Goal: Communication & Community: Answer question/provide support

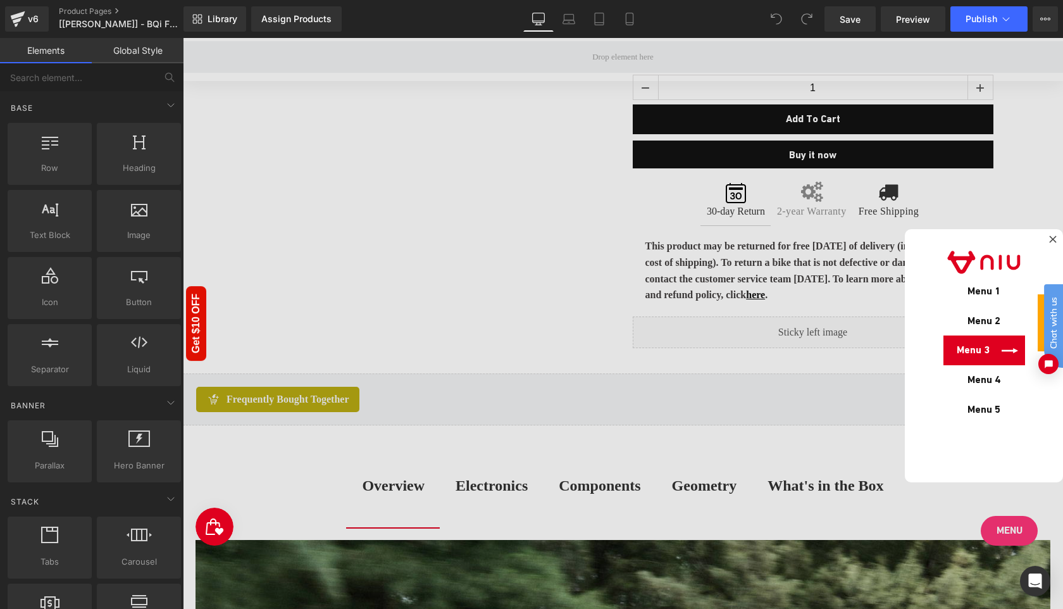
scroll to position [1033, 0]
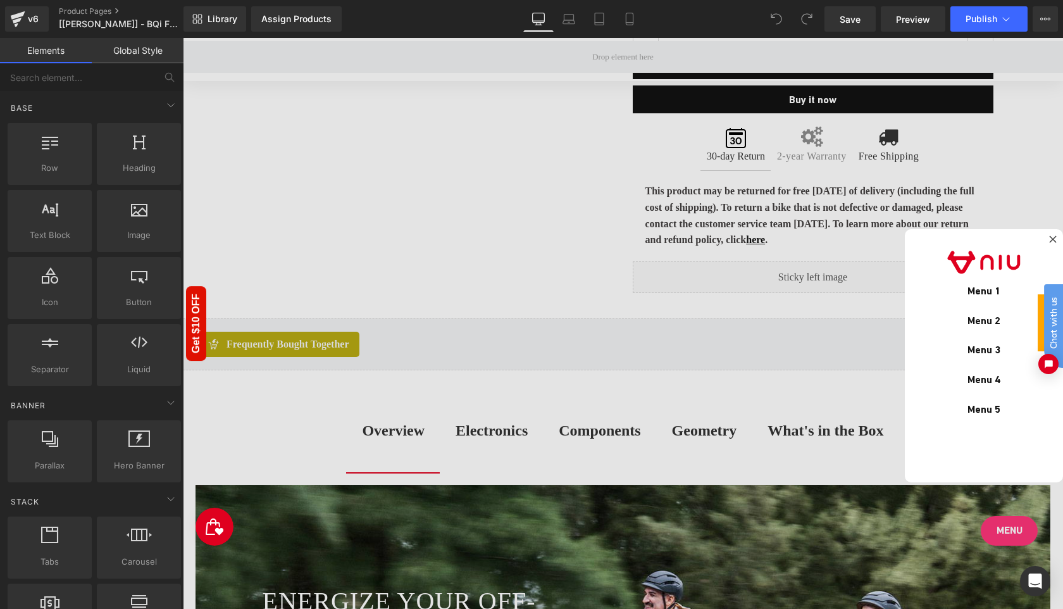
click at [1015, 532] on div at bounding box center [623, 323] width 880 height 571
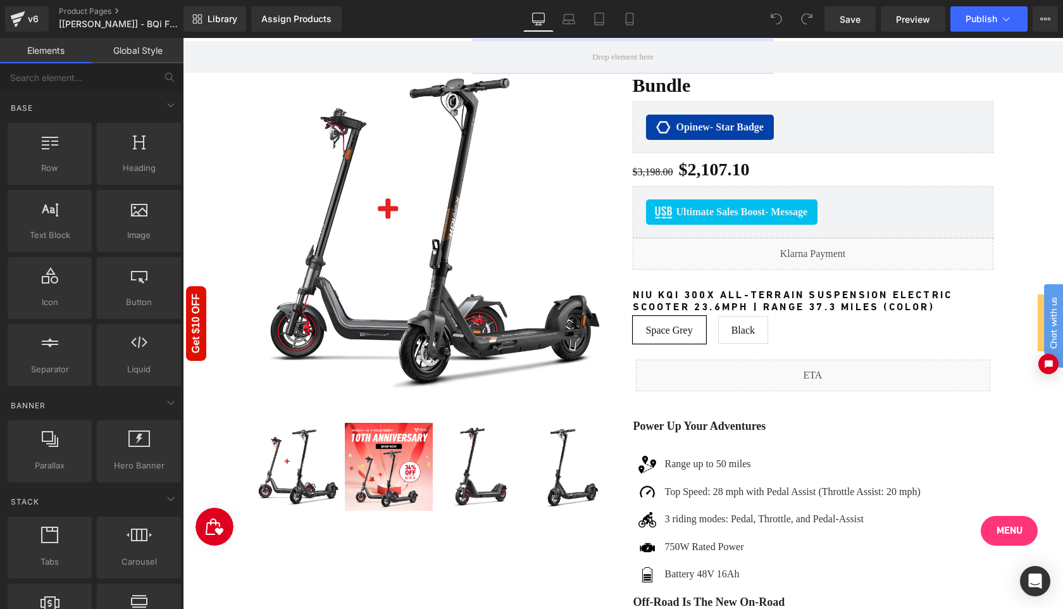
scroll to position [0, 0]
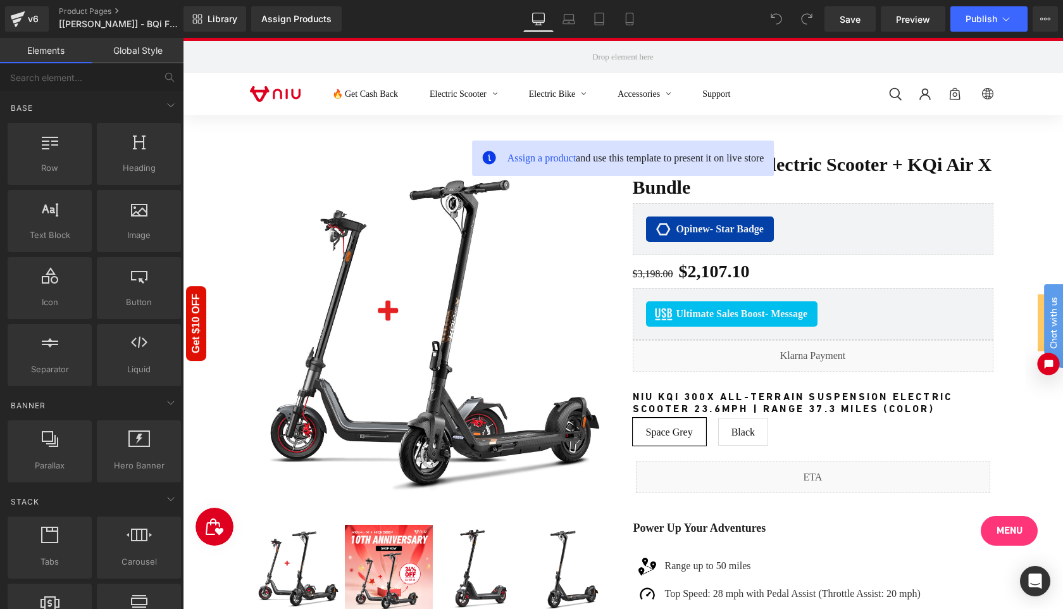
click at [1049, 372] on button "Open chat widget" at bounding box center [1048, 363] width 22 height 22
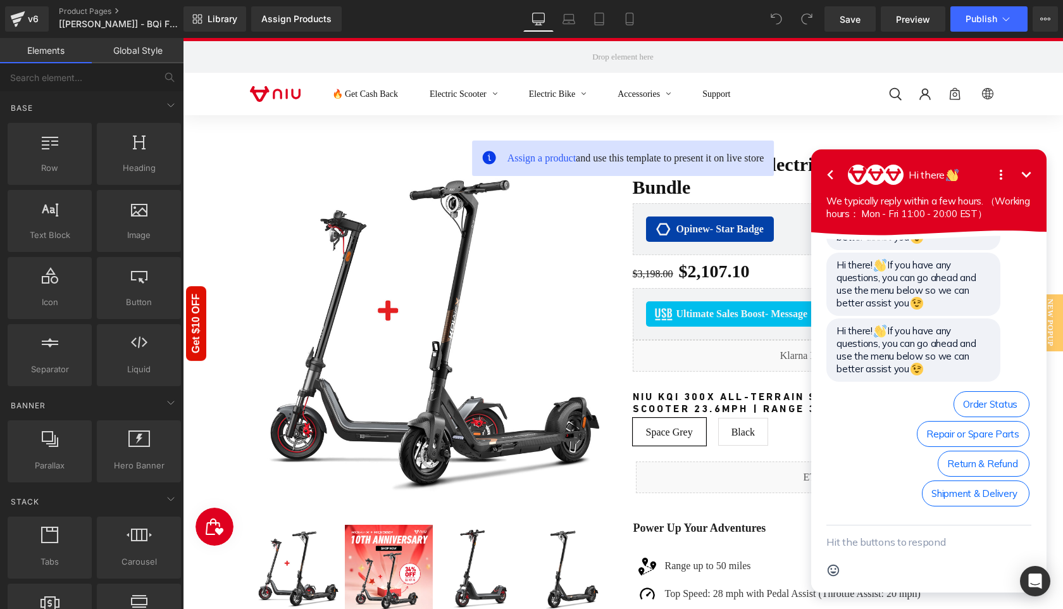
click at [821, 180] on button "Go back" at bounding box center [829, 174] width 25 height 25
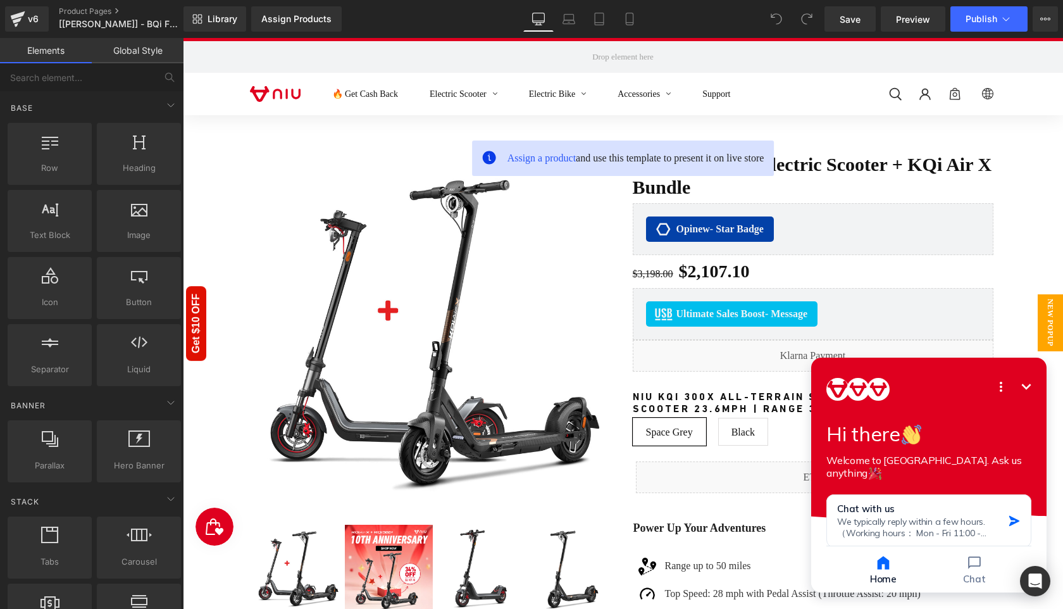
click at [1047, 323] on span "New Popup" at bounding box center [1049, 322] width 25 height 57
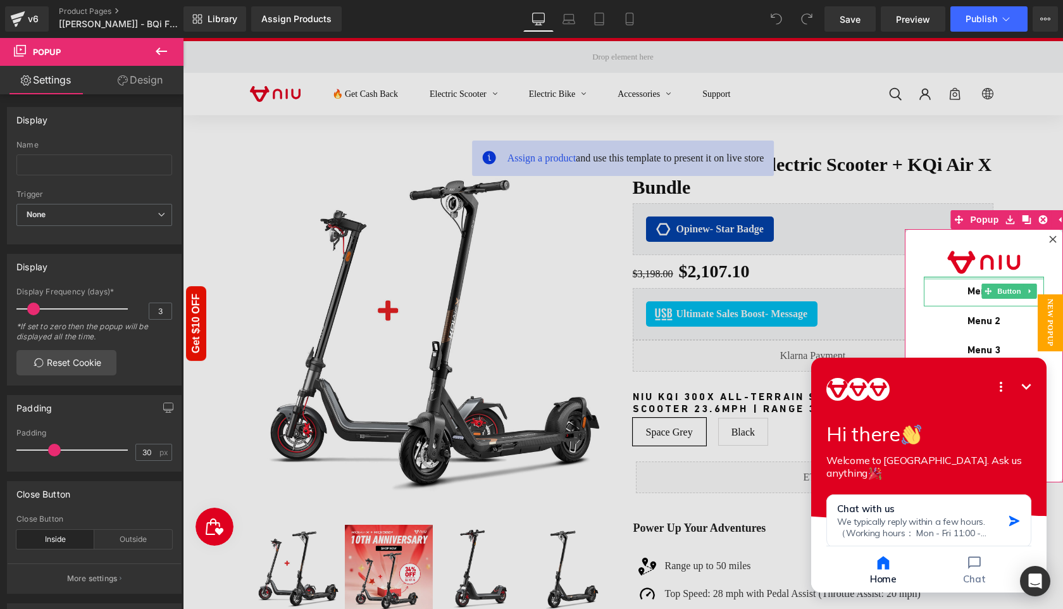
scroll to position [19, 0]
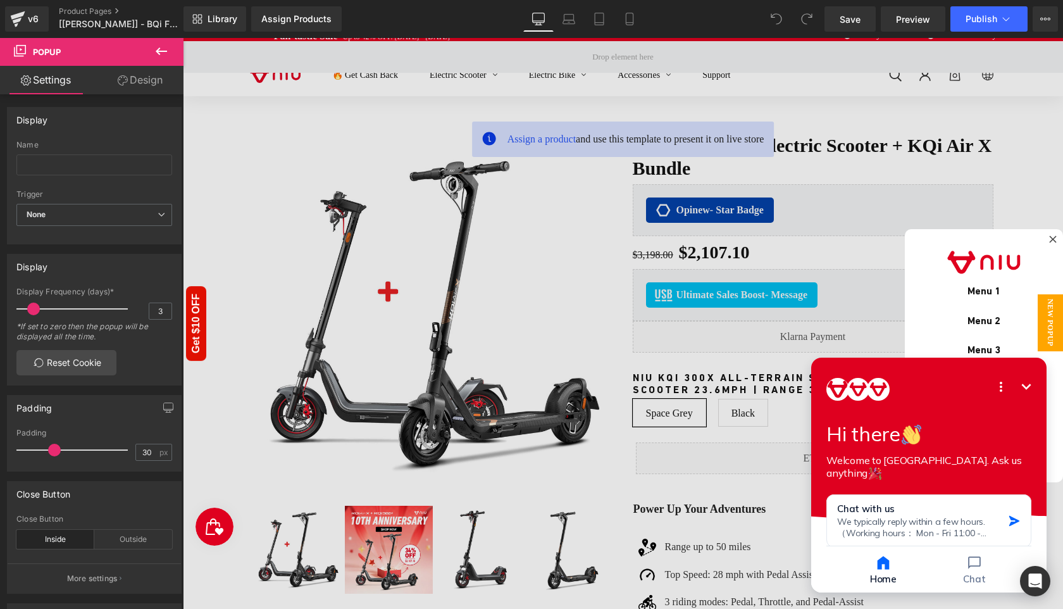
click at [1051, 333] on span "New Popup" at bounding box center [1049, 322] width 25 height 57
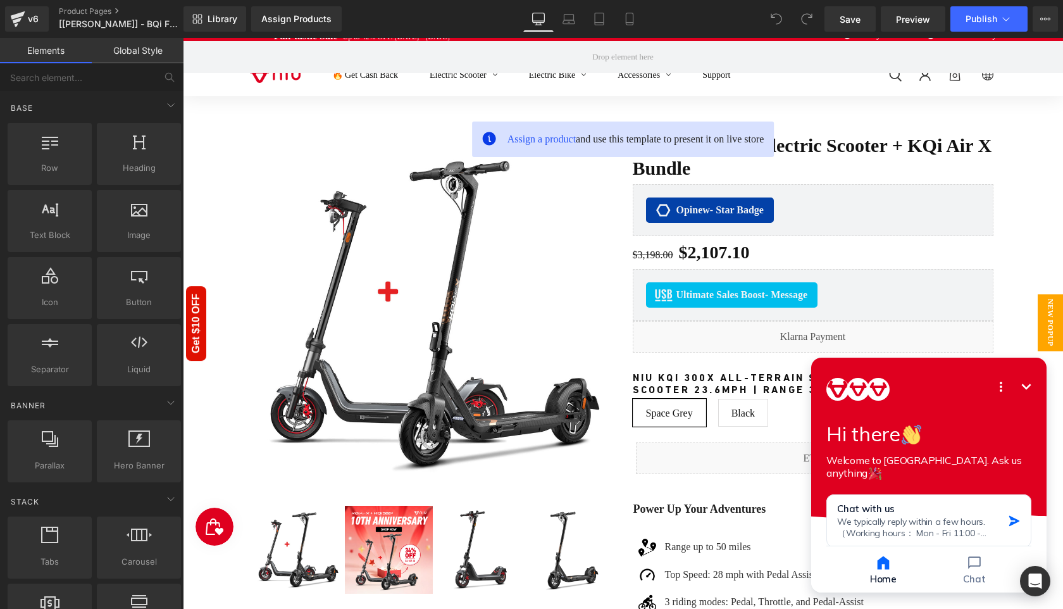
click at [1049, 319] on span "New Popup" at bounding box center [1049, 322] width 25 height 57
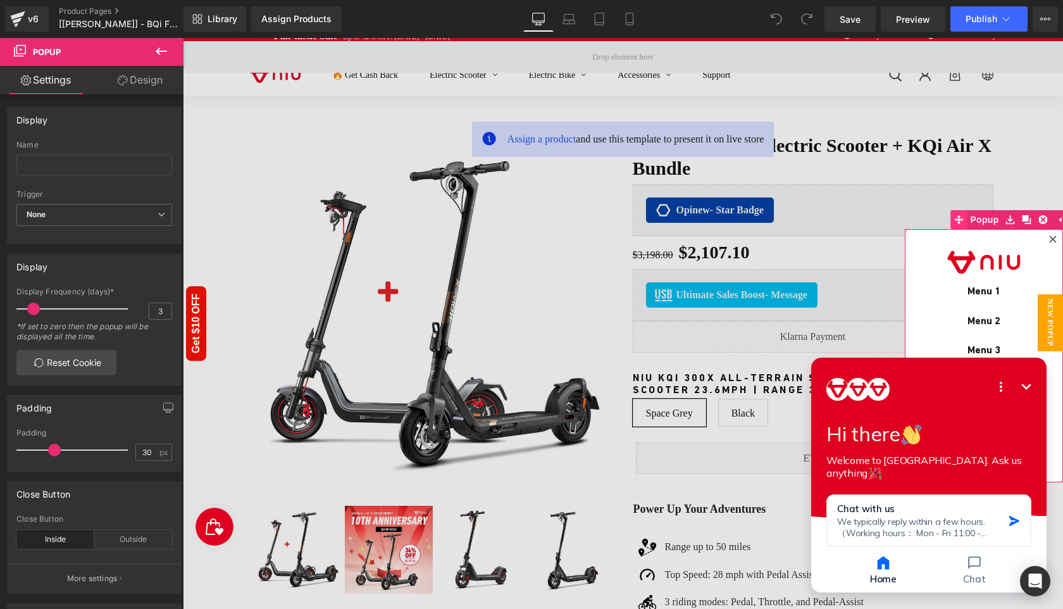
click at [958, 219] on icon at bounding box center [958, 219] width 9 height 9
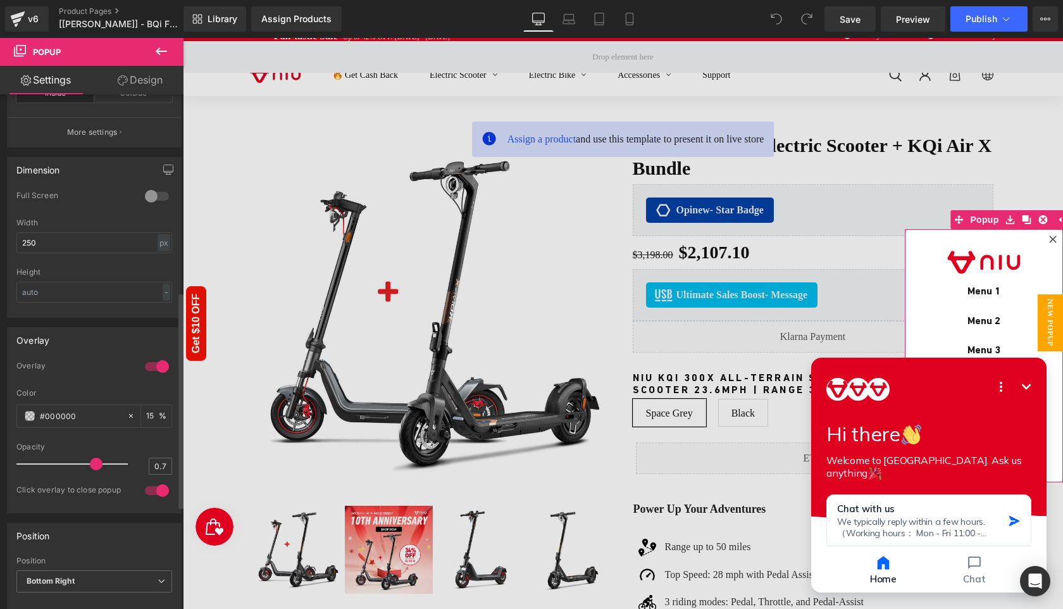
scroll to position [634, 0]
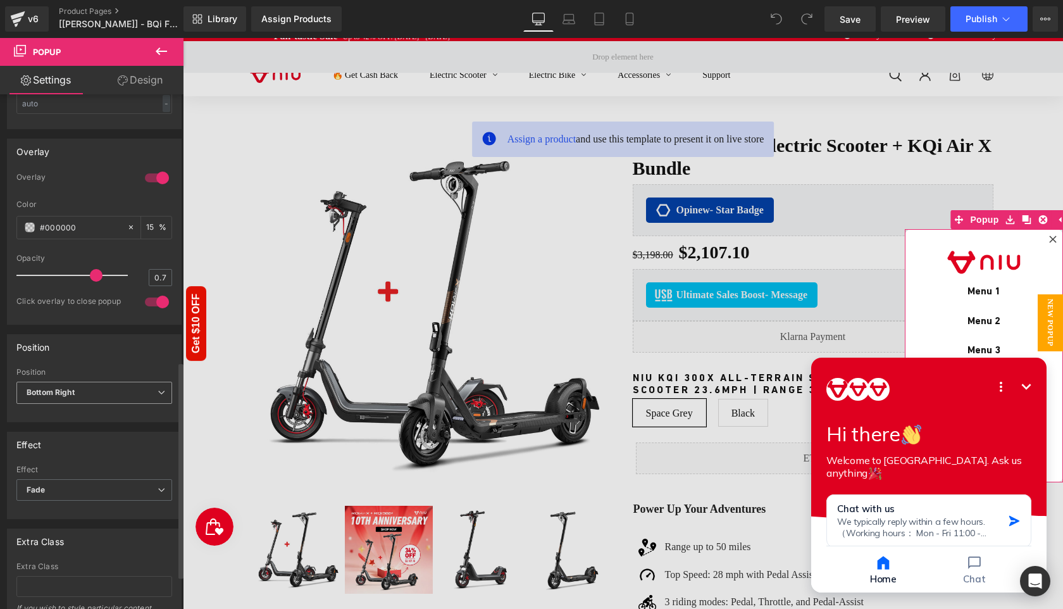
click at [111, 395] on span "Bottom Right" at bounding box center [94, 392] width 156 height 22
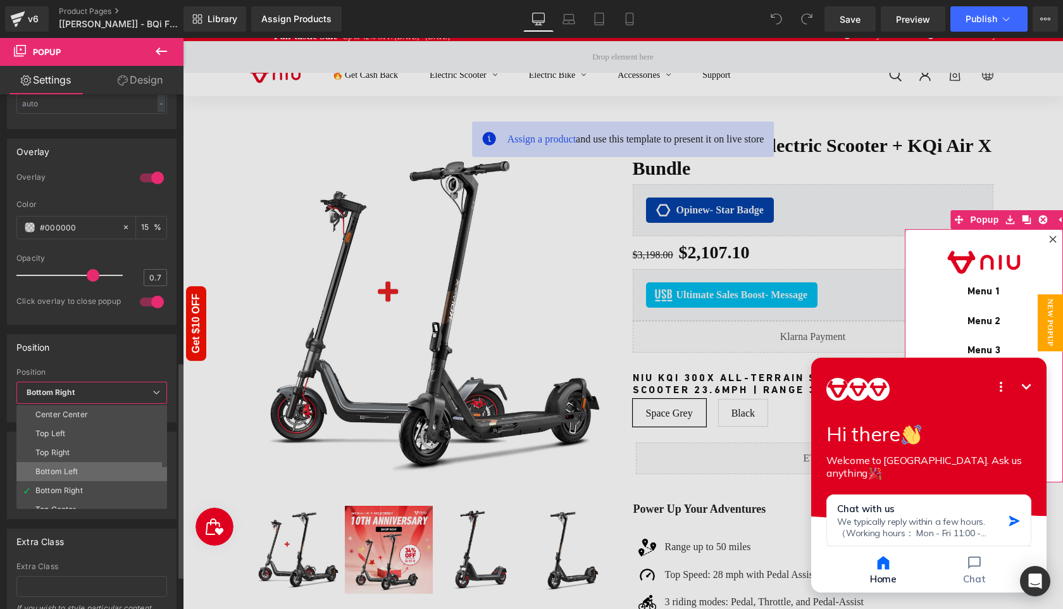
click at [96, 471] on li "Bottom Left" at bounding box center [94, 471] width 156 height 19
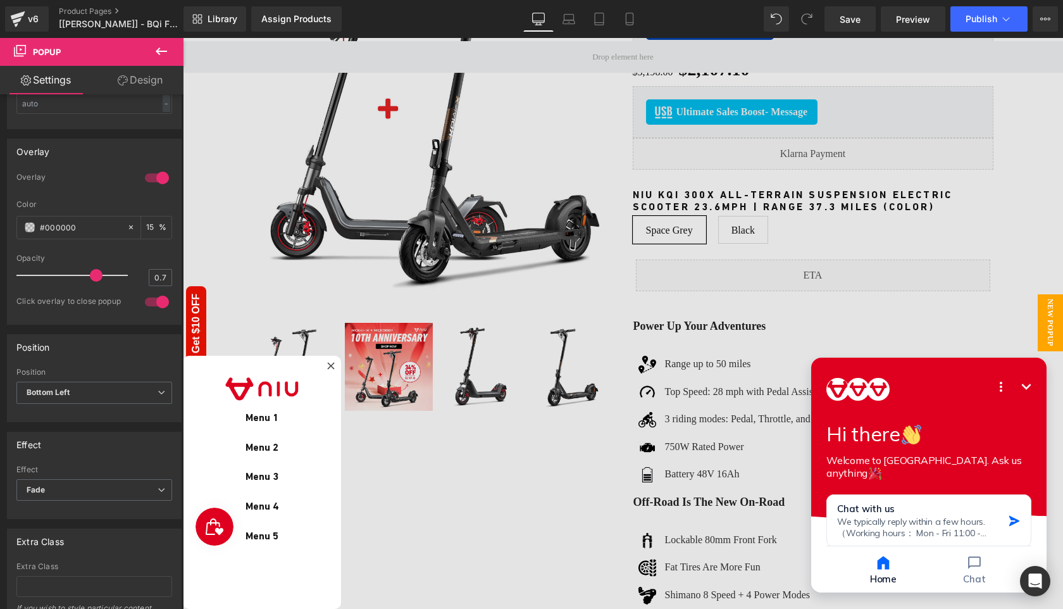
scroll to position [247, 0]
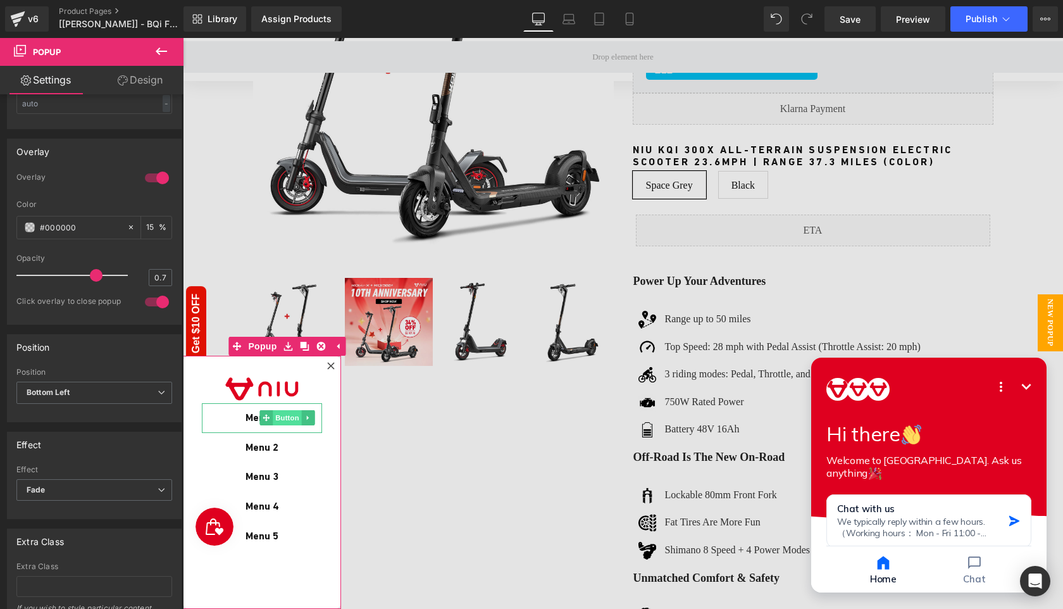
click at [278, 418] on span "Button" at bounding box center [287, 417] width 29 height 15
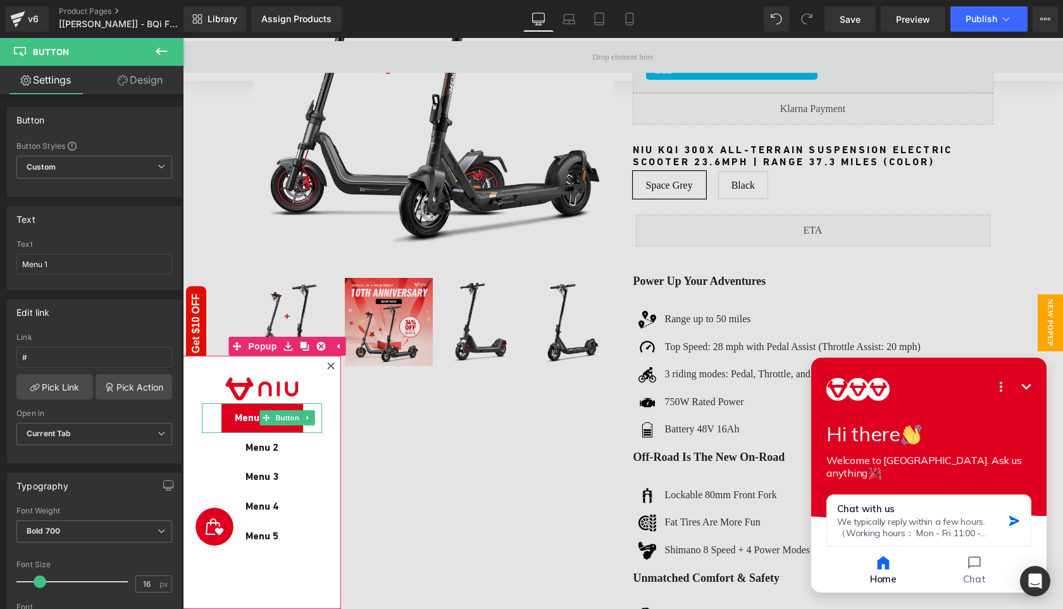
click at [249, 417] on span "Menu 1" at bounding box center [251, 418] width 33 height 15
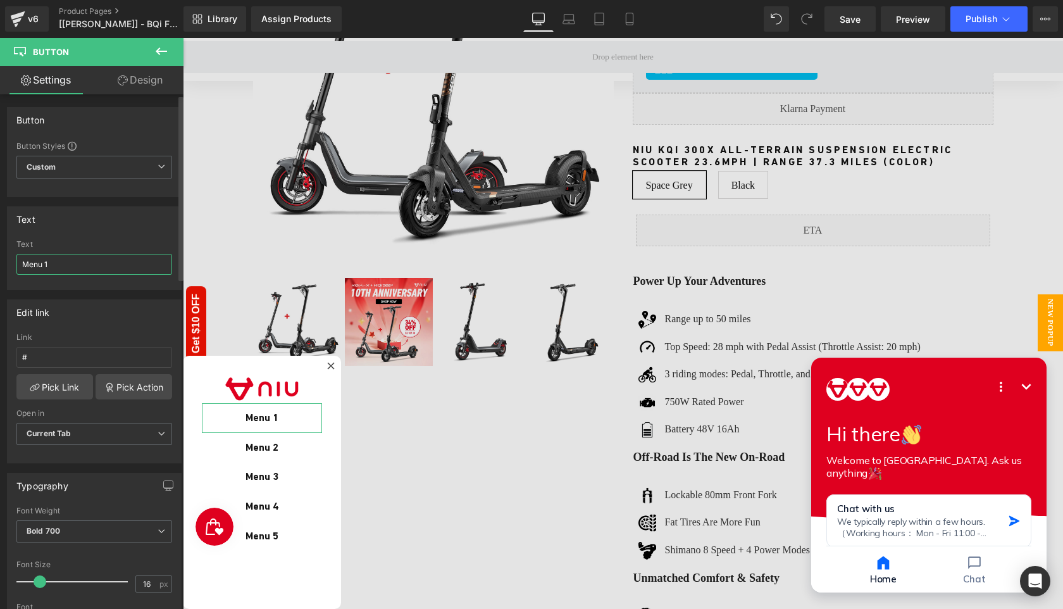
click at [92, 267] on input "Menu 1" at bounding box center [94, 264] width 156 height 21
type input "Features"
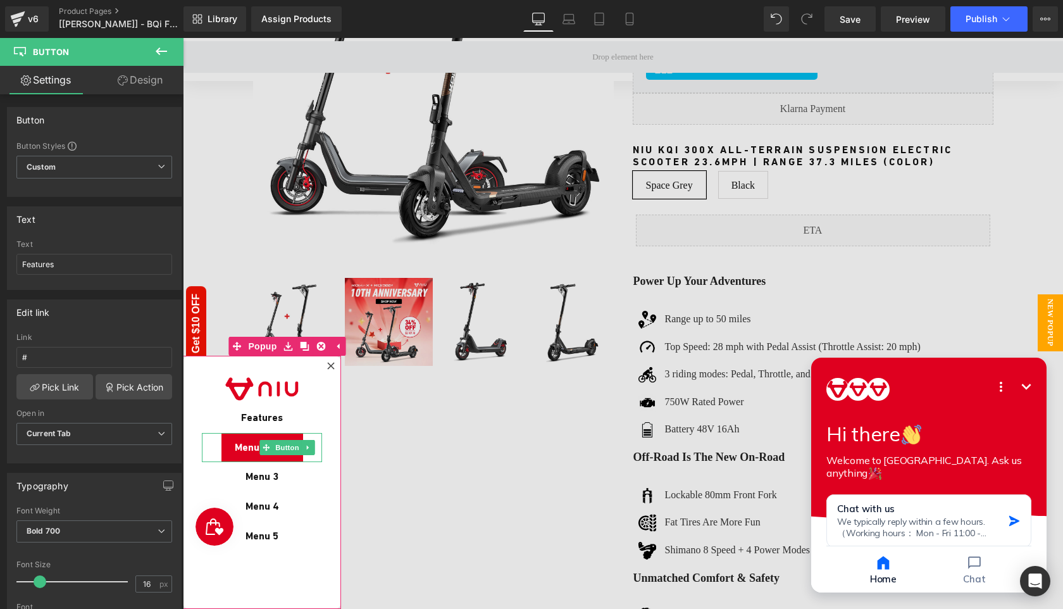
click at [249, 447] on span "Menu 2" at bounding box center [251, 447] width 33 height 15
click at [249, 451] on span "Menu 2" at bounding box center [251, 447] width 33 height 15
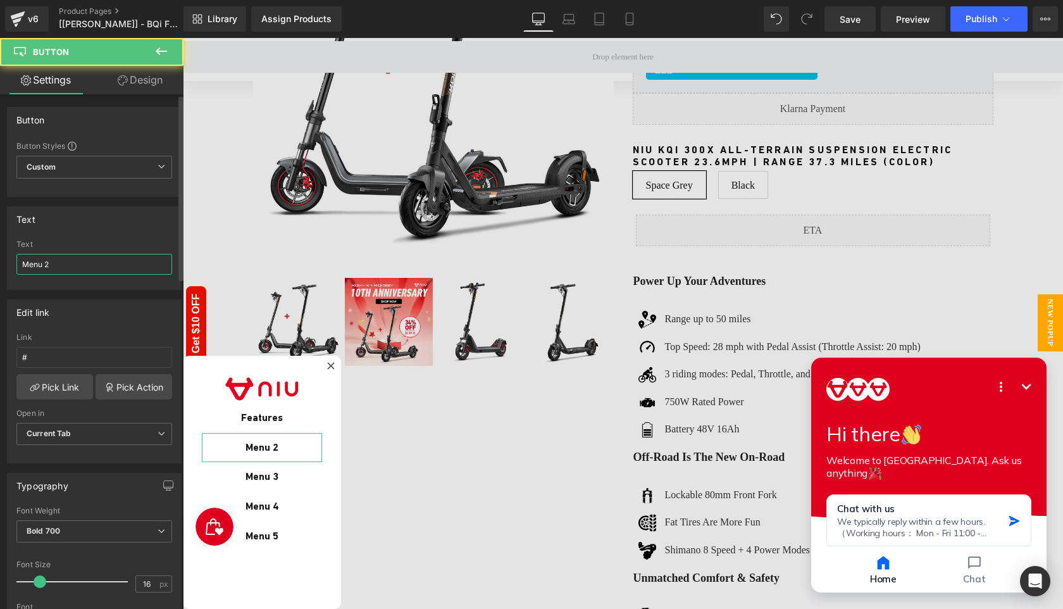
click at [89, 258] on input "Menu 2" at bounding box center [94, 264] width 156 height 21
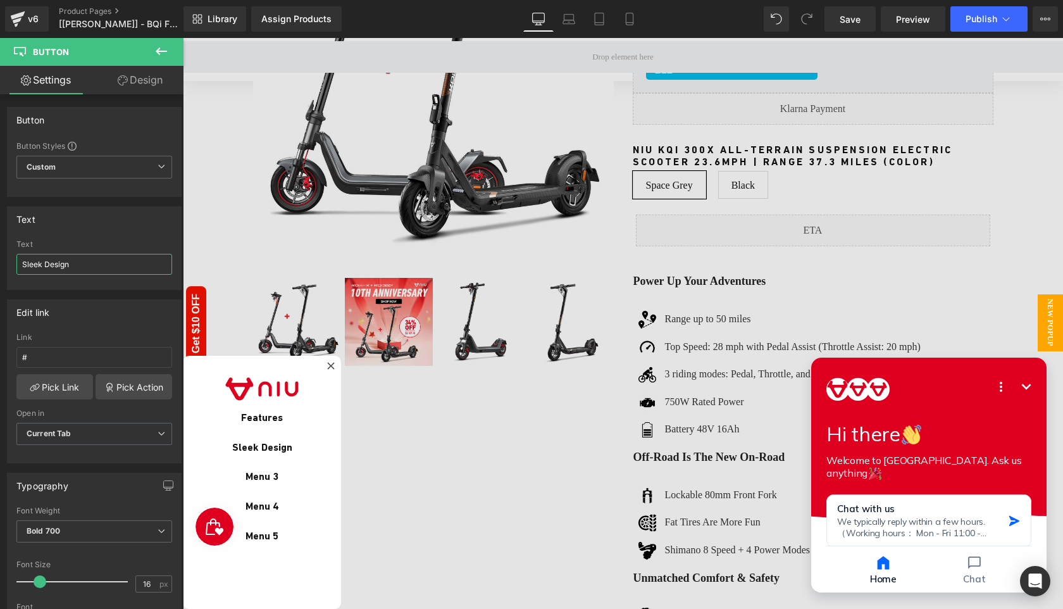
type input "Sleek Design"
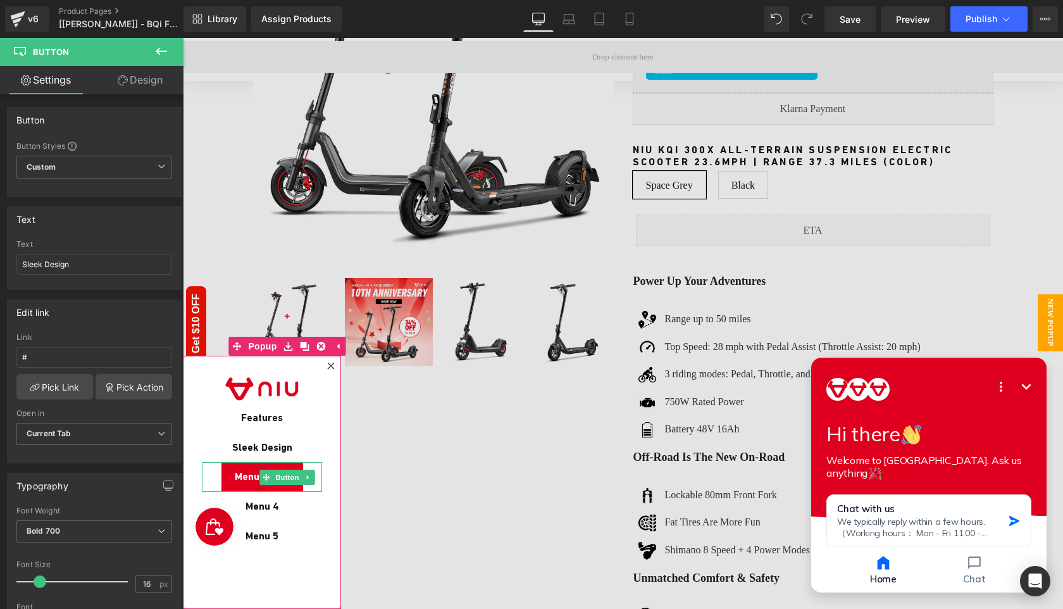
click at [249, 474] on span "Menu 3" at bounding box center [251, 476] width 33 height 15
click at [286, 479] on span "Button" at bounding box center [287, 477] width 29 height 15
click at [245, 476] on span "Menu 3" at bounding box center [251, 476] width 33 height 15
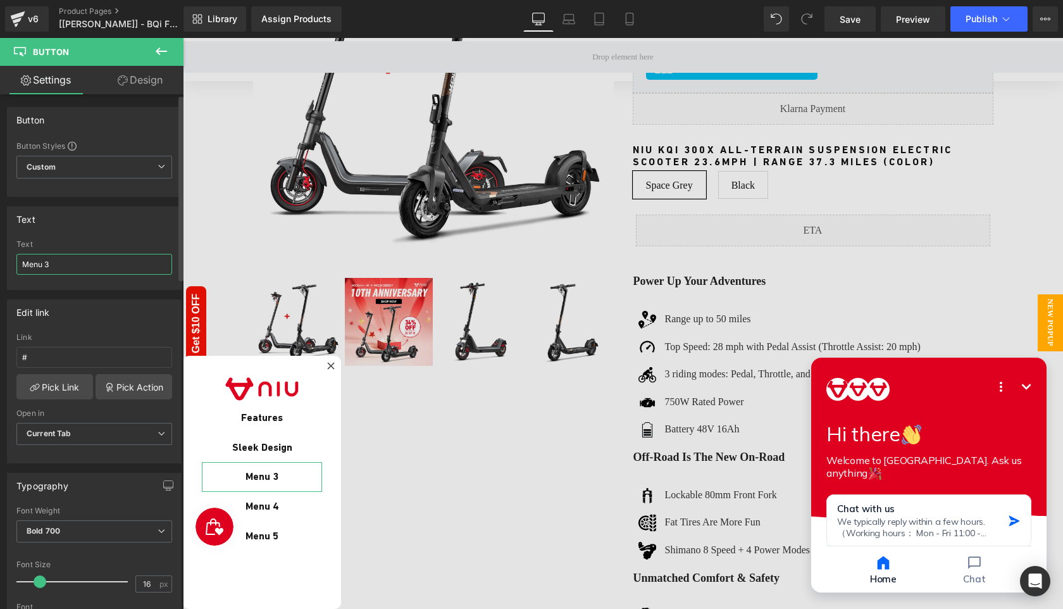
click at [87, 269] on input "Menu 3" at bounding box center [94, 264] width 156 height 21
type input "F"
type input "Folding"
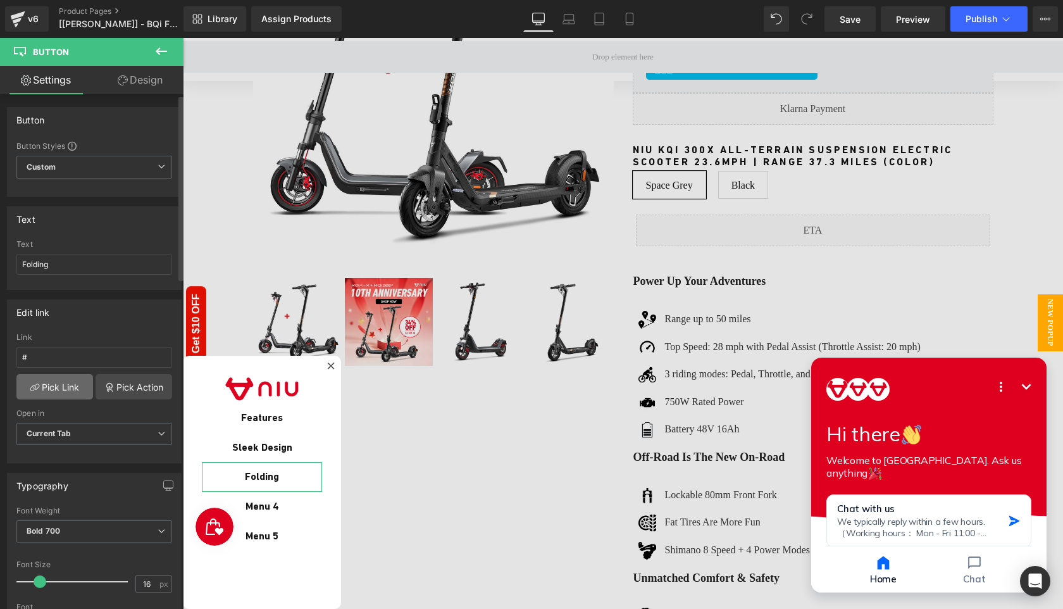
click at [65, 386] on link "Pick Link" at bounding box center [54, 386] width 77 height 25
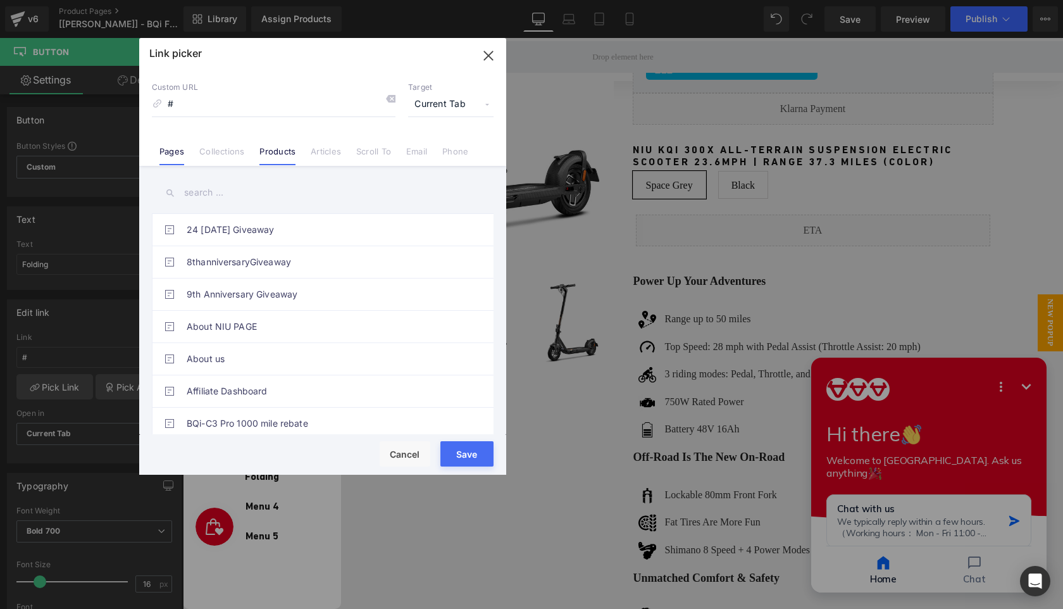
click at [266, 151] on link "Products" at bounding box center [277, 155] width 36 height 19
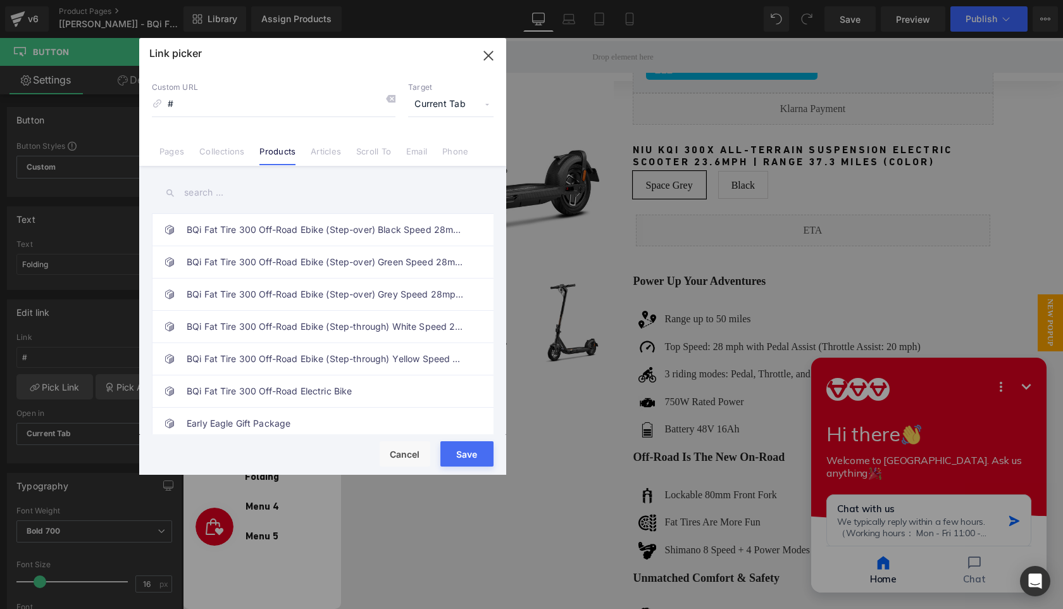
click at [478, 107] on span "Current Tab" at bounding box center [450, 104] width 85 height 24
click at [492, 56] on icon "button" at bounding box center [488, 56] width 20 height 20
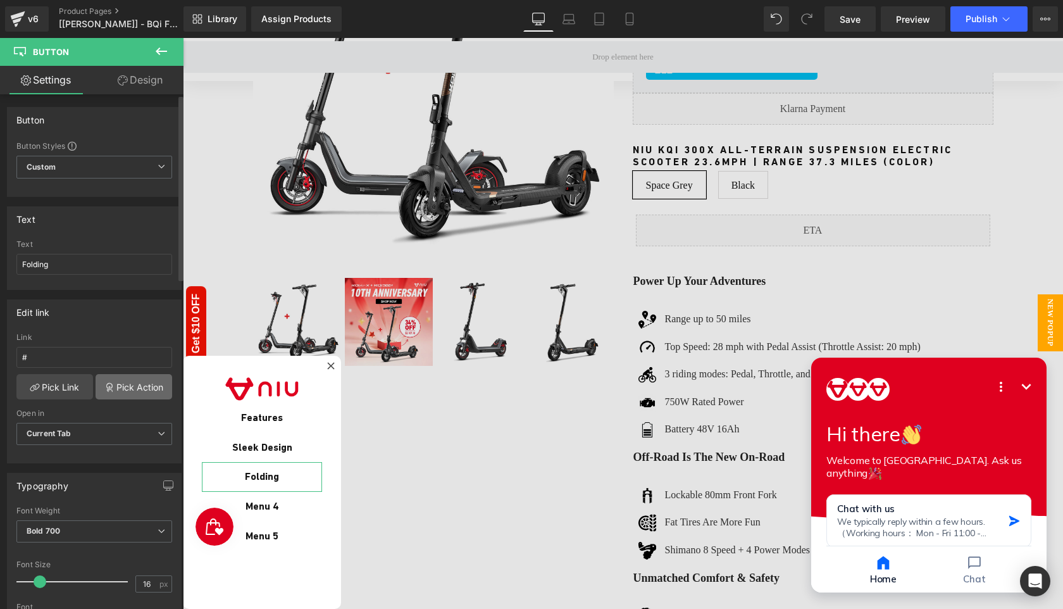
click at [136, 387] on link "Pick Action" at bounding box center [134, 386] width 77 height 25
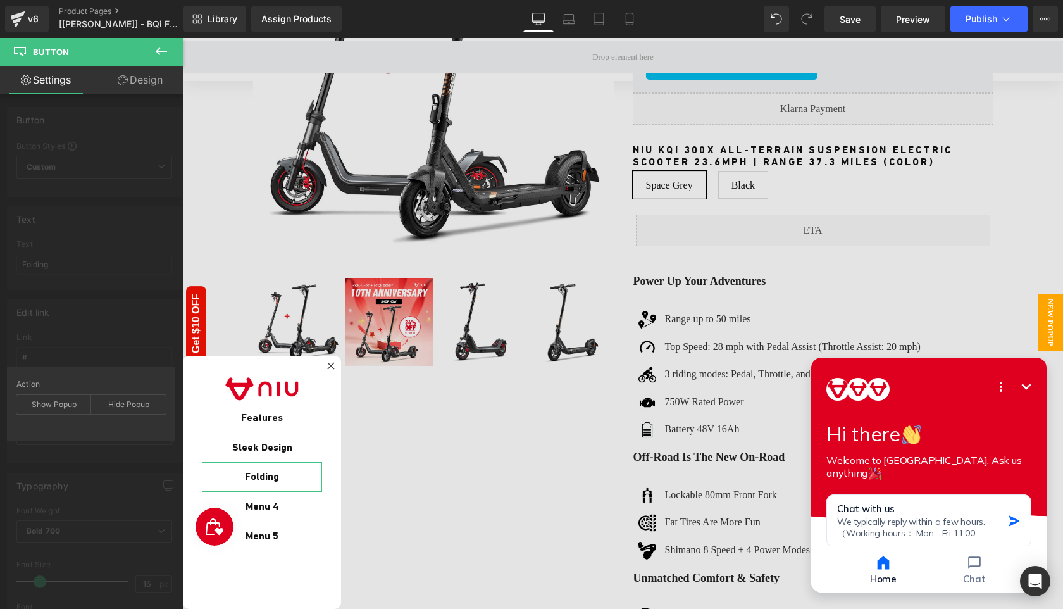
click at [89, 326] on div "Edit link # Link # Pick Link Pick Action Current Tab New Tab Open in Current Ta…" at bounding box center [94, 376] width 189 height 173
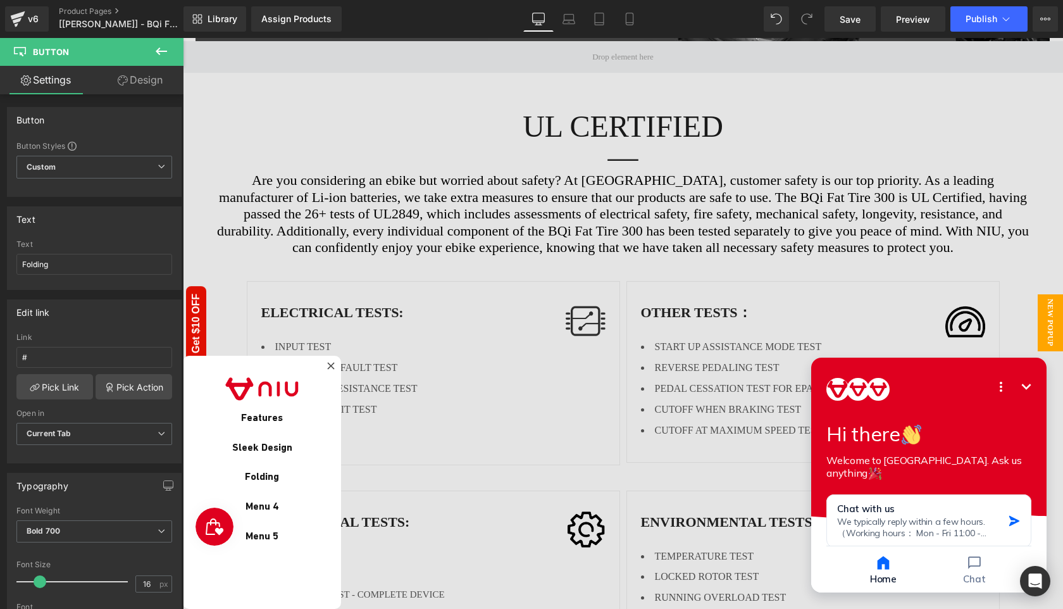
scroll to position [2498, 0]
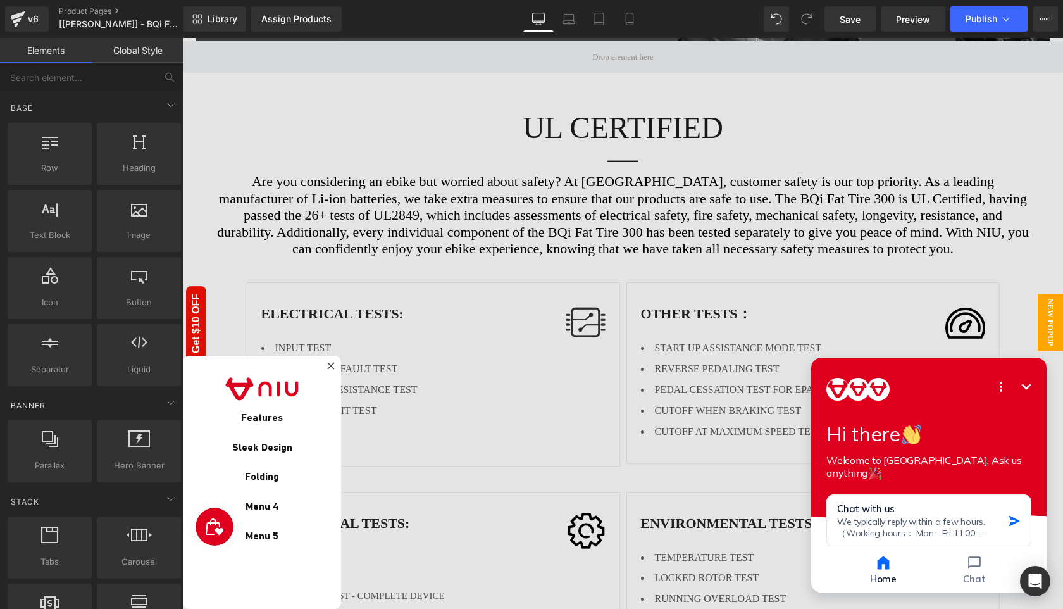
click at [598, 252] on div at bounding box center [623, 323] width 880 height 571
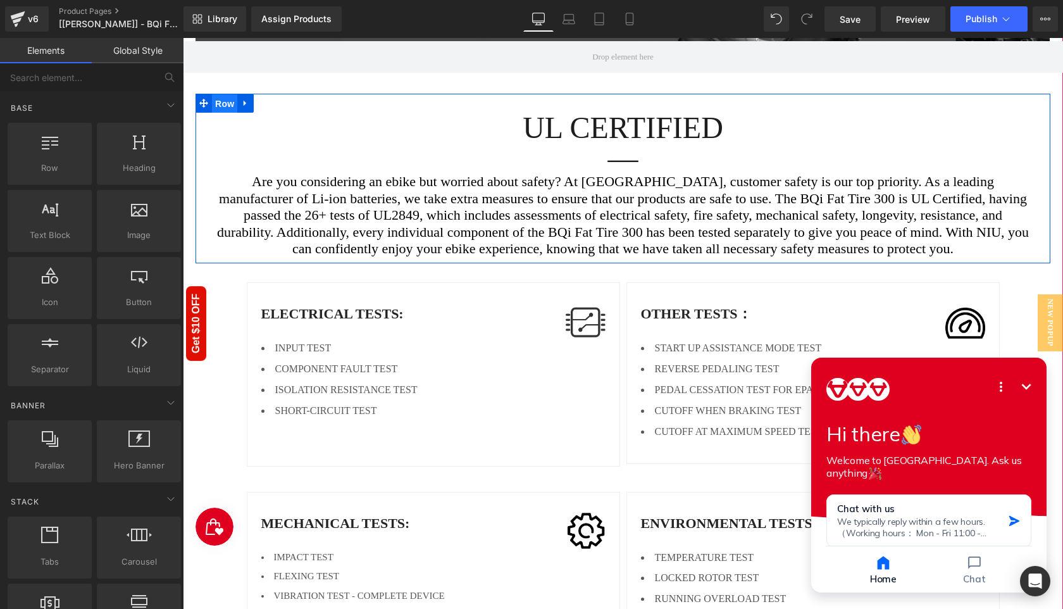
click at [215, 113] on span "Row" at bounding box center [224, 103] width 25 height 19
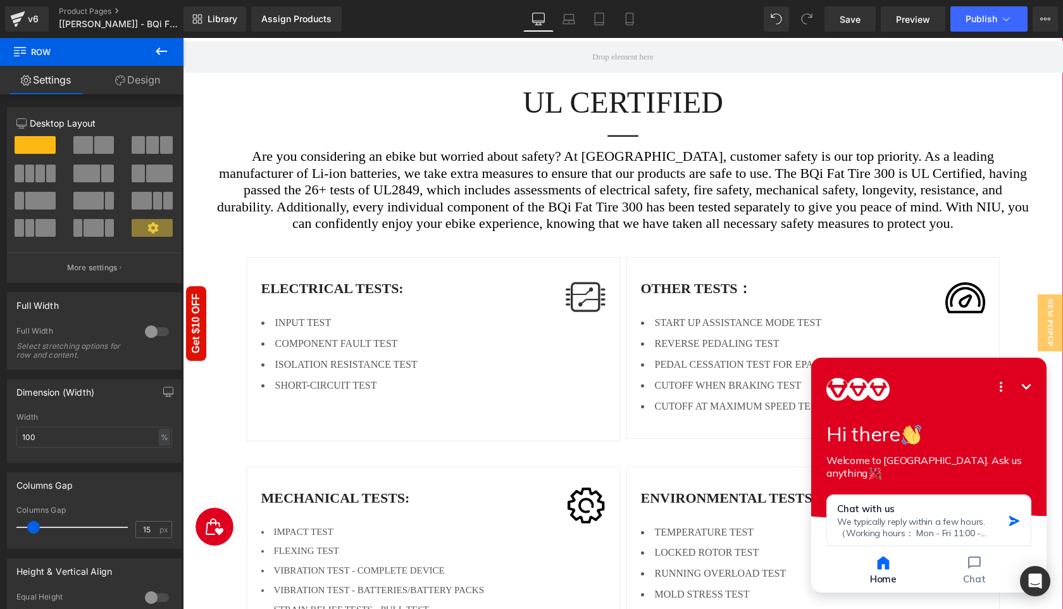
scroll to position [2313, 0]
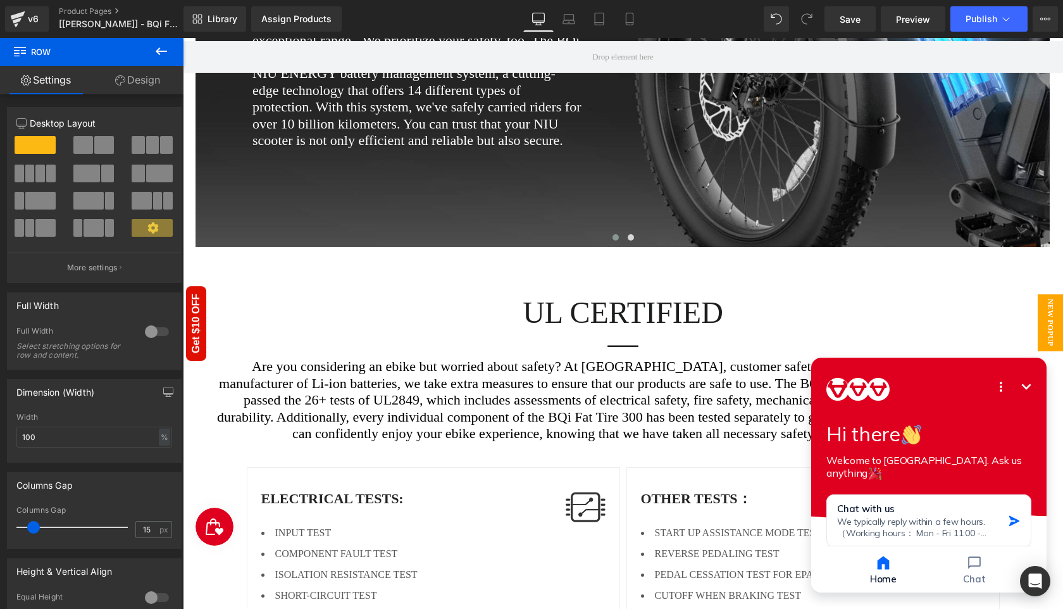
click at [1049, 311] on span "New Popup" at bounding box center [1049, 322] width 25 height 57
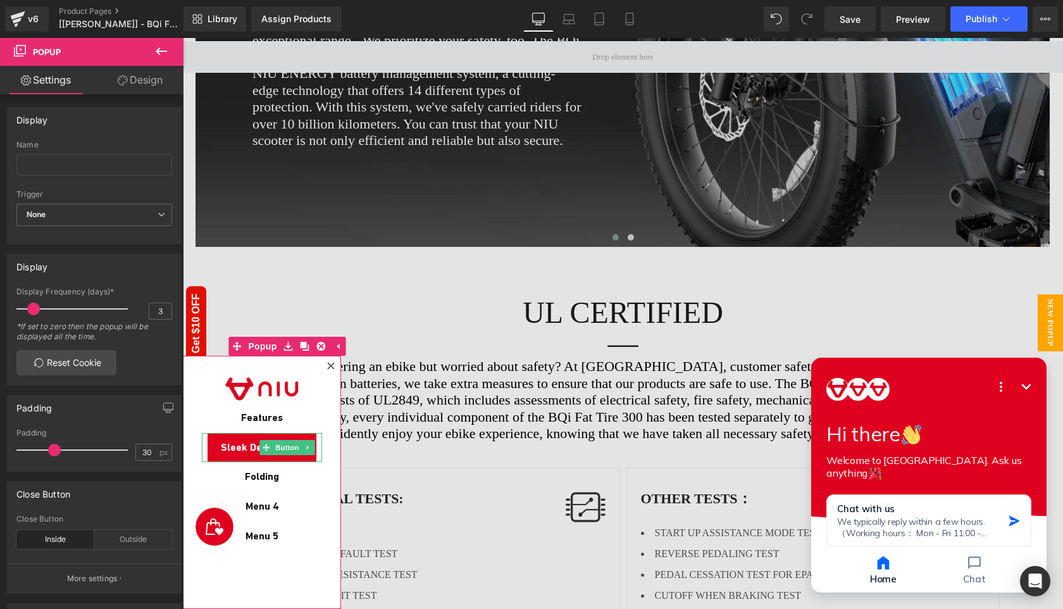
click at [242, 448] on span "Sleek Design" at bounding box center [251, 447] width 60 height 15
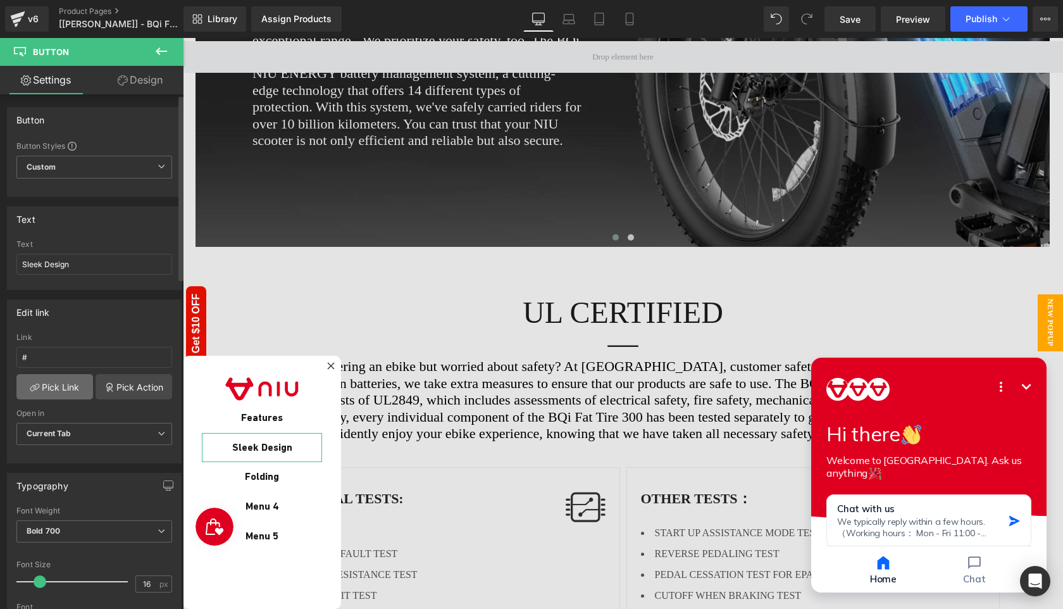
click at [66, 389] on link "Pick Link" at bounding box center [54, 386] width 77 height 25
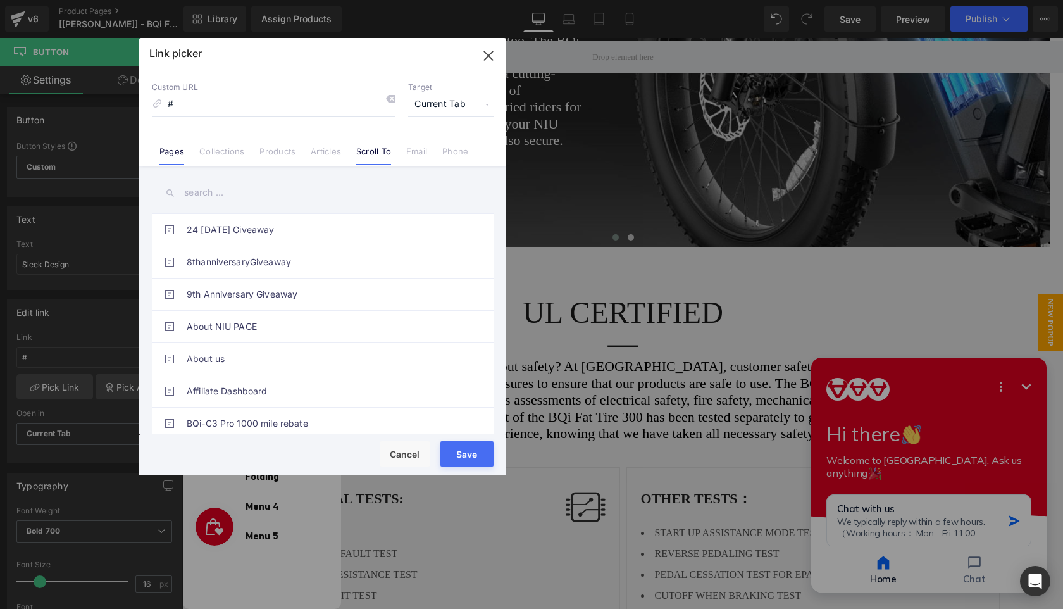
click at [376, 155] on link "Scroll To" at bounding box center [373, 155] width 35 height 19
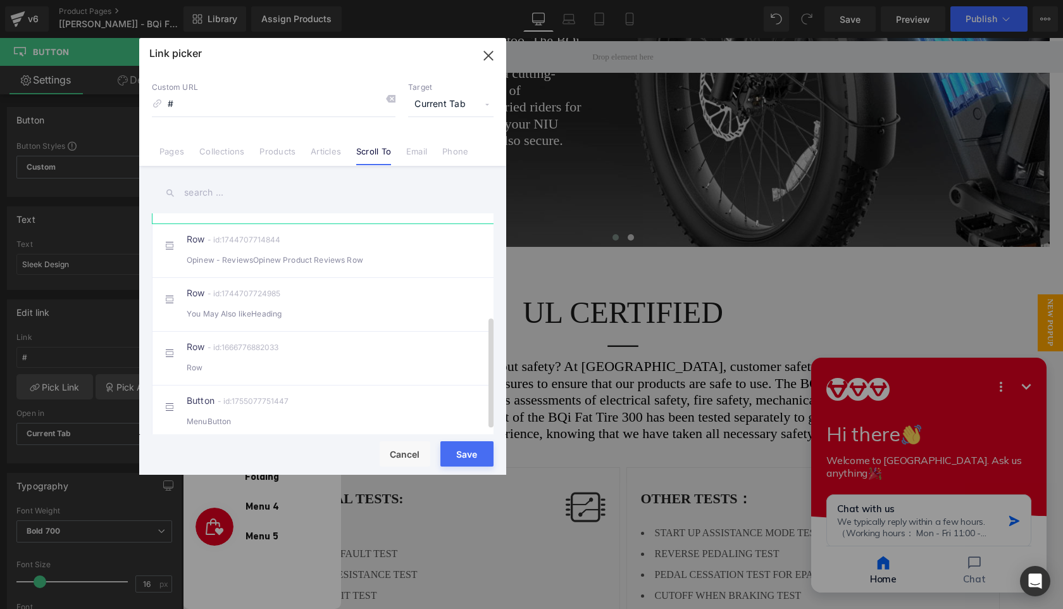
scroll to position [0, 0]
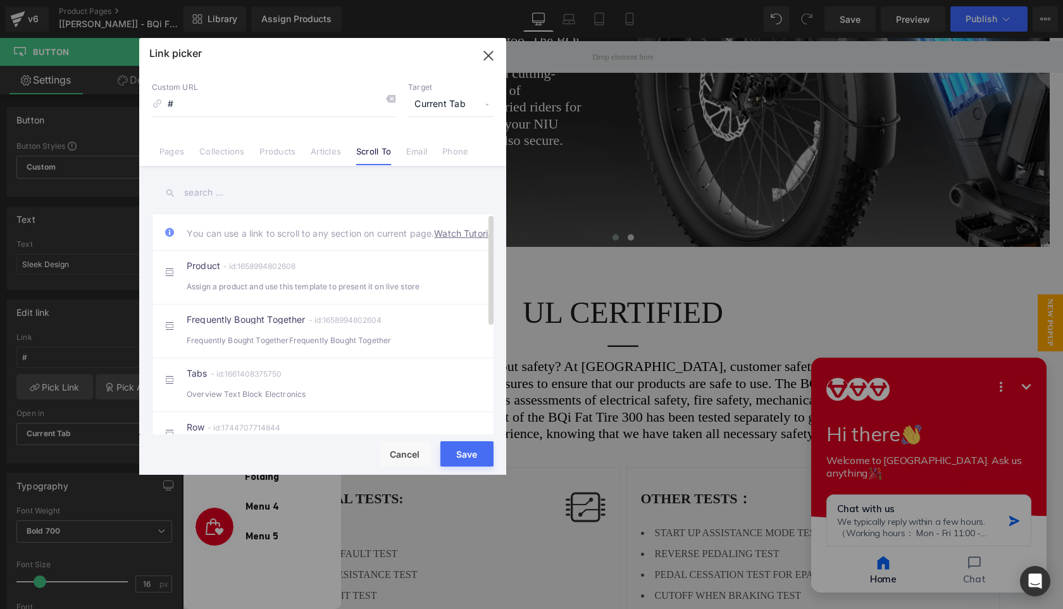
click at [434, 240] on link "Watch Tutorial" at bounding box center [464, 232] width 61 height 13
click at [488, 58] on icon "button" at bounding box center [488, 56] width 20 height 20
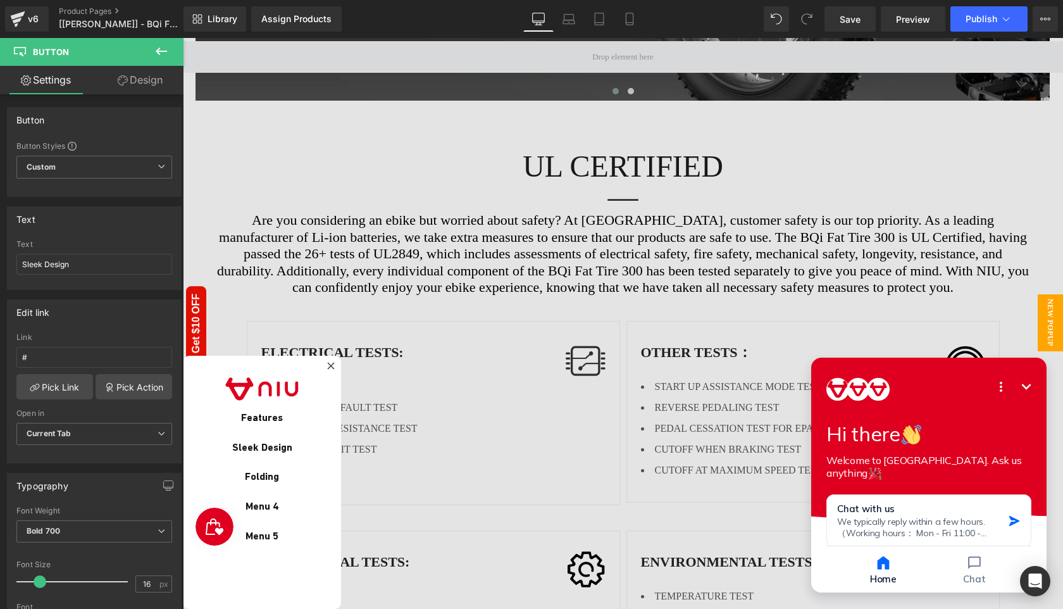
scroll to position [2460, 0]
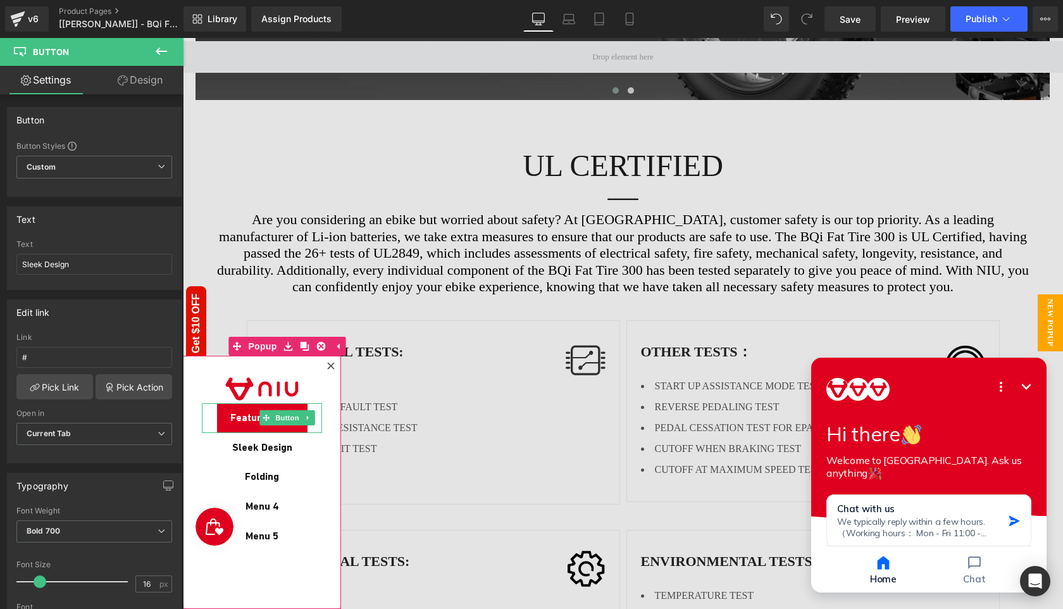
click at [246, 421] on span "Features" at bounding box center [251, 418] width 42 height 15
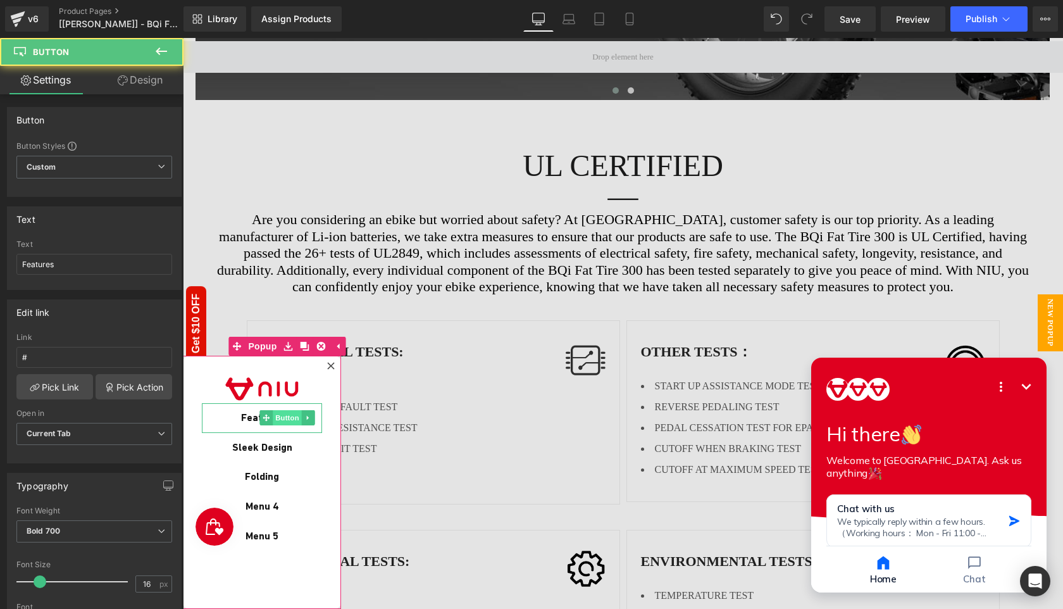
click at [286, 413] on span "Button" at bounding box center [287, 417] width 29 height 15
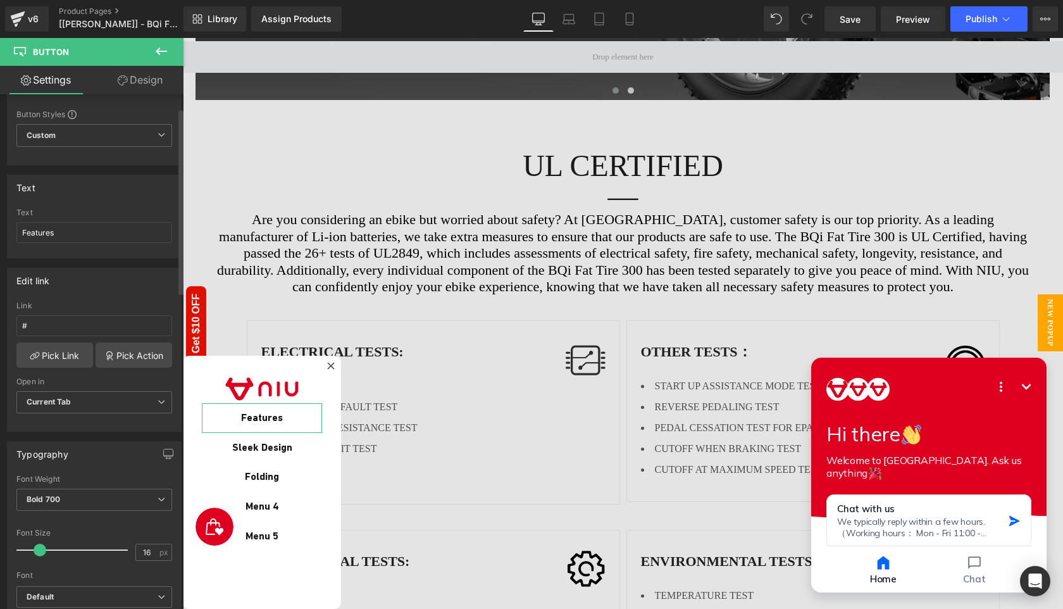
scroll to position [39, 0]
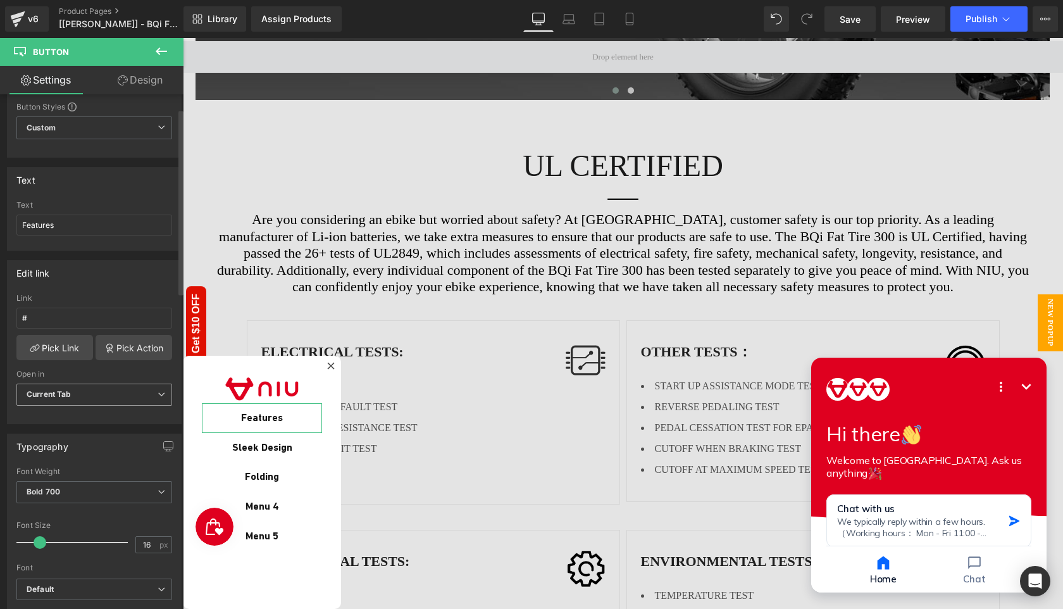
click at [142, 397] on span "Current Tab" at bounding box center [94, 394] width 156 height 22
click at [142, 397] on span "Current Tab" at bounding box center [91, 394] width 151 height 22
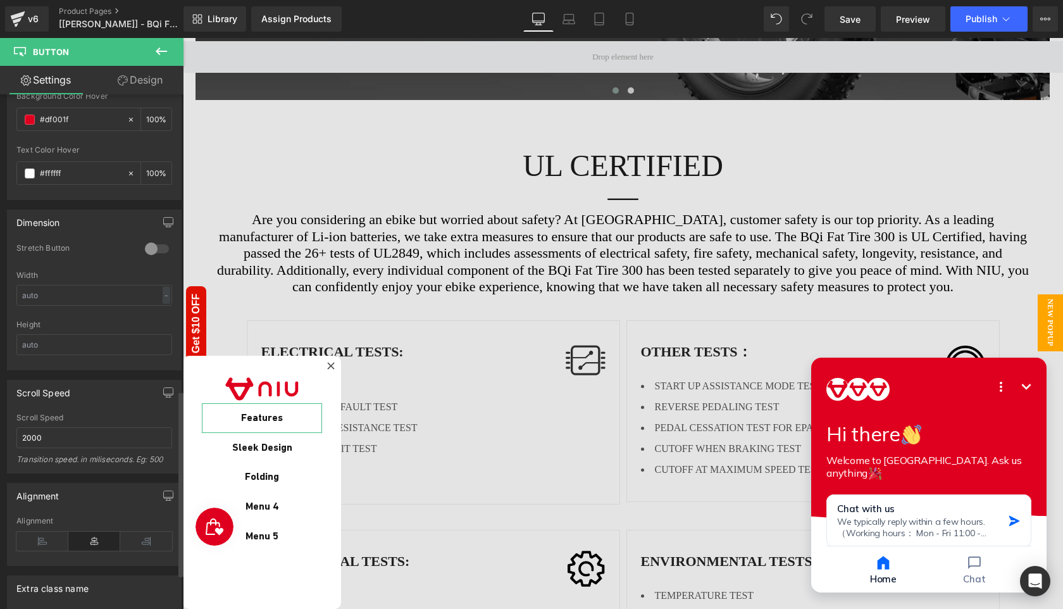
scroll to position [915, 0]
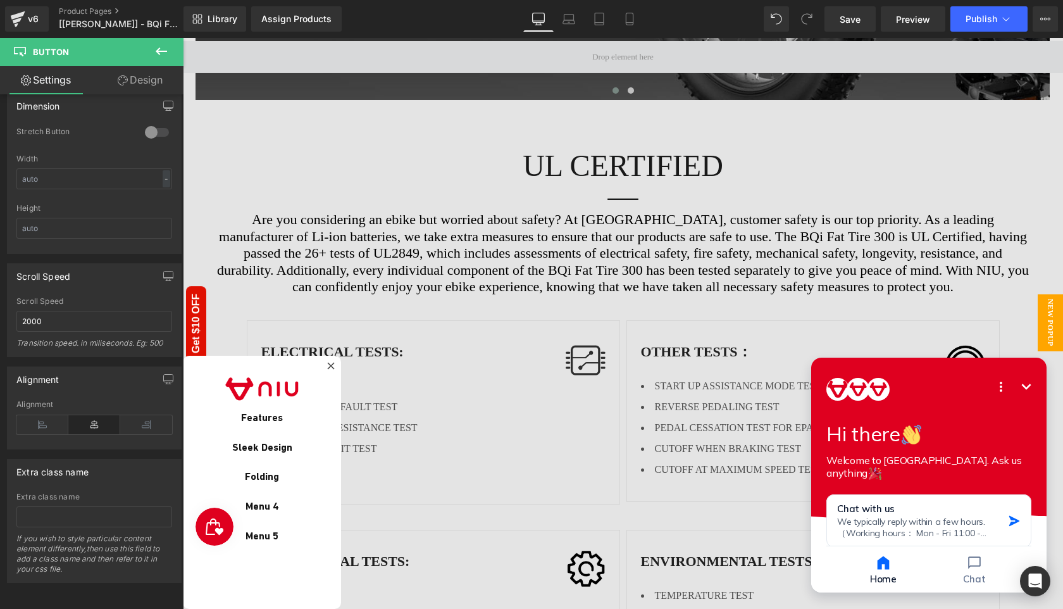
click at [1026, 384] on icon "Minimize" at bounding box center [1025, 386] width 15 height 15
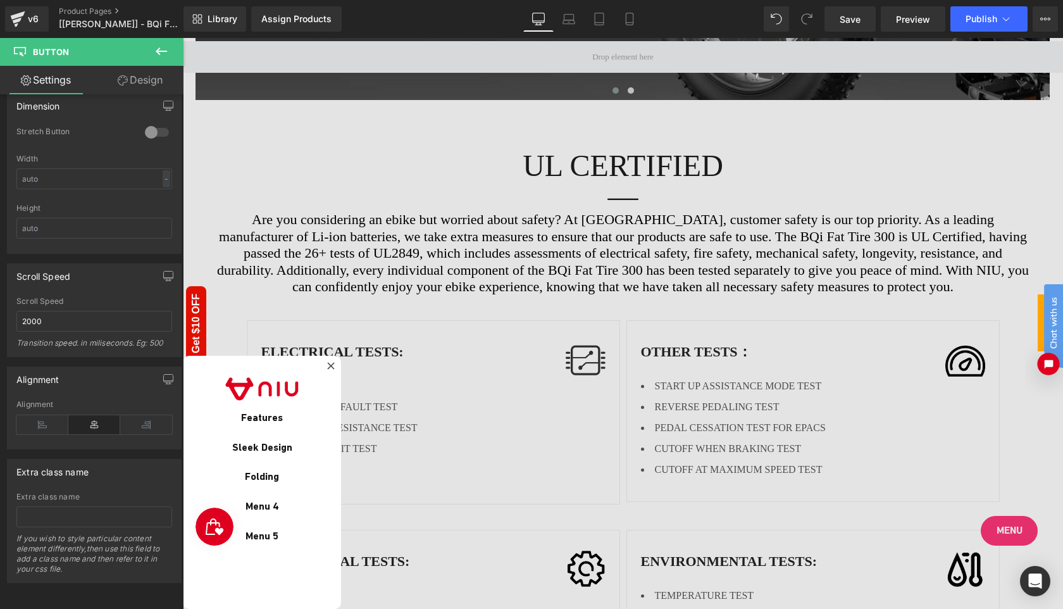
click at [1046, 363] on icon "Open chat widget" at bounding box center [1048, 363] width 9 height 9
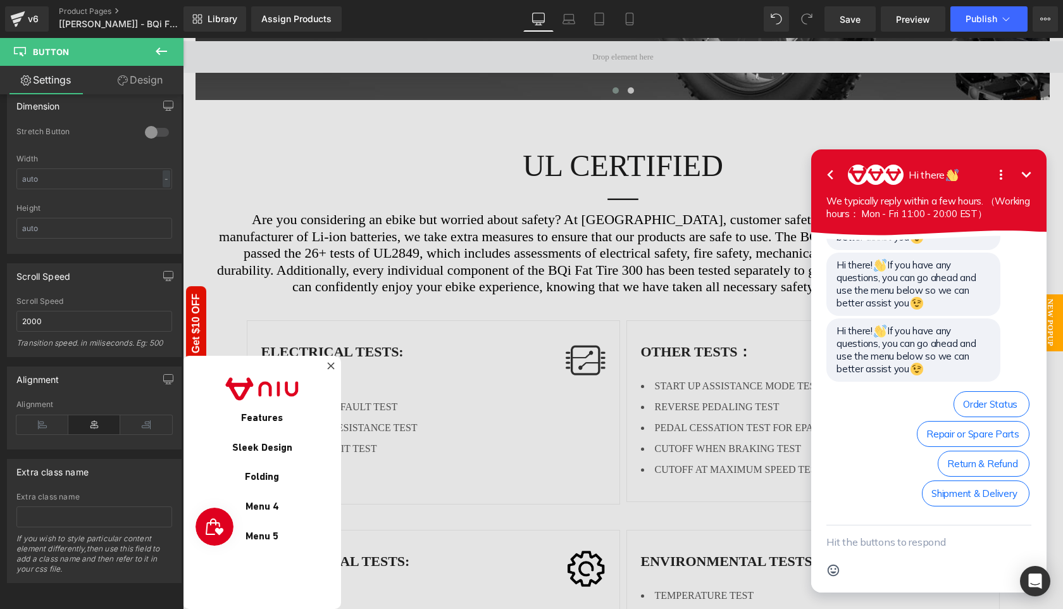
scroll to position [381, 0]
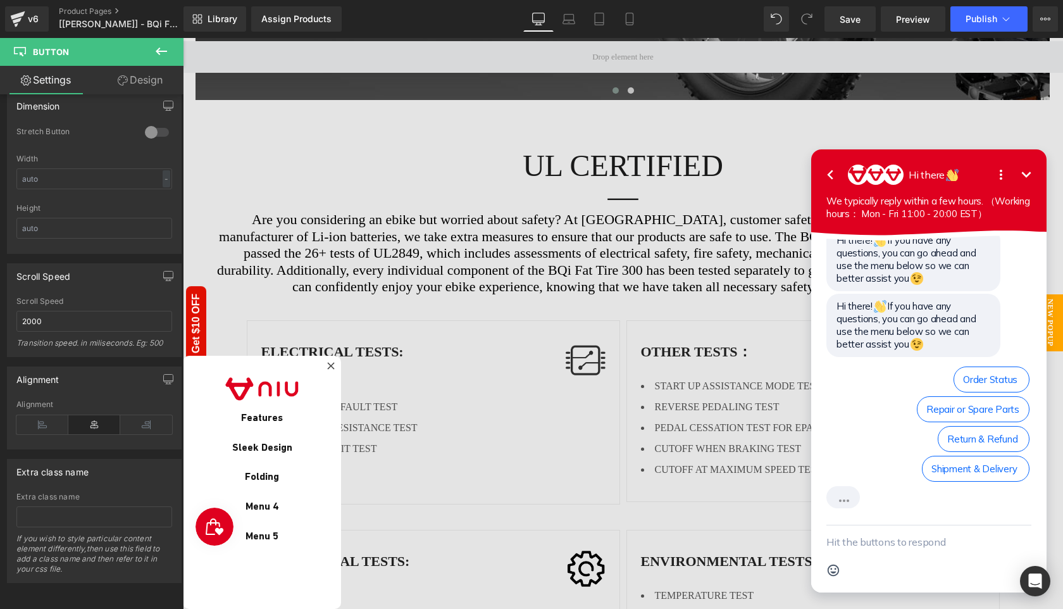
click at [831, 181] on icon "button" at bounding box center [829, 174] width 15 height 15
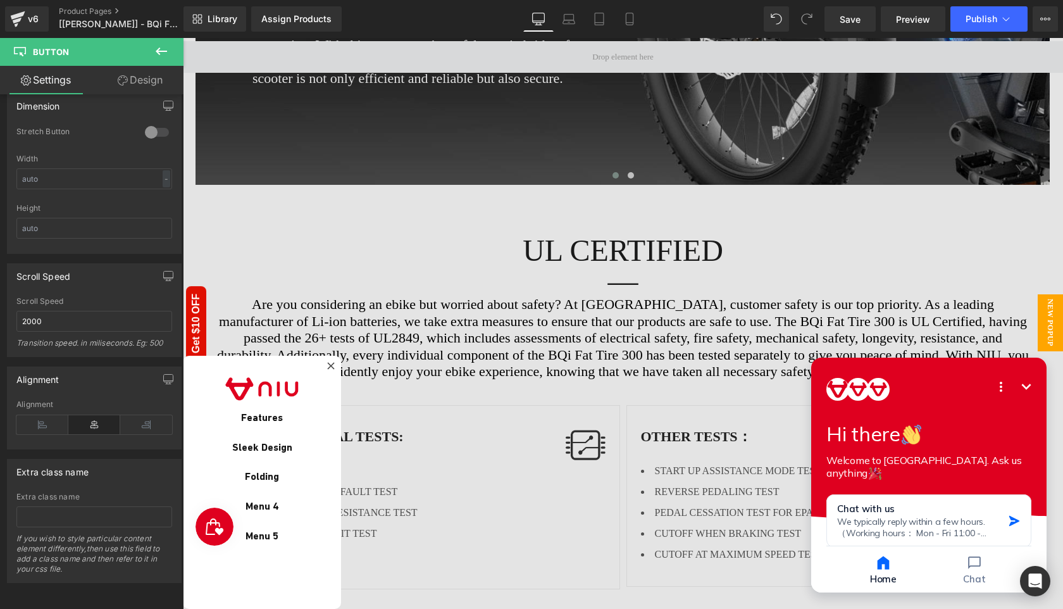
scroll to position [2384, 0]
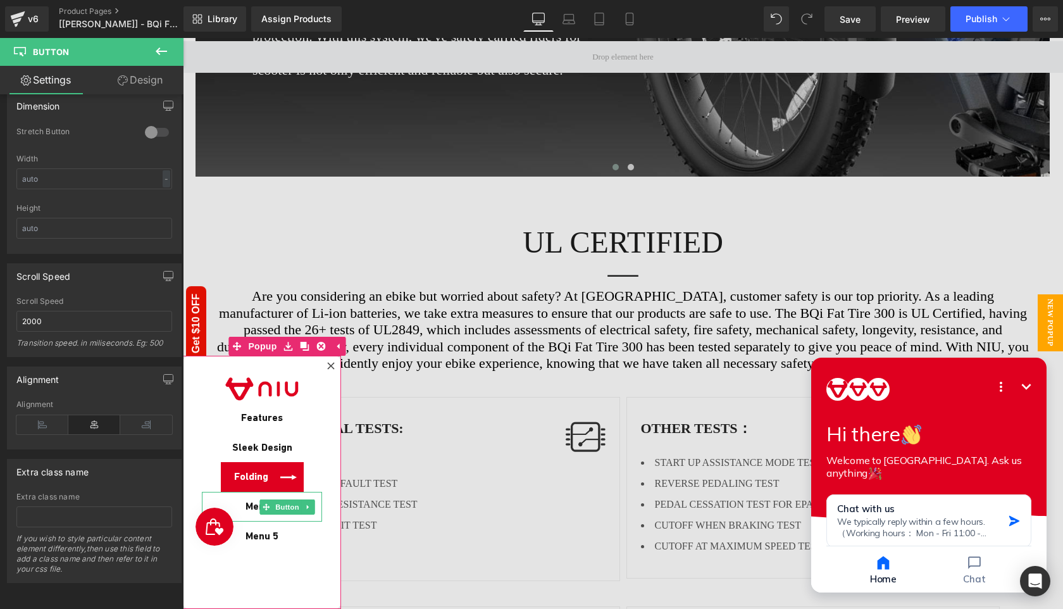
click at [249, 503] on span "Menu 4" at bounding box center [261, 506] width 33 height 15
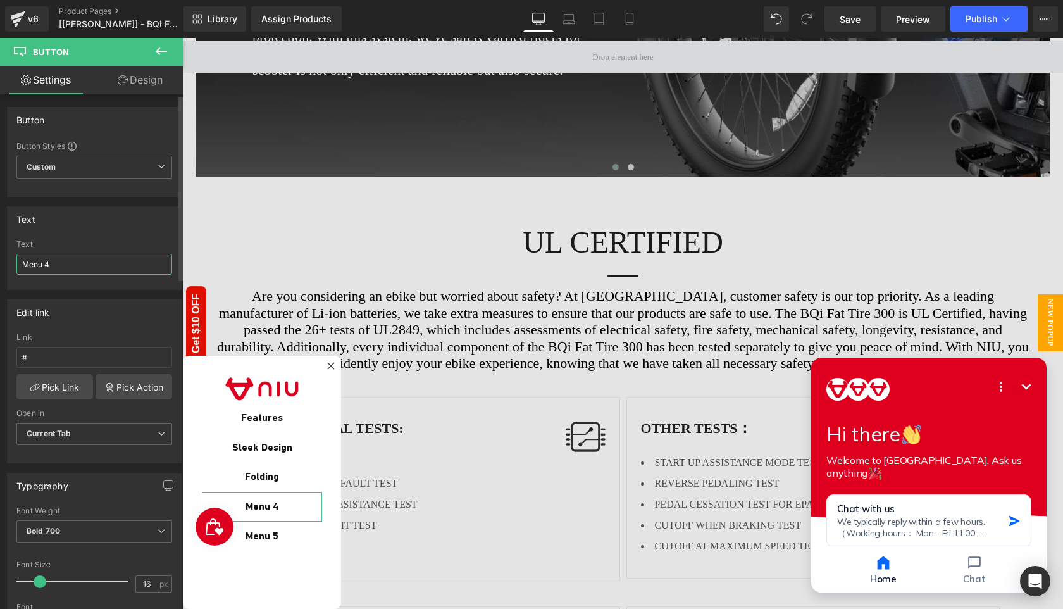
click at [89, 269] on input "Menu 4" at bounding box center [94, 264] width 156 height 21
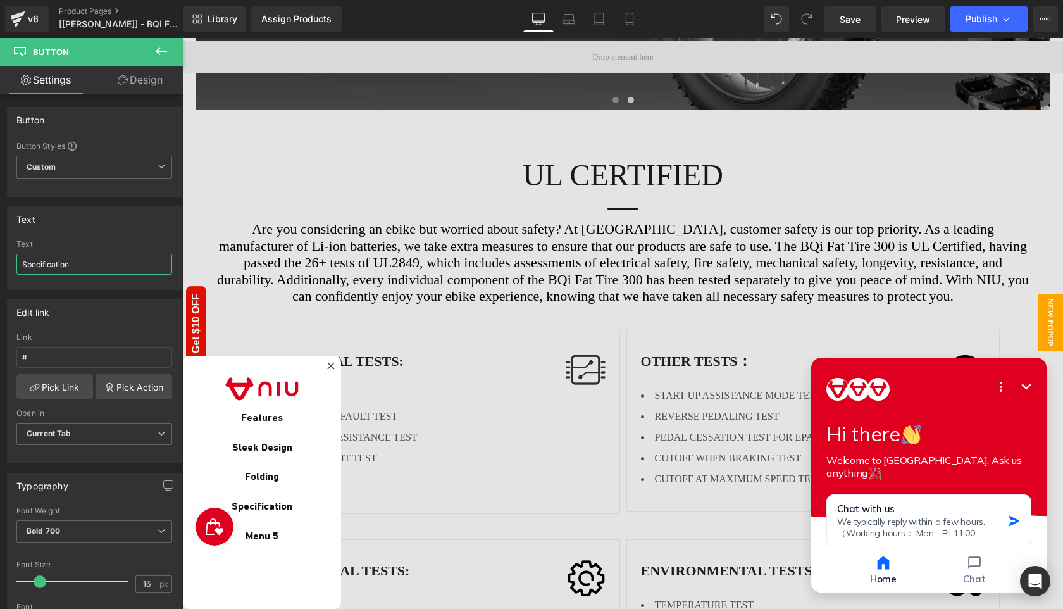
type input "Specification"
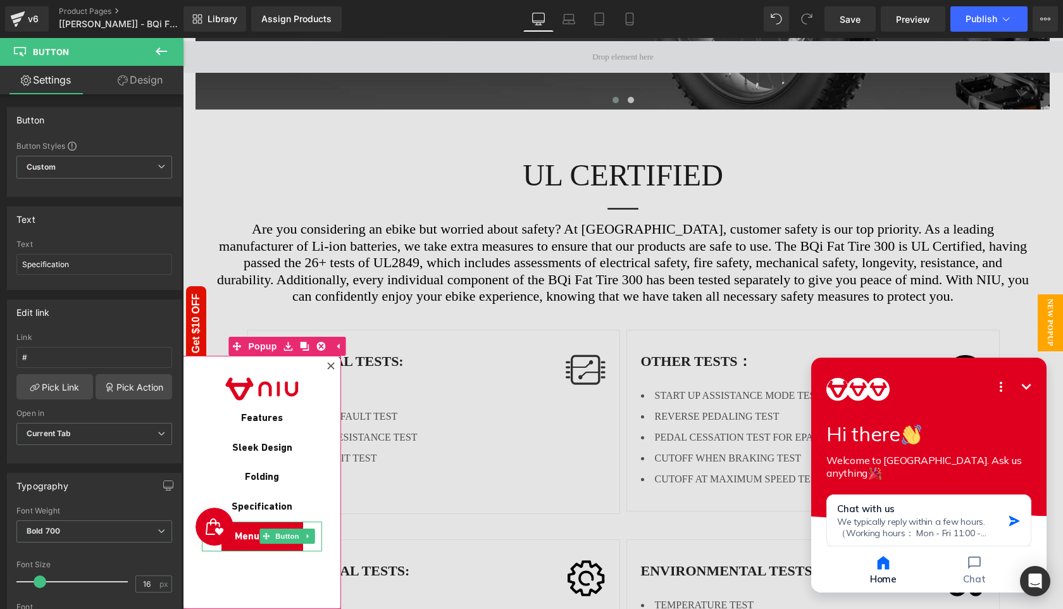
click at [256, 536] on span "Menu 5" at bounding box center [251, 536] width 33 height 15
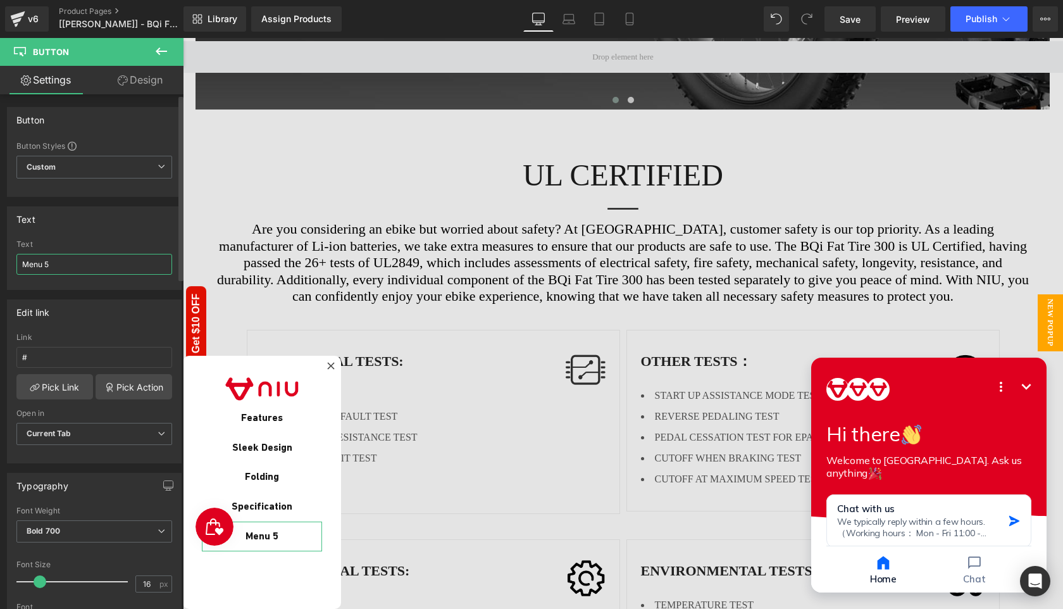
click at [64, 259] on input "Menu 5" at bounding box center [94, 264] width 156 height 21
type input "R"
type input "Reviews"
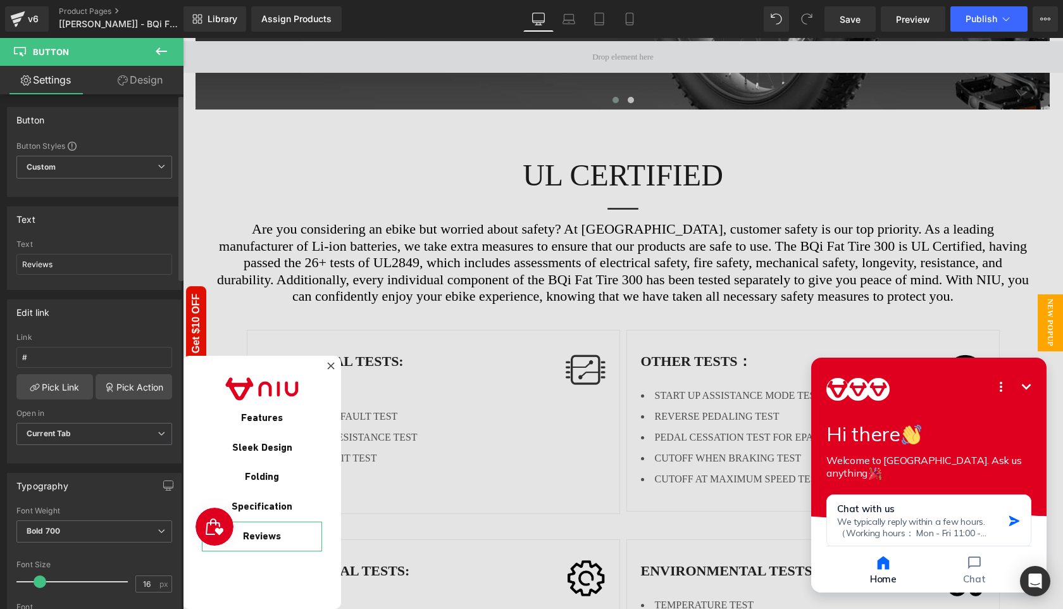
click at [0, 349] on div "Edit link # Link # Pick Link Pick Action Current Tab New Tab Open in Current Ta…" at bounding box center [94, 376] width 189 height 173
click at [165, 46] on icon at bounding box center [161, 51] width 15 height 15
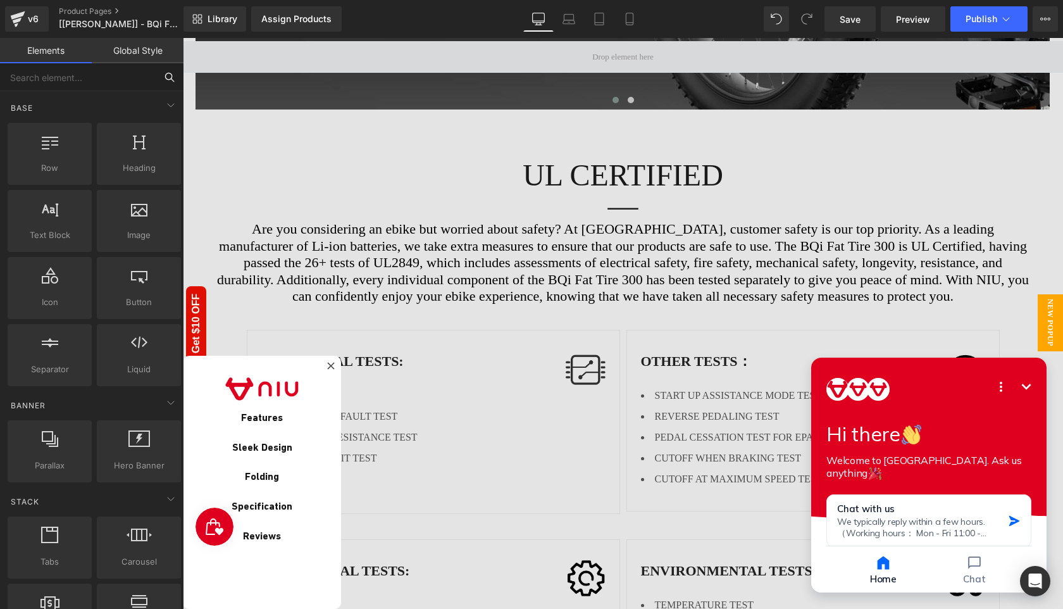
click at [53, 87] on input "text" at bounding box center [78, 77] width 156 height 28
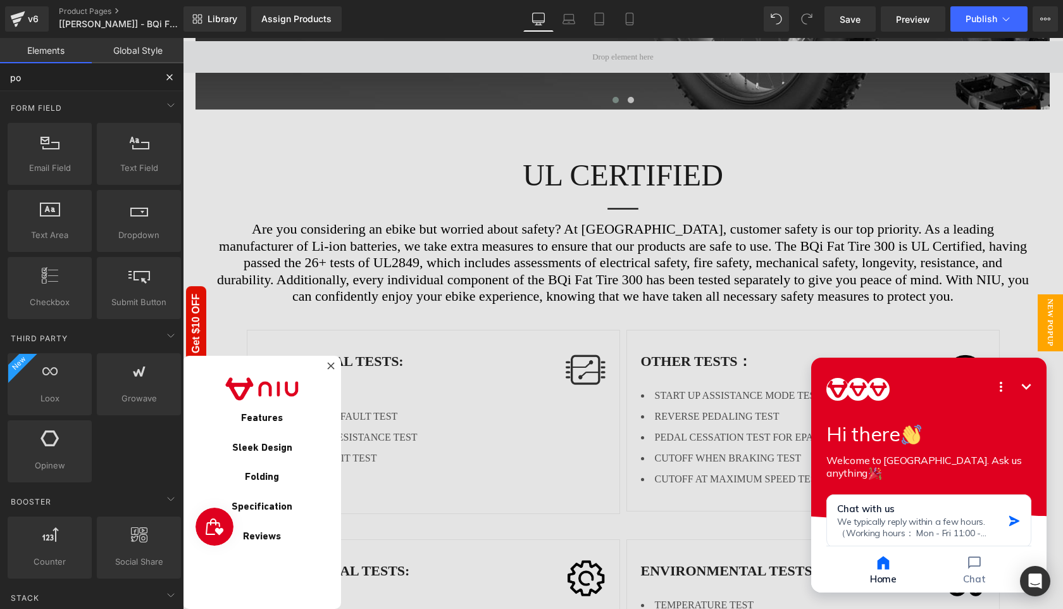
type input "pop"
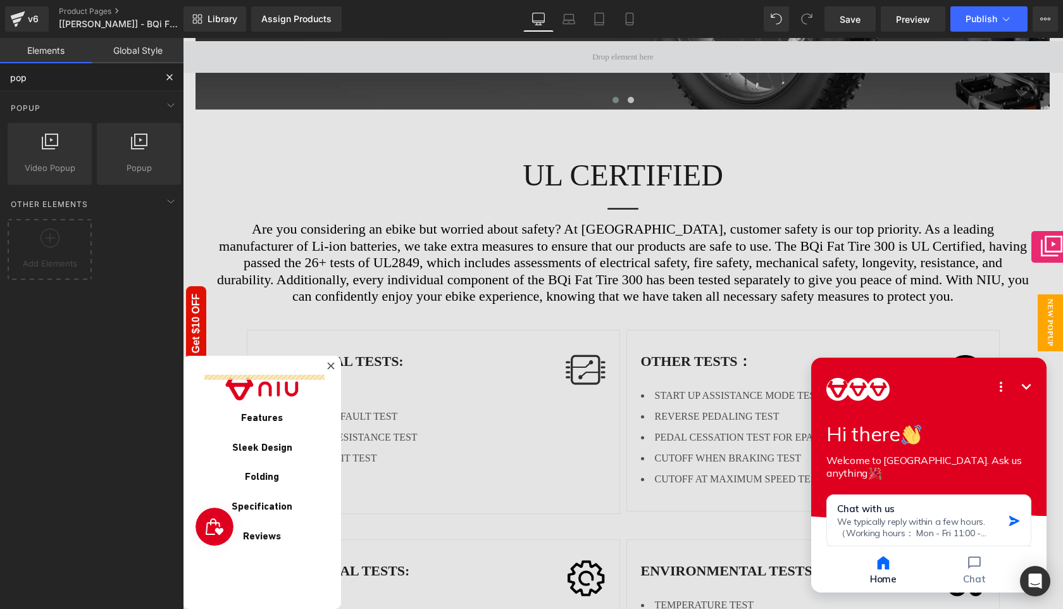
drag, startPoint x: 299, startPoint y: 204, endPoint x: 1031, endPoint y: 247, distance: 733.8
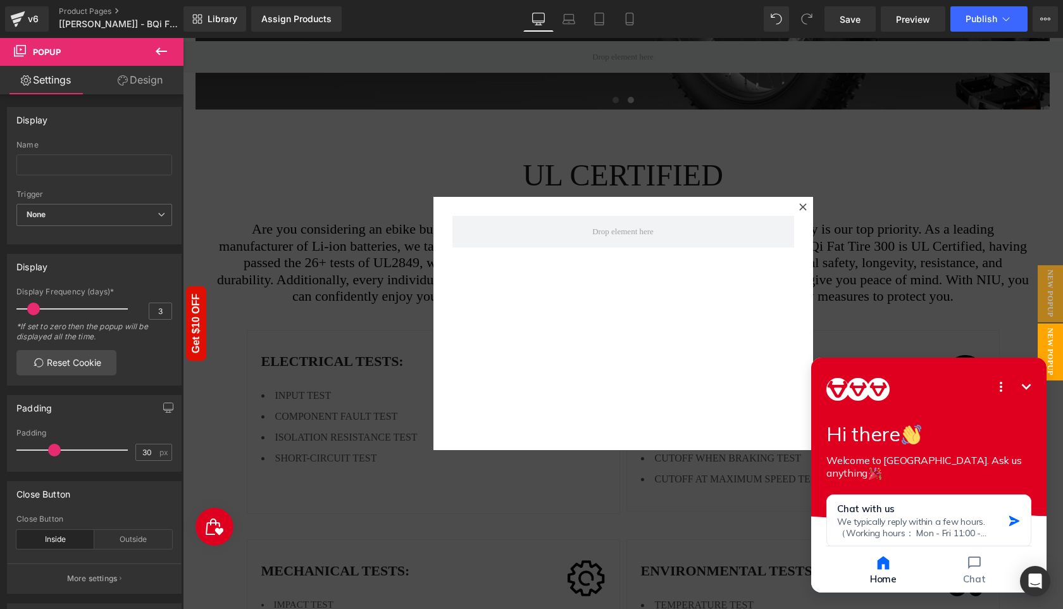
click at [158, 53] on icon at bounding box center [161, 51] width 11 height 8
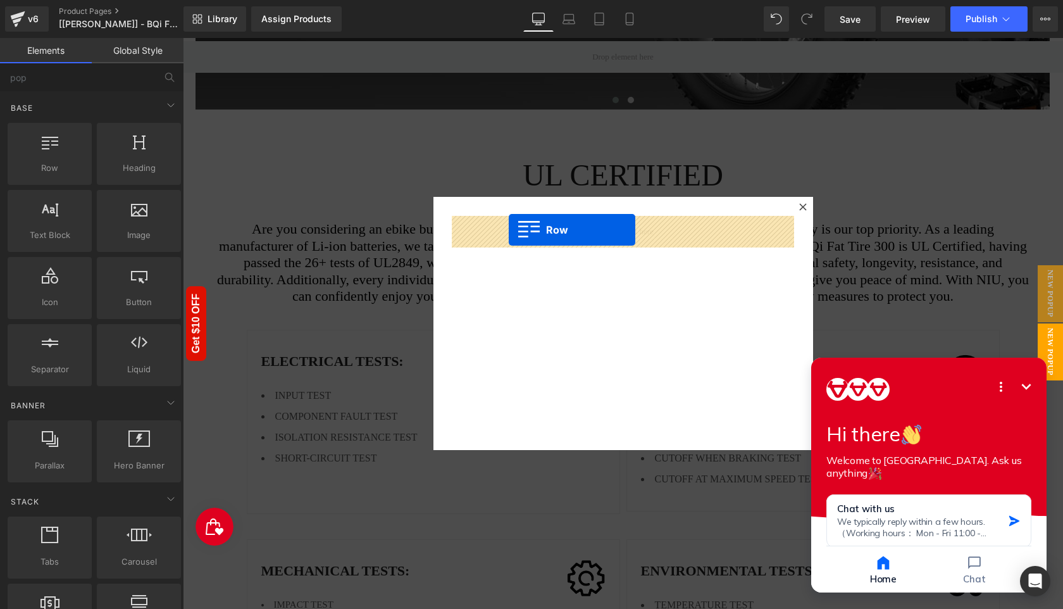
drag, startPoint x: 227, startPoint y: 197, endPoint x: 509, endPoint y: 230, distance: 283.3
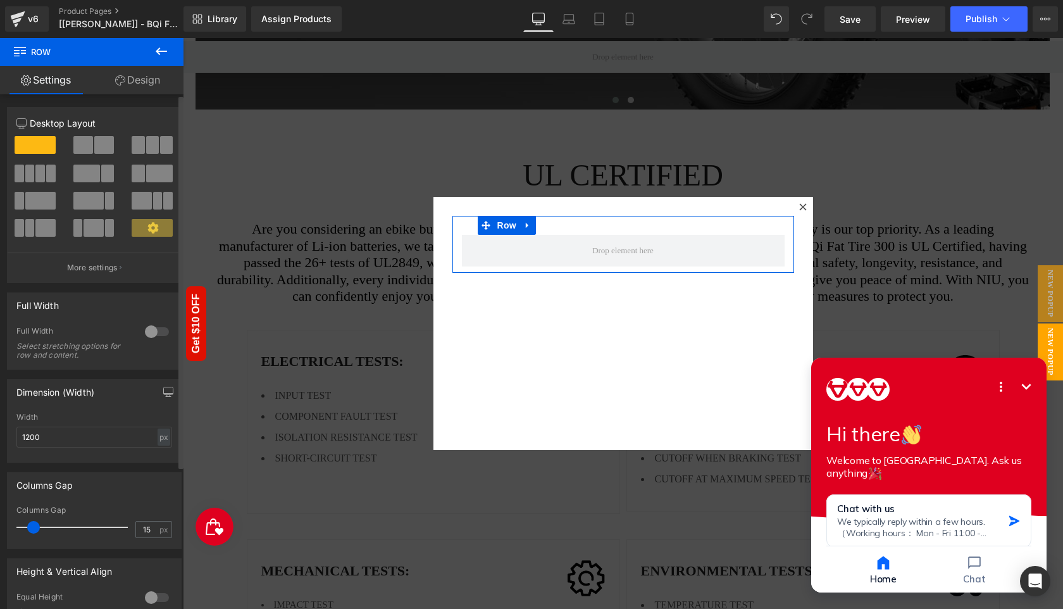
click at [168, 150] on button at bounding box center [153, 145] width 42 height 18
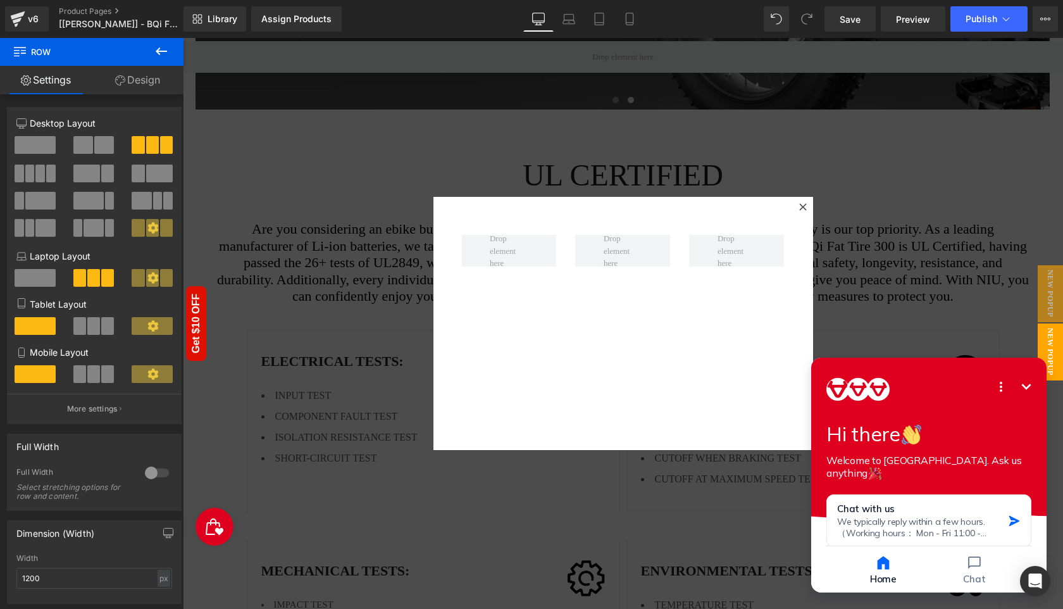
click at [159, 55] on icon at bounding box center [161, 51] width 15 height 15
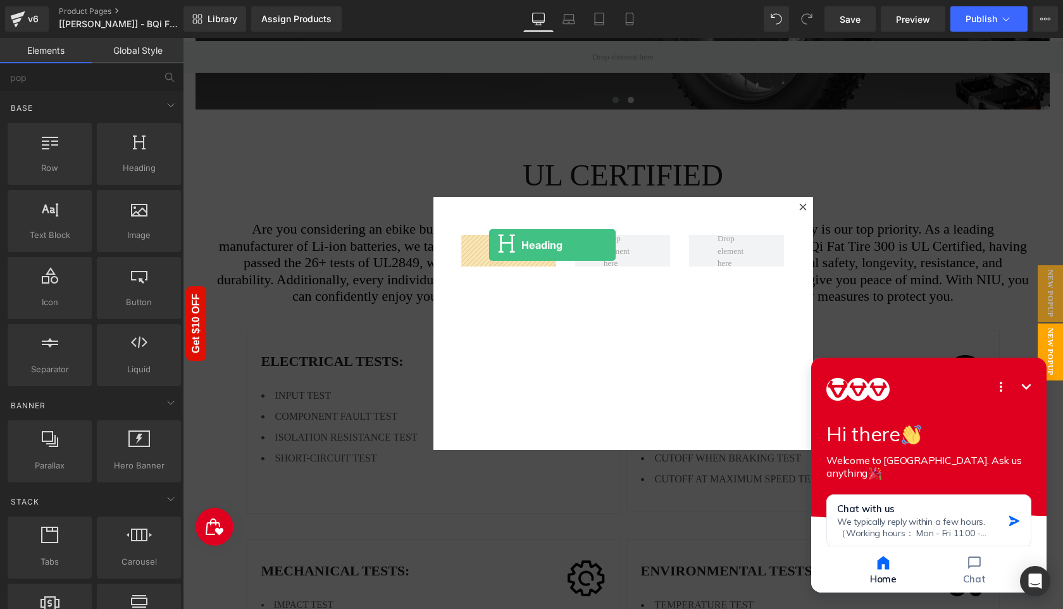
drag, startPoint x: 309, startPoint y: 202, endPoint x: 489, endPoint y: 245, distance: 185.2
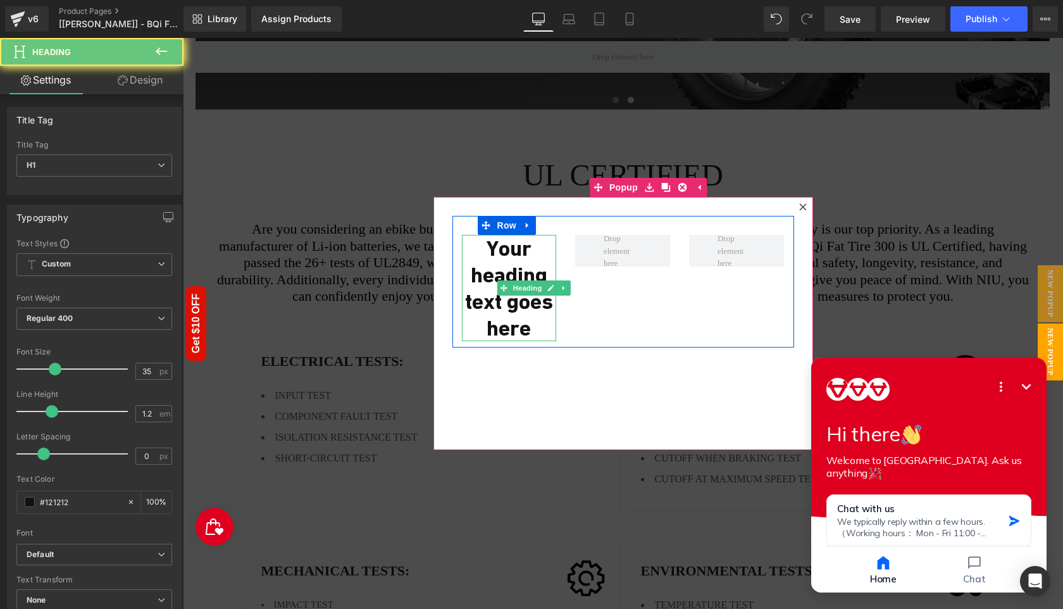
click at [517, 274] on h1 "Your heading text goes here" at bounding box center [509, 288] width 95 height 106
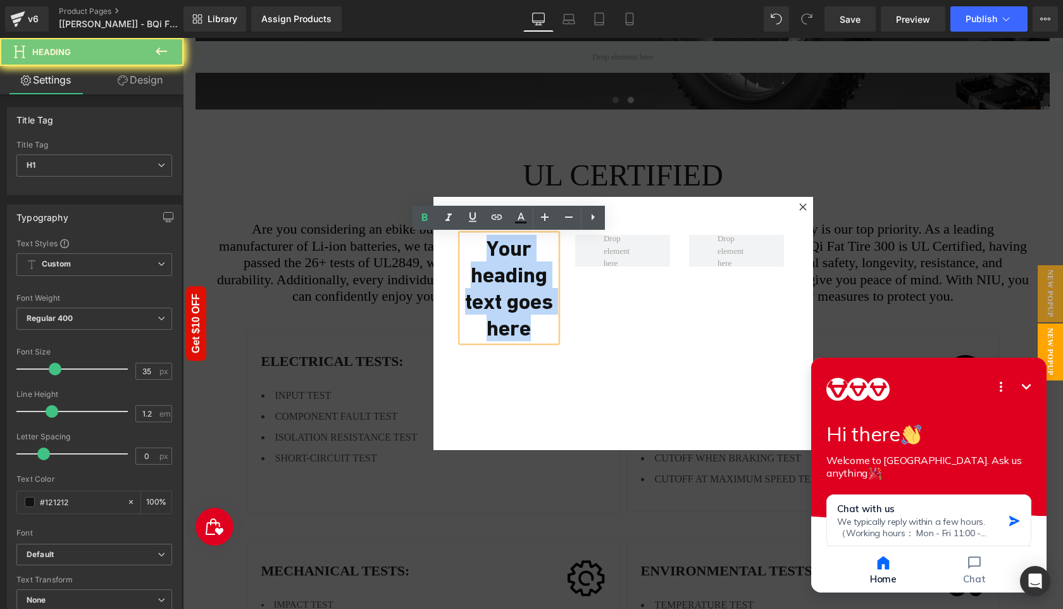
click at [517, 274] on h1 "Your heading text goes here" at bounding box center [509, 288] width 95 height 106
click at [606, 392] on div "Your heading text goes here Heading Row" at bounding box center [623, 323] width 380 height 253
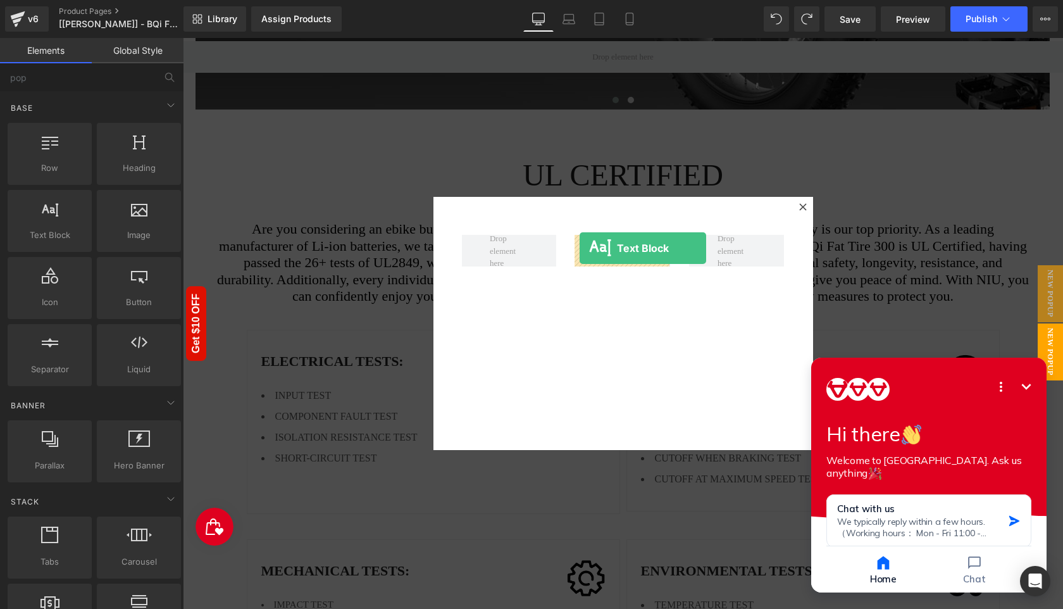
drag, startPoint x: 220, startPoint y: 261, endPoint x: 579, endPoint y: 248, distance: 359.6
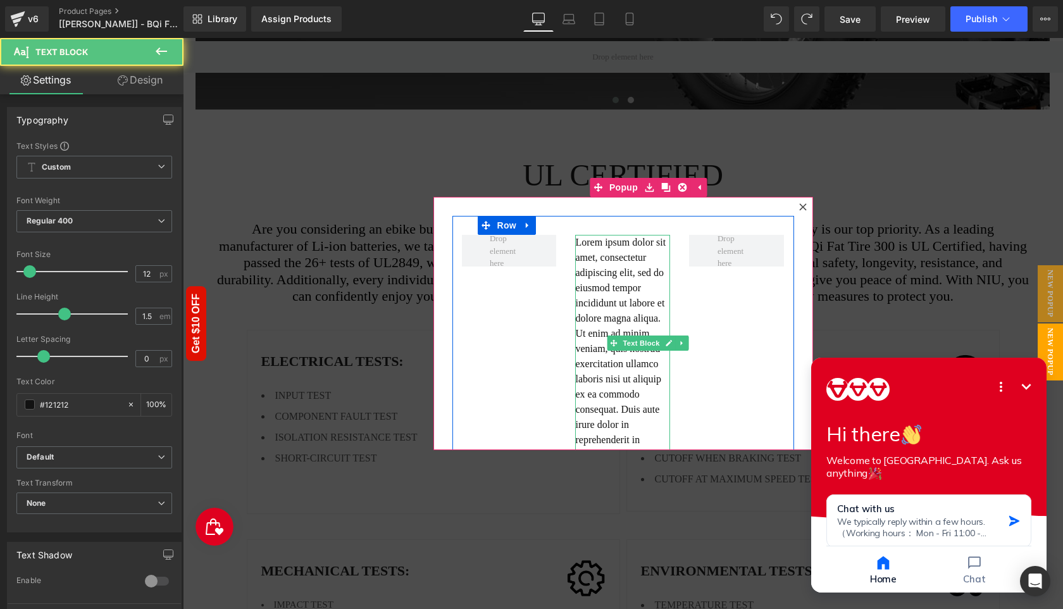
click at [624, 270] on p "Lorem ipsum dolor sit amet, consectetur adipiscing elit, sed do eiusmod tempor …" at bounding box center [622, 409] width 95 height 349
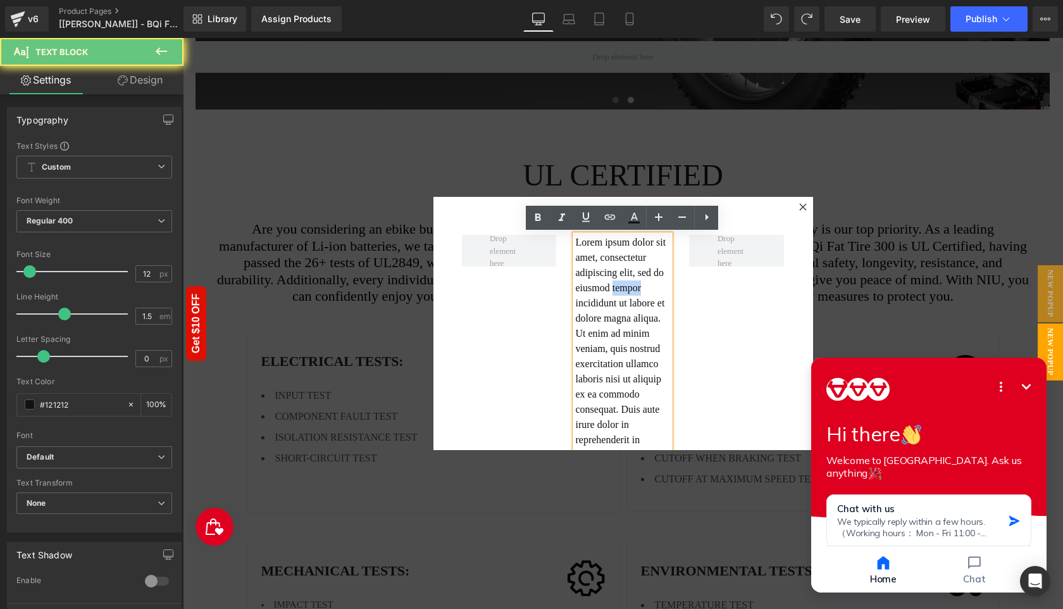
click at [624, 270] on p "Lorem ipsum dolor sit amet, consectetur adipiscing elit, sed do eiusmod tempor …" at bounding box center [622, 409] width 95 height 349
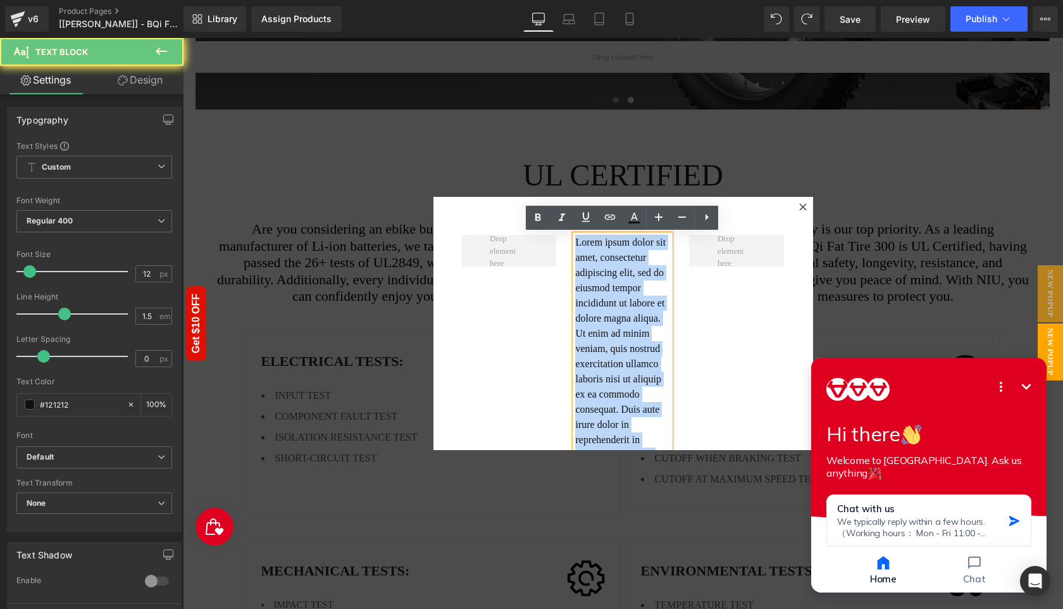
click at [624, 270] on p "Lorem ipsum dolor sit amet, consectetur adipiscing elit, sed do eiusmod tempor …" at bounding box center [622, 409] width 95 height 349
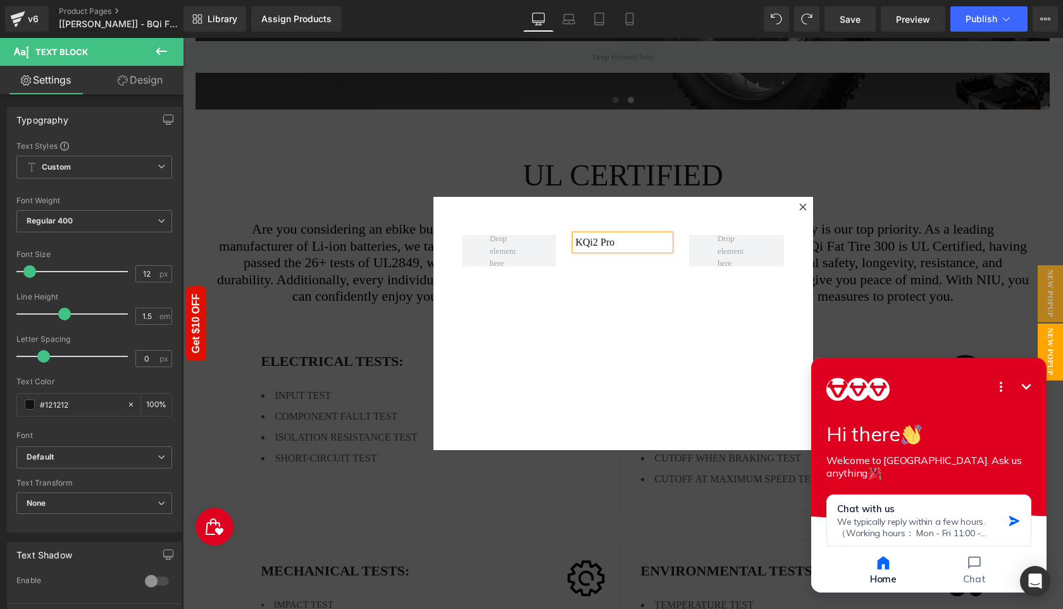
click at [676, 391] on div "KQi2 Pro Text Block Row" at bounding box center [623, 323] width 380 height 253
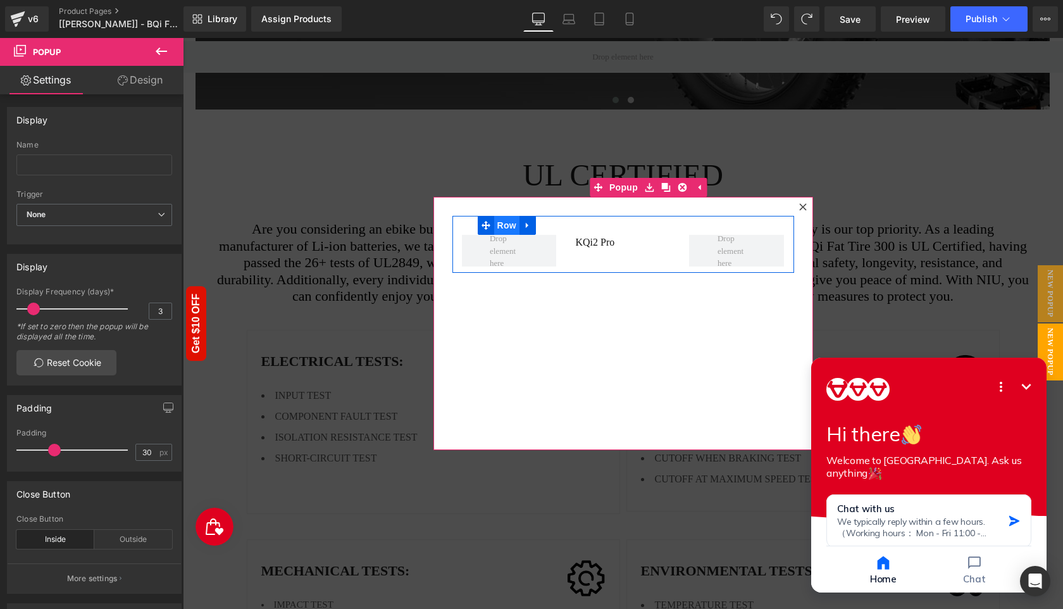
click at [498, 232] on span "Row" at bounding box center [506, 225] width 25 height 19
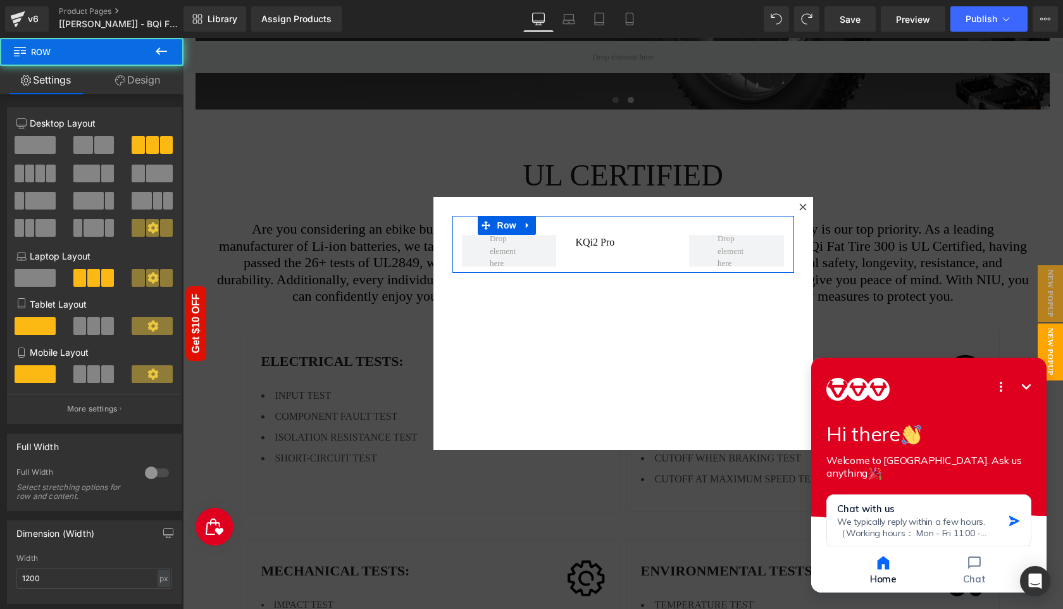
scroll to position [339, 0]
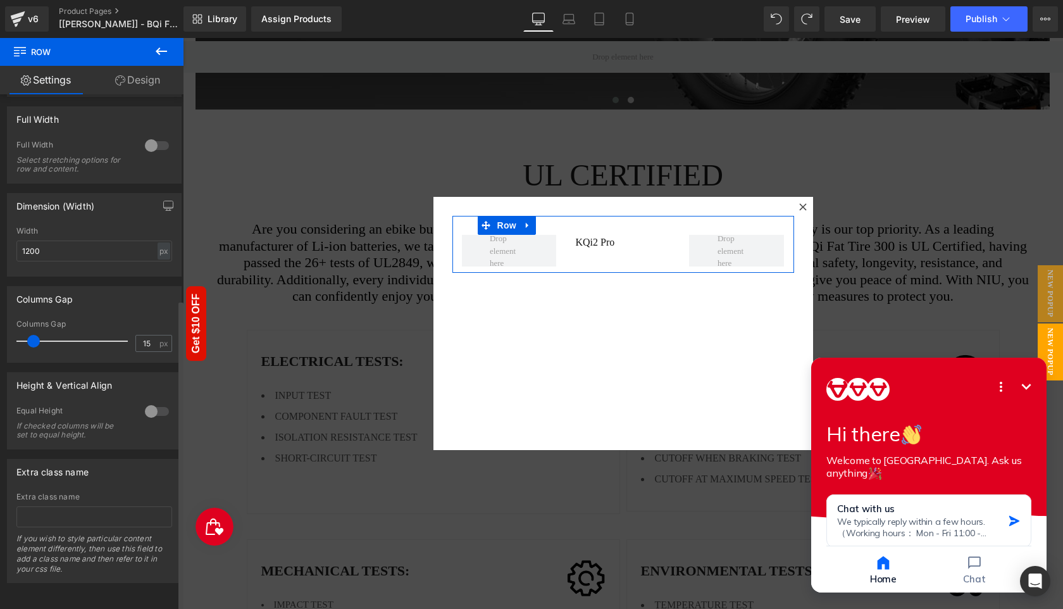
click at [30, 335] on span at bounding box center [33, 341] width 13 height 13
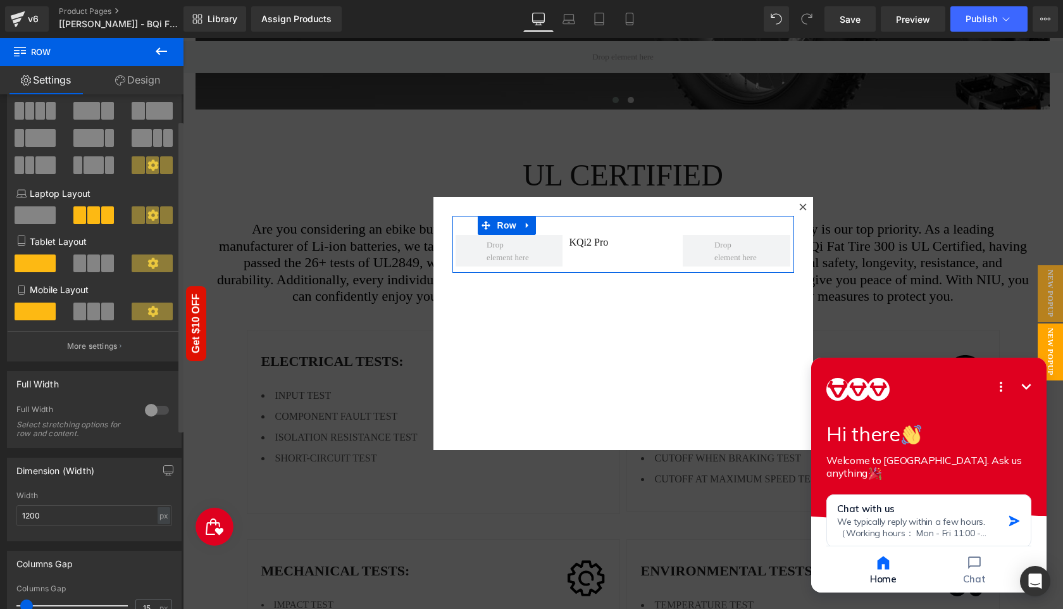
scroll to position [0, 0]
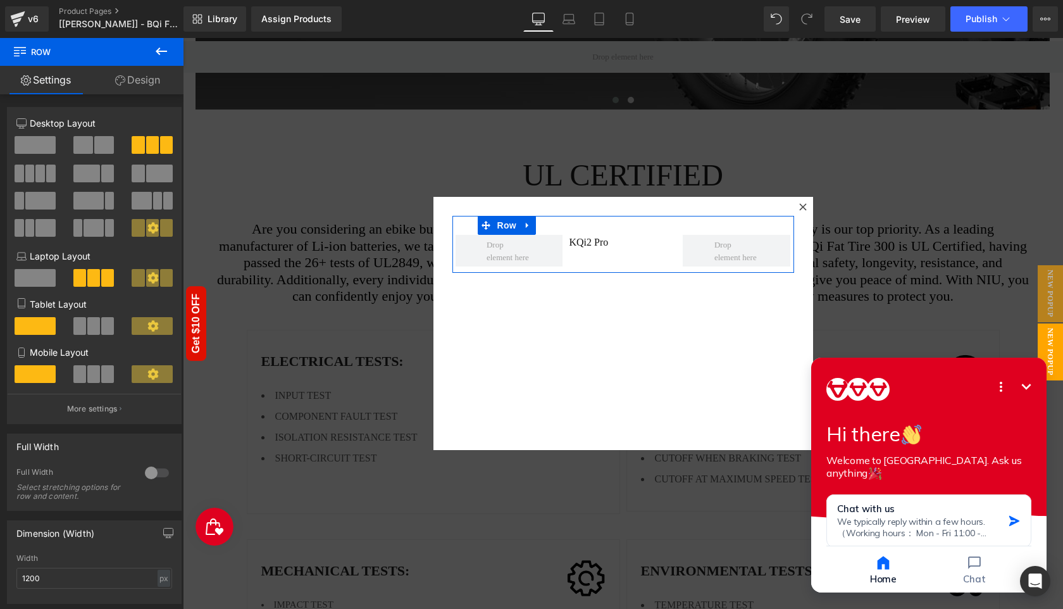
click at [141, 82] on link "Design" at bounding box center [138, 80] width 92 height 28
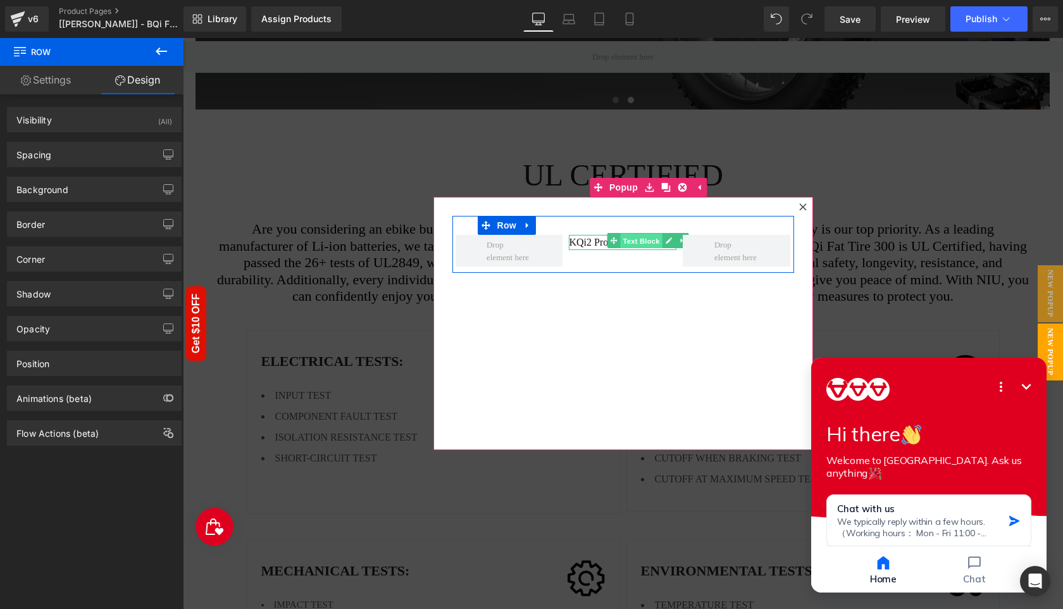
click at [635, 242] on span "Text Block" at bounding box center [642, 240] width 42 height 15
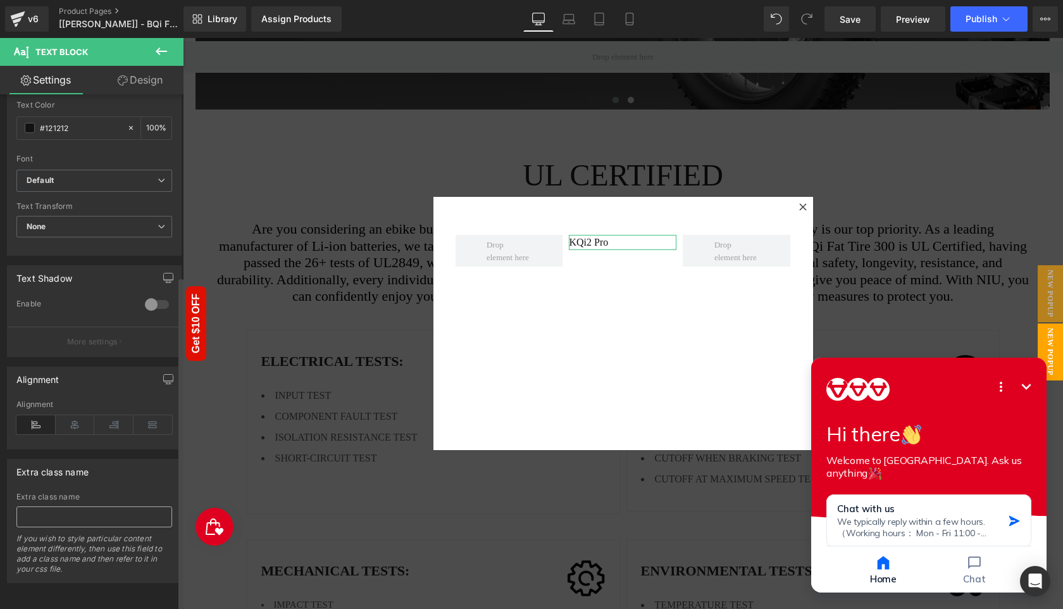
scroll to position [287, 0]
click at [73, 415] on icon at bounding box center [75, 424] width 39 height 19
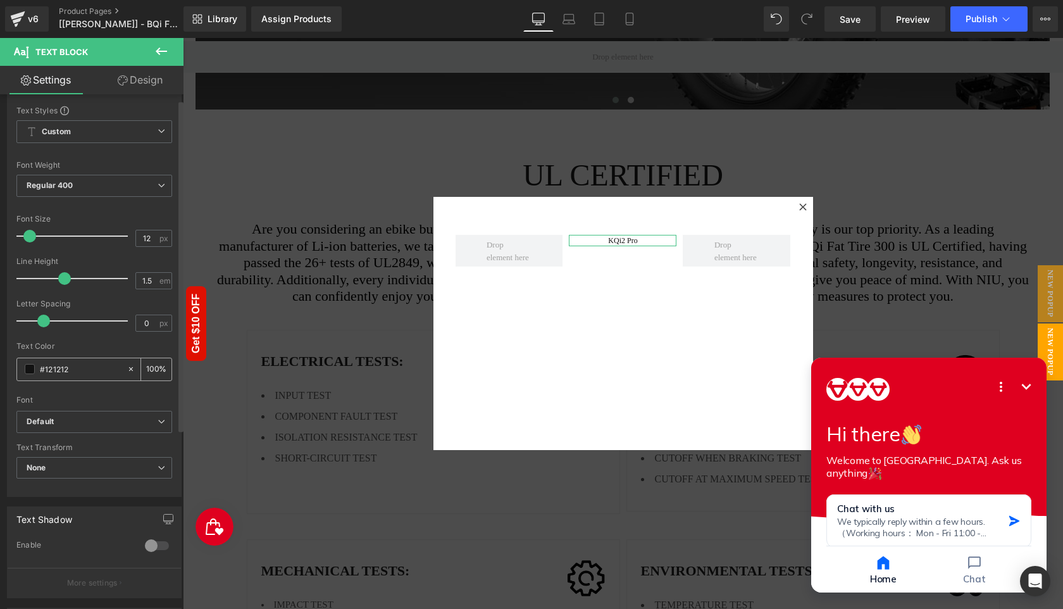
scroll to position [0, 0]
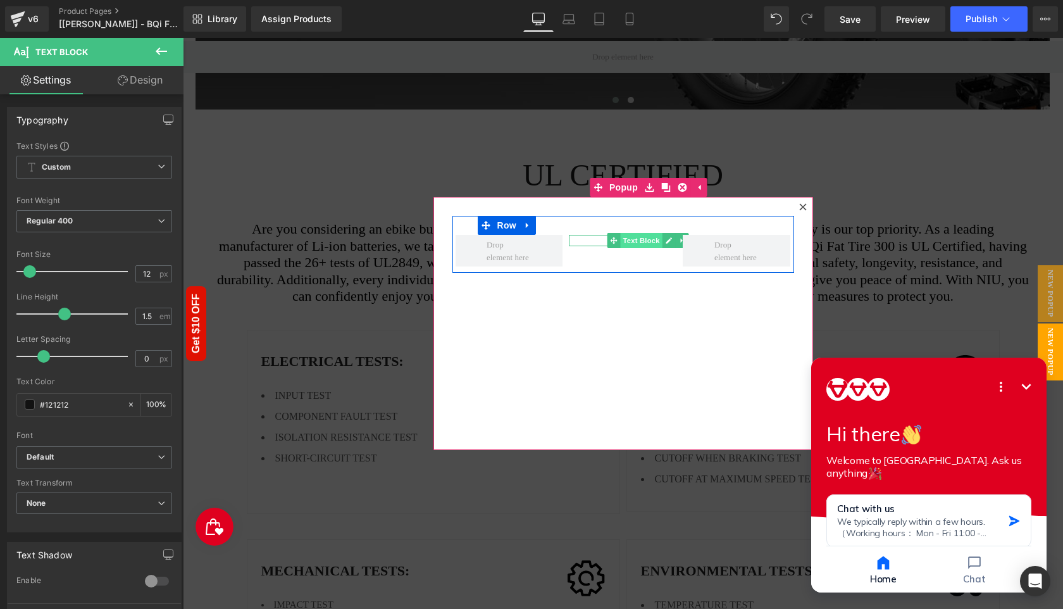
click at [629, 241] on span "Text Block" at bounding box center [642, 240] width 42 height 15
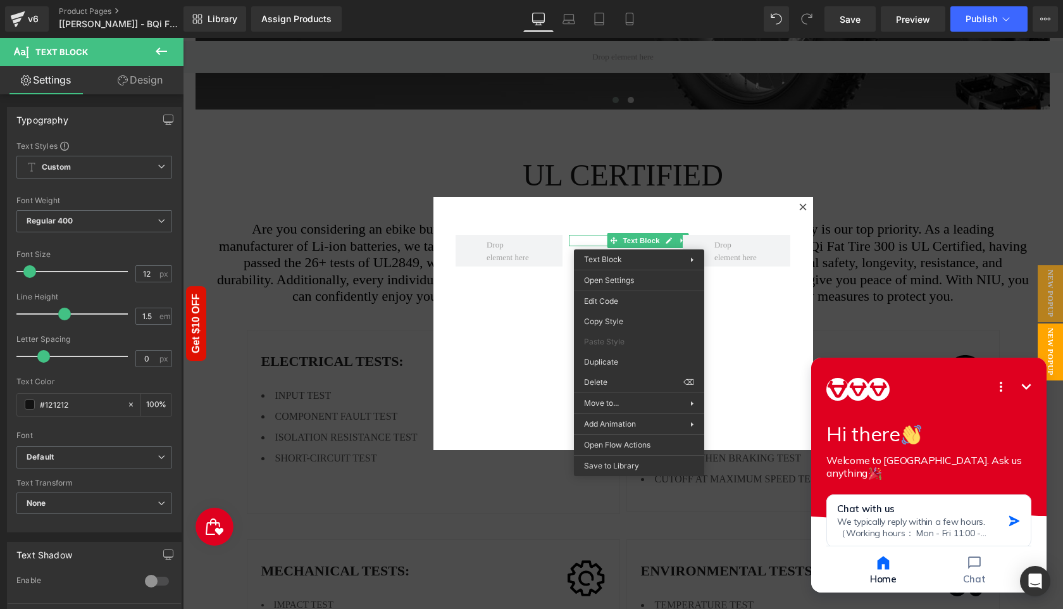
drag, startPoint x: 797, startPoint y: 400, endPoint x: 619, endPoint y: 361, distance: 182.8
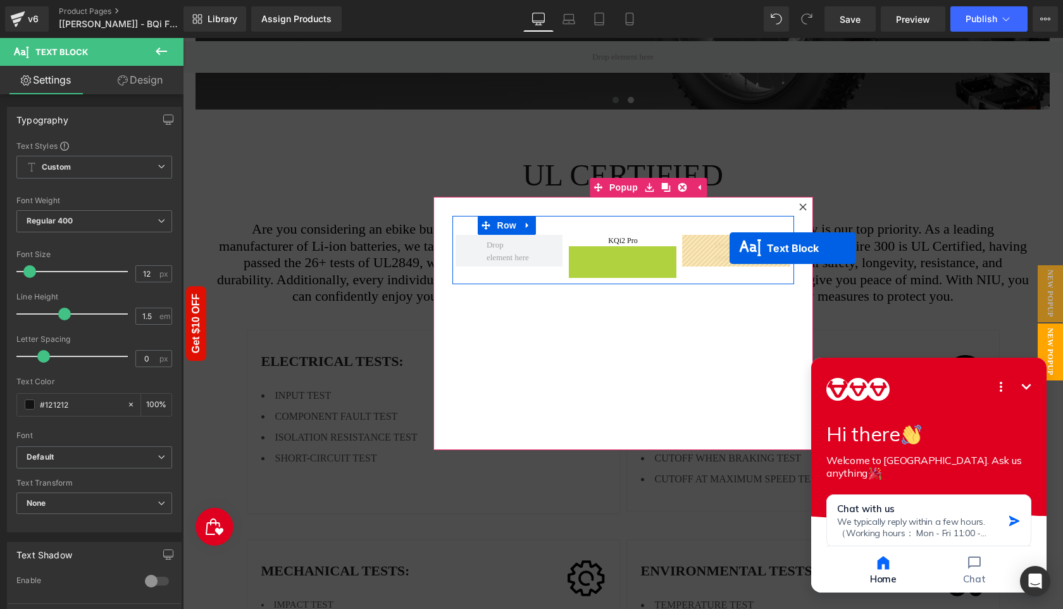
drag, startPoint x: 622, startPoint y: 252, endPoint x: 729, endPoint y: 248, distance: 107.0
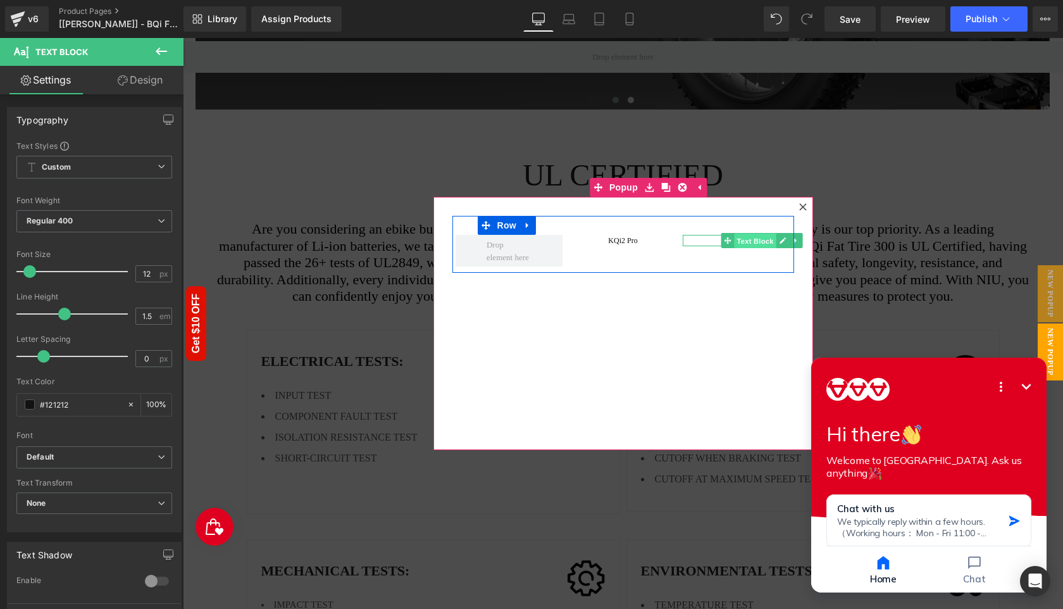
click at [736, 240] on span "Text Block" at bounding box center [755, 240] width 42 height 15
click at [779, 242] on icon at bounding box center [782, 241] width 7 height 8
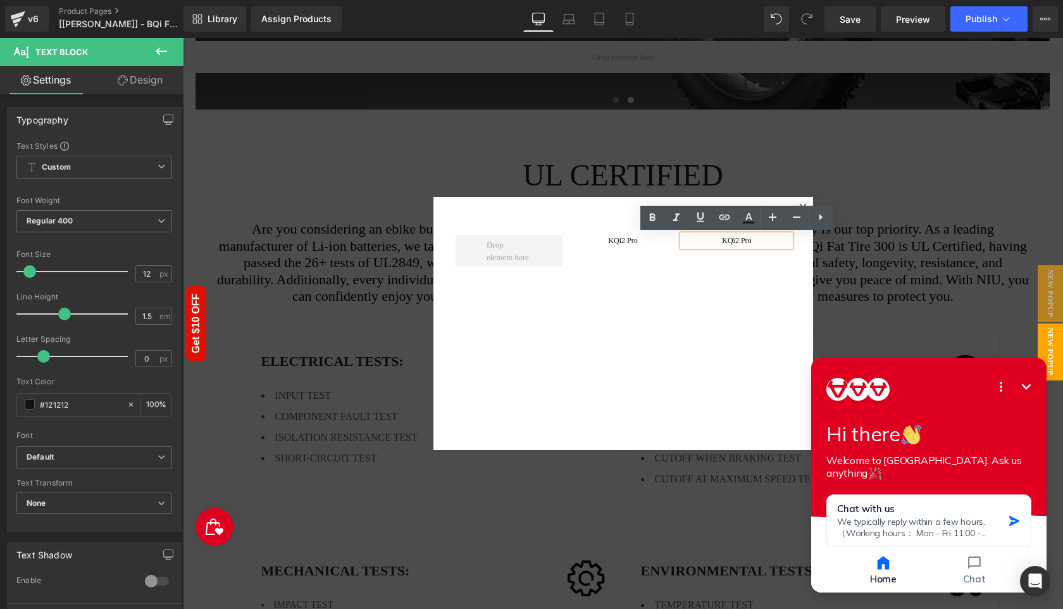
click at [744, 242] on p "KQi2 Pro" at bounding box center [737, 240] width 108 height 11
click at [669, 307] on div "KQi2 Pro Text Block KQi 200 Text Block Row" at bounding box center [623, 323] width 380 height 253
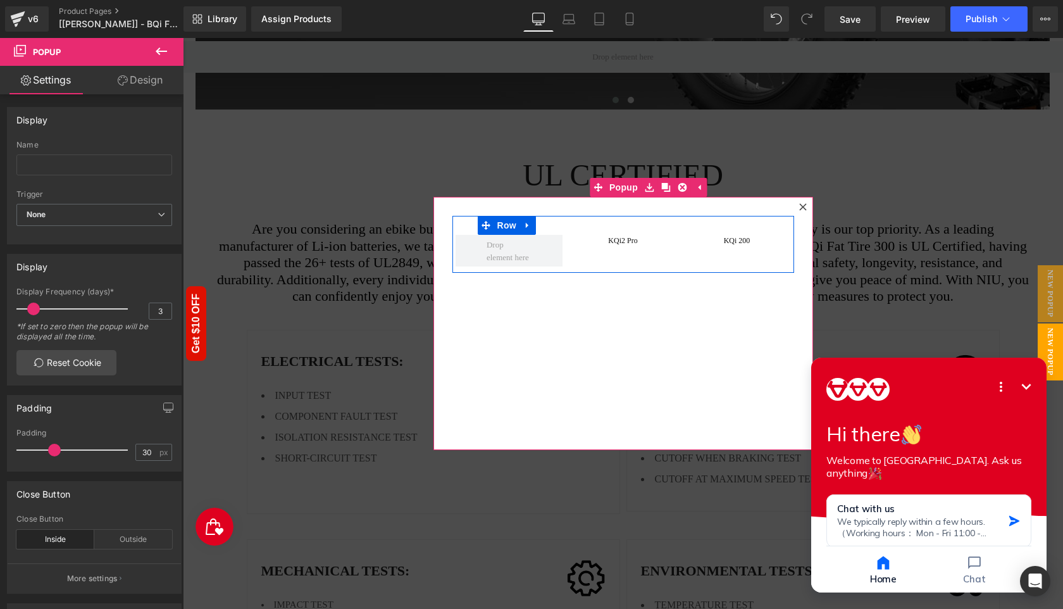
click at [588, 261] on div "KQi2 Pro Text Block KQi 200 Text Block Row" at bounding box center [623, 244] width 342 height 57
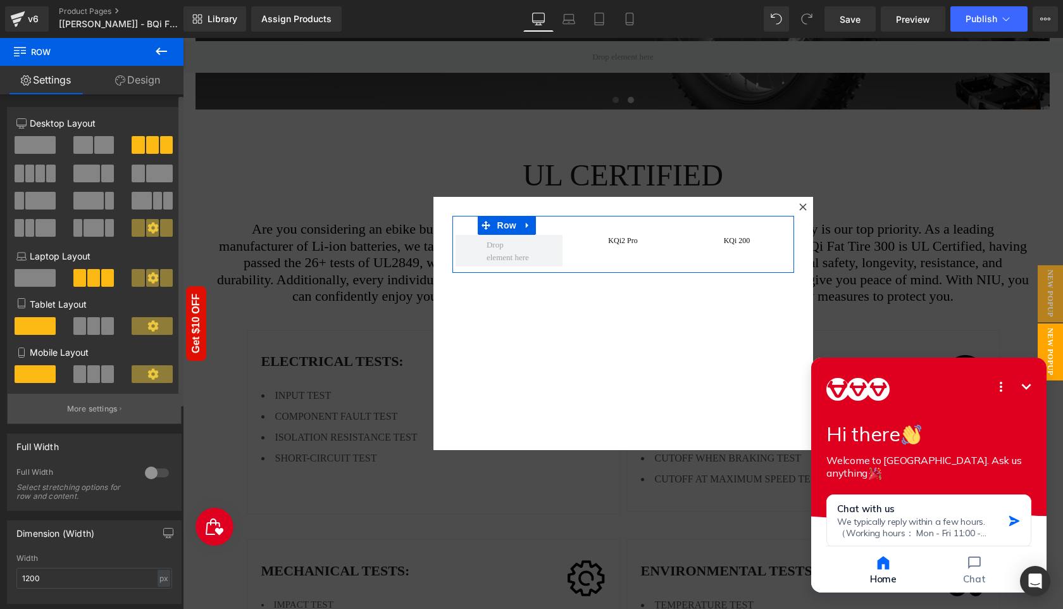
click at [103, 417] on button "More settings" at bounding box center [94, 408] width 173 height 30
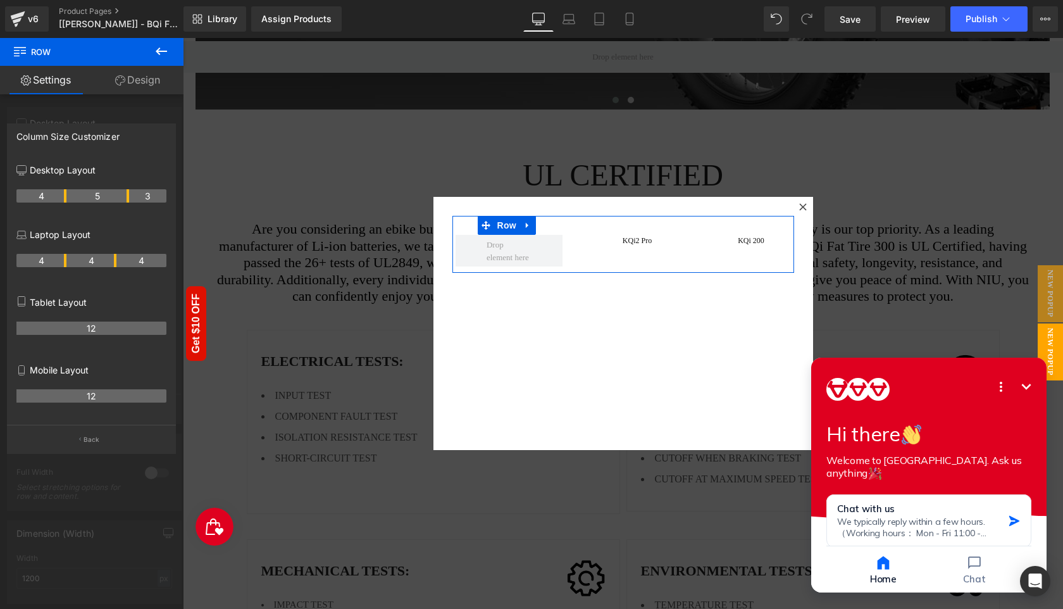
drag, startPoint x: 115, startPoint y: 197, endPoint x: 132, endPoint y: 197, distance: 17.1
drag, startPoint x: 64, startPoint y: 198, endPoint x: 87, endPoint y: 195, distance: 23.5
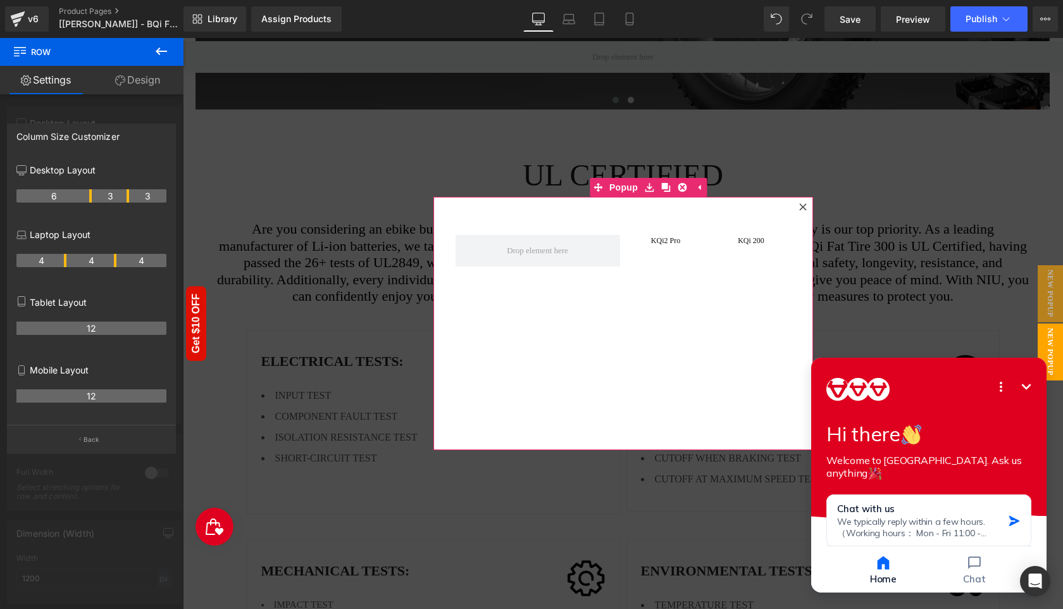
click at [546, 307] on div "KQi2 Pro Text Block KQi 200 Text Block Row" at bounding box center [623, 323] width 380 height 253
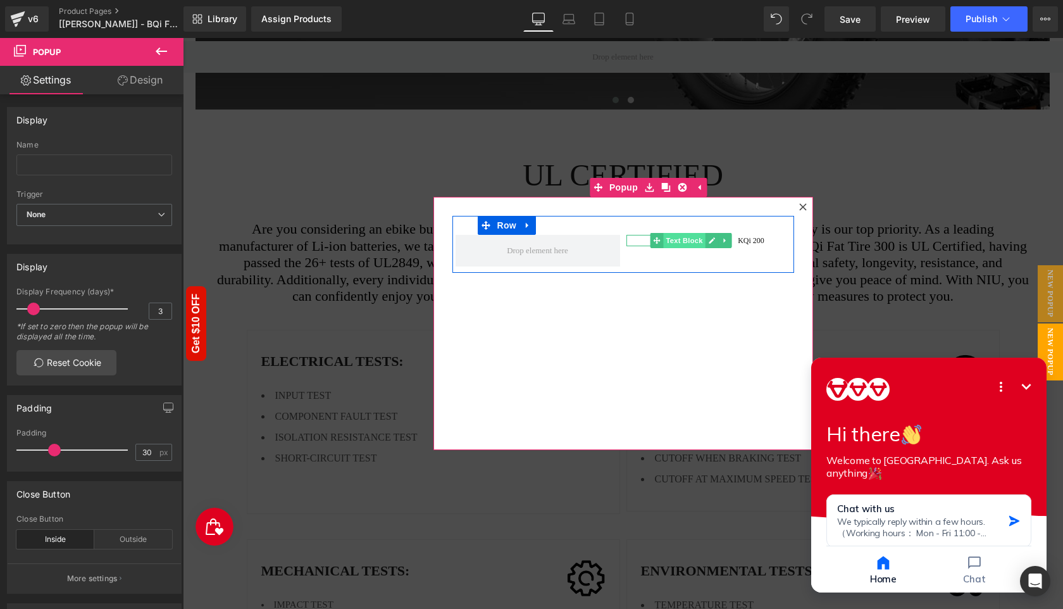
click at [690, 242] on span "Text Block" at bounding box center [684, 240] width 42 height 15
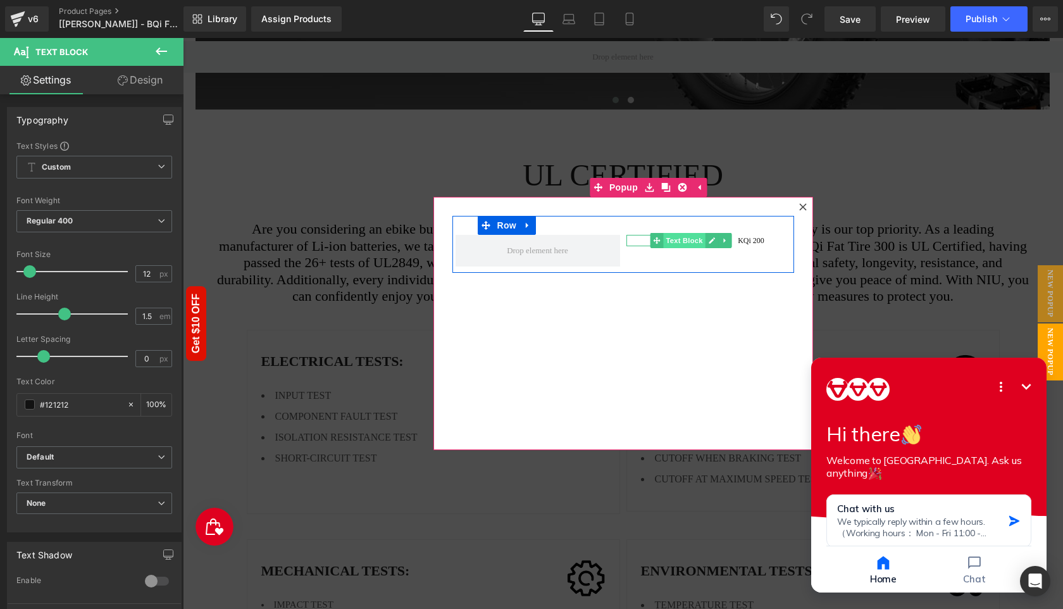
click at [675, 242] on span "Text Block" at bounding box center [684, 240] width 42 height 15
click at [670, 243] on span "Text Block" at bounding box center [684, 240] width 42 height 15
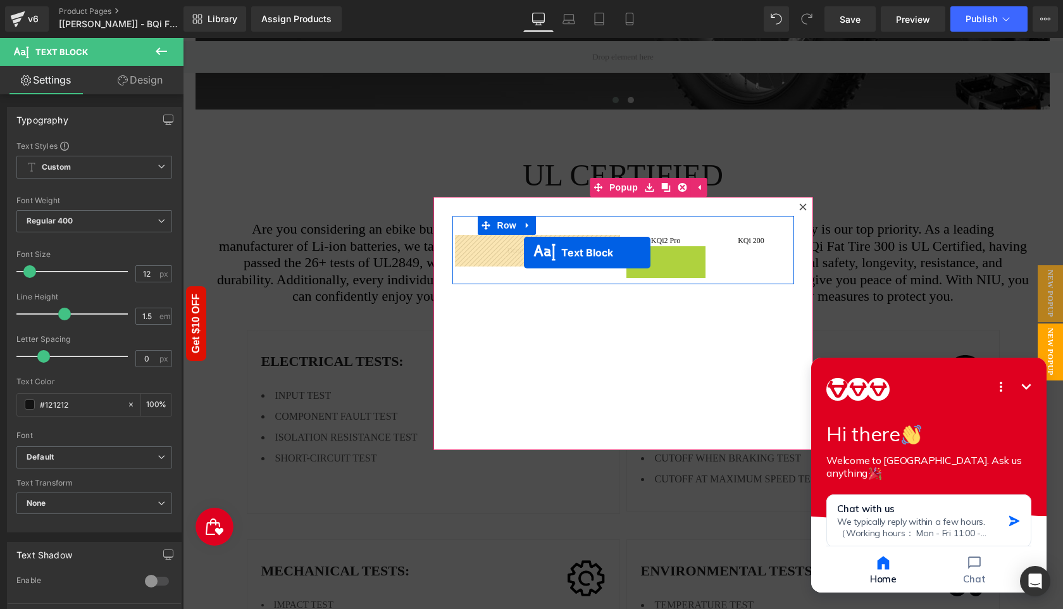
drag, startPoint x: 659, startPoint y: 252, endPoint x: 524, endPoint y: 252, distance: 135.4
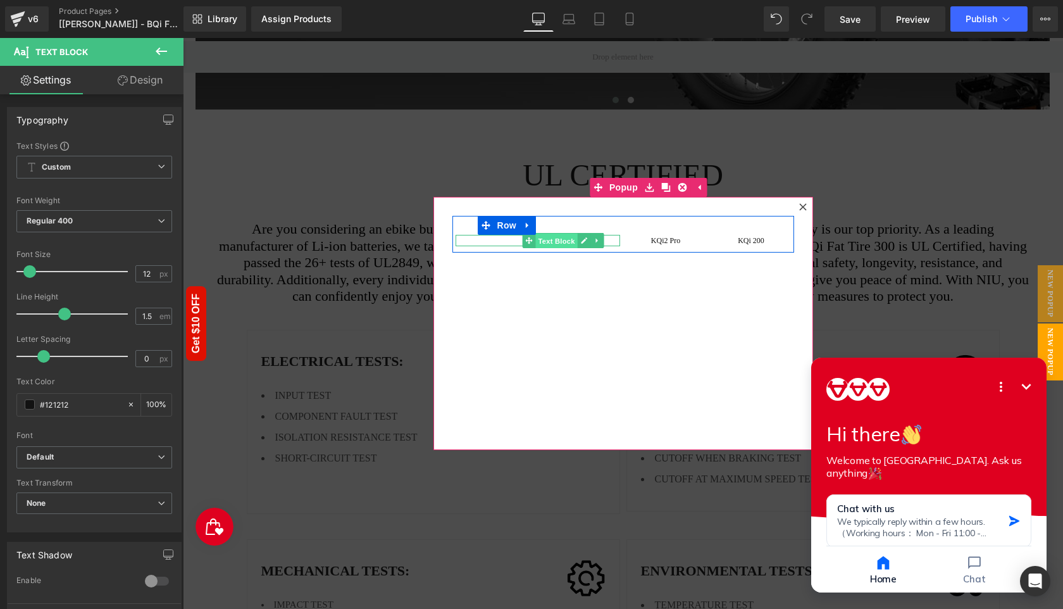
click at [538, 243] on span "Text Block" at bounding box center [556, 240] width 42 height 15
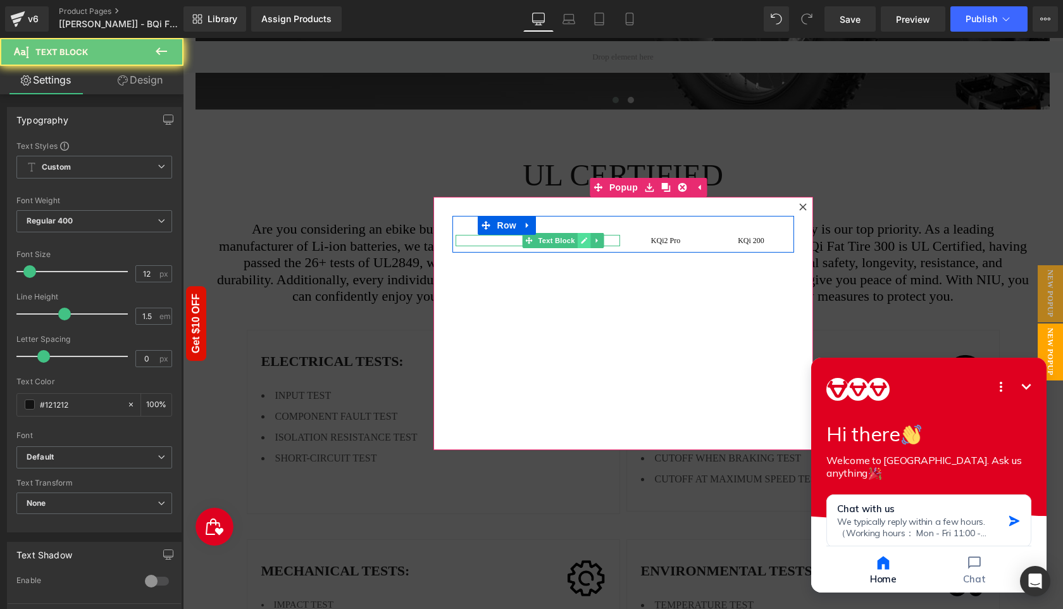
click at [581, 242] on icon at bounding box center [584, 240] width 6 height 6
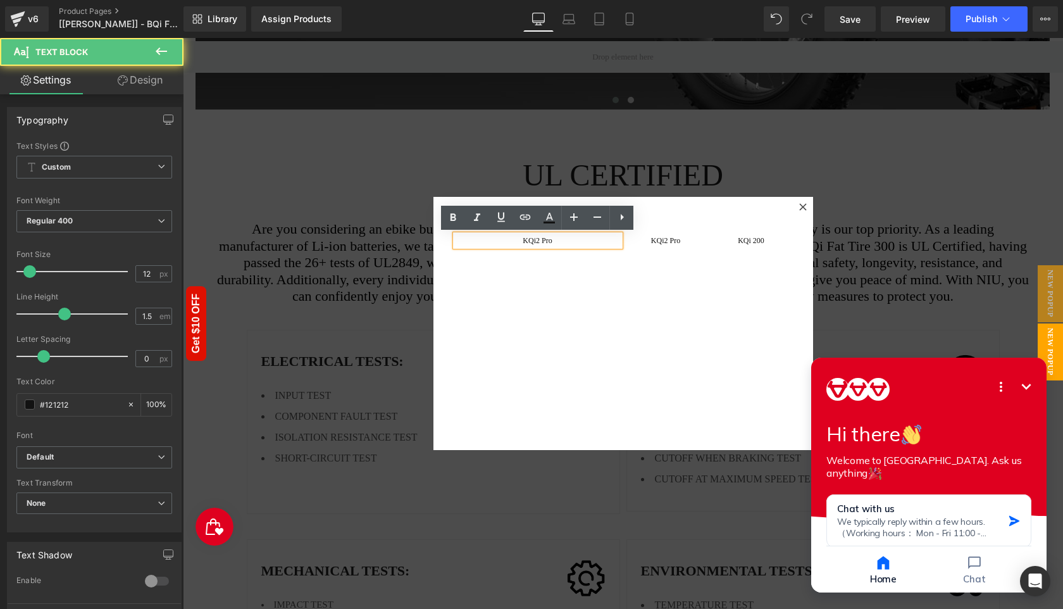
click at [554, 242] on p "KQi2 Pro" at bounding box center [537, 240] width 164 height 11
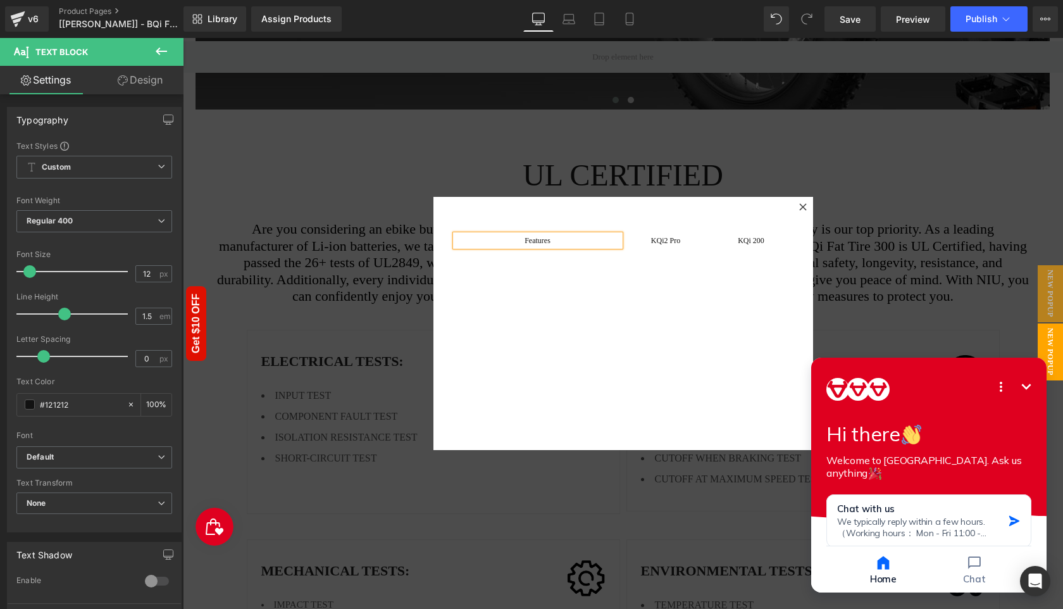
click at [572, 342] on div "Features Text Block KQi2 Pro Text Block KQi 200 Text Block Row" at bounding box center [623, 323] width 380 height 253
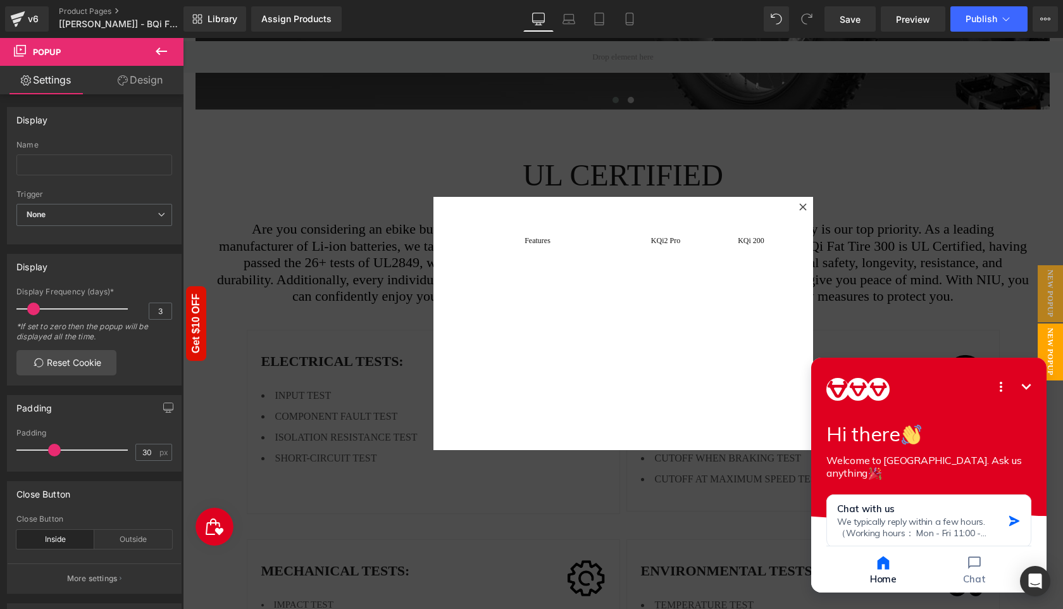
click at [166, 49] on icon at bounding box center [161, 51] width 15 height 15
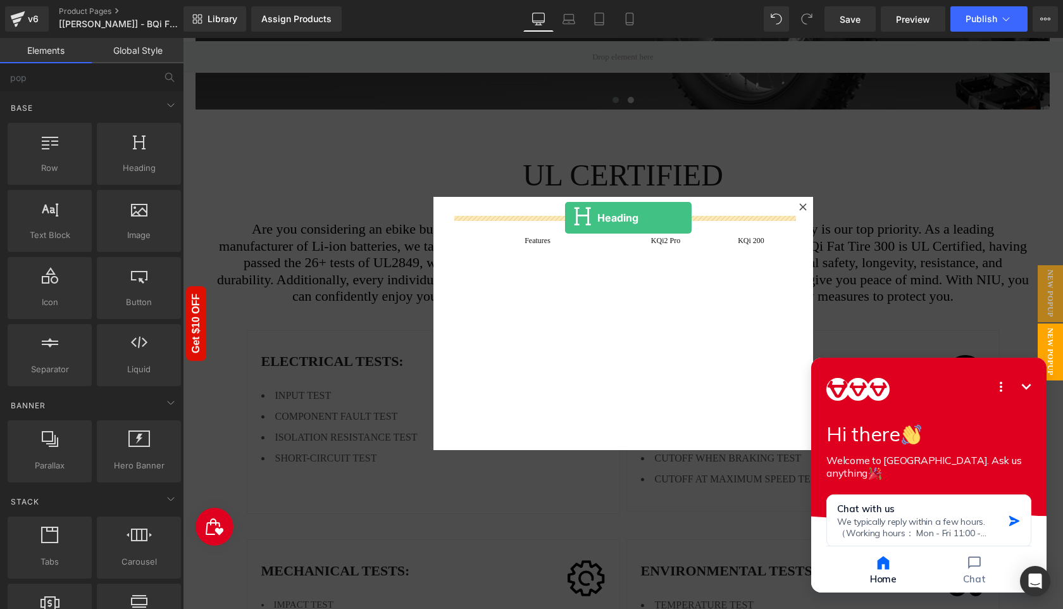
drag, startPoint x: 311, startPoint y: 201, endPoint x: 565, endPoint y: 218, distance: 254.2
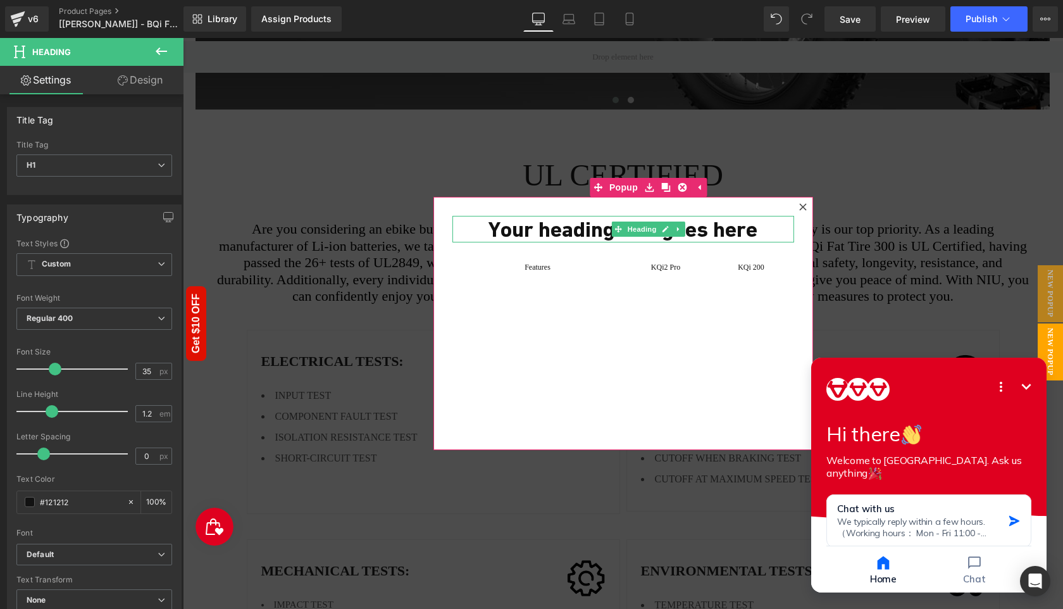
click at [590, 230] on h1 "Your heading text goes here" at bounding box center [623, 229] width 342 height 27
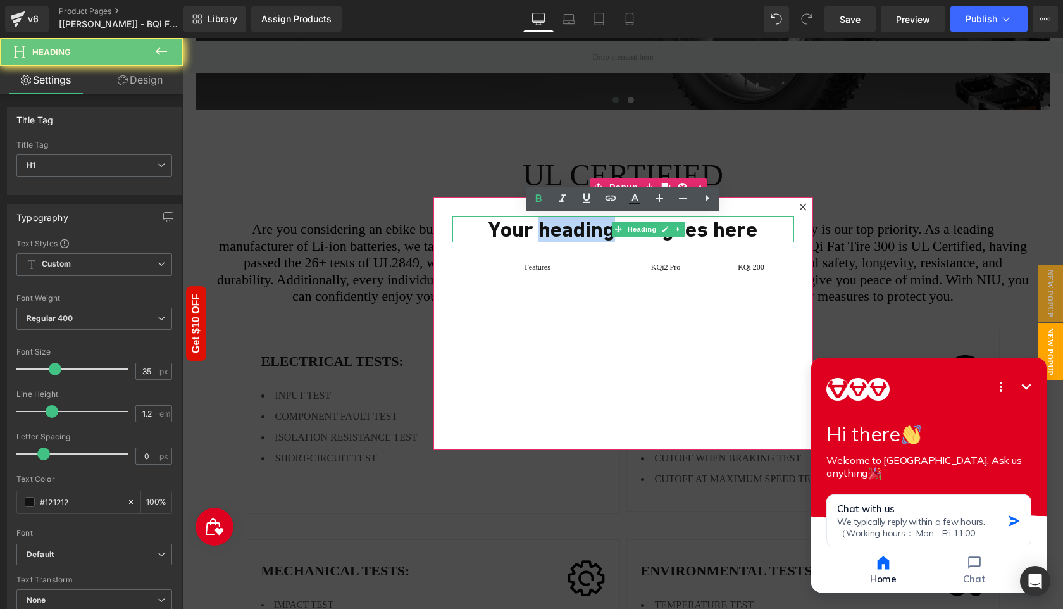
click at [590, 230] on h1 "Your heading text goes here" at bounding box center [623, 229] width 342 height 27
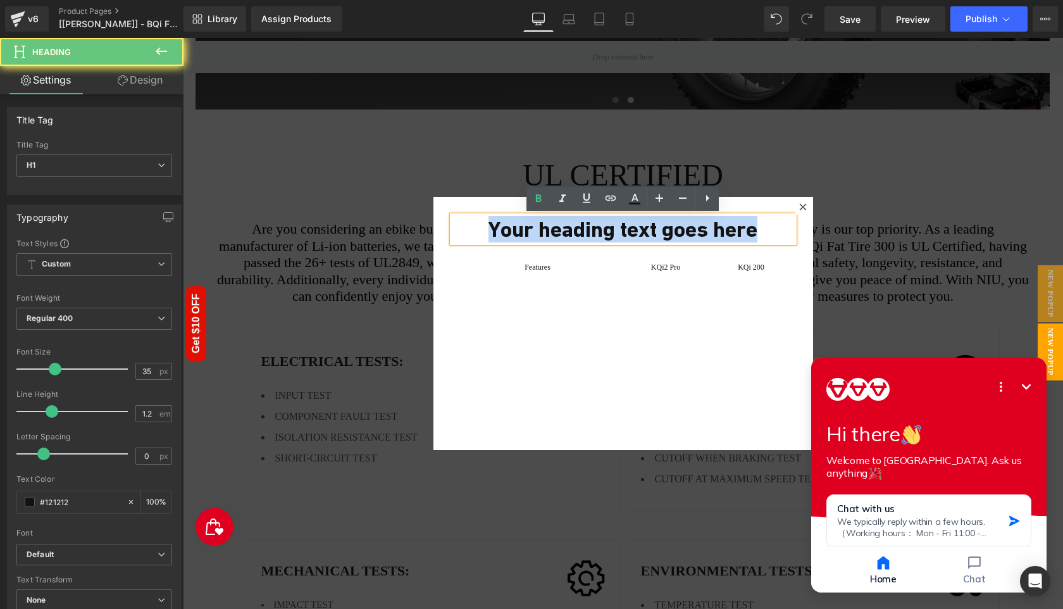
click at [590, 230] on h1 "Your heading text goes here" at bounding box center [623, 229] width 342 height 27
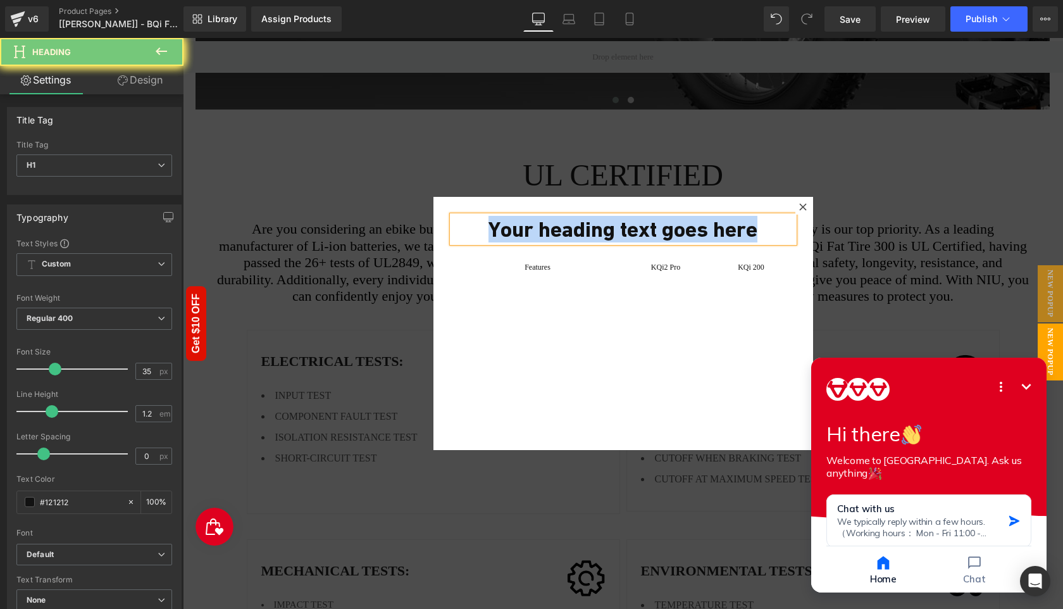
paste div
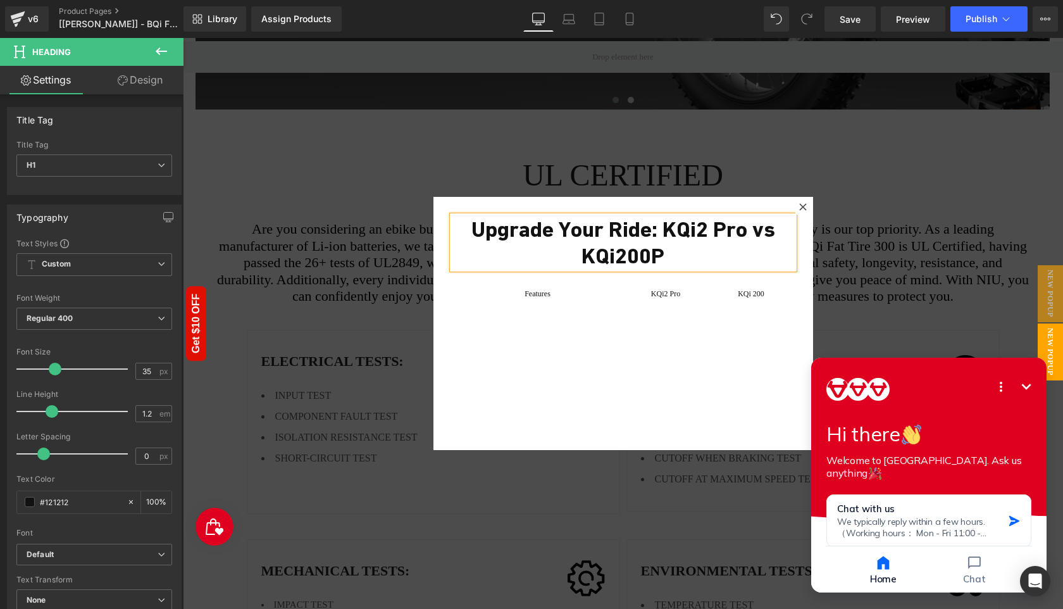
click at [664, 226] on h1 "Upgrade Your Ride: KQi2 Pro vs KQi200P" at bounding box center [623, 242] width 342 height 53
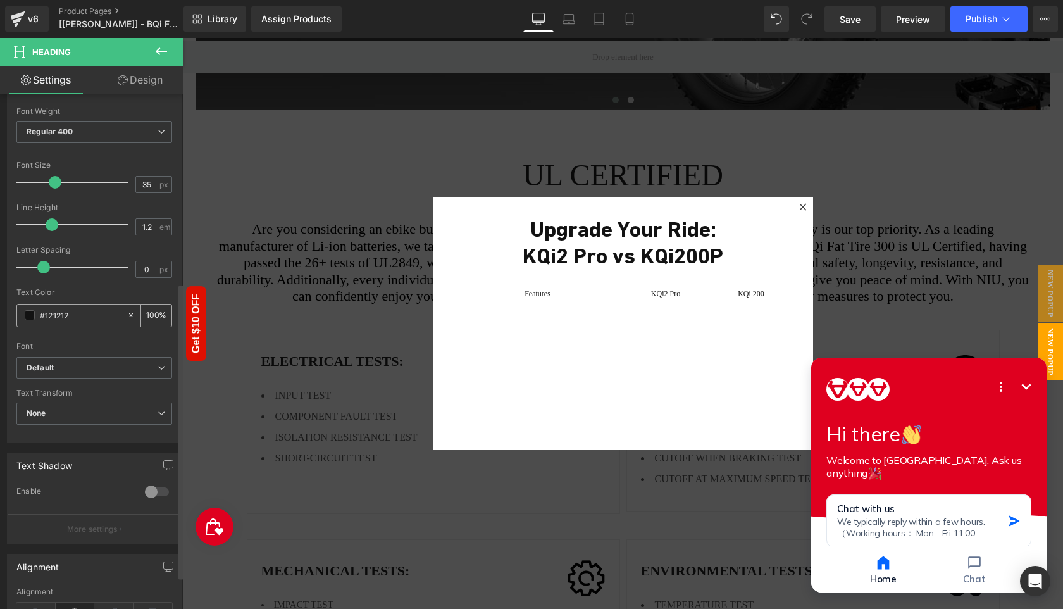
scroll to position [383, 0]
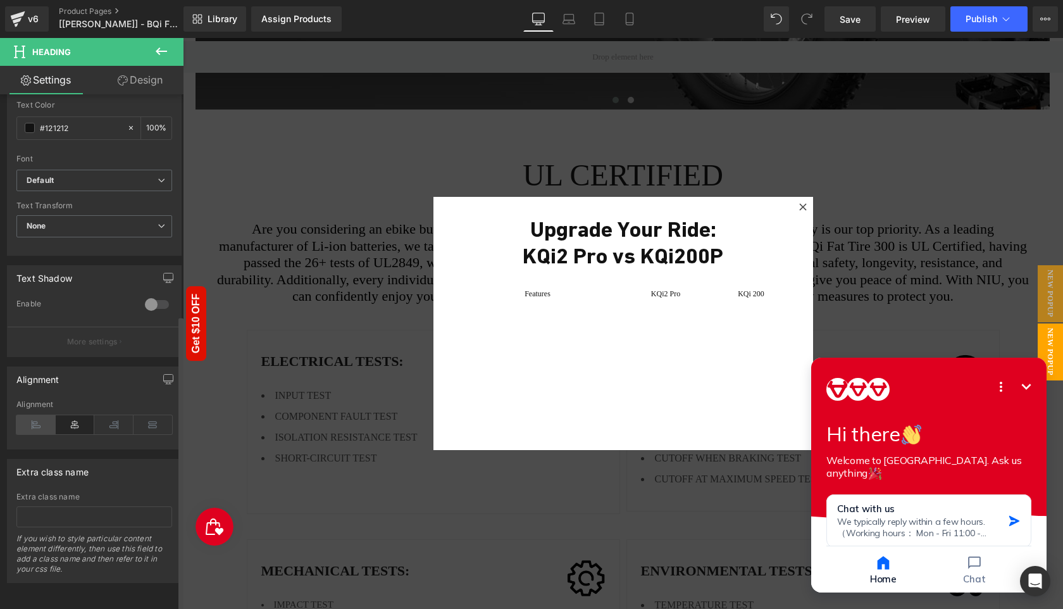
click at [46, 415] on icon at bounding box center [35, 424] width 39 height 19
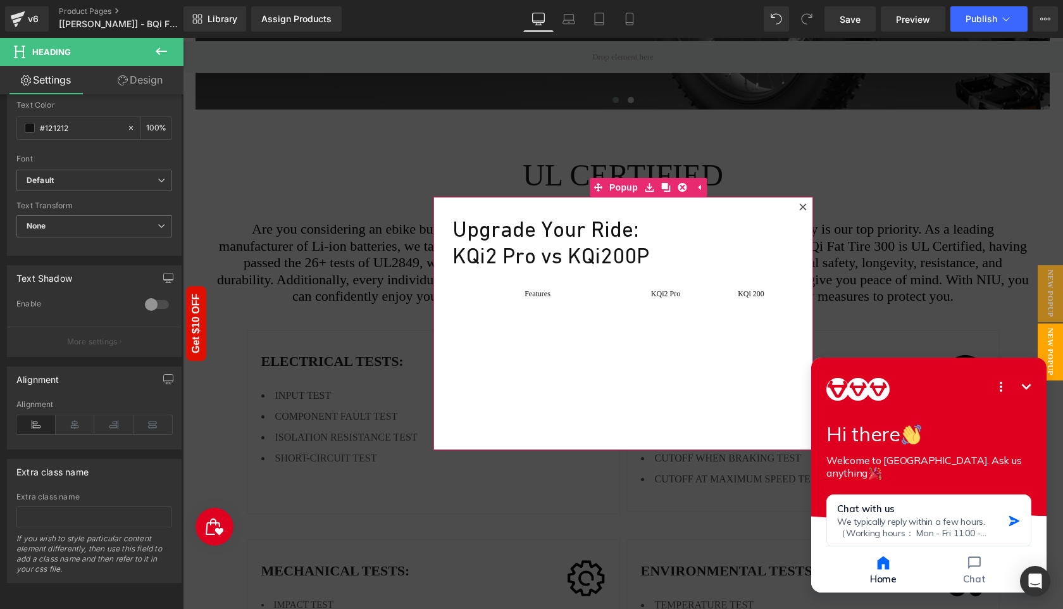
click at [544, 371] on div "Upgrade Your Ride: KQi2 Pro vs KQi200P Heading Features Text Block KQi2 Pro Tex…" at bounding box center [623, 323] width 380 height 253
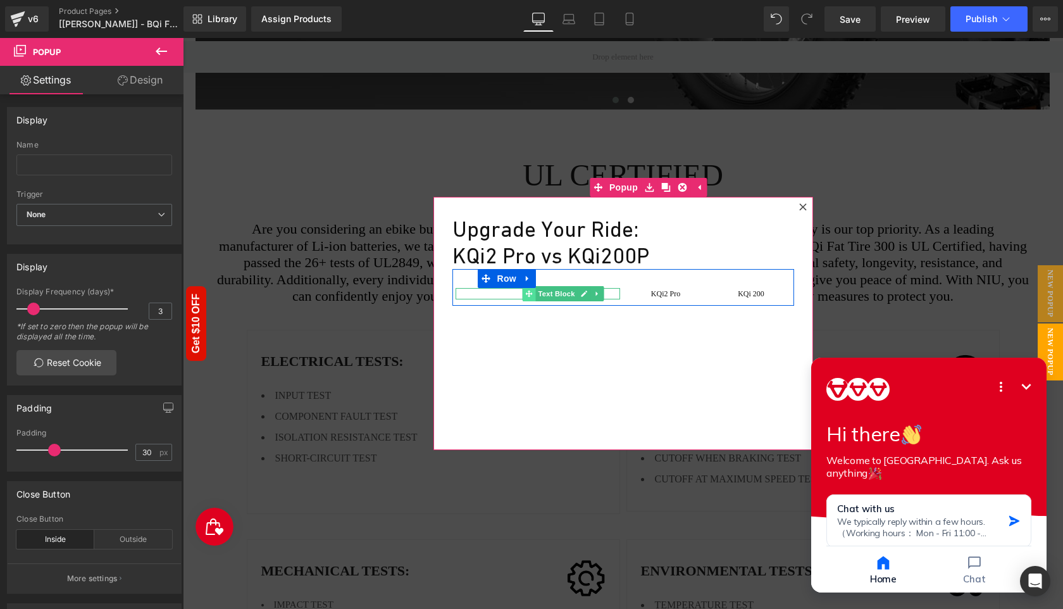
click at [529, 297] on span at bounding box center [528, 293] width 13 height 15
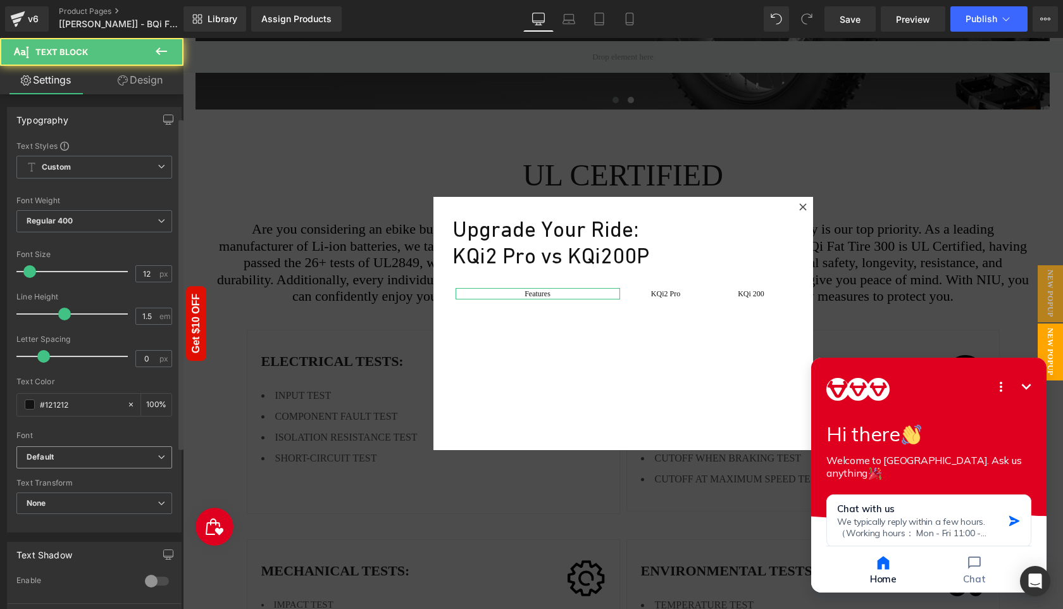
scroll to position [287, 0]
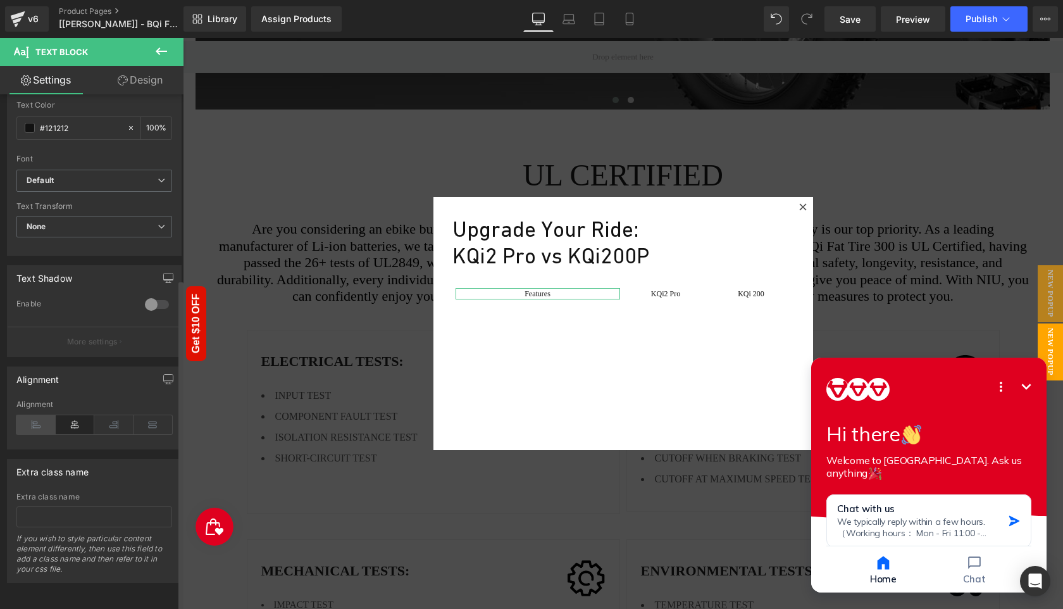
click at [42, 415] on icon at bounding box center [35, 424] width 39 height 19
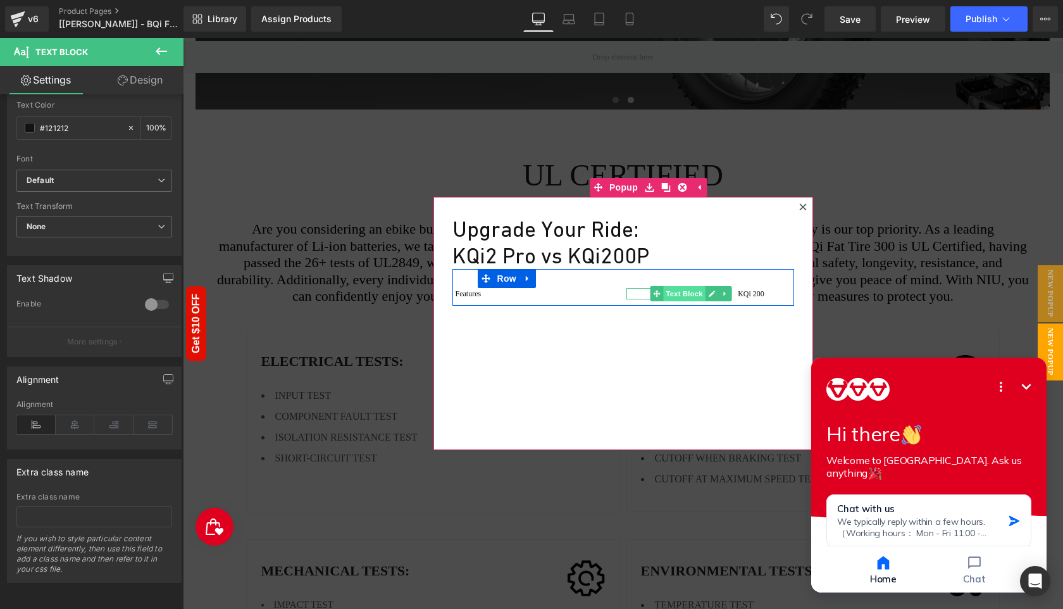
click at [671, 294] on span "Text Block" at bounding box center [684, 293] width 42 height 15
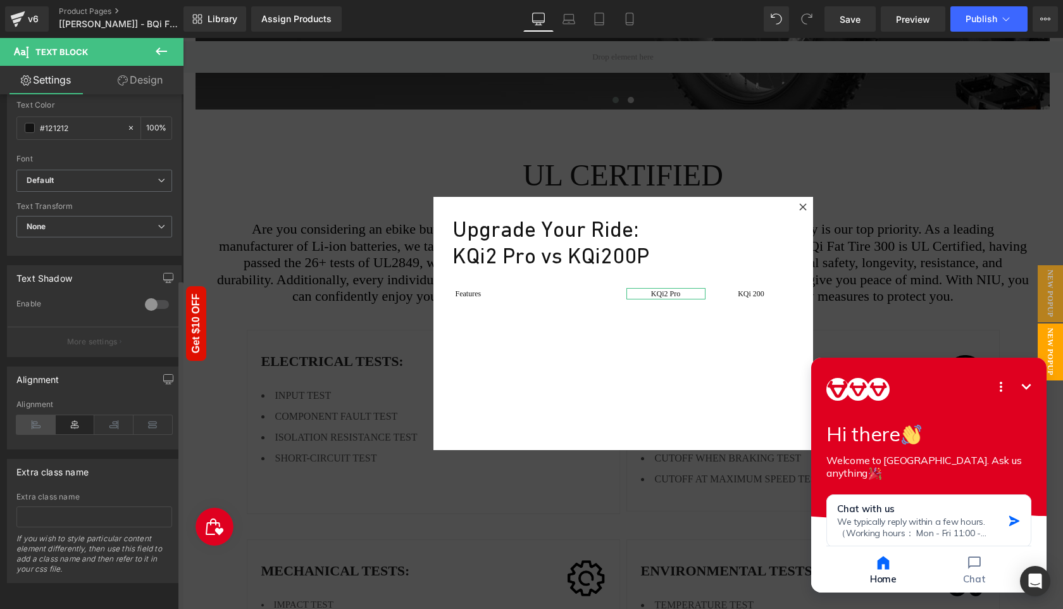
click at [36, 415] on icon at bounding box center [35, 424] width 39 height 19
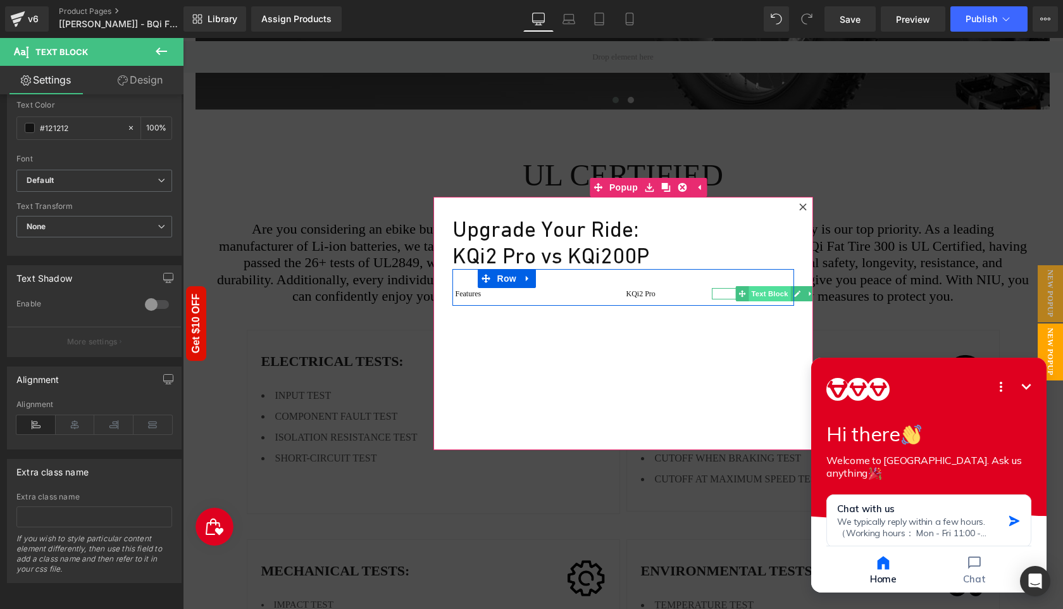
click at [750, 294] on span "Text Block" at bounding box center [769, 293] width 42 height 15
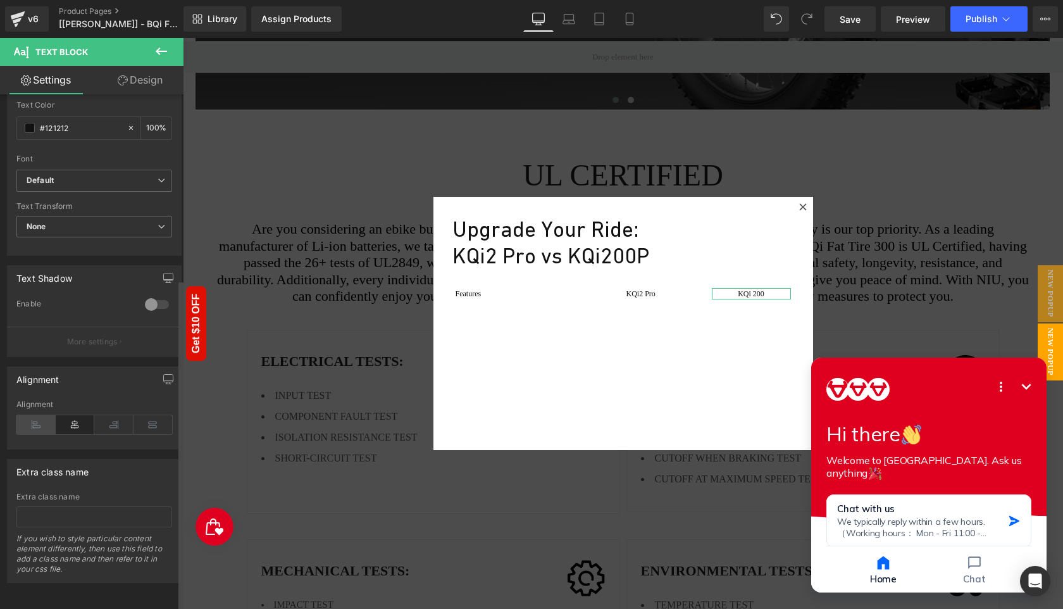
click at [40, 415] on icon at bounding box center [35, 424] width 39 height 19
click at [615, 346] on div "Upgrade Your Ride: KQi2 Pro vs KQi200P Heading Features Text Block KQi2 Pro Tex…" at bounding box center [623, 323] width 380 height 253
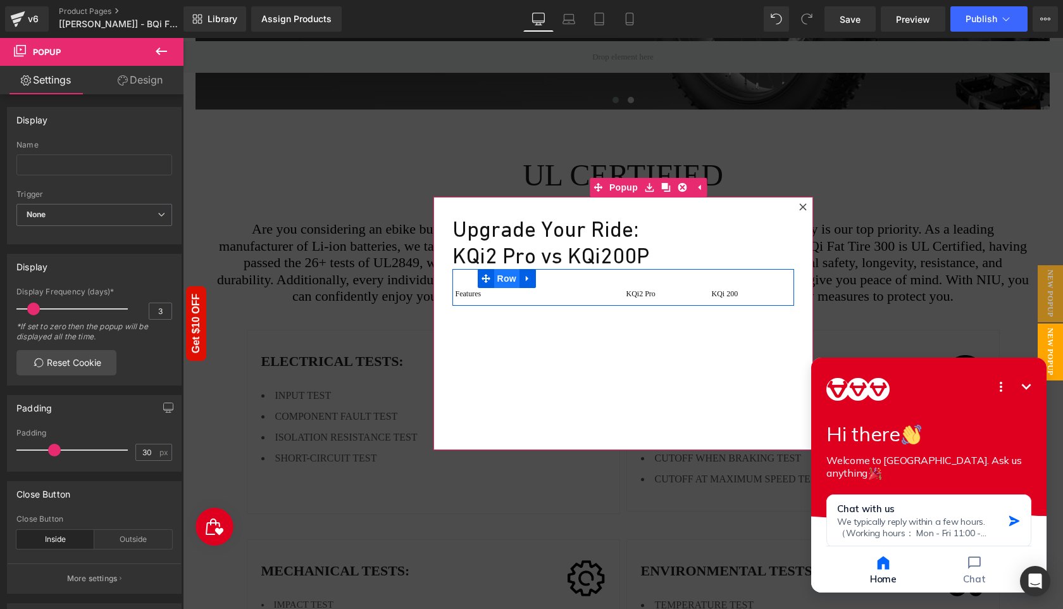
click at [504, 279] on span "Row" at bounding box center [506, 278] width 25 height 19
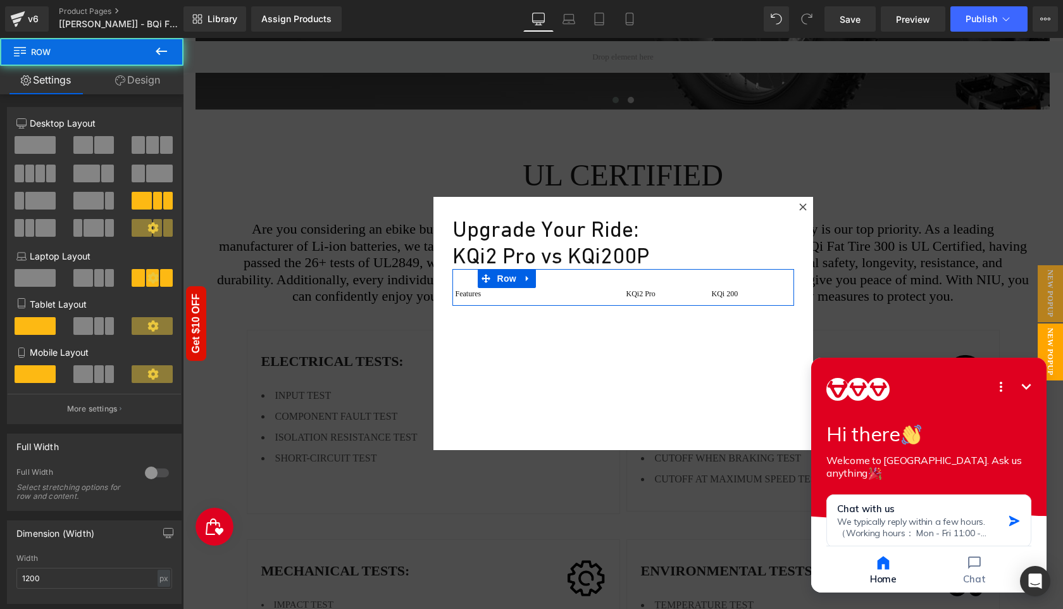
drag, startPoint x: 136, startPoint y: 80, endPoint x: 119, endPoint y: 126, distance: 48.6
click at [135, 80] on link "Design" at bounding box center [138, 80] width 92 height 28
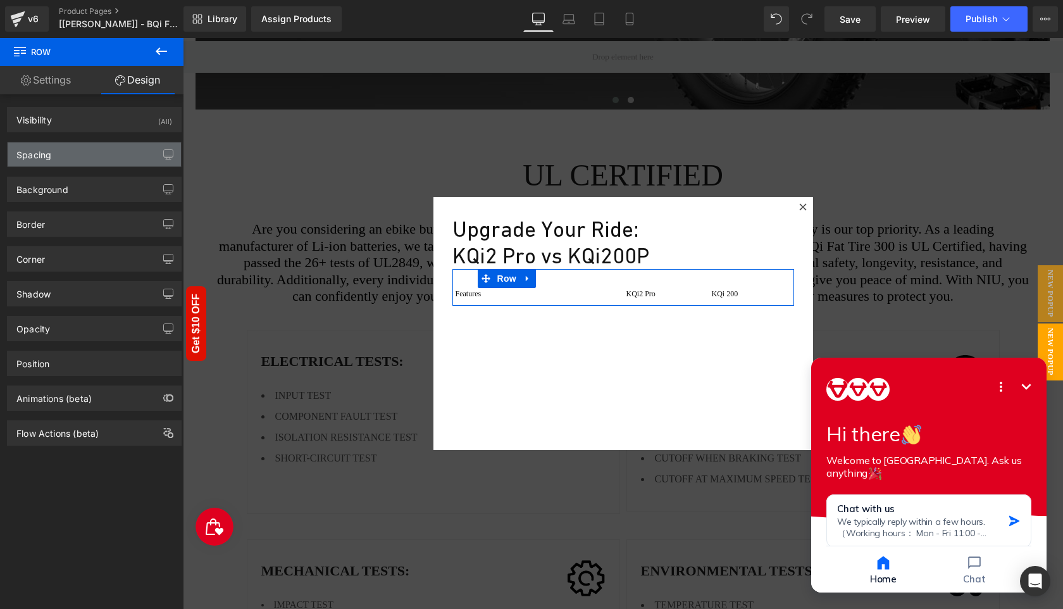
click at [87, 149] on div "Spacing" at bounding box center [94, 154] width 173 height 24
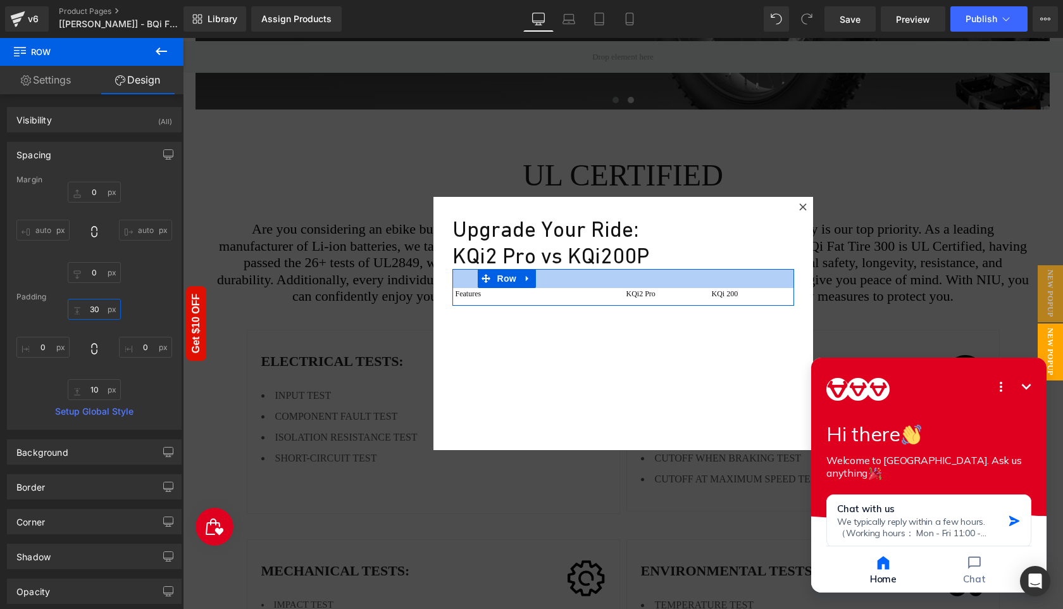
click at [98, 312] on input "text" at bounding box center [94, 309] width 53 height 21
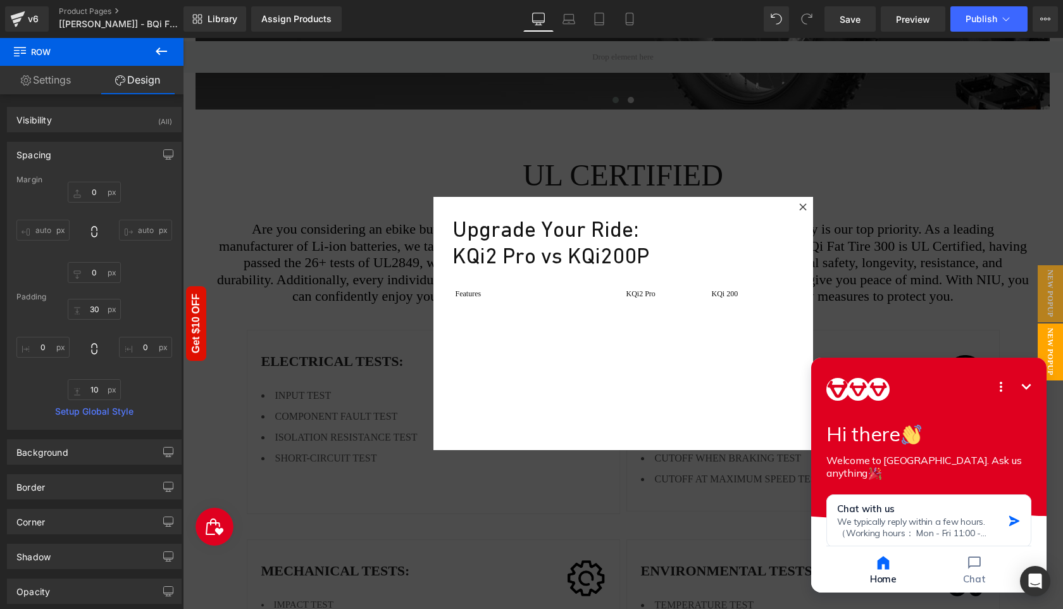
click at [487, 359] on div "Upgrade Your Ride: KQi2 Pro vs KQi200P Heading Features Text Block KQi2 Pro Tex…" at bounding box center [623, 323] width 380 height 253
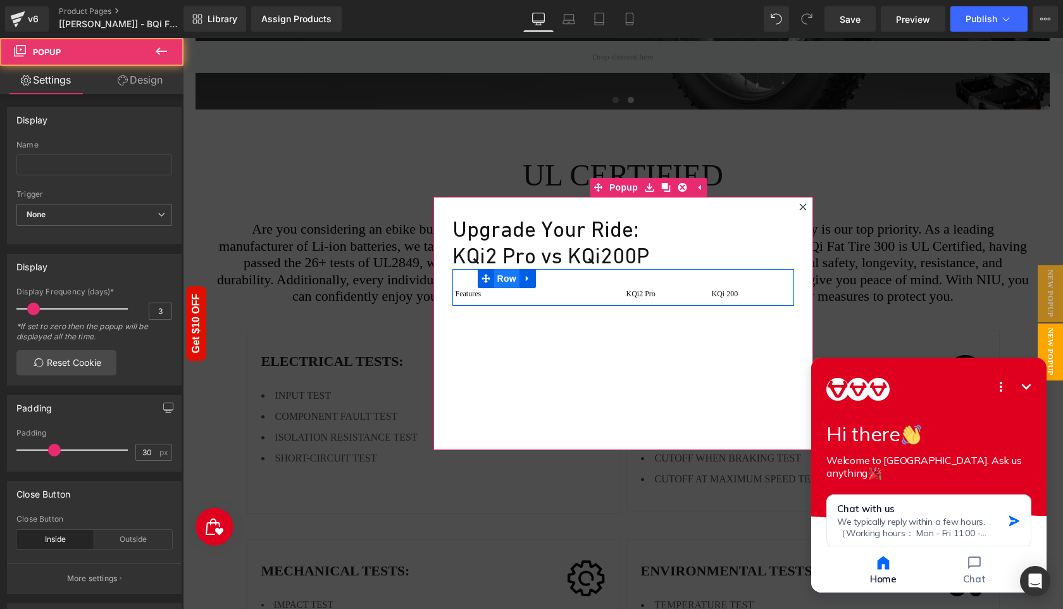
click at [501, 280] on span "Row" at bounding box center [506, 278] width 25 height 19
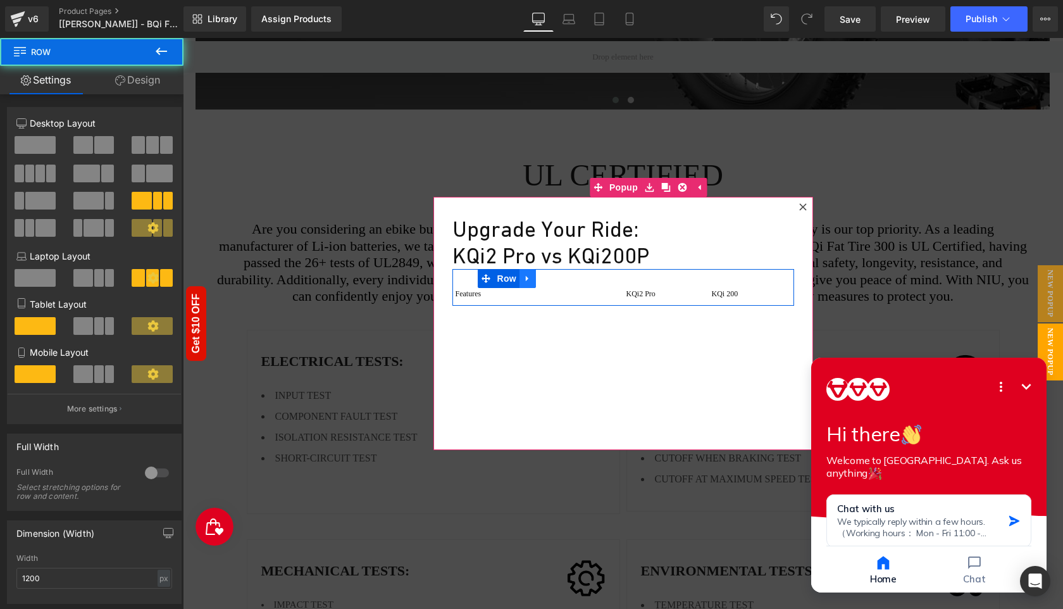
click at [528, 278] on icon at bounding box center [527, 279] width 3 height 6
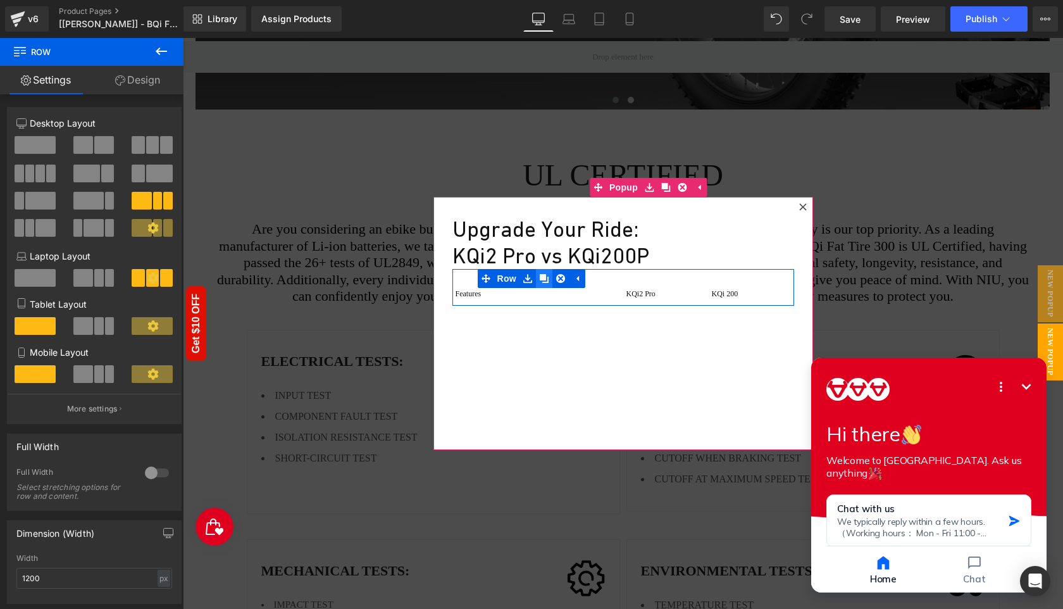
click at [542, 278] on icon at bounding box center [544, 278] width 9 height 9
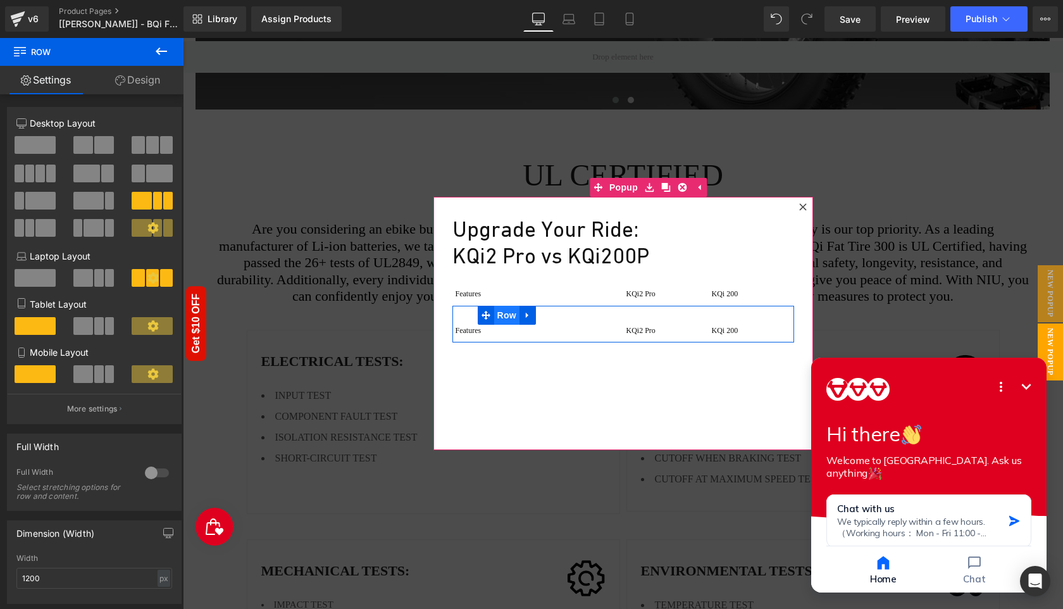
click at [500, 318] on span "Row" at bounding box center [506, 315] width 25 height 19
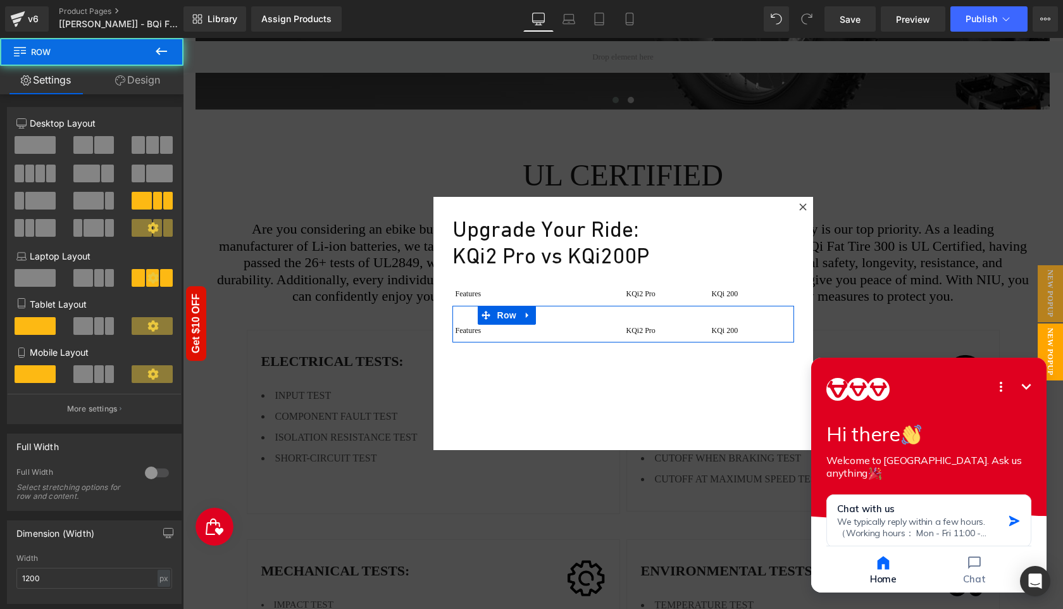
click at [134, 78] on link "Design" at bounding box center [138, 80] width 92 height 28
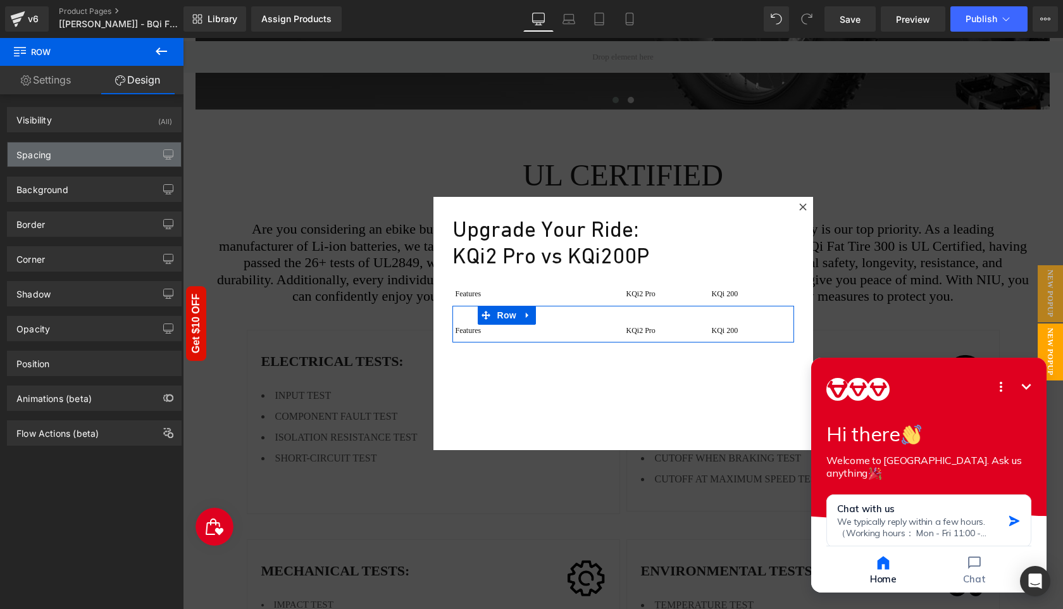
click at [89, 154] on div "Spacing" at bounding box center [94, 154] width 173 height 24
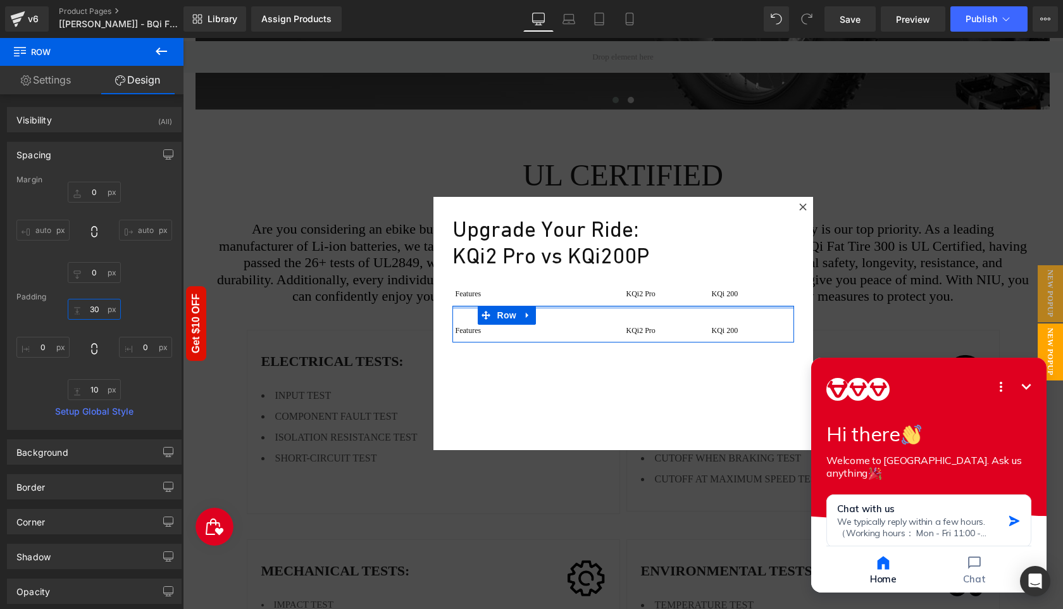
click at [98, 309] on input "30" at bounding box center [94, 309] width 53 height 21
type input "10"
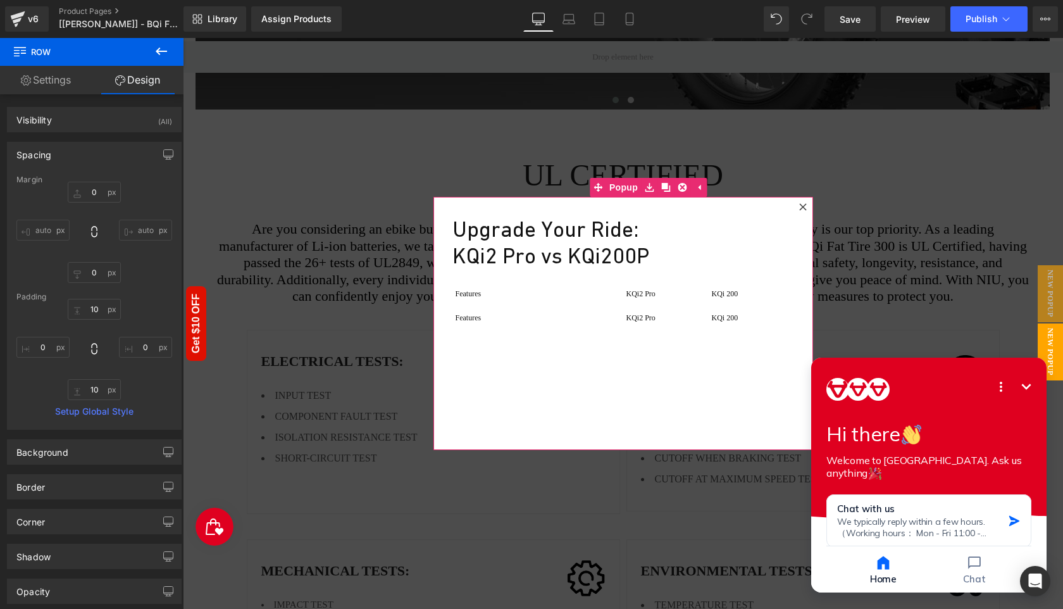
click at [461, 357] on div "Upgrade Your Ride: KQi2 Pro vs KQi200P Heading Features Text Block KQi2 Pro Tex…" at bounding box center [623, 323] width 380 height 253
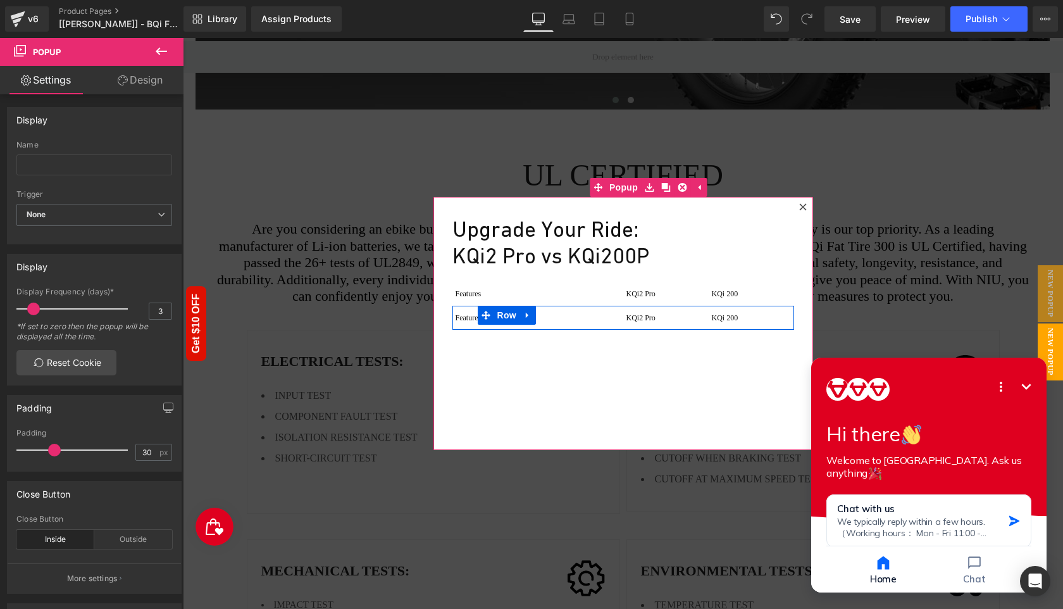
click at [473, 317] on p "Features" at bounding box center [537, 317] width 164 height 11
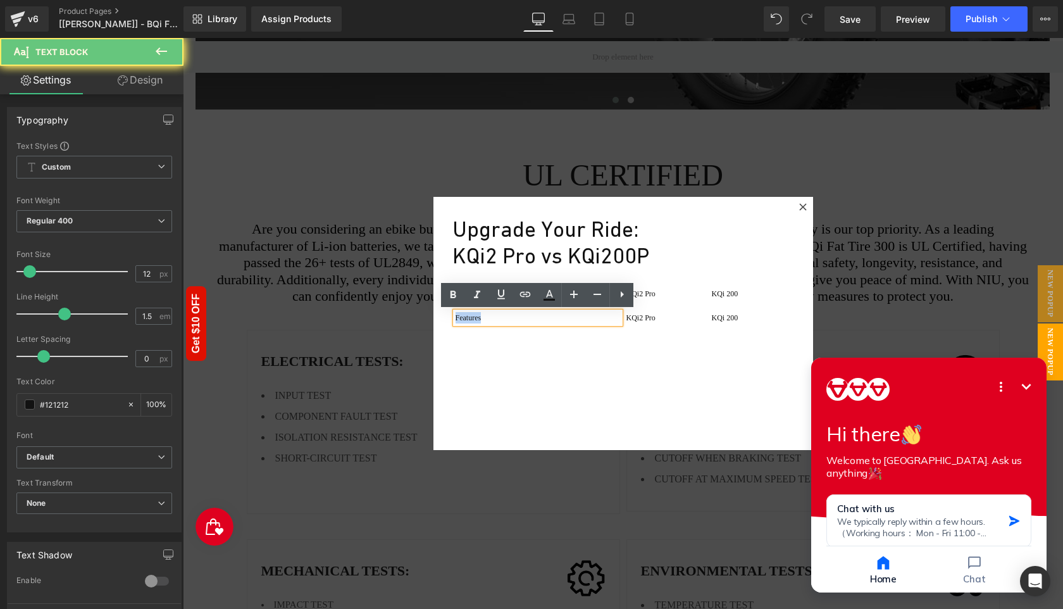
click at [473, 317] on p "Features" at bounding box center [537, 317] width 164 height 11
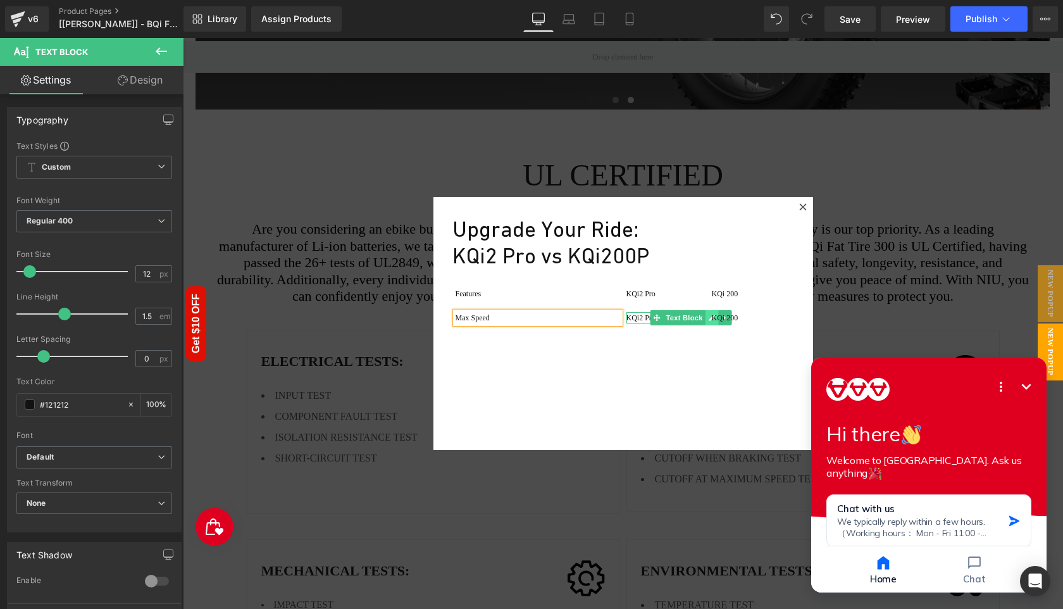
click at [706, 316] on link at bounding box center [711, 317] width 13 height 15
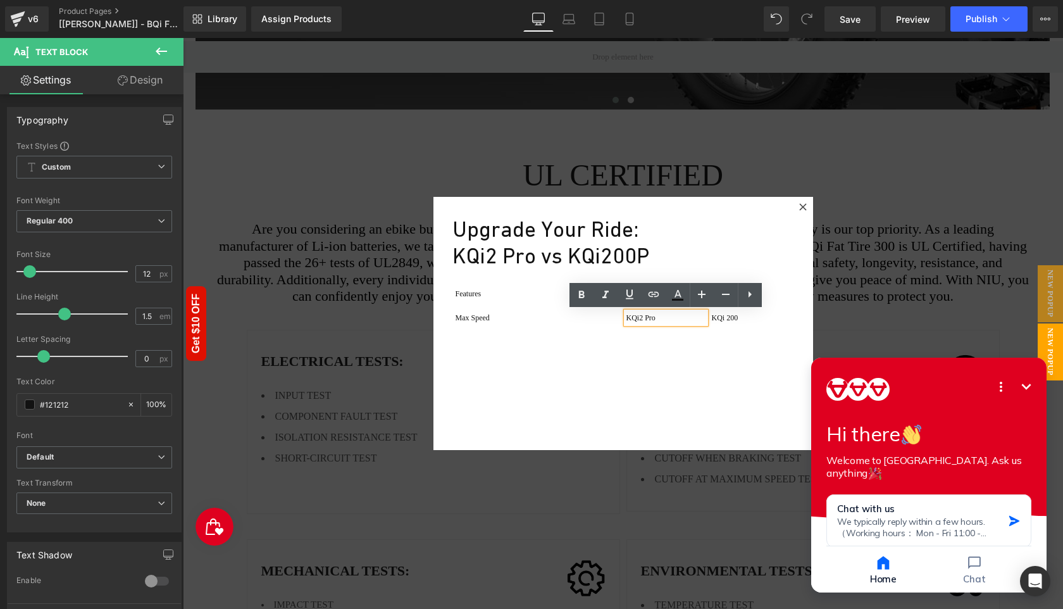
click at [657, 319] on p "KQi2 Pro" at bounding box center [665, 317] width 79 height 11
click at [664, 316] on p "KQi2 Pro" at bounding box center [665, 317] width 79 height 11
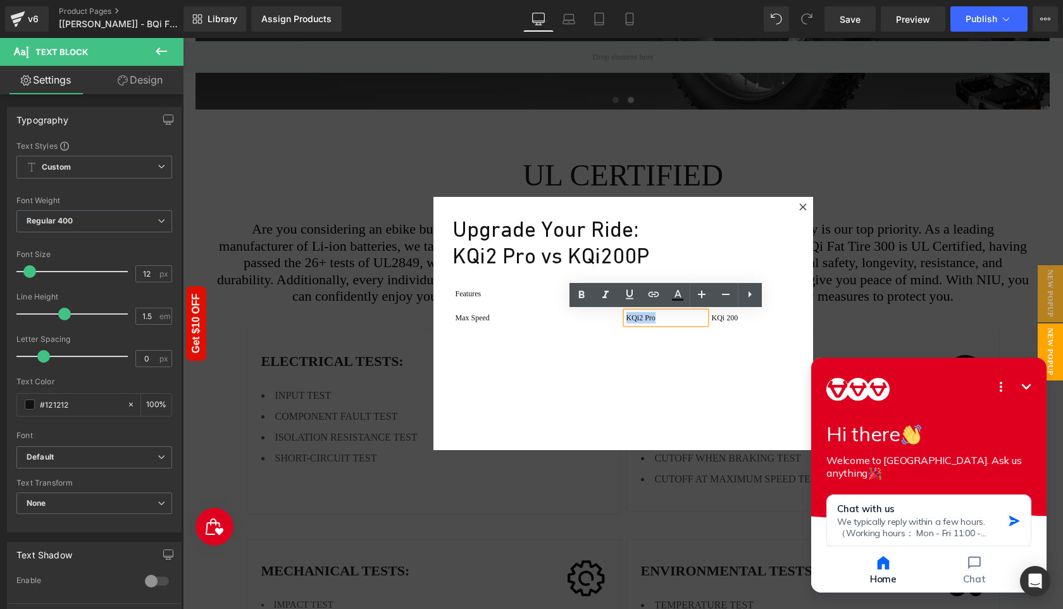
click at [664, 316] on p "KQi2 Pro" at bounding box center [665, 317] width 79 height 11
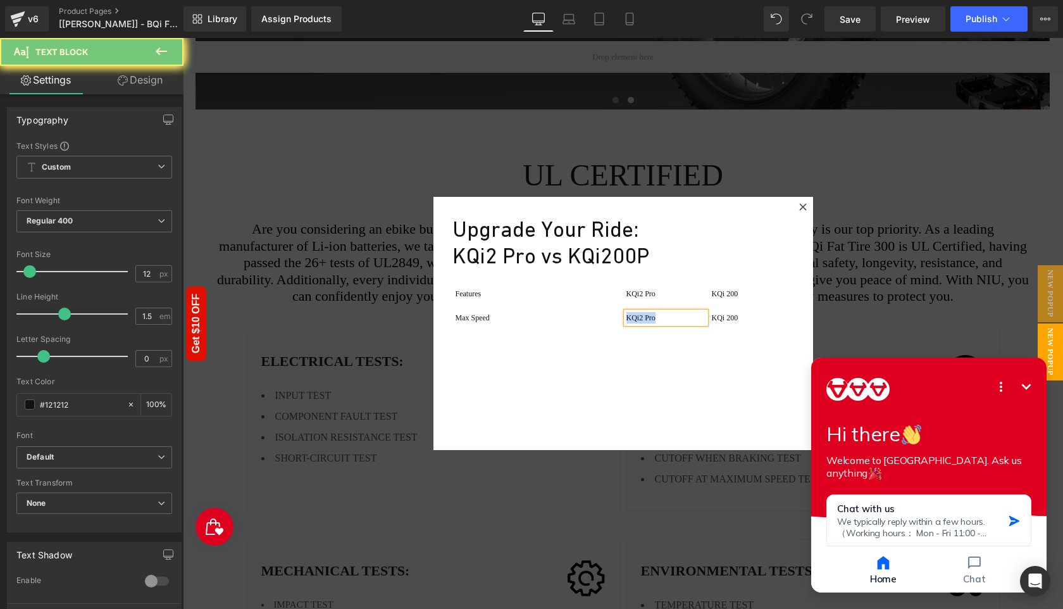
paste div
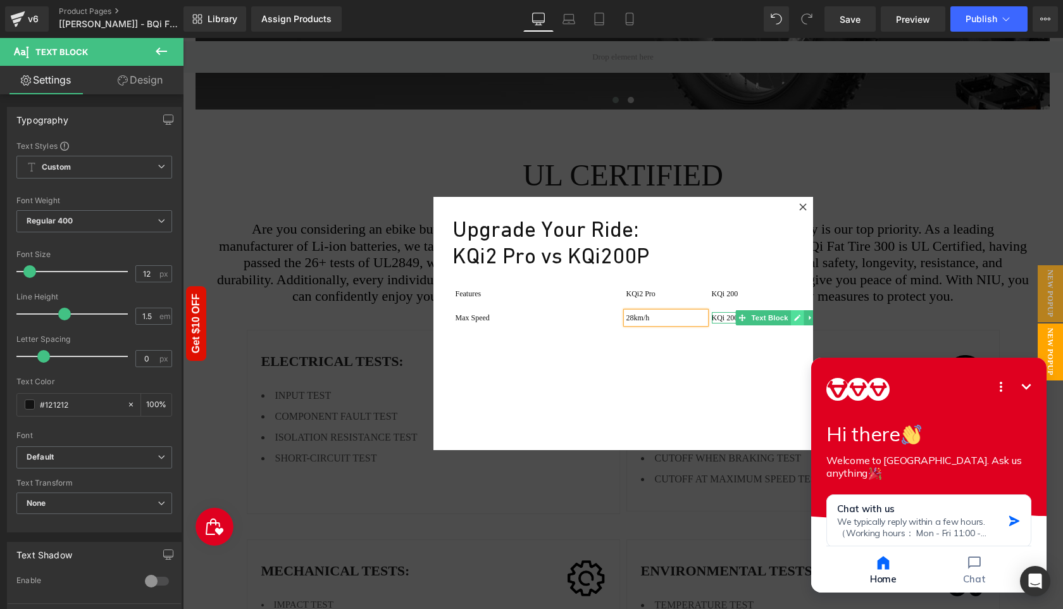
click at [794, 316] on icon at bounding box center [797, 318] width 7 height 8
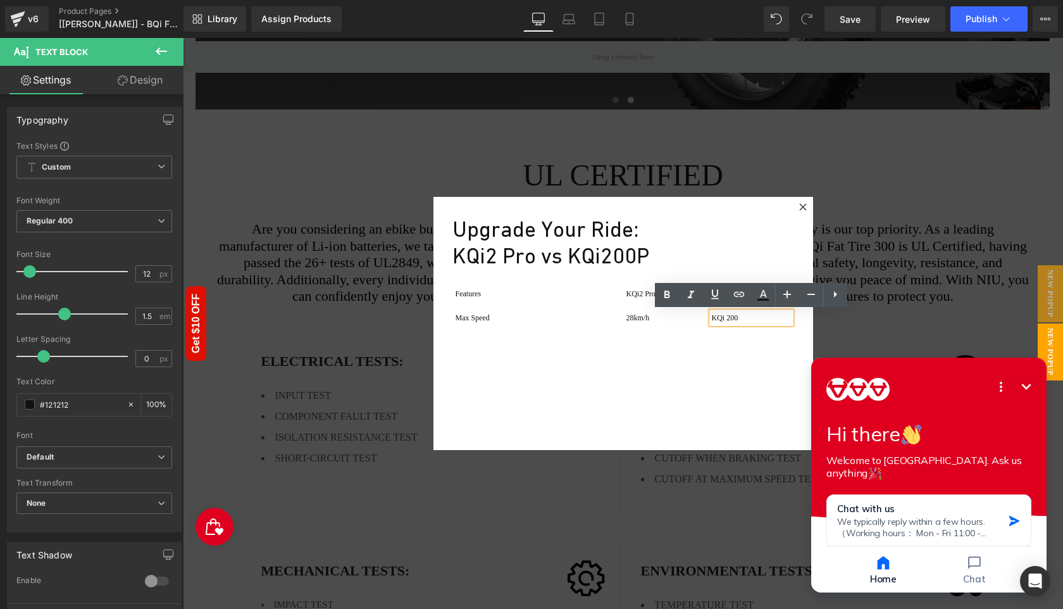
click at [759, 316] on p "KQi 200" at bounding box center [751, 317] width 79 height 11
click at [670, 376] on div "Upgrade Your Ride: KQi2 Pro vs KQi200P Heading Features Text Block KQi2 Pro Tex…" at bounding box center [623, 323] width 380 height 253
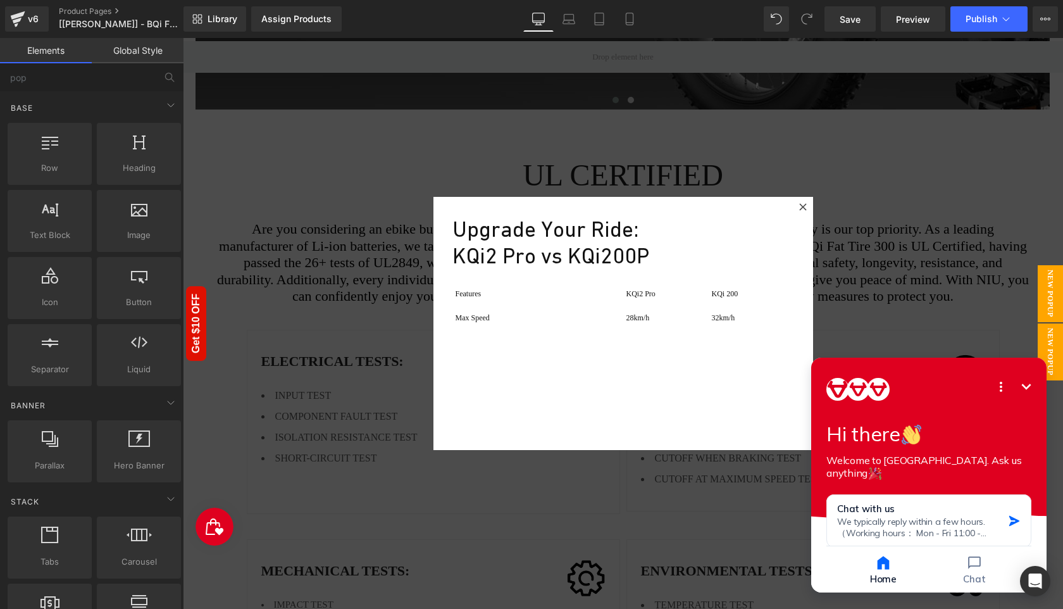
click at [1046, 299] on span "New Popup" at bounding box center [1049, 293] width 25 height 57
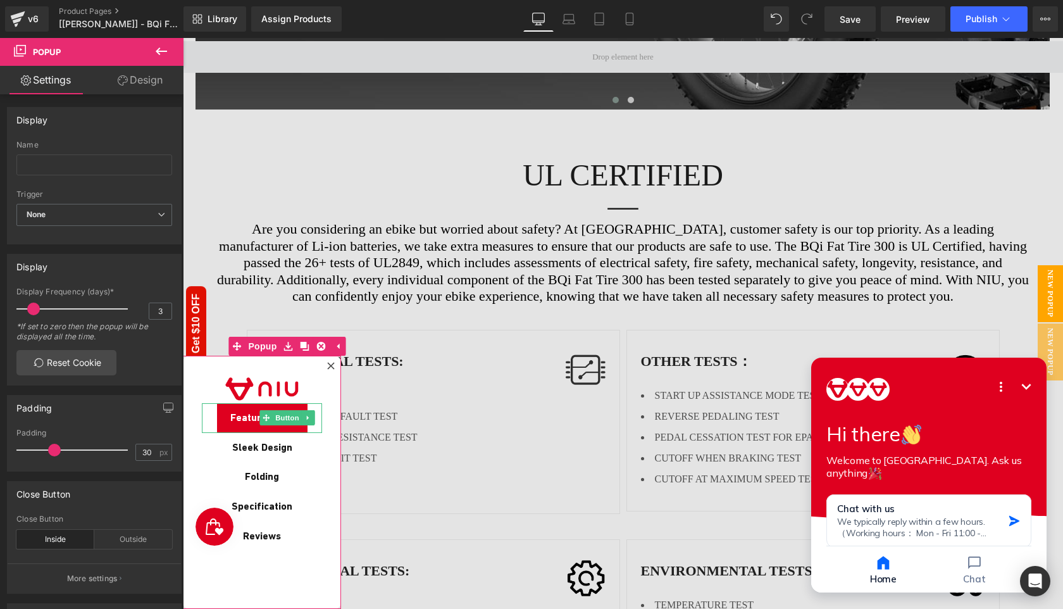
click at [246, 419] on span "Features" at bounding box center [251, 418] width 42 height 15
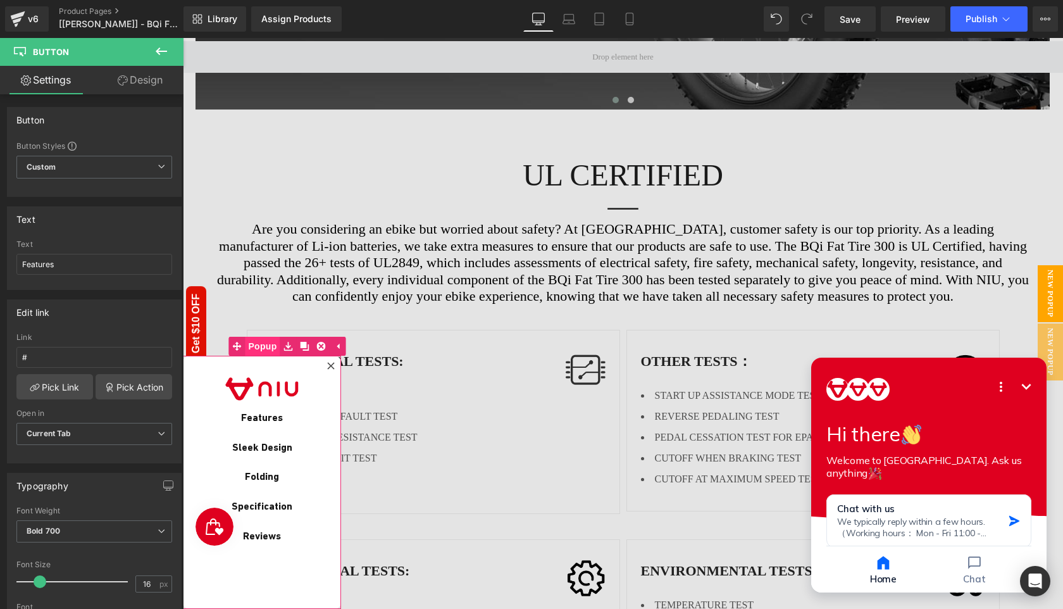
click at [262, 349] on span "Popup" at bounding box center [262, 346] width 35 height 19
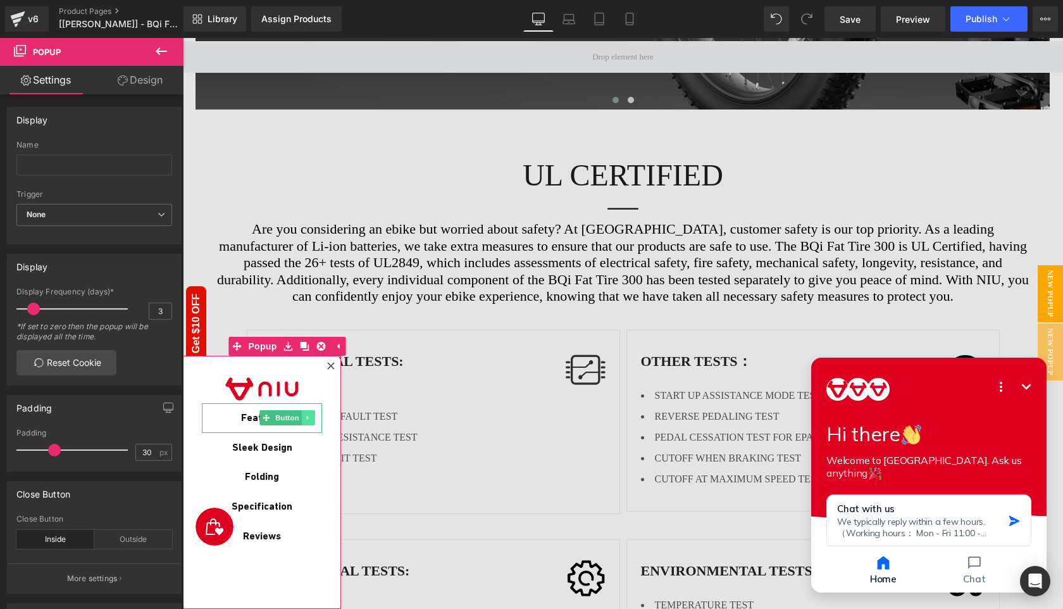
click at [307, 419] on icon at bounding box center [308, 418] width 2 height 4
click at [302, 415] on icon at bounding box center [301, 417] width 7 height 7
click at [280, 450] on span "Button" at bounding box center [287, 447] width 29 height 15
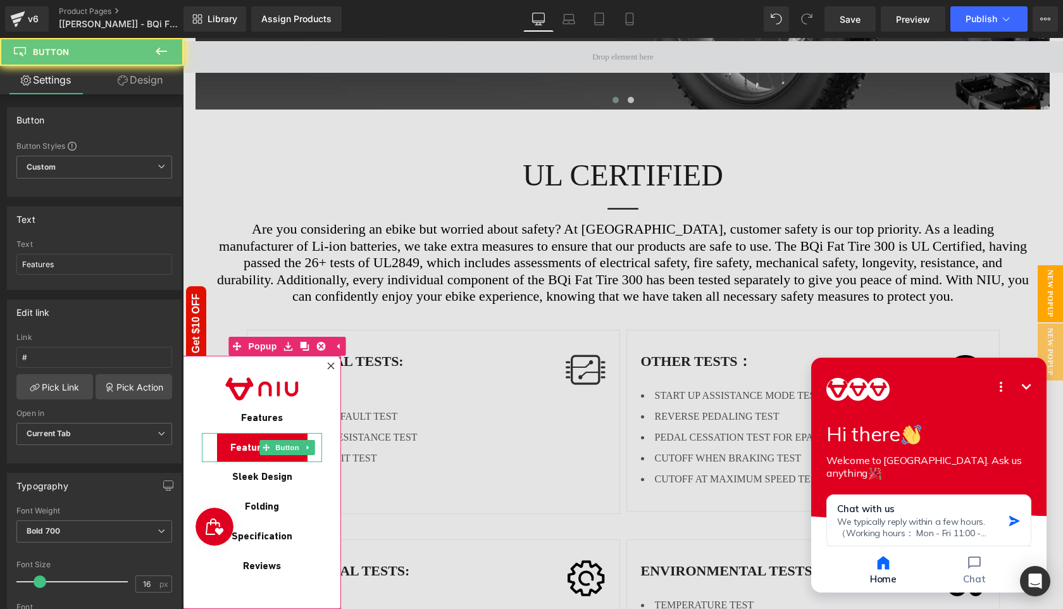
click at [240, 449] on span "Features" at bounding box center [251, 447] width 42 height 15
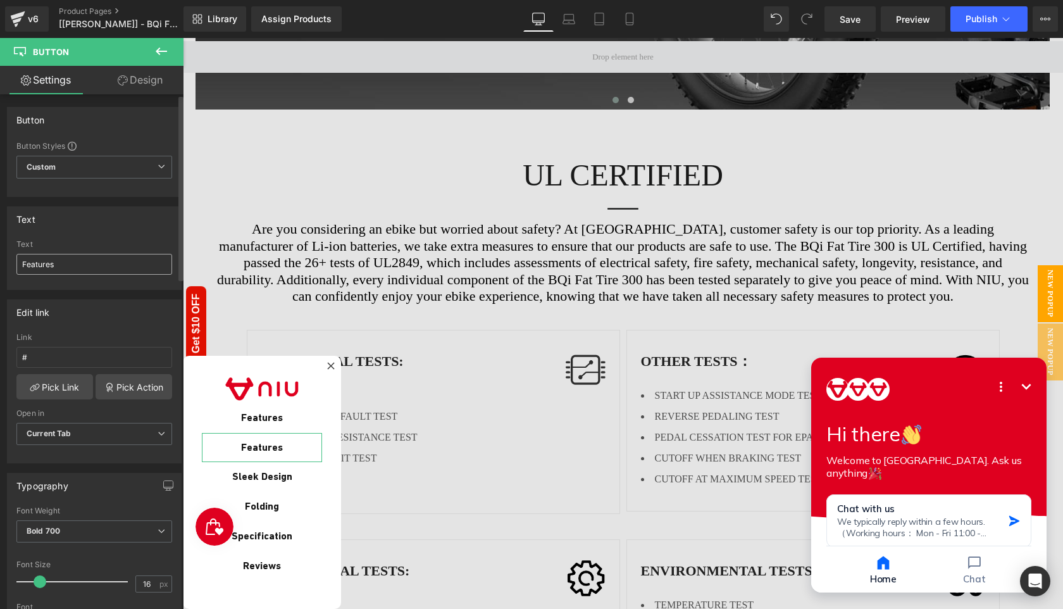
click at [109, 269] on input "Features" at bounding box center [94, 264] width 156 height 21
type input "See What's New"
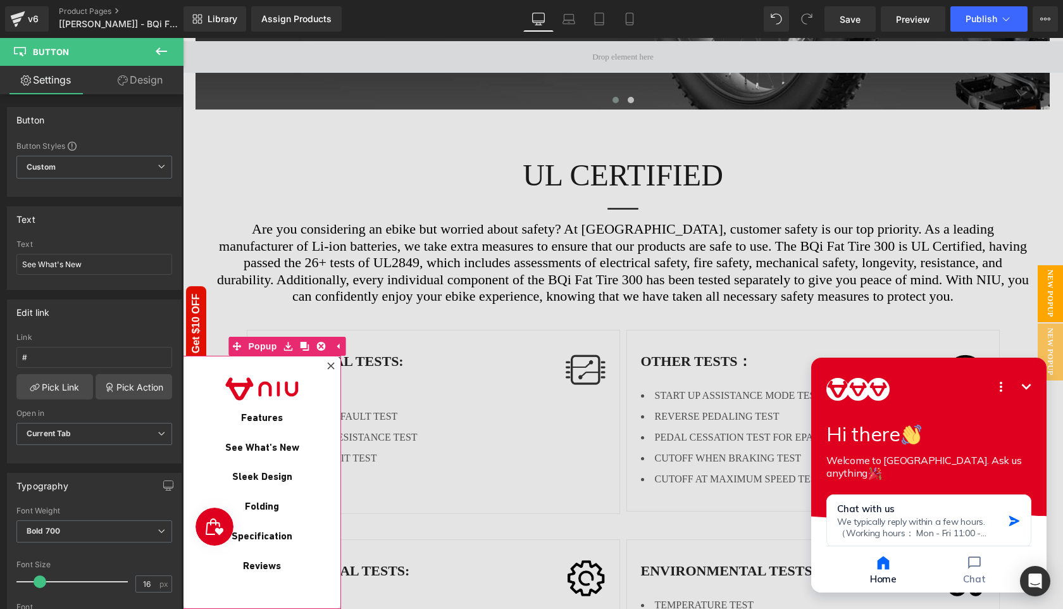
click at [237, 593] on div "Image Features Button See What's New Button Sleek Design Button Folding Button …" at bounding box center [262, 482] width 158 height 253
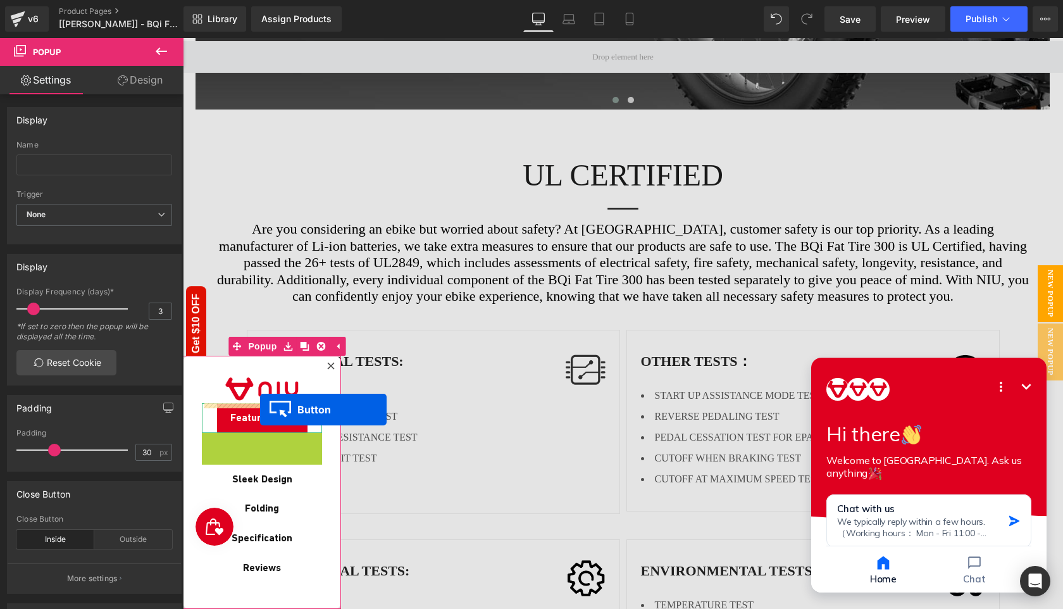
drag, startPoint x: 269, startPoint y: 449, endPoint x: 260, endPoint y: 409, distance: 40.2
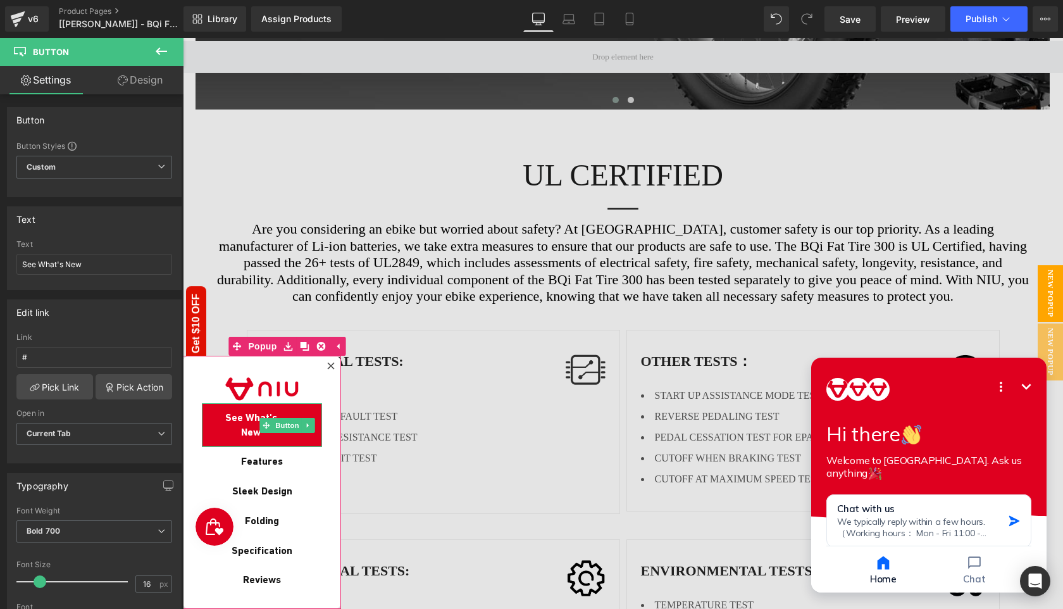
click at [241, 424] on span "See What's New" at bounding box center [250, 425] width 71 height 28
click at [230, 421] on span "See What's New" at bounding box center [250, 425] width 71 height 28
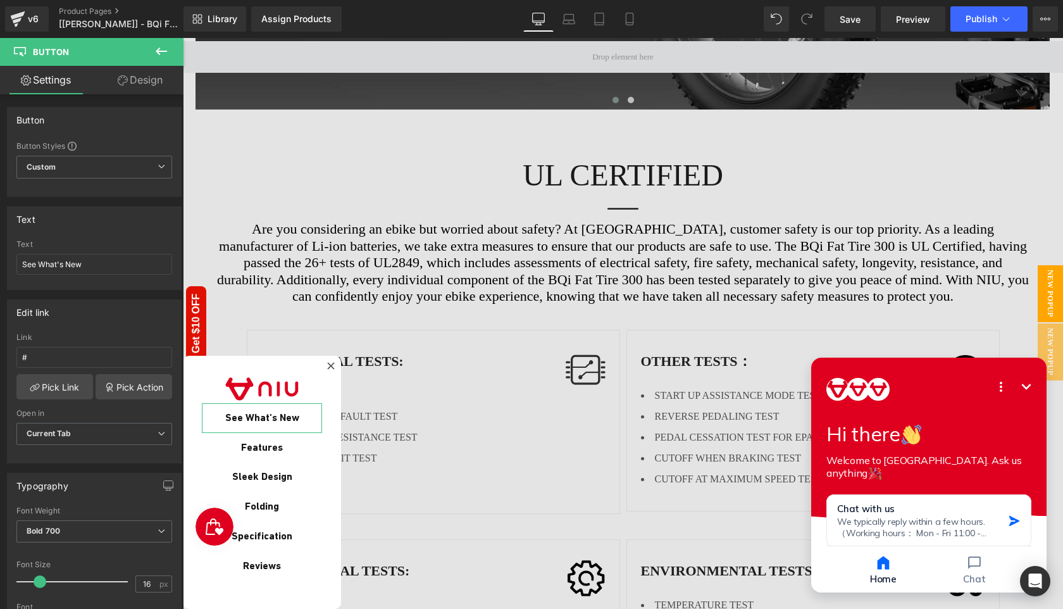
click at [155, 80] on link "Design" at bounding box center [140, 80] width 92 height 28
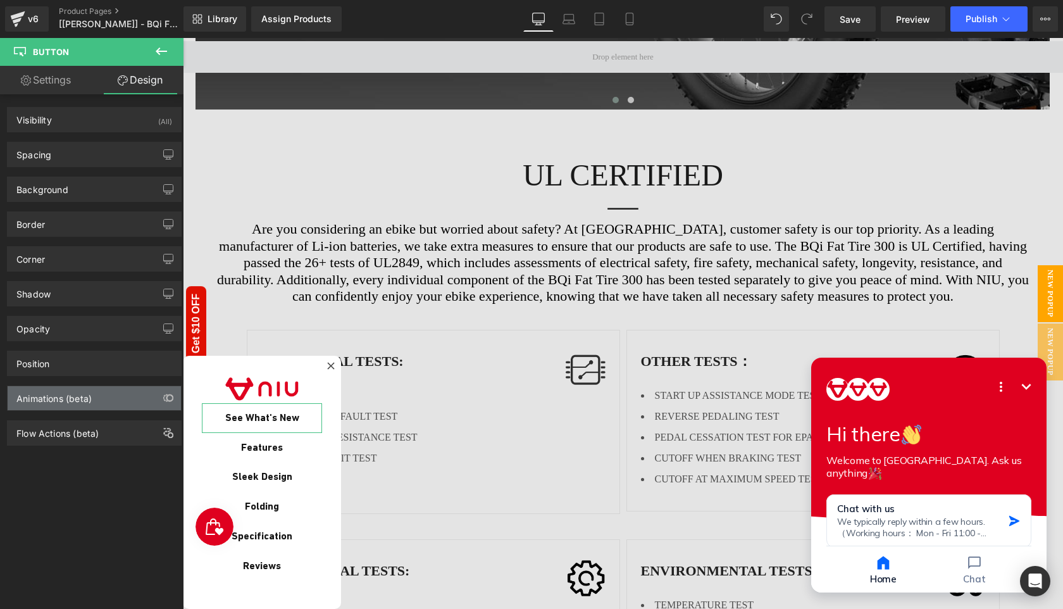
click at [72, 402] on div "Animations (beta)" at bounding box center [53, 395] width 75 height 18
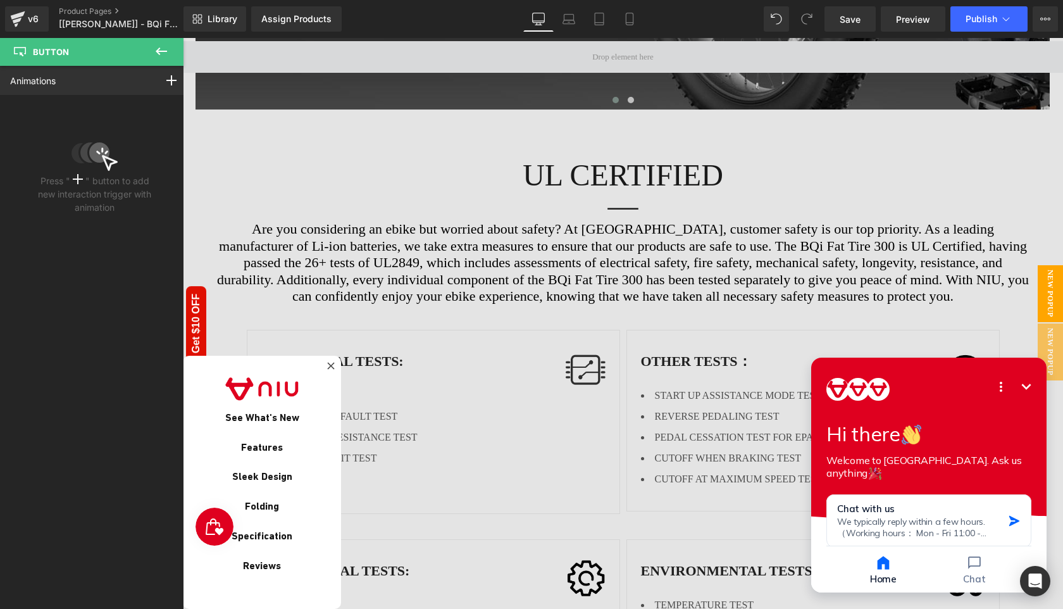
click at [161, 48] on icon at bounding box center [161, 51] width 15 height 15
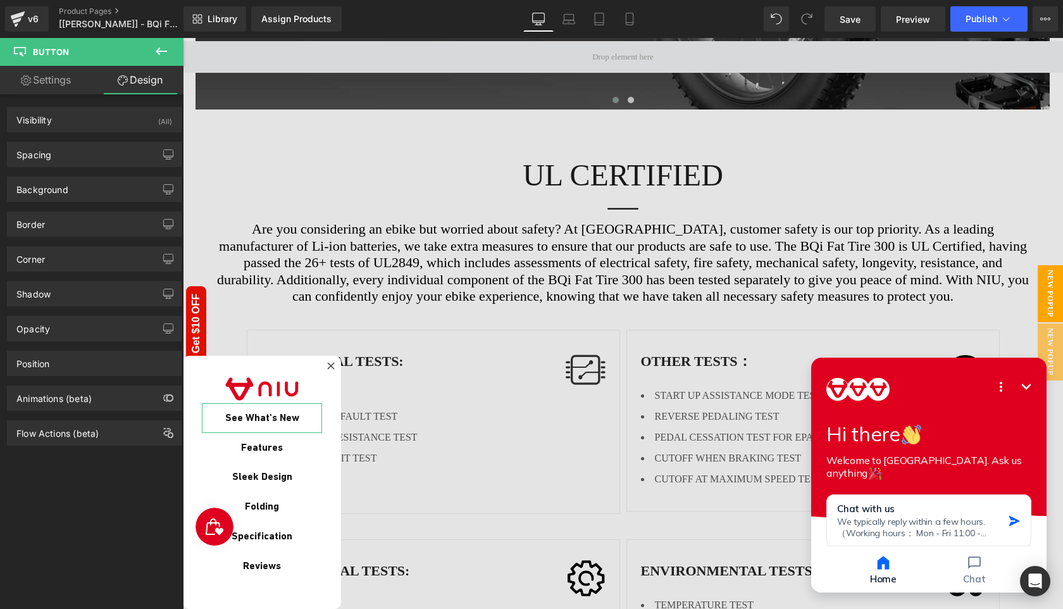
click at [68, 547] on div "Visibility (All) 0|0|0|0 1 Show on Desktop 1 Show on Laptop 1 Show on Tablet 1 …" at bounding box center [94, 354] width 189 height 520
click at [285, 425] on span "Button" at bounding box center [287, 417] width 29 height 15
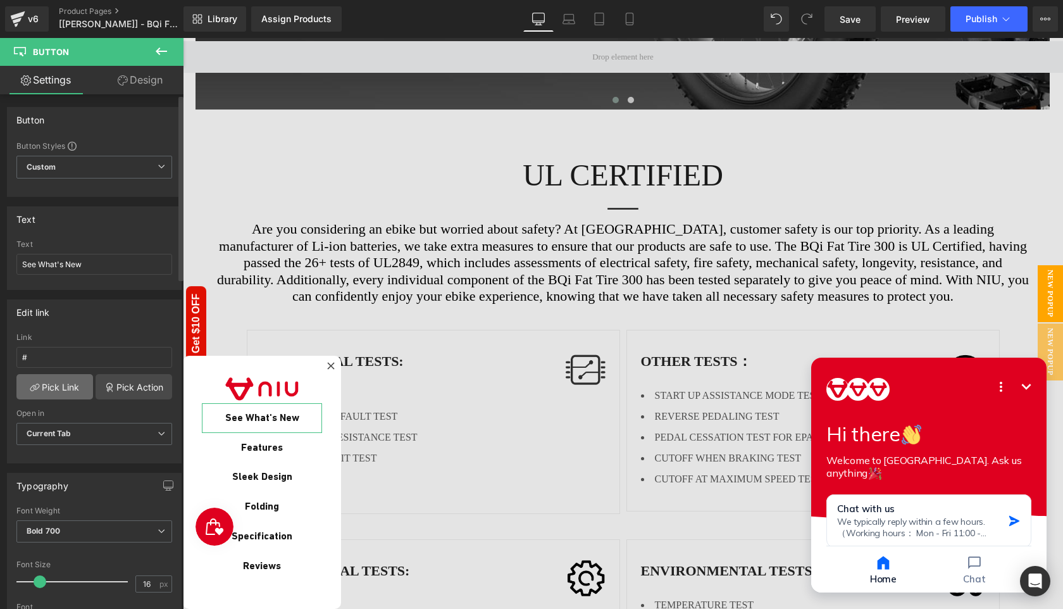
click at [65, 392] on link "Pick Link" at bounding box center [54, 386] width 77 height 25
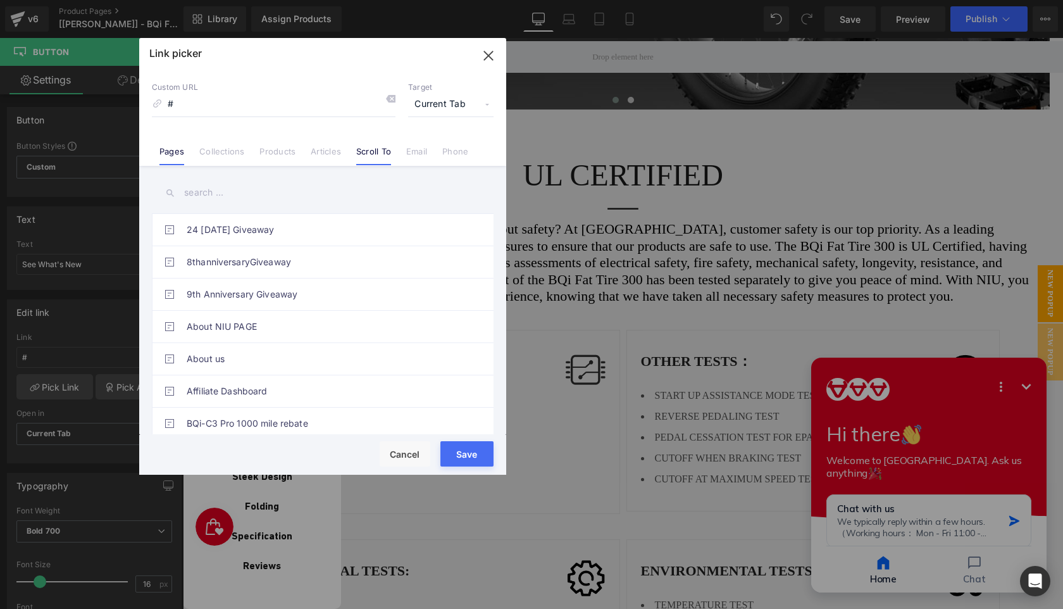
click at [371, 155] on link "Scroll To" at bounding box center [373, 155] width 35 height 19
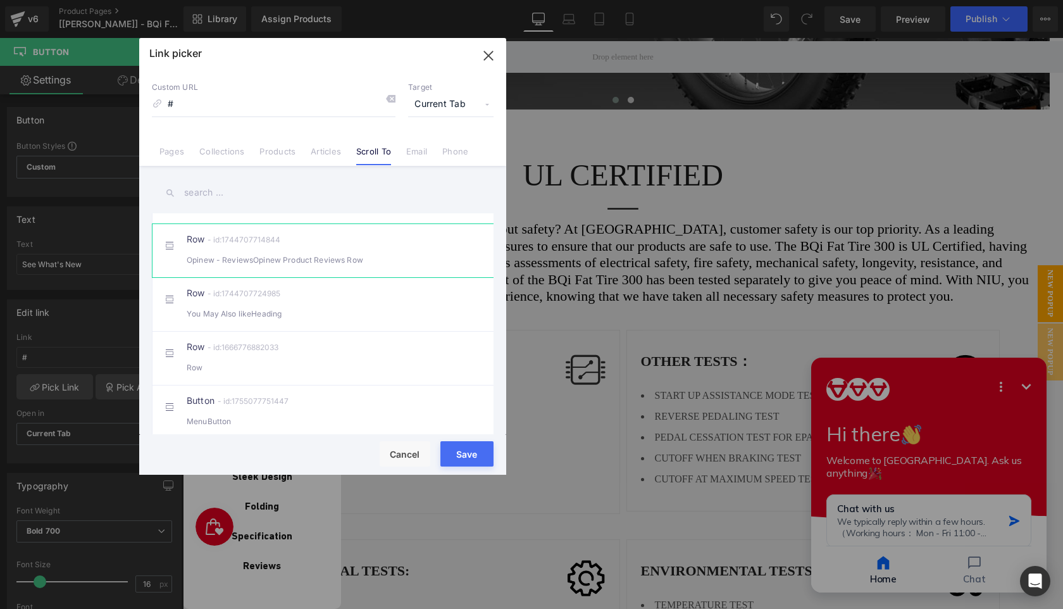
scroll to position [211, 0]
click at [487, 59] on icon "button" at bounding box center [488, 56] width 20 height 20
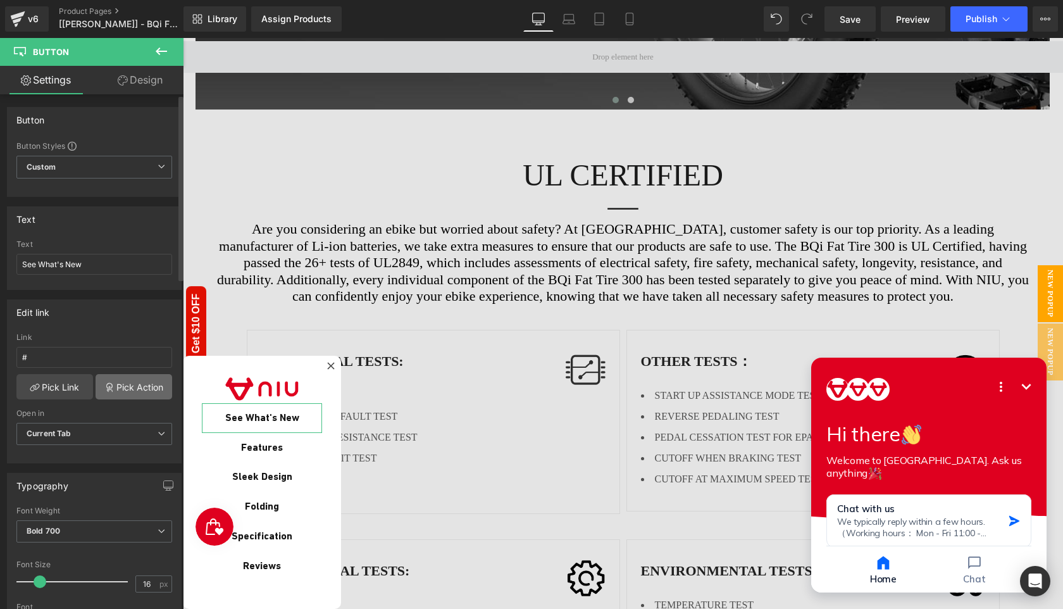
click at [137, 388] on link "Pick Action" at bounding box center [134, 386] width 77 height 25
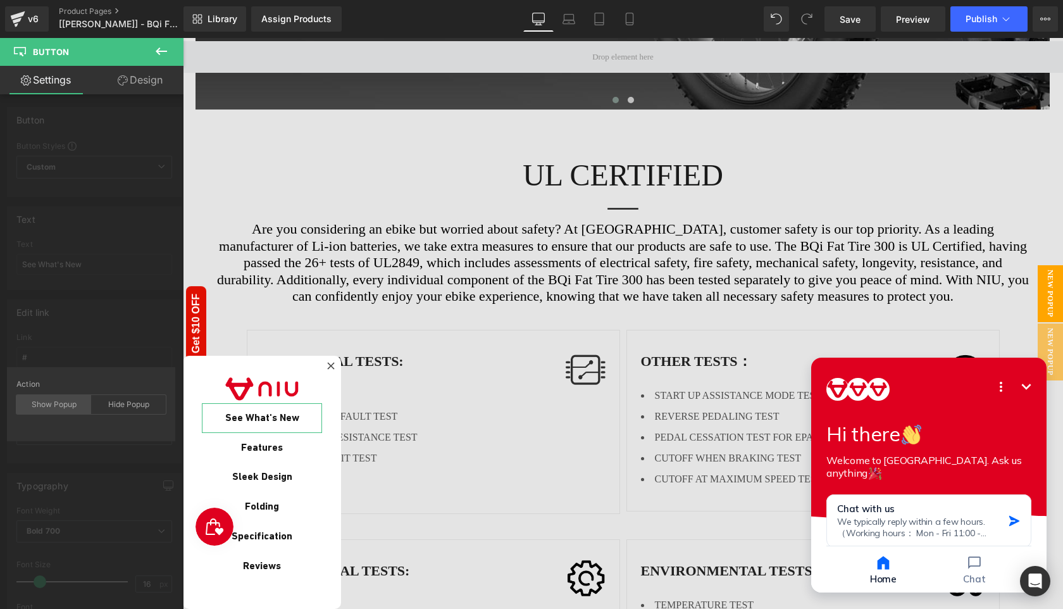
click at [68, 407] on div "Show Popup" at bounding box center [53, 404] width 75 height 19
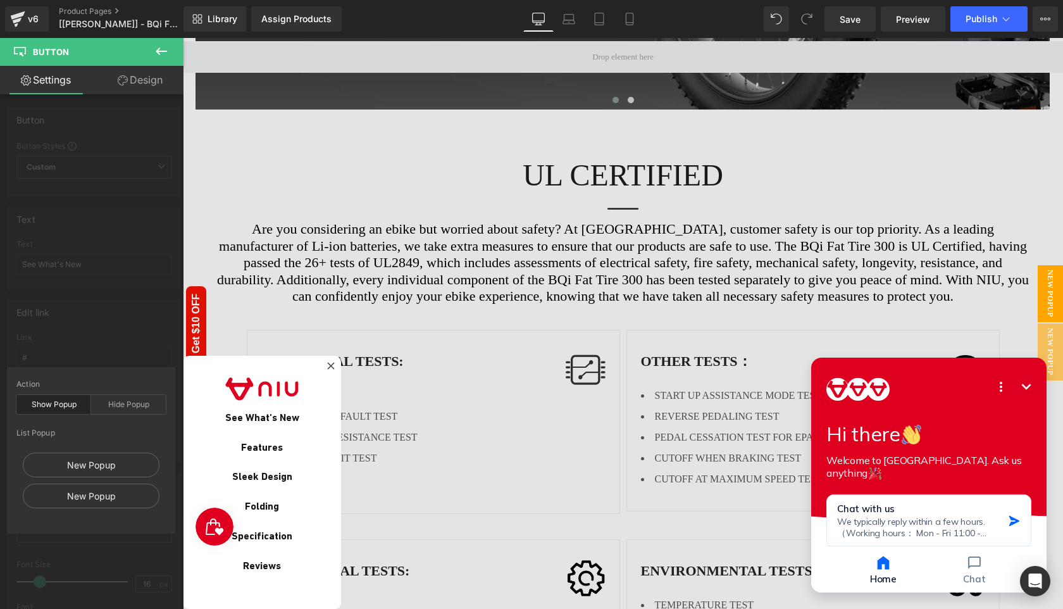
click at [163, 49] on icon at bounding box center [161, 51] width 15 height 15
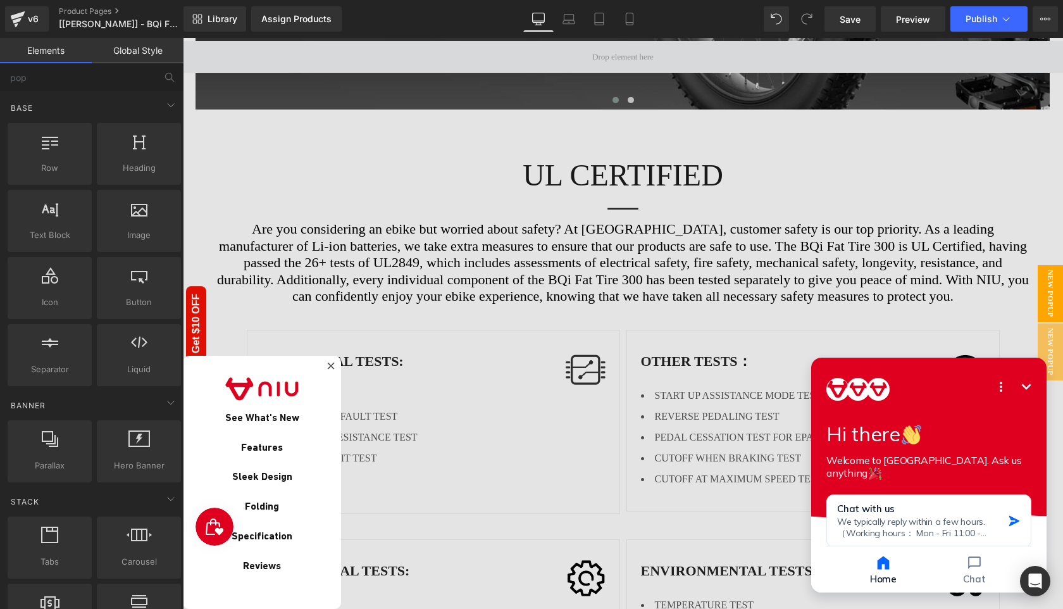
click at [1049, 291] on span "New Popup" at bounding box center [1049, 293] width 25 height 57
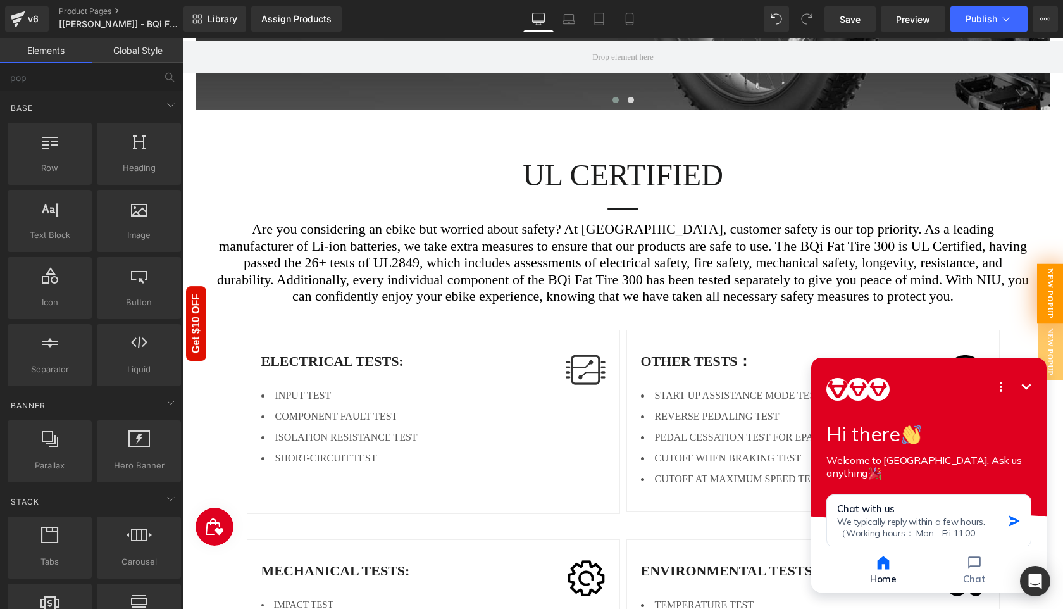
click at [1049, 291] on span "New Popup" at bounding box center [1050, 294] width 27 height 60
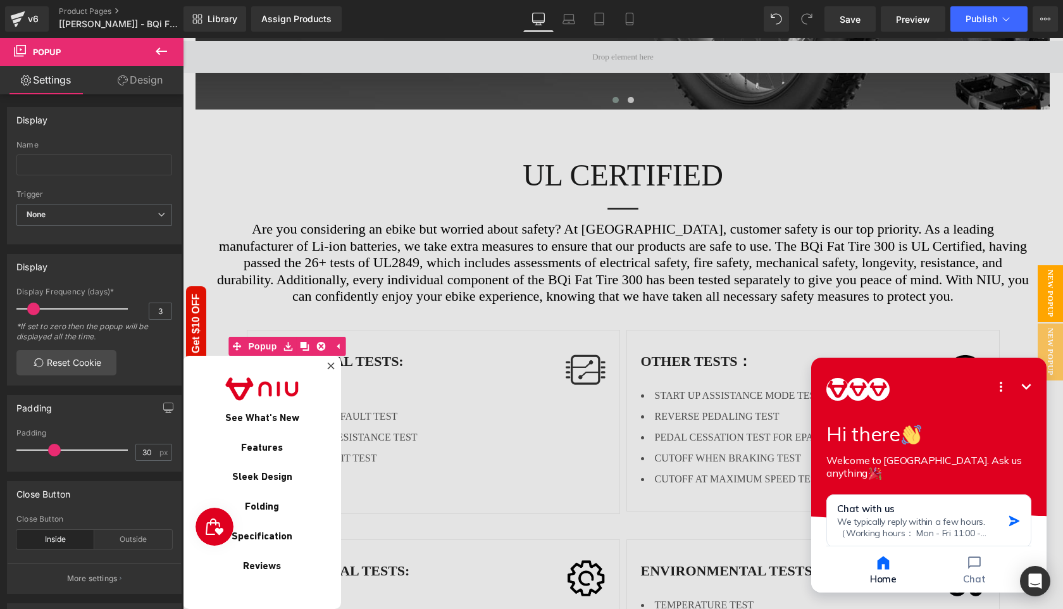
click at [1049, 291] on span "New Popup" at bounding box center [1049, 293] width 25 height 57
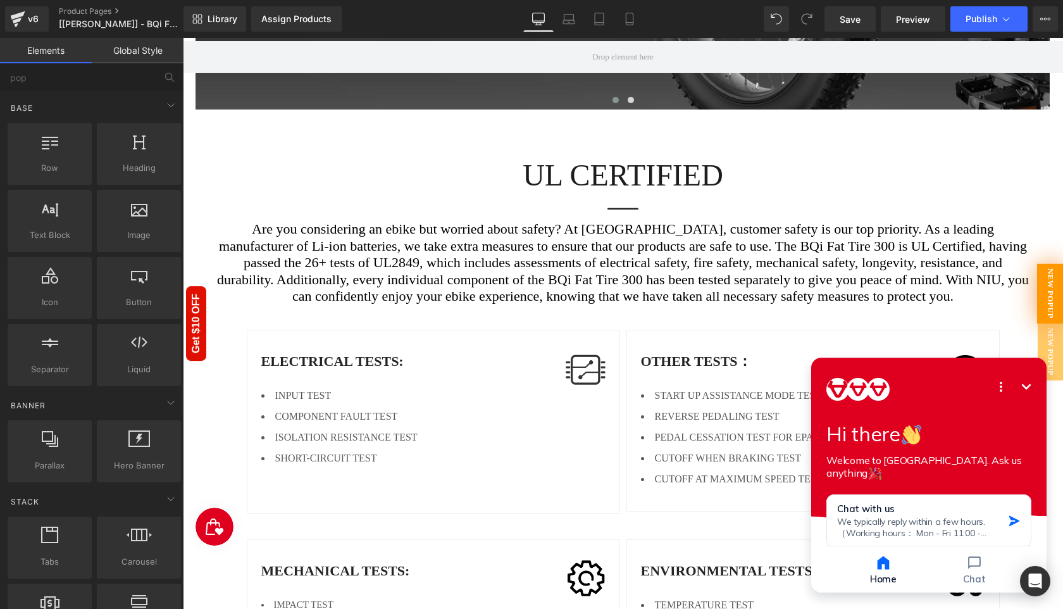
click at [1049, 291] on span "New Popup" at bounding box center [1050, 294] width 27 height 60
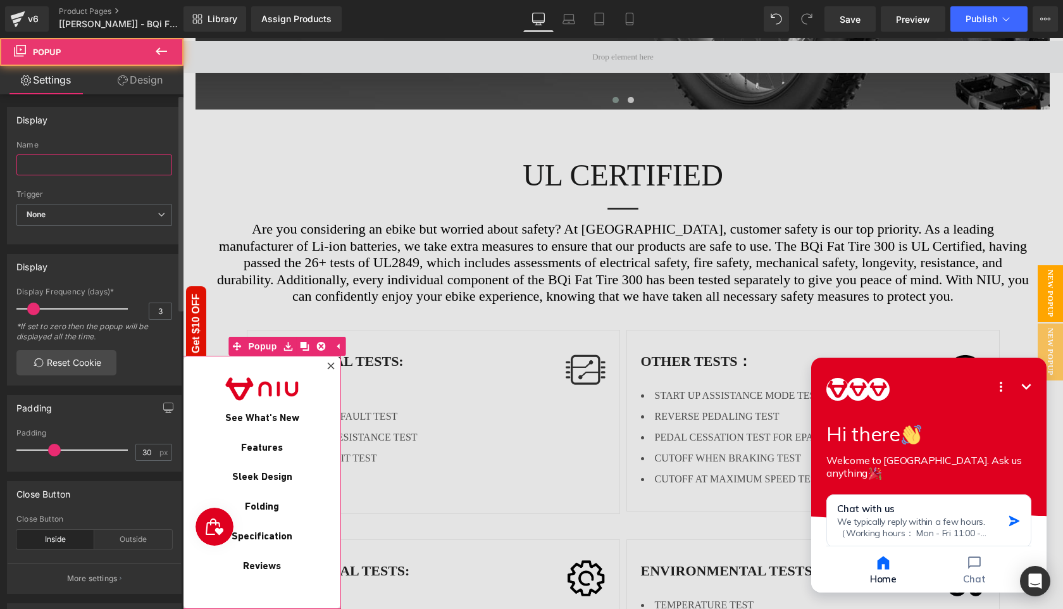
click at [65, 164] on input "text" at bounding box center [94, 164] width 156 height 21
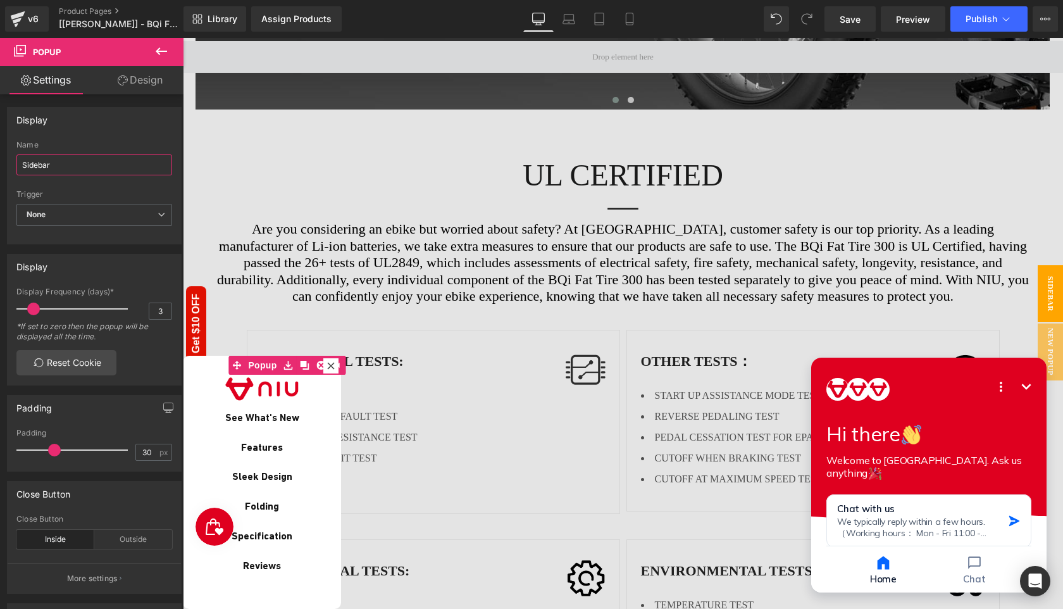
type input "Sidebar"
click html "Minimize Open options Hi there Welcome to NIU. Ask us anything Chat with us We …"
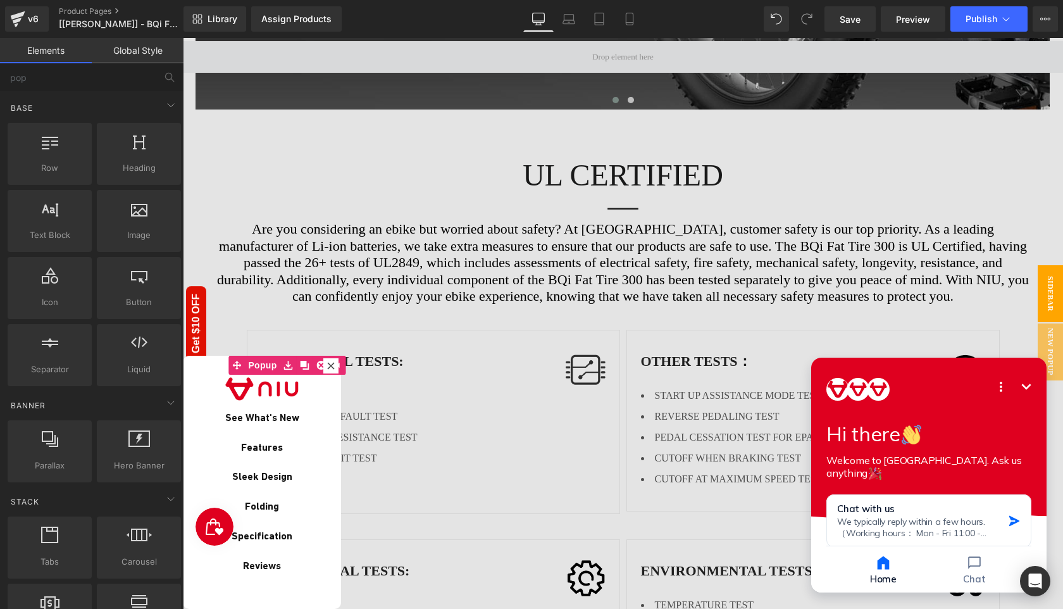
click at [1048, 297] on span "Sidebar" at bounding box center [1049, 293] width 25 height 57
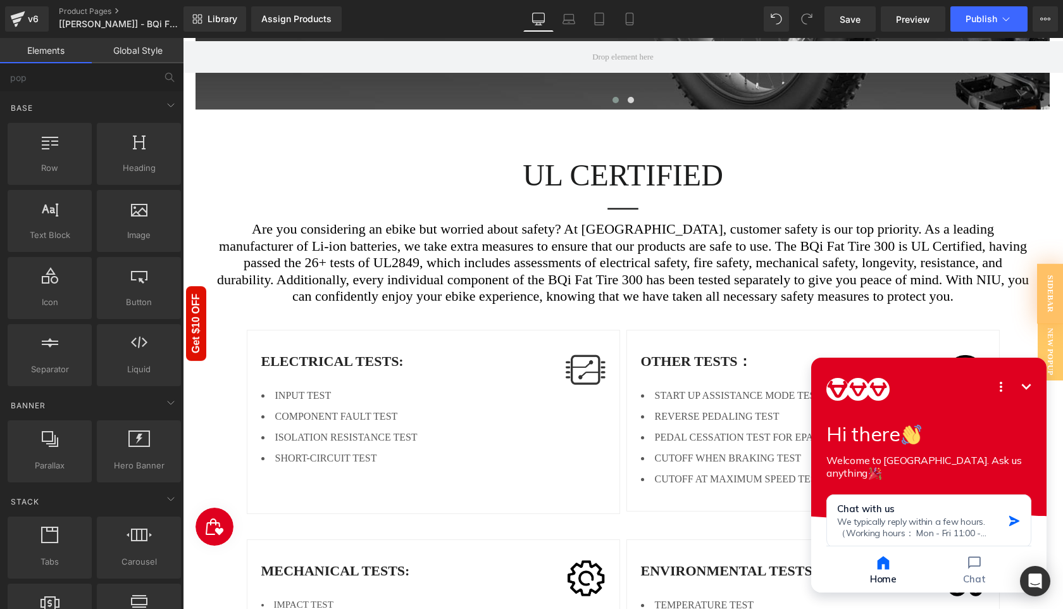
click html "Minimize Open options Hi there Welcome to NIU. Ask us anything Chat with us We …"
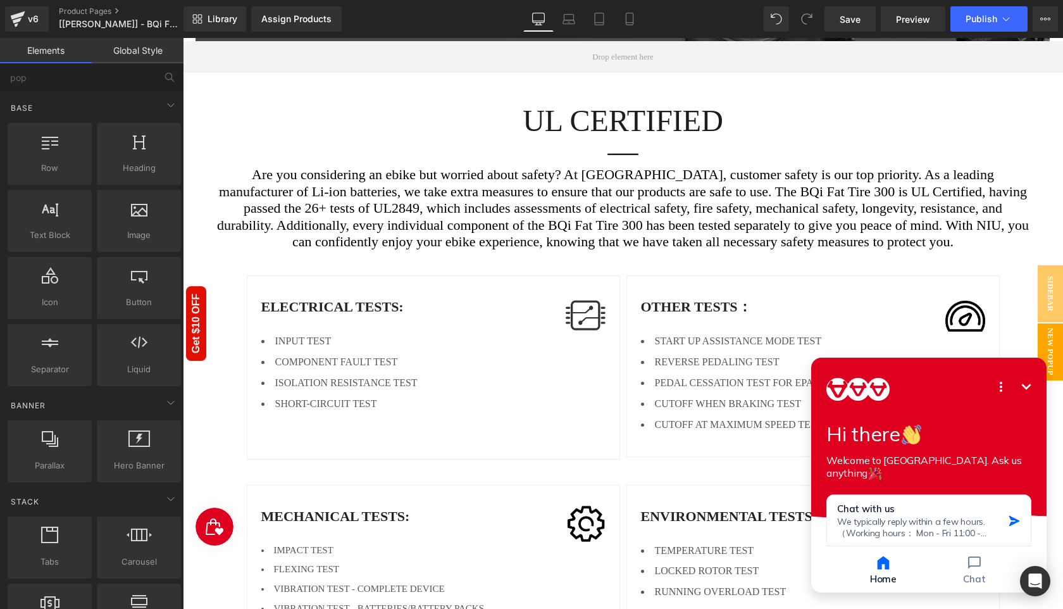
scroll to position [2507, 0]
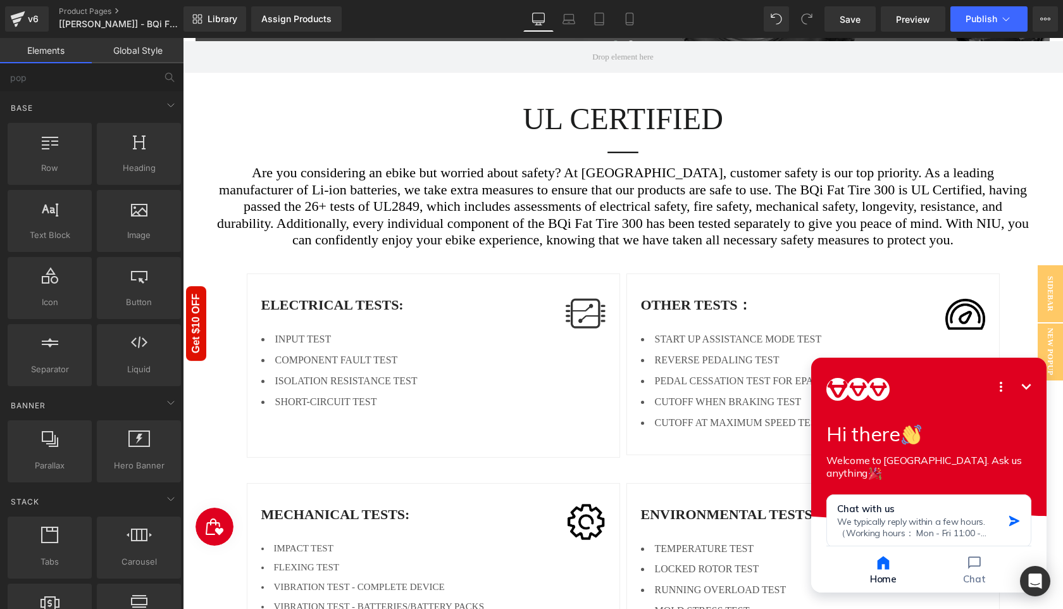
click html "Minimize Open options Hi there Welcome to NIU. Ask us anything Chat with us We …"
click at [1052, 336] on span "New Popup" at bounding box center [1049, 351] width 25 height 57
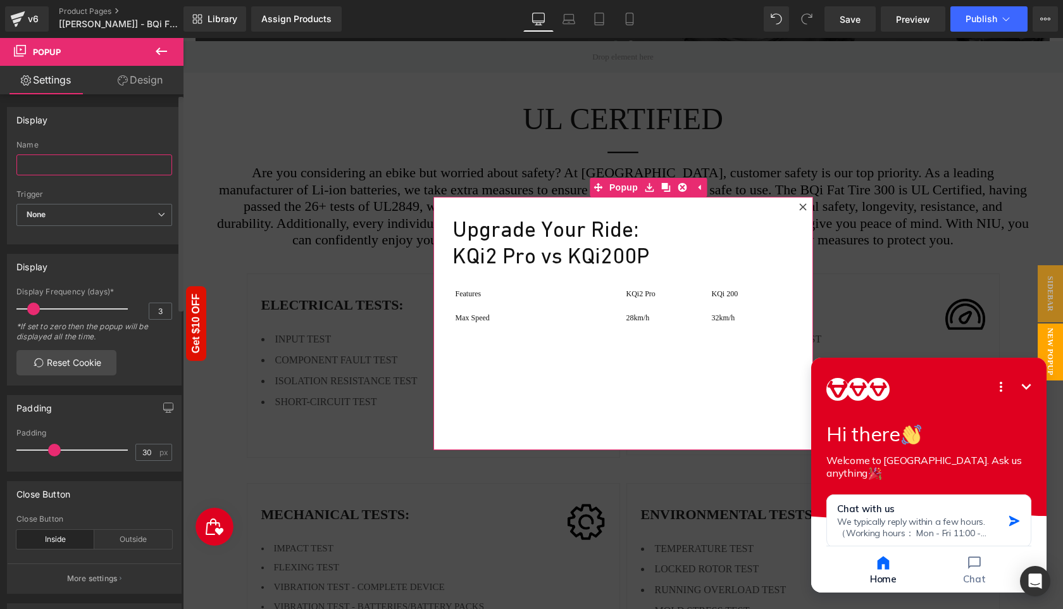
click at [83, 158] on input "text" at bounding box center [94, 164] width 156 height 21
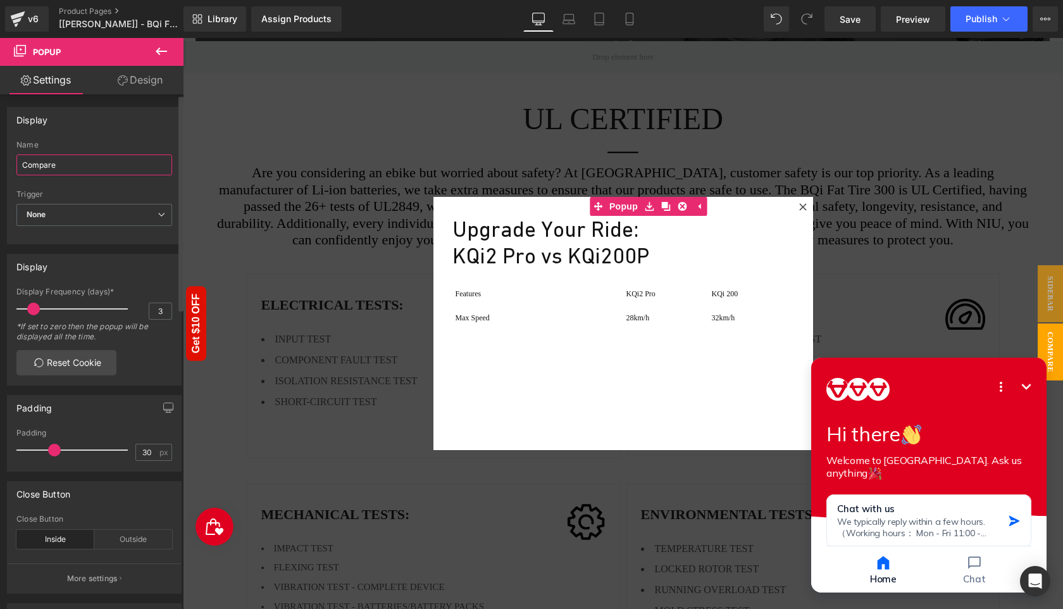
type input "Compare"
click at [94, 130] on div "Display" at bounding box center [94, 120] width 173 height 24
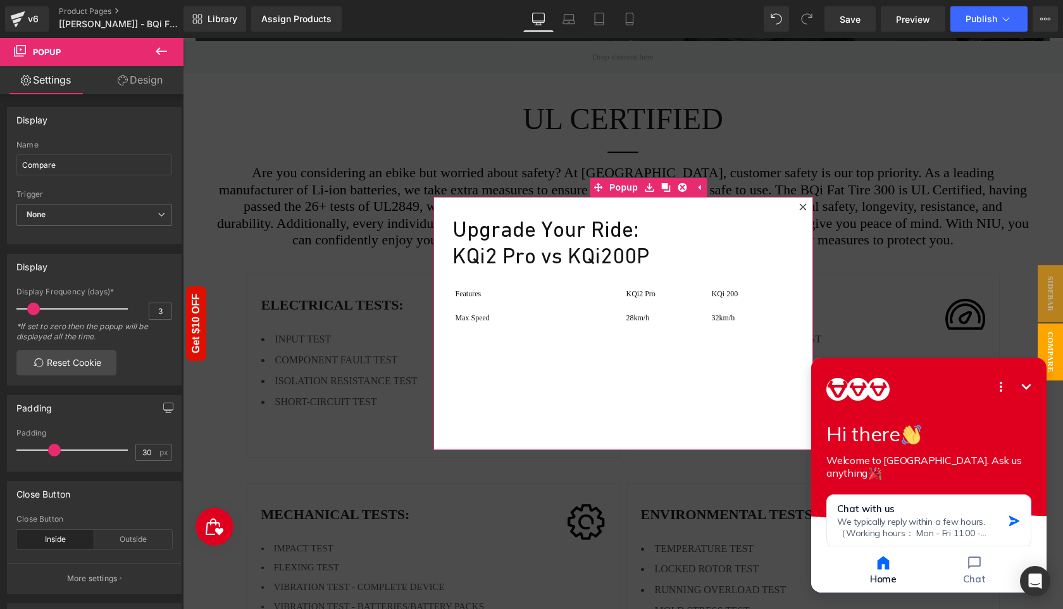
click at [805, 211] on div at bounding box center [802, 206] width 15 height 15
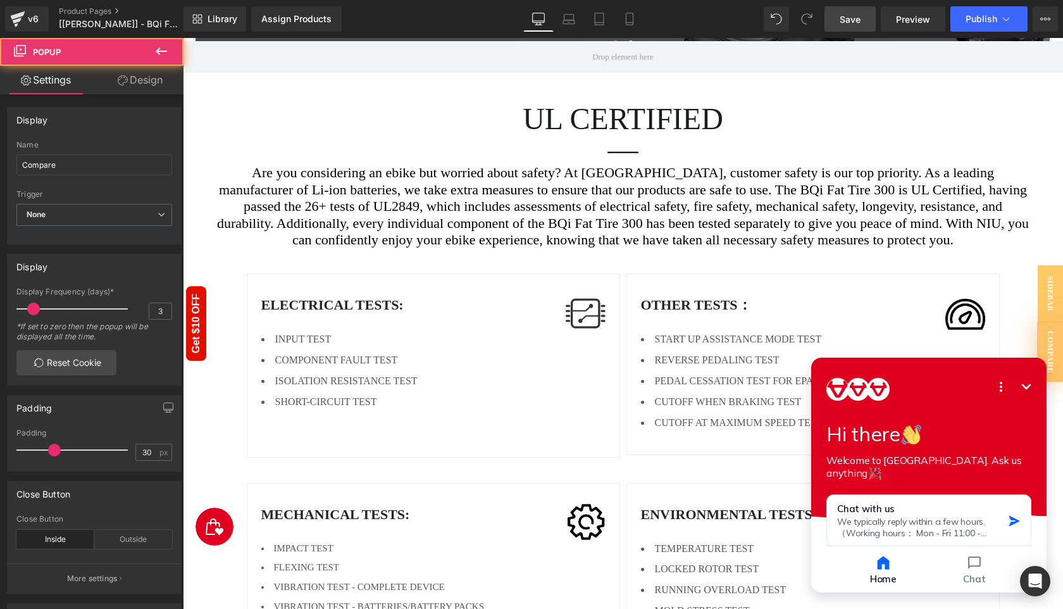
click at [853, 23] on span "Save" at bounding box center [849, 19] width 21 height 13
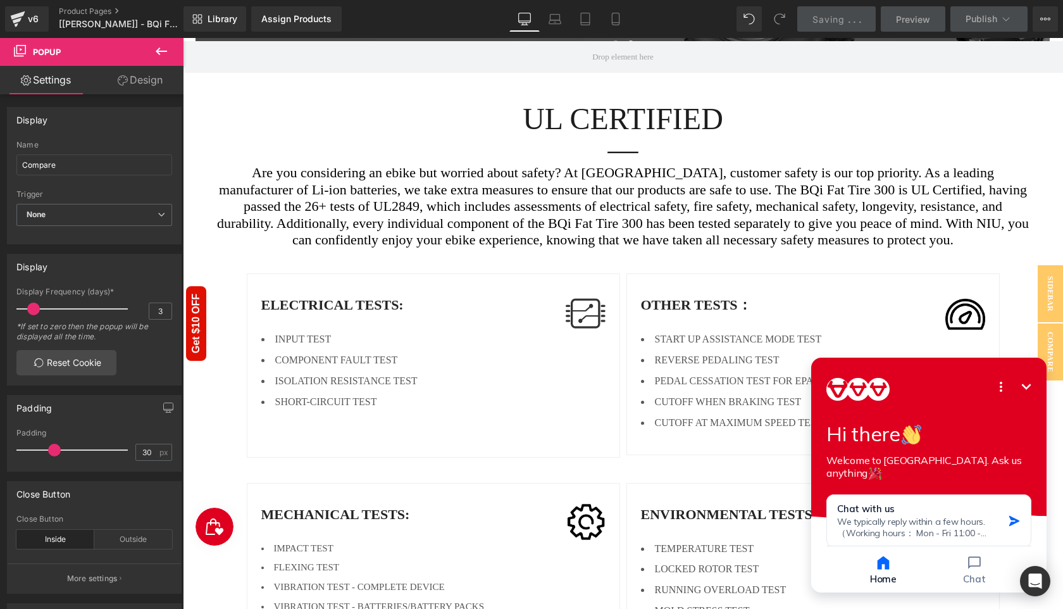
click at [1025, 382] on icon "Minimize" at bounding box center [1025, 386] width 15 height 15
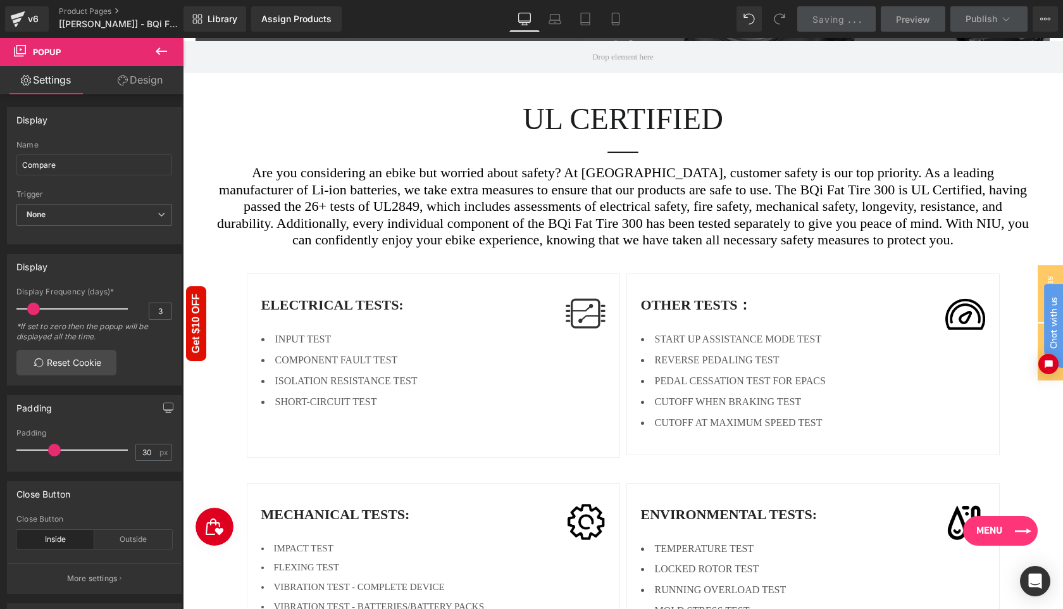
click at [1008, 537] on link "Menu" at bounding box center [1000, 531] width 75 height 30
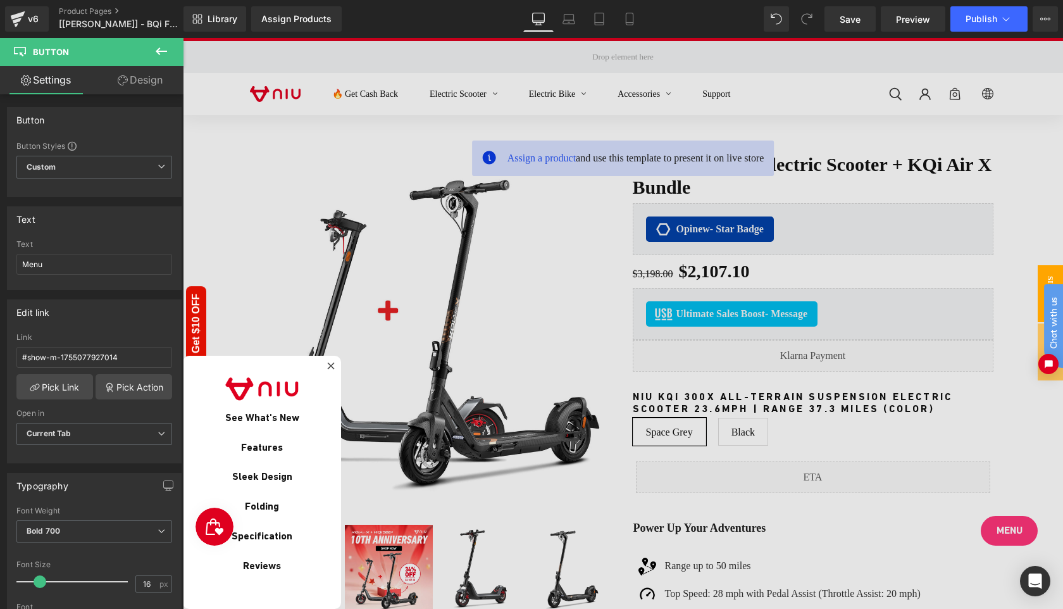
scroll to position [286, 0]
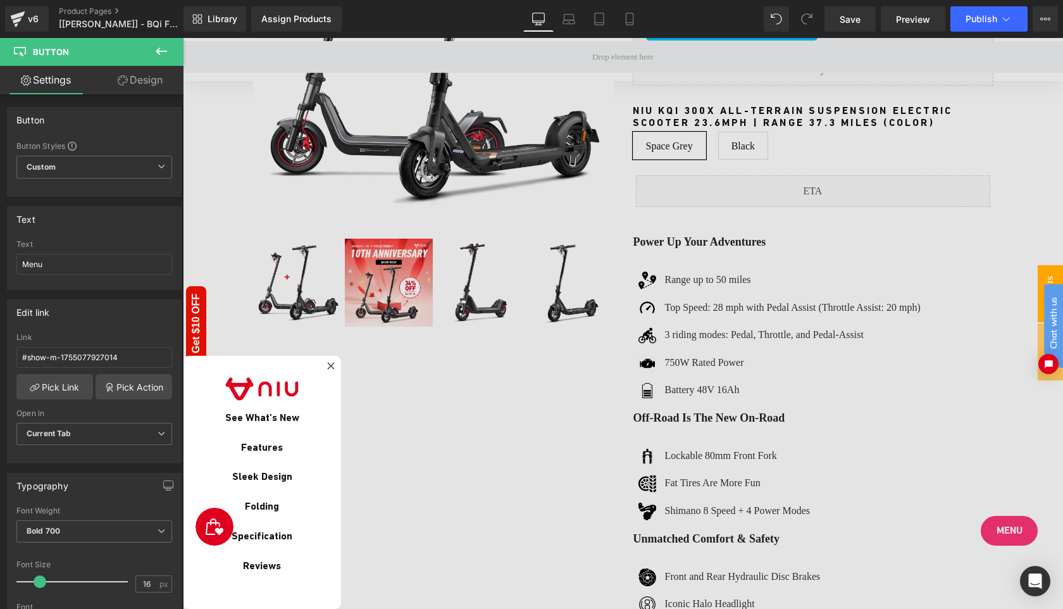
click at [696, 279] on div at bounding box center [623, 323] width 880 height 571
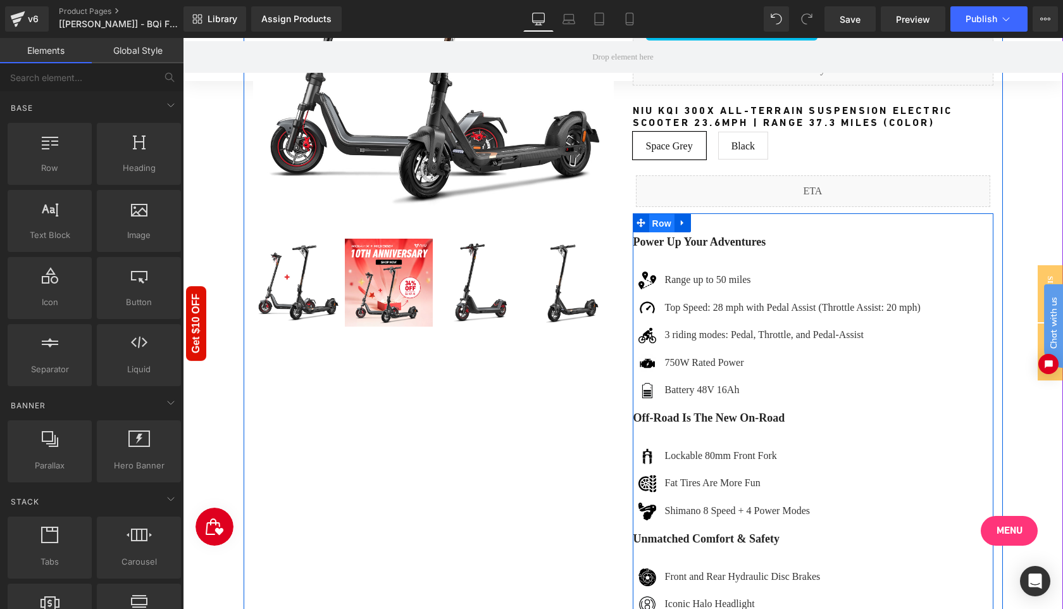
click at [659, 223] on span "Row" at bounding box center [661, 223] width 25 height 19
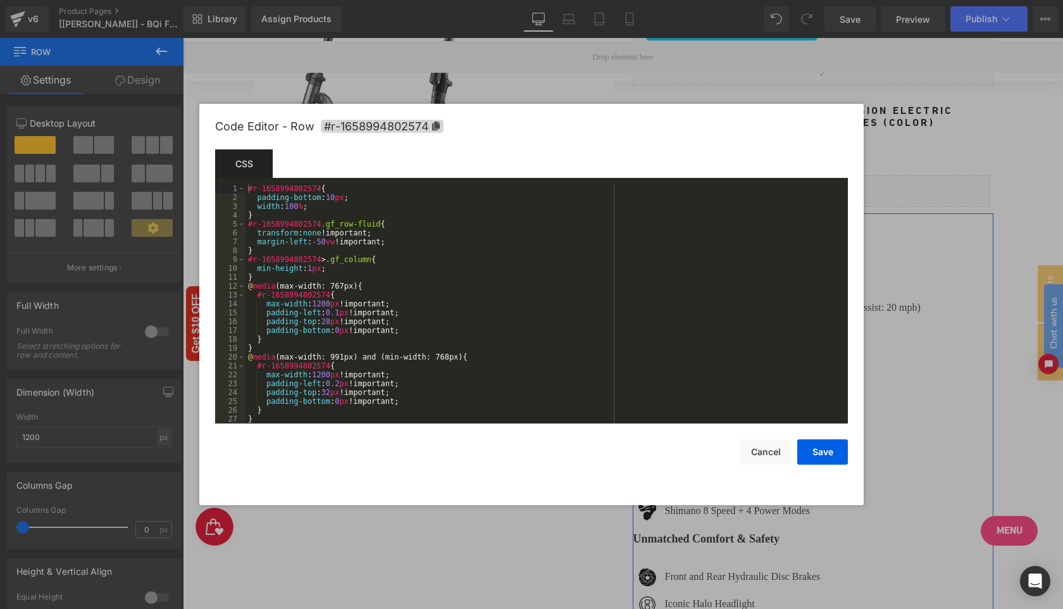
click at [664, 0] on div "Row You are previewing how the will restyle your page. You can not edit Element…" at bounding box center [531, 0] width 1063 height 0
click at [439, 123] on icon at bounding box center [435, 125] width 9 height 9
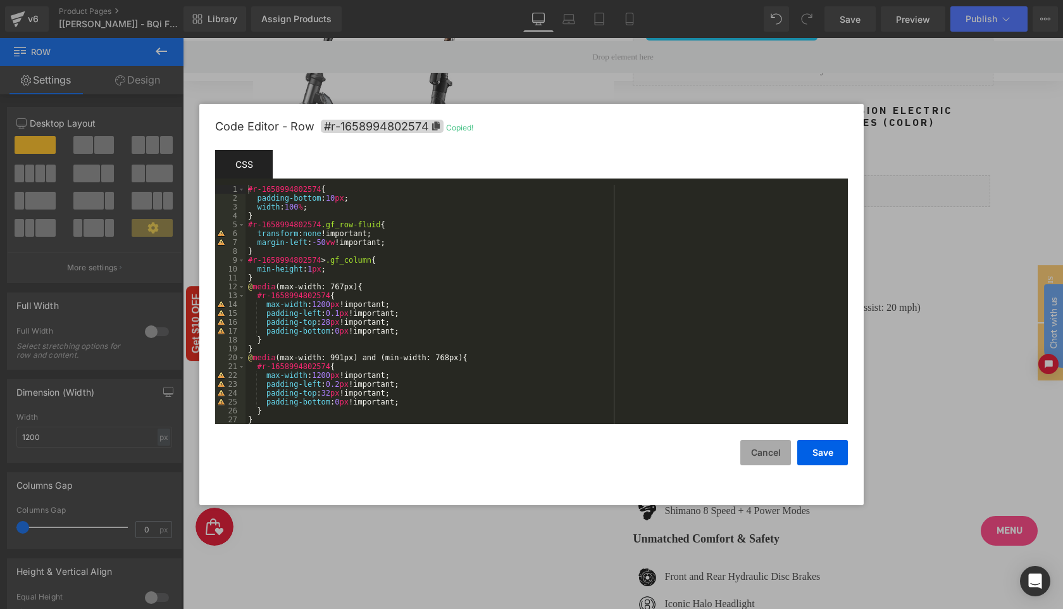
click at [759, 450] on button "Cancel" at bounding box center [765, 452] width 51 height 25
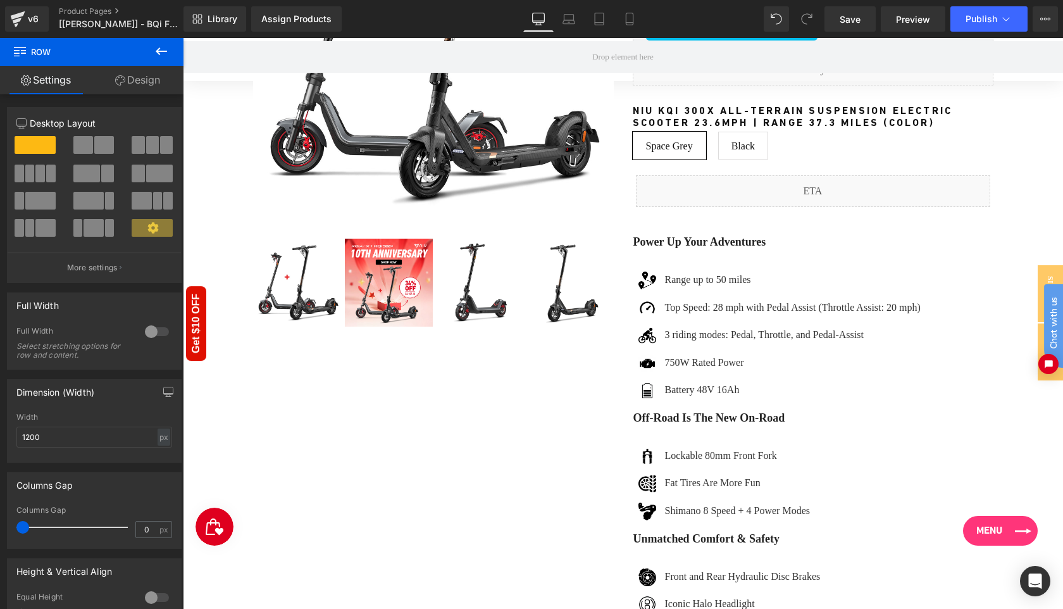
click at [1006, 533] on link "Menu" at bounding box center [1000, 531] width 75 height 30
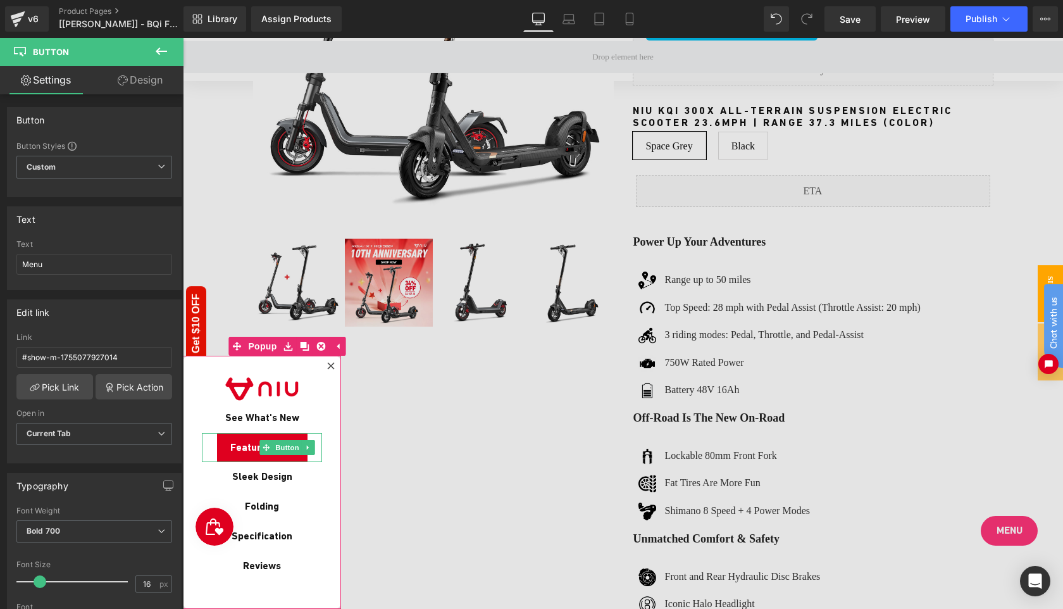
click at [240, 451] on span "Features" at bounding box center [251, 447] width 42 height 15
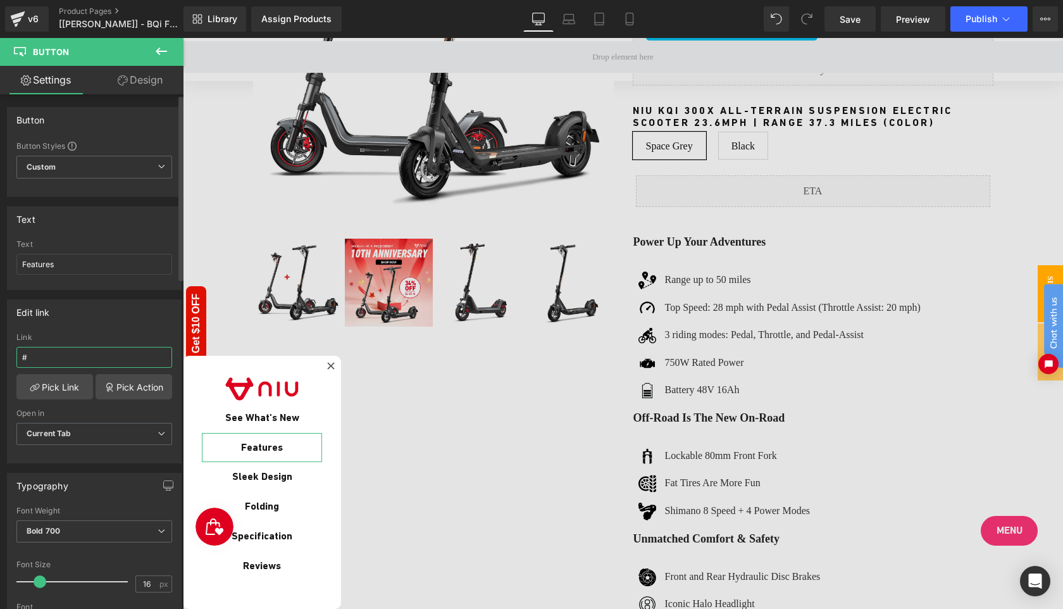
click at [71, 352] on input "#" at bounding box center [94, 357] width 156 height 21
paste input "#r-1658994802574"
type input "#r-1658994802574"
click at [116, 325] on div "Edit link #r-1658994802574 Link #r-1658994802574 Pick Link Pick Action Current …" at bounding box center [94, 381] width 175 height 164
click at [844, 22] on span "Save" at bounding box center [849, 19] width 21 height 13
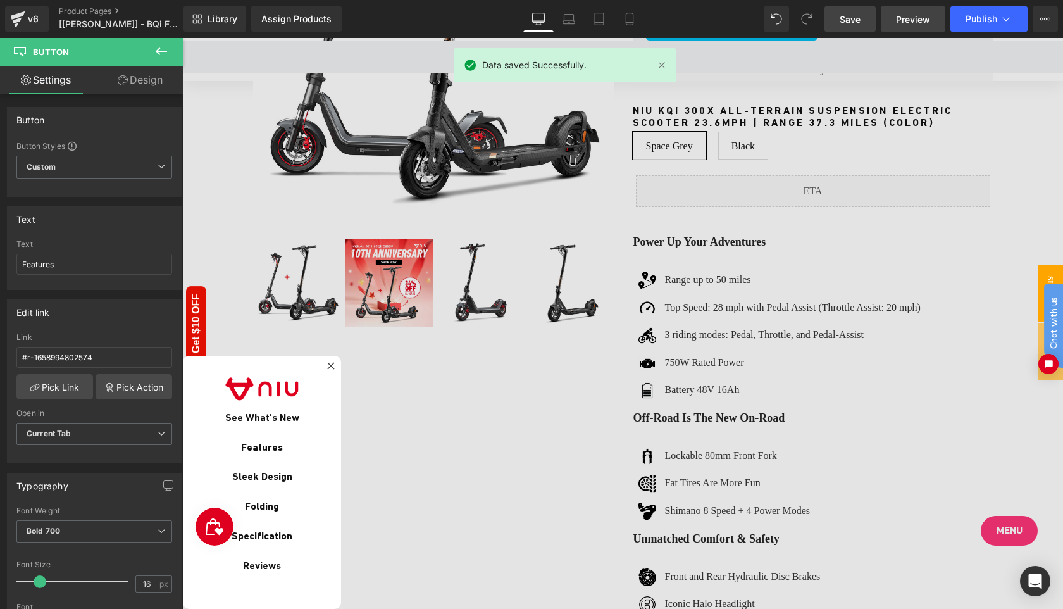
click at [904, 27] on link "Preview" at bounding box center [913, 18] width 65 height 25
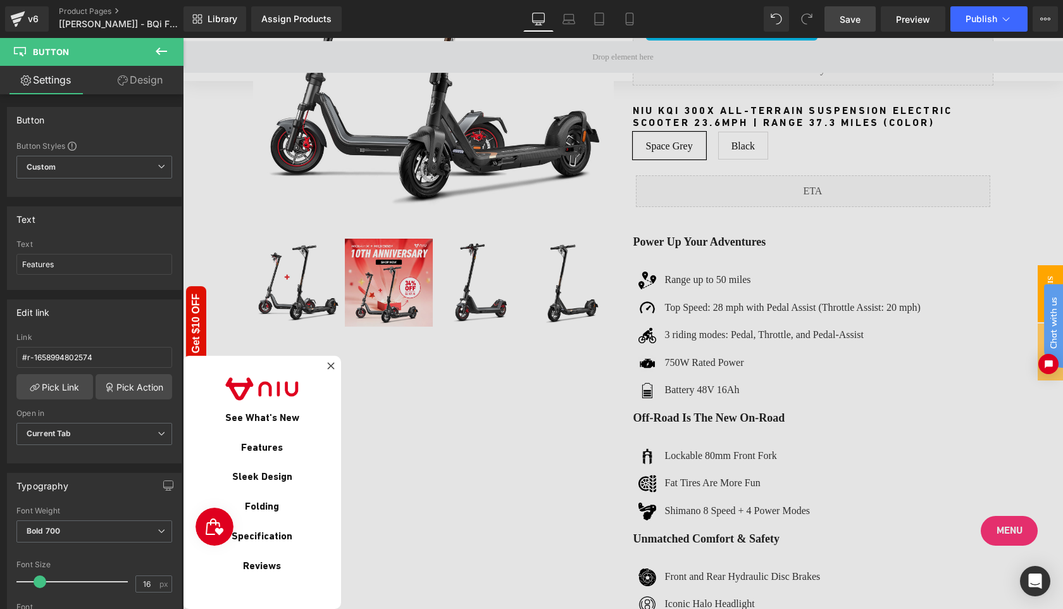
click at [845, 24] on span "Save" at bounding box center [849, 19] width 21 height 13
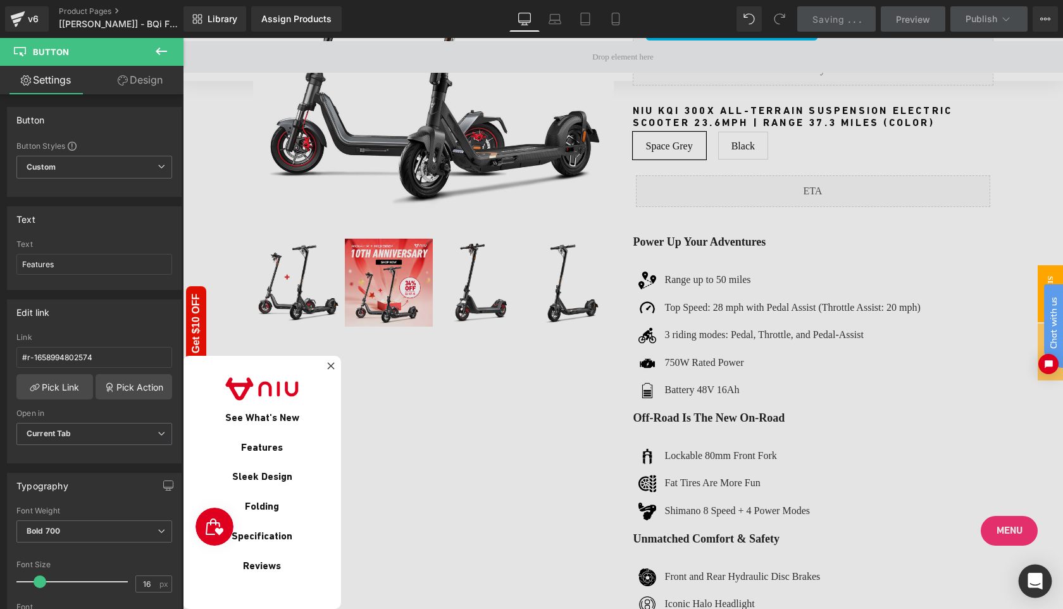
click at [1032, 579] on icon "Open Intercom Messenger" at bounding box center [1034, 580] width 15 height 16
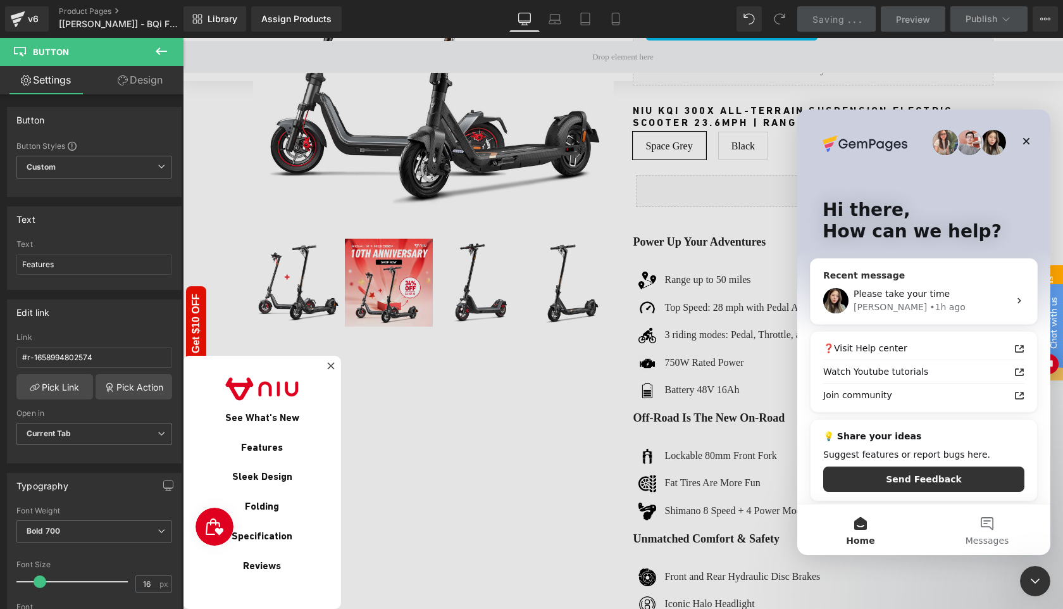
scroll to position [0, 0]
click at [927, 304] on div "Célia • 1h ago" at bounding box center [931, 306] width 156 height 13
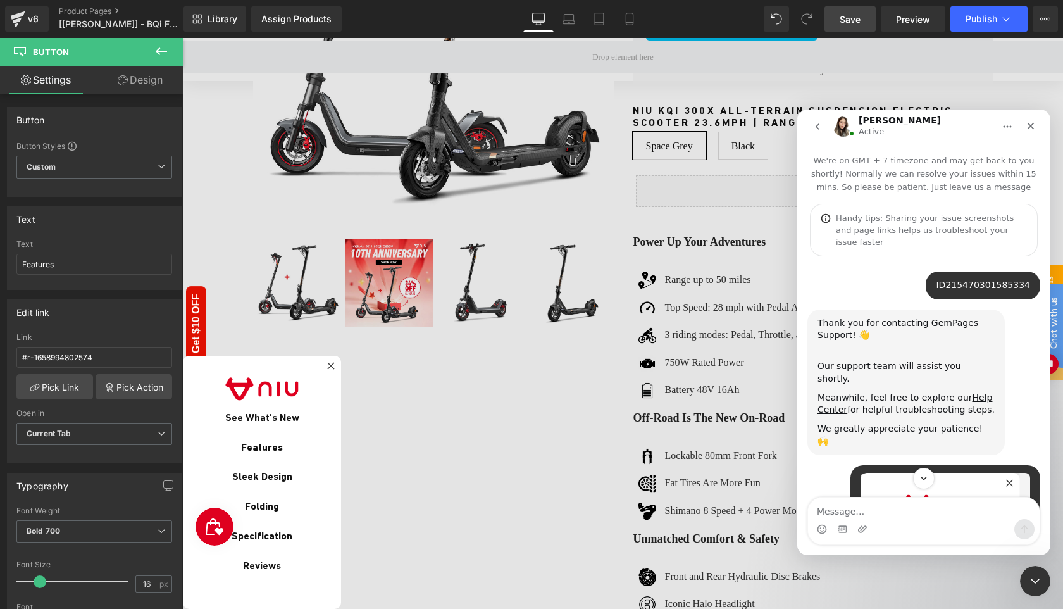
click at [815, 132] on button "go back" at bounding box center [817, 126] width 24 height 24
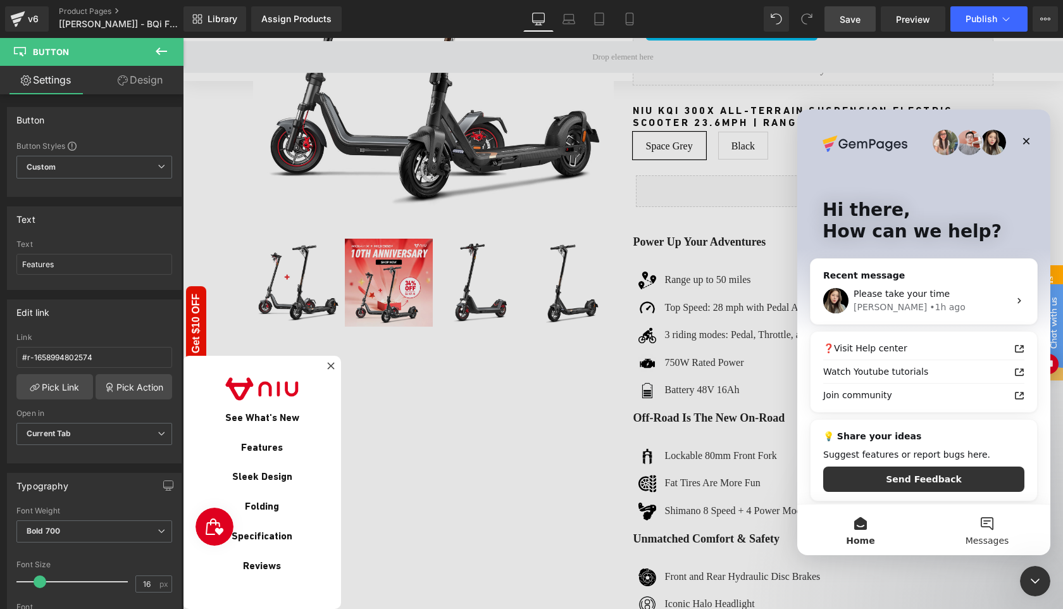
click at [981, 531] on button "Messages" at bounding box center [987, 529] width 127 height 51
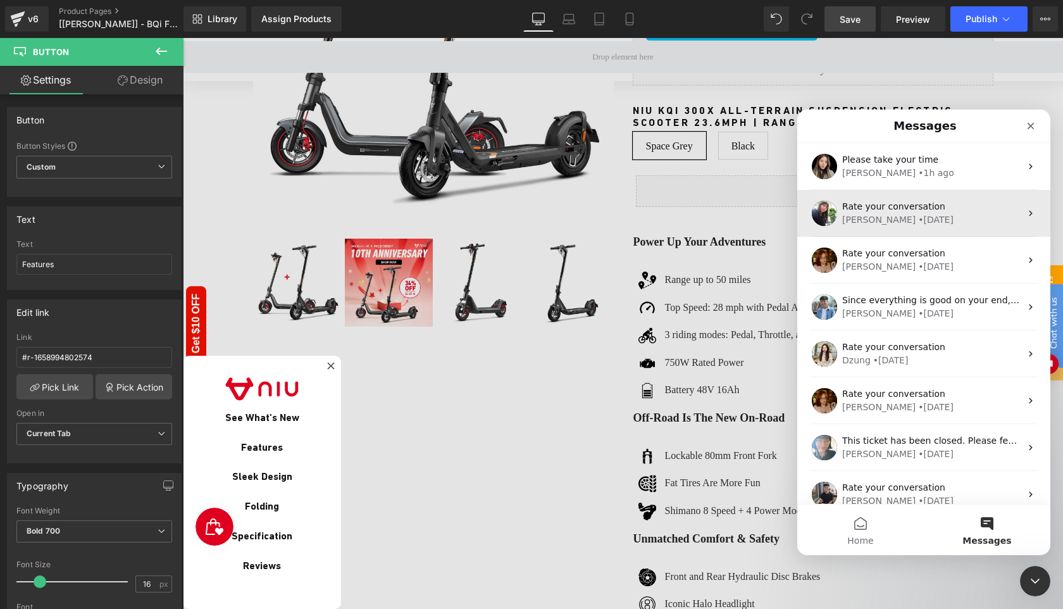
click at [915, 222] on div "Tina • 1d ago" at bounding box center [931, 219] width 178 height 13
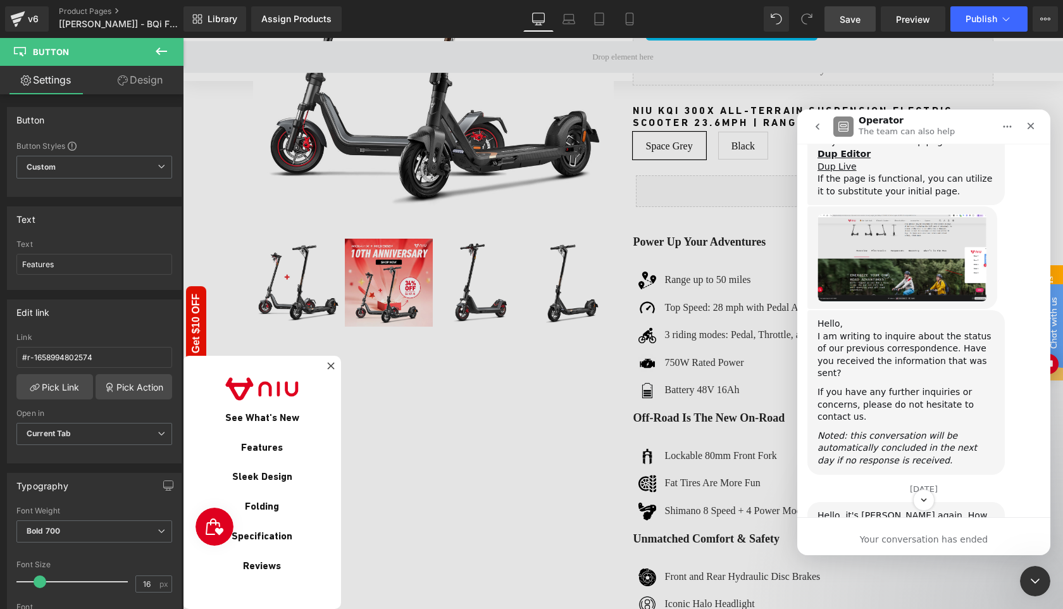
scroll to position [4104, 0]
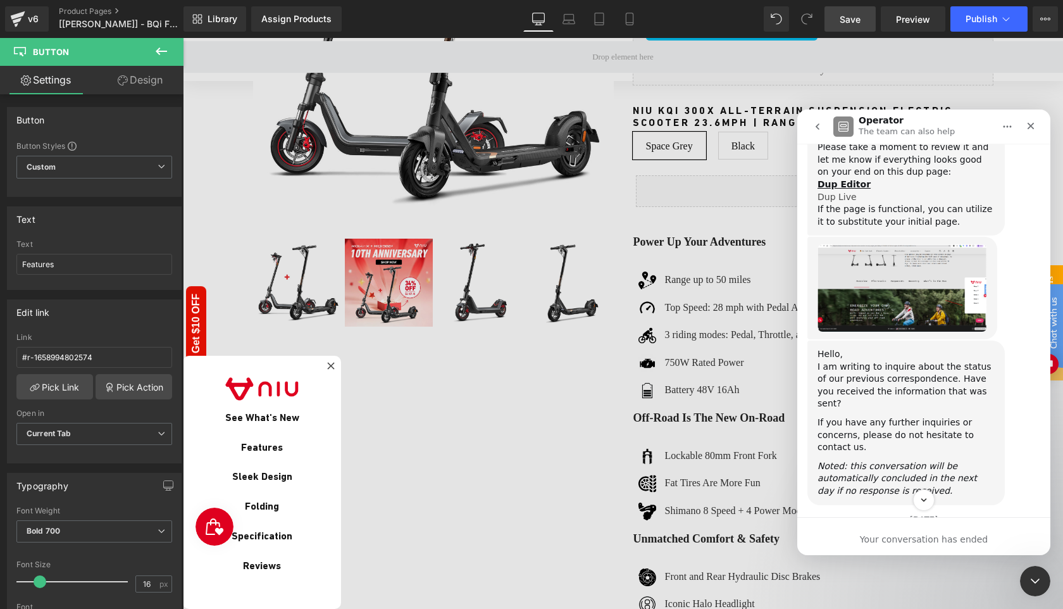
click at [844, 202] on link "Dup Live" at bounding box center [836, 197] width 39 height 10
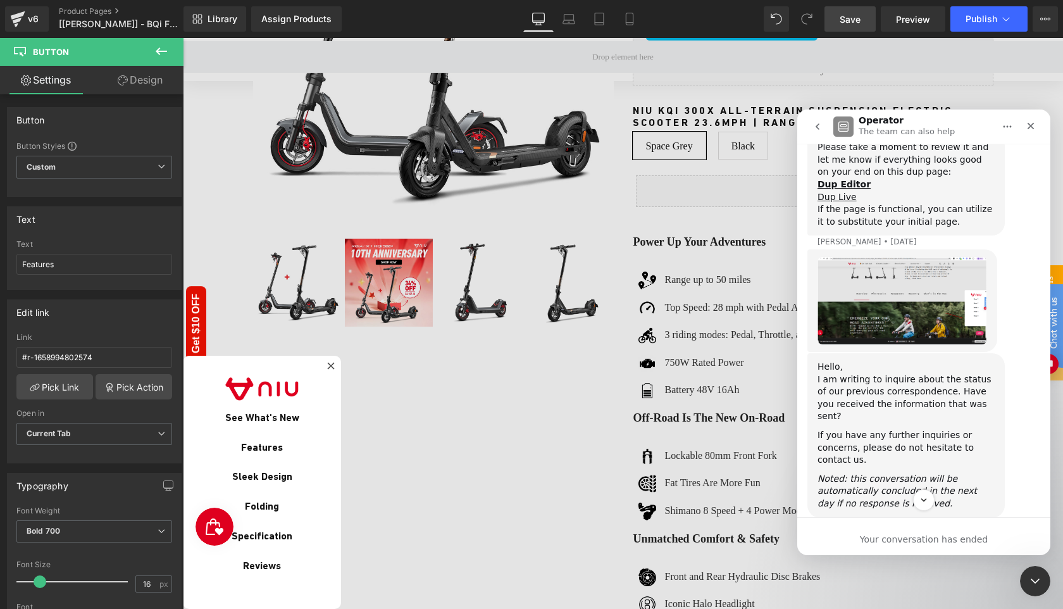
click at [976, 21] on div at bounding box center [531, 285] width 1063 height 571
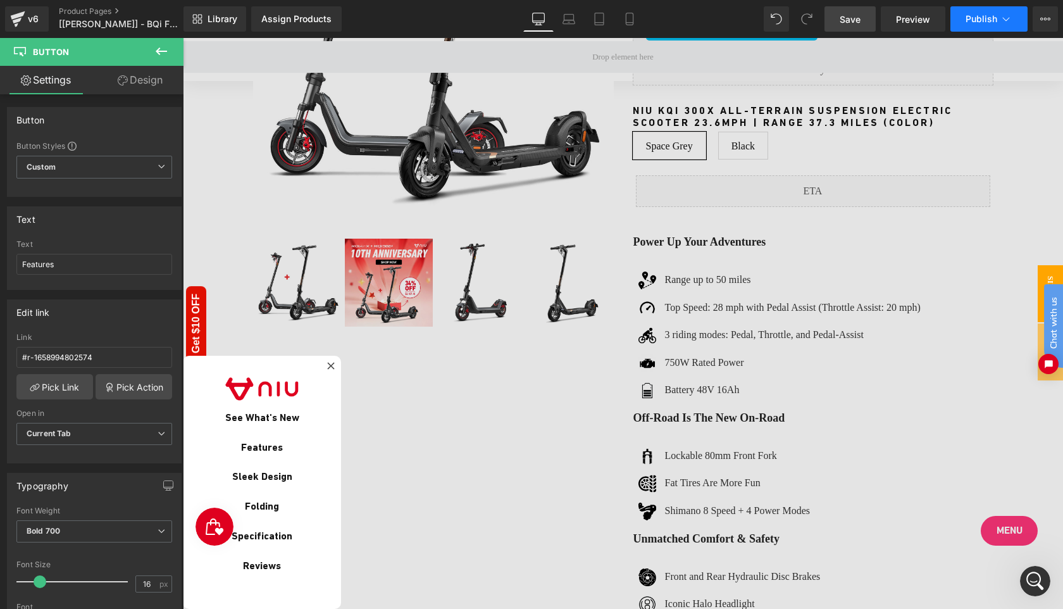
scroll to position [0, 0]
click at [977, 20] on span "Publish" at bounding box center [981, 19] width 32 height 10
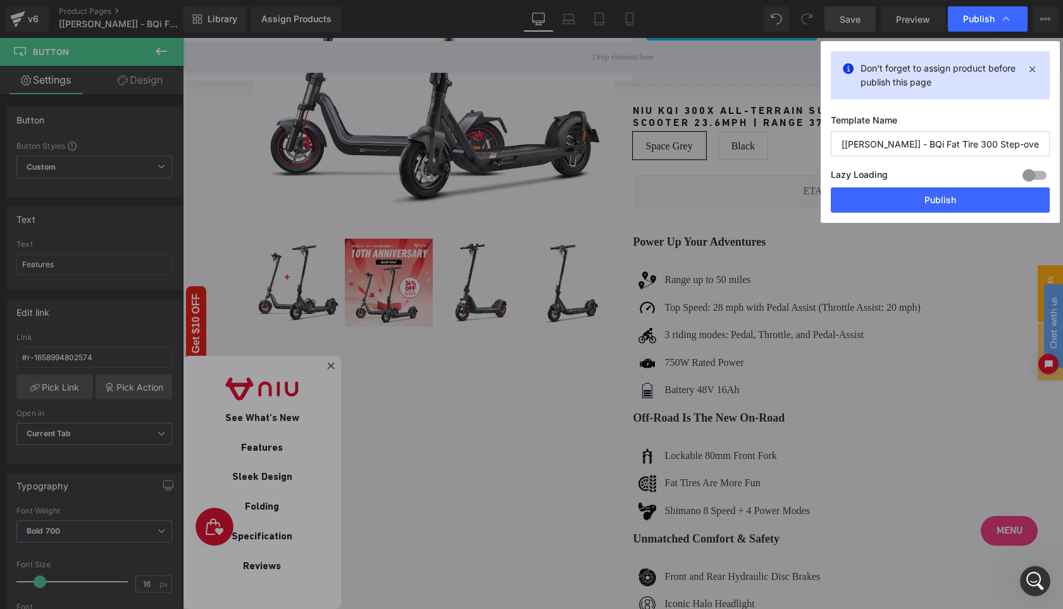
scroll to position [4531, 0]
click at [956, 192] on button "Publish" at bounding box center [940, 199] width 219 height 25
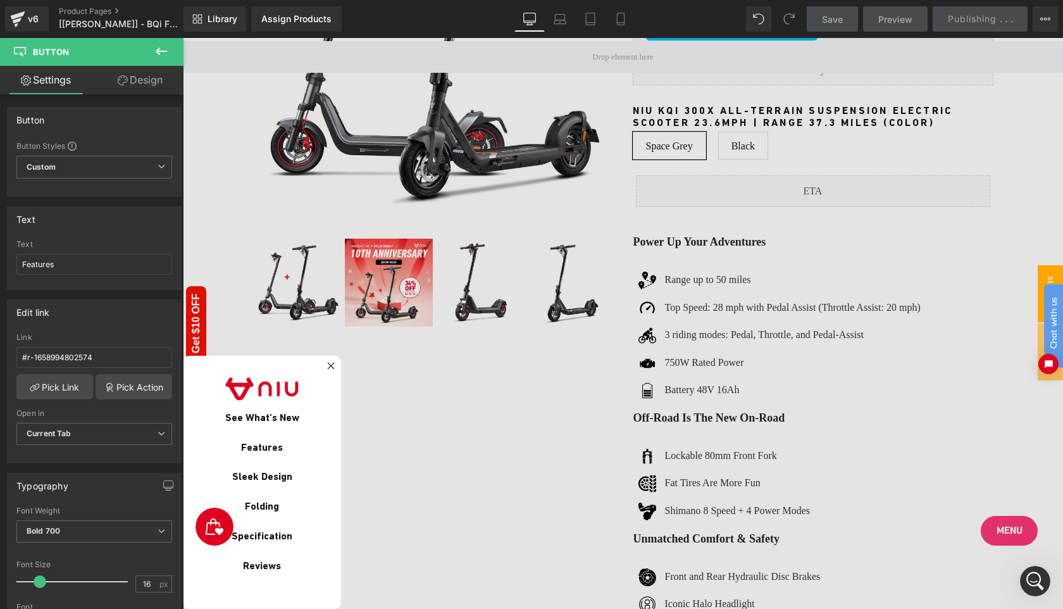
scroll to position [0, 0]
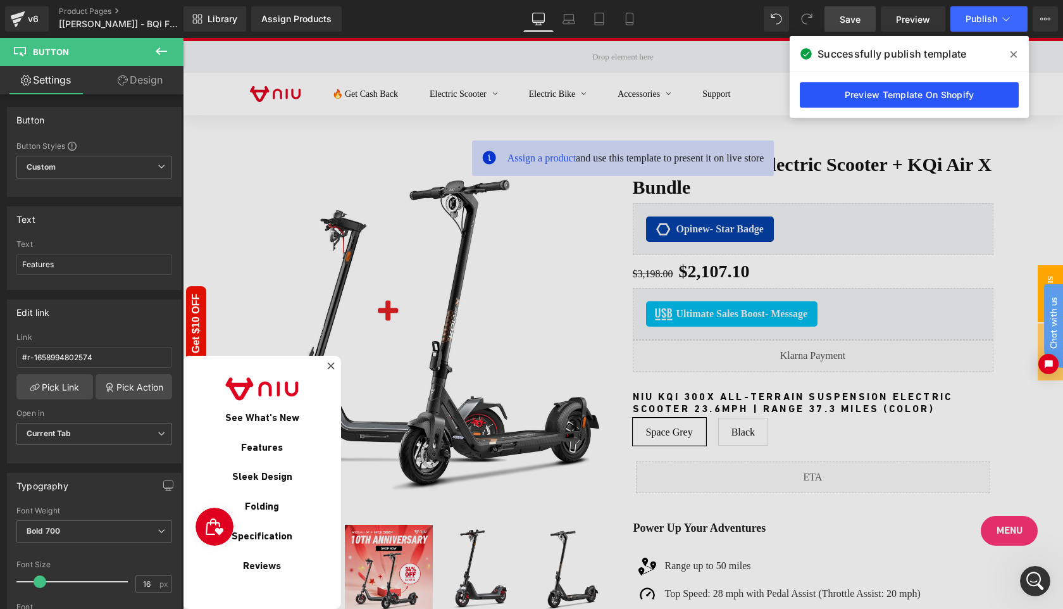
click at [881, 95] on link "Preview Template On Shopify" at bounding box center [909, 94] width 219 height 25
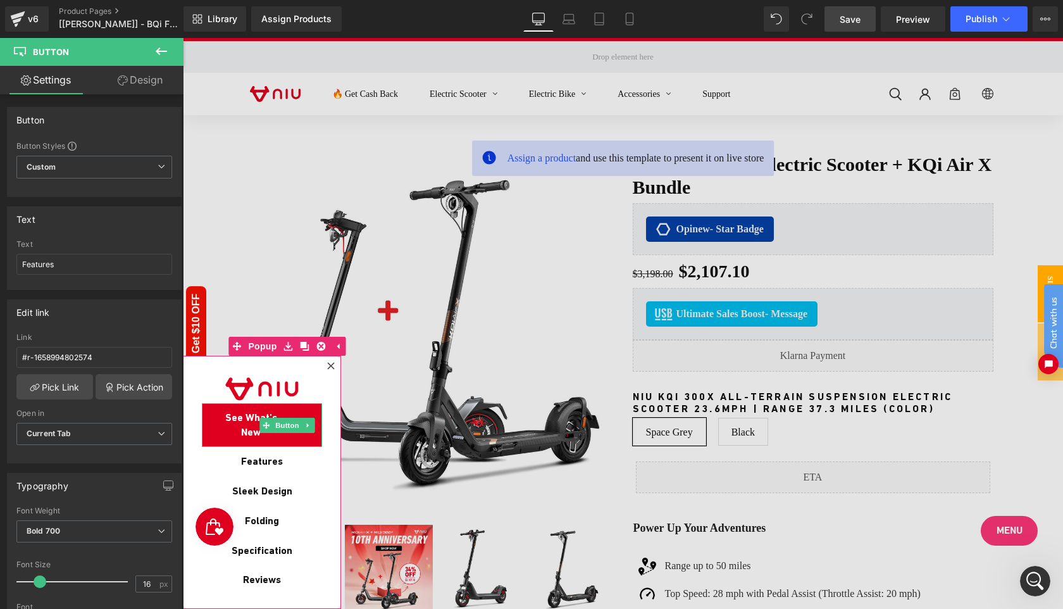
click at [241, 422] on span "See What's New" at bounding box center [250, 425] width 71 height 28
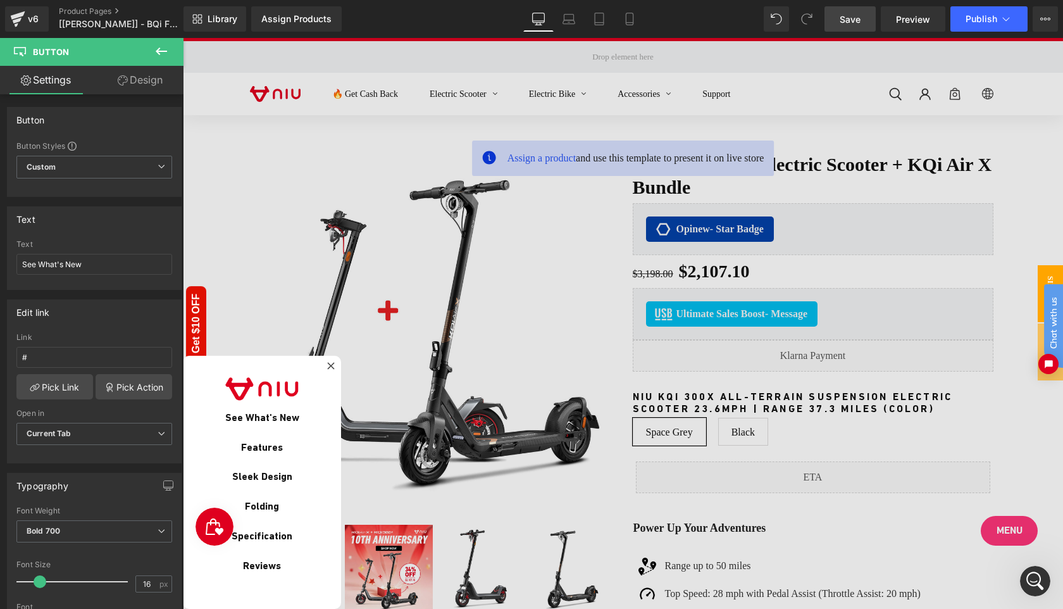
click at [1043, 585] on div "Open Intercom Messenger" at bounding box center [1035, 581] width 42 height 42
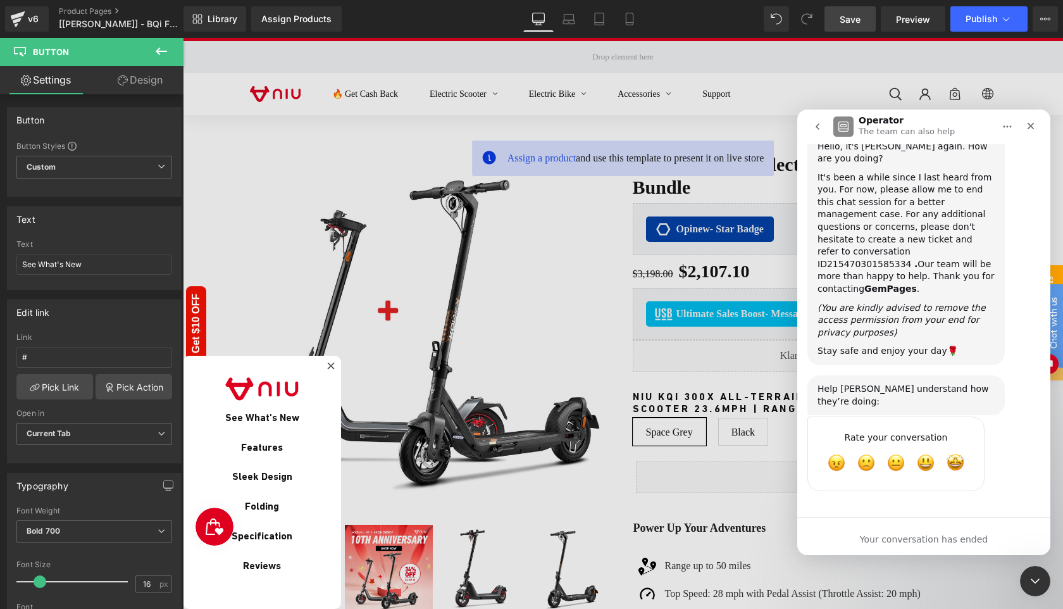
scroll to position [4531, 0]
click at [814, 120] on button "go back" at bounding box center [817, 126] width 24 height 24
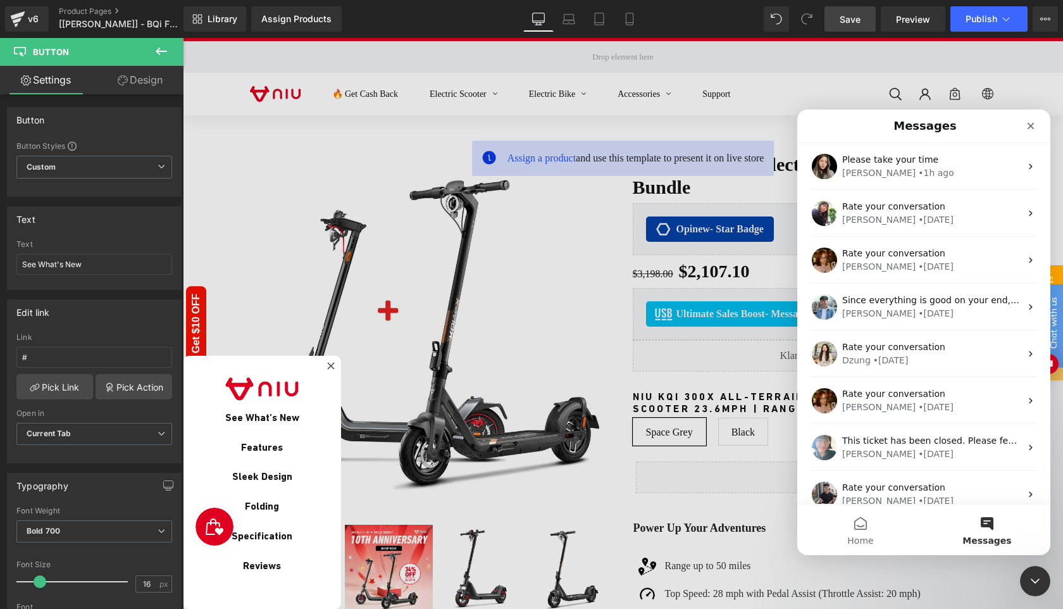
scroll to position [0, 0]
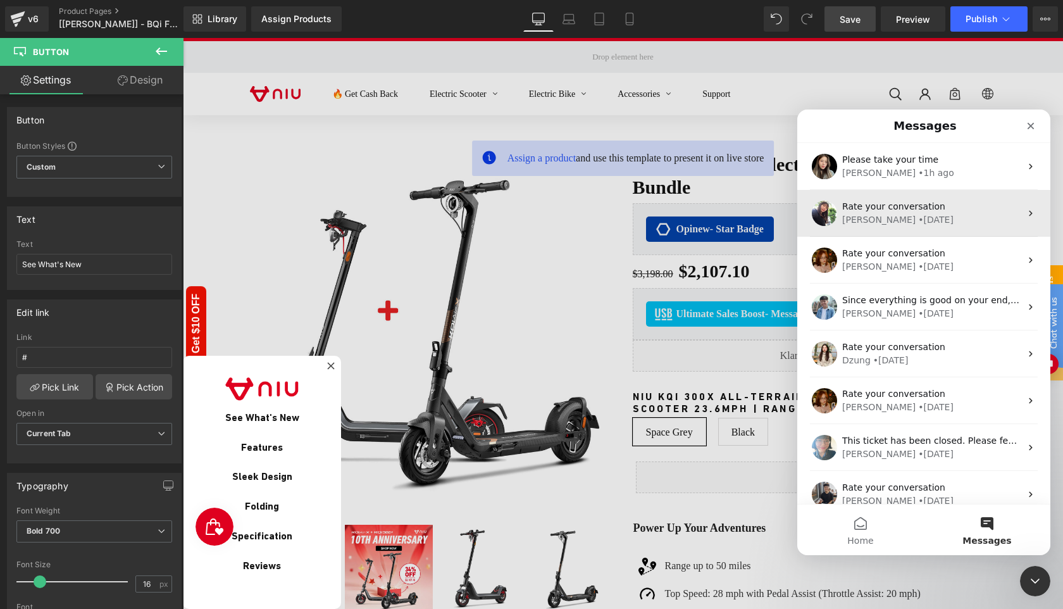
click at [950, 220] on div "Tina • 1d ago" at bounding box center [931, 219] width 178 height 13
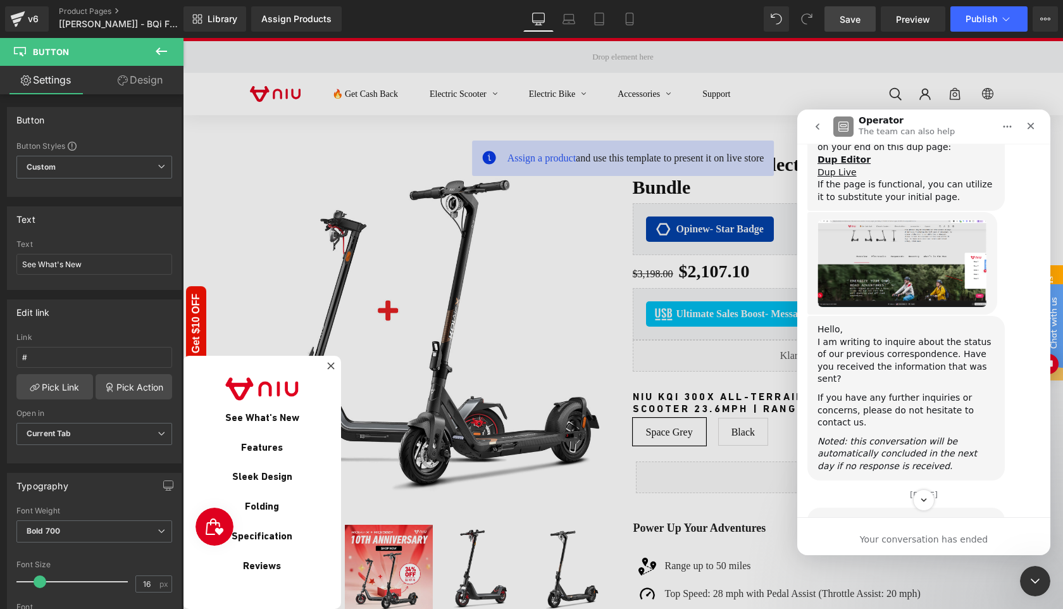
scroll to position [4128, 0]
click at [1033, 124] on icon "Close" at bounding box center [1030, 126] width 10 height 10
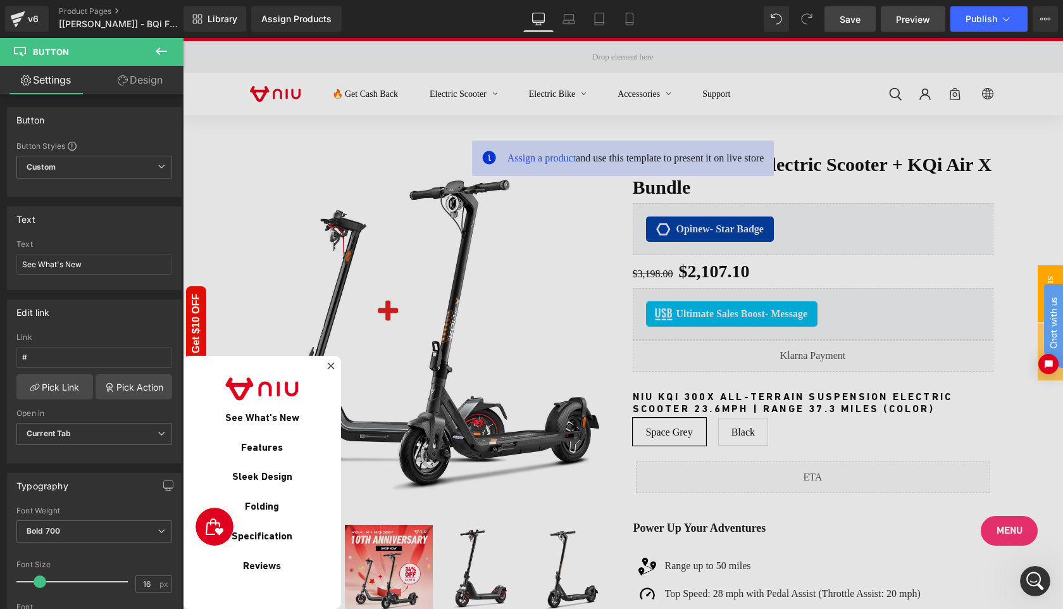
click at [914, 19] on span "Preview" at bounding box center [913, 19] width 34 height 13
click at [328, 364] on icon at bounding box center [331, 366] width 8 height 8
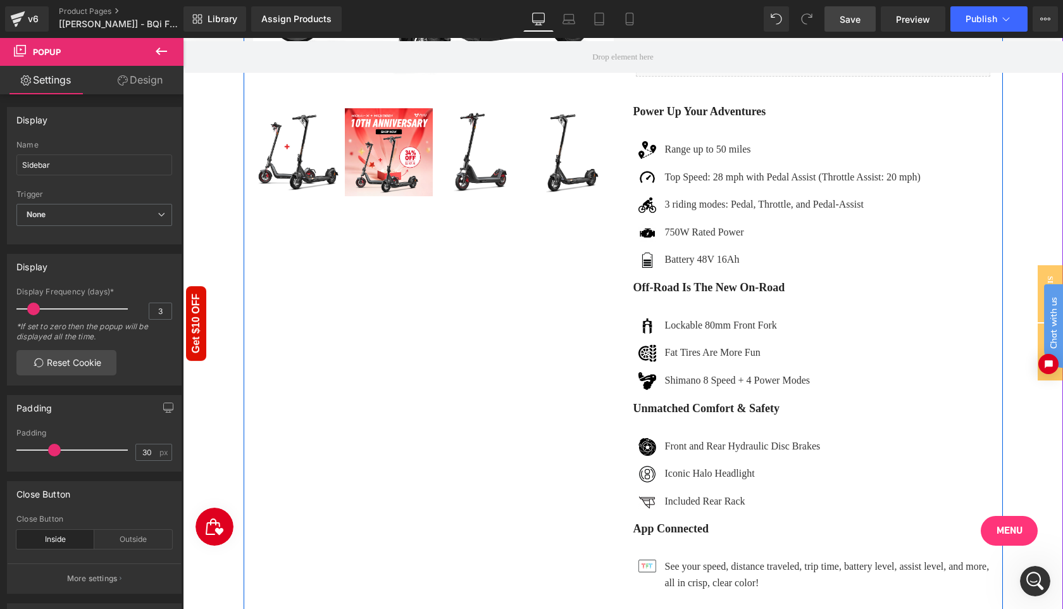
scroll to position [451, 0]
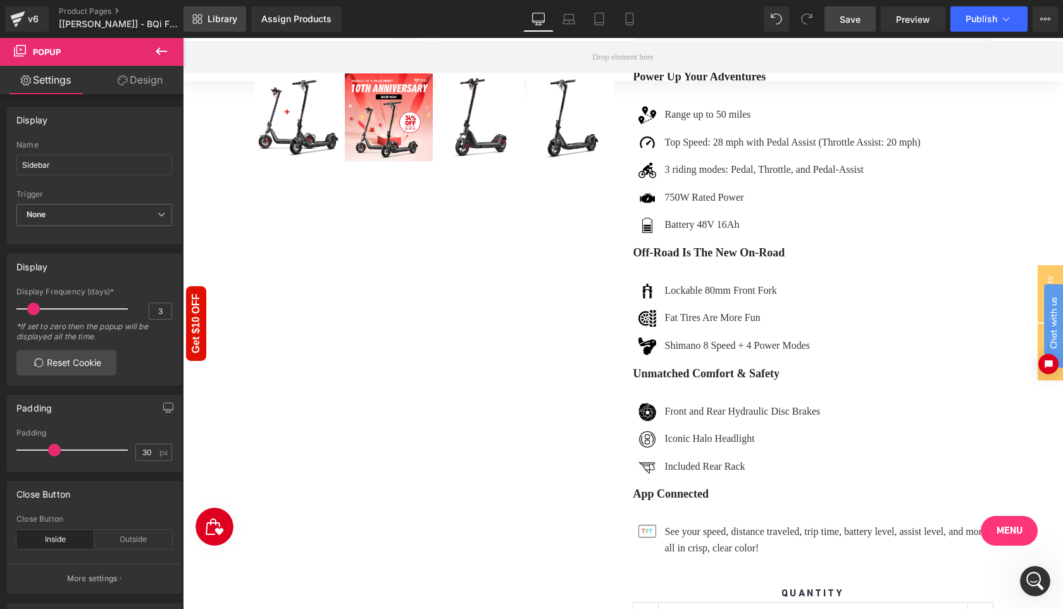
click at [214, 16] on span "Library" at bounding box center [222, 18] width 30 height 11
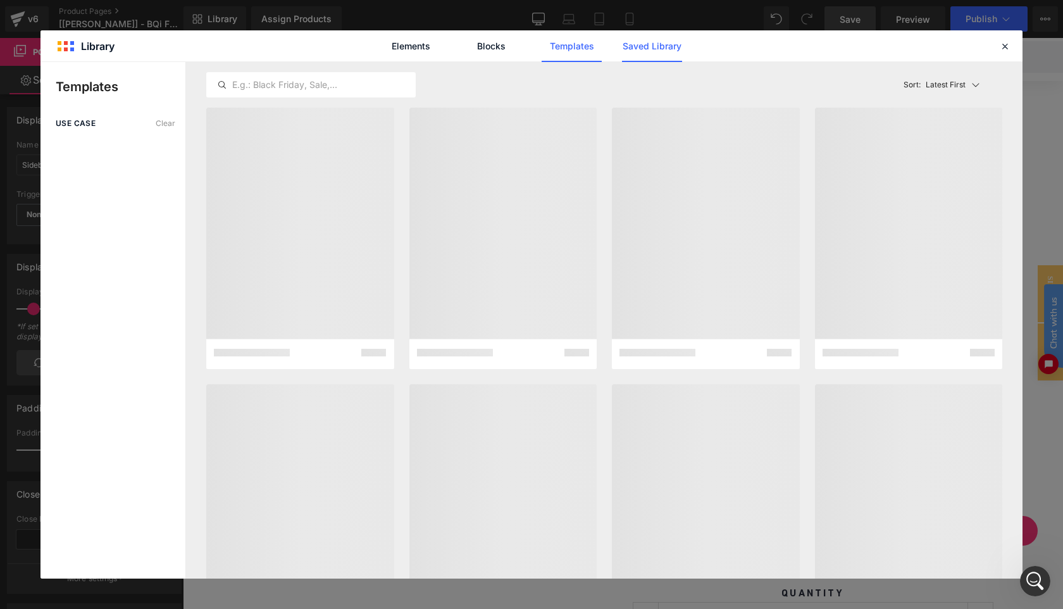
click at [663, 50] on link "Saved Library" at bounding box center [652, 46] width 60 height 32
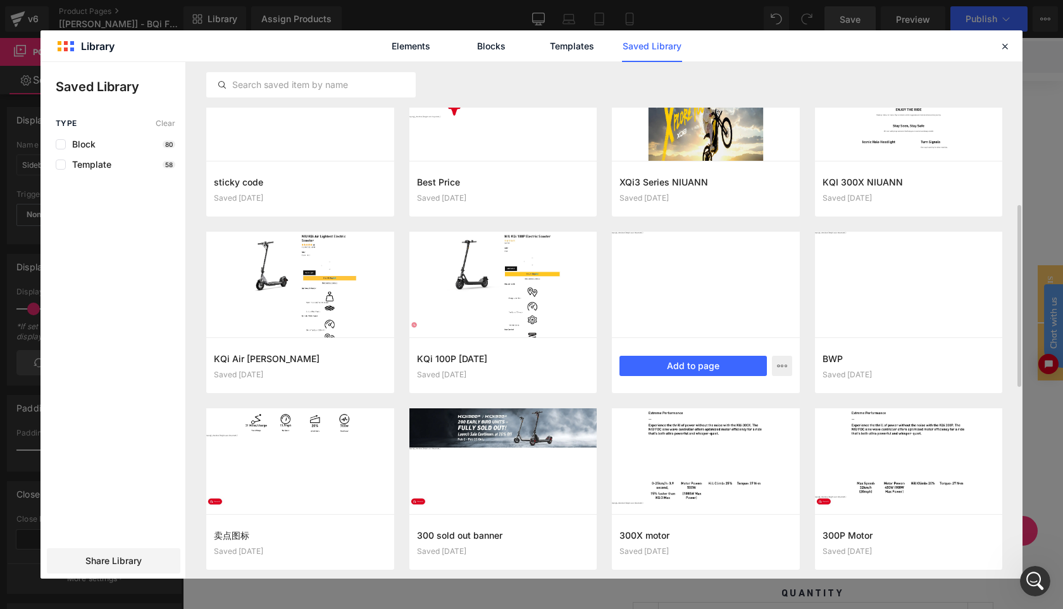
scroll to position [411, 0]
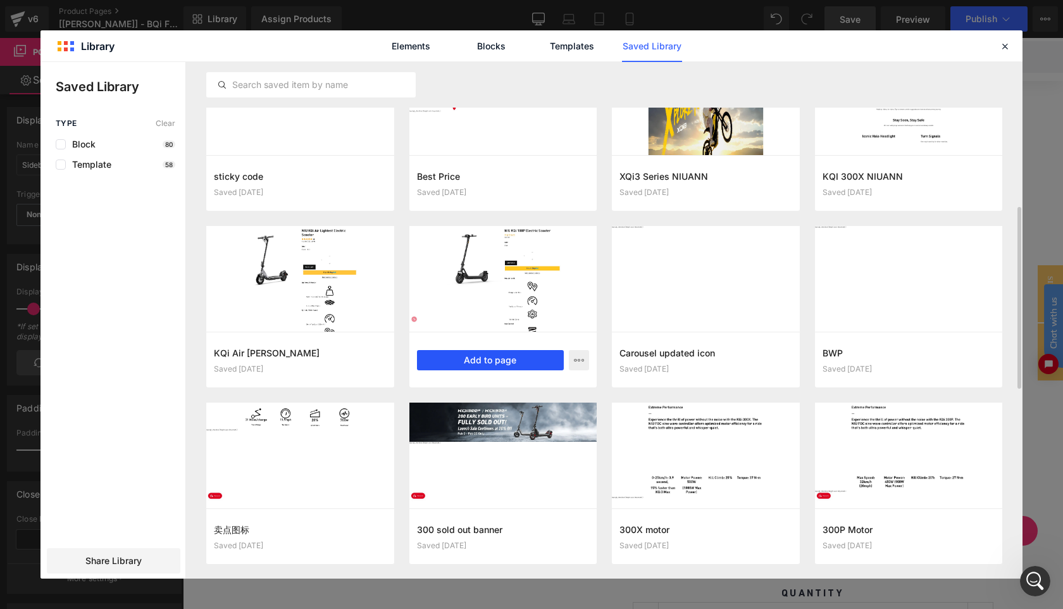
drag, startPoint x: 505, startPoint y: 362, endPoint x: 322, endPoint y: 325, distance: 186.7
click at [505, 362] on button "Add to page" at bounding box center [490, 360] width 147 height 20
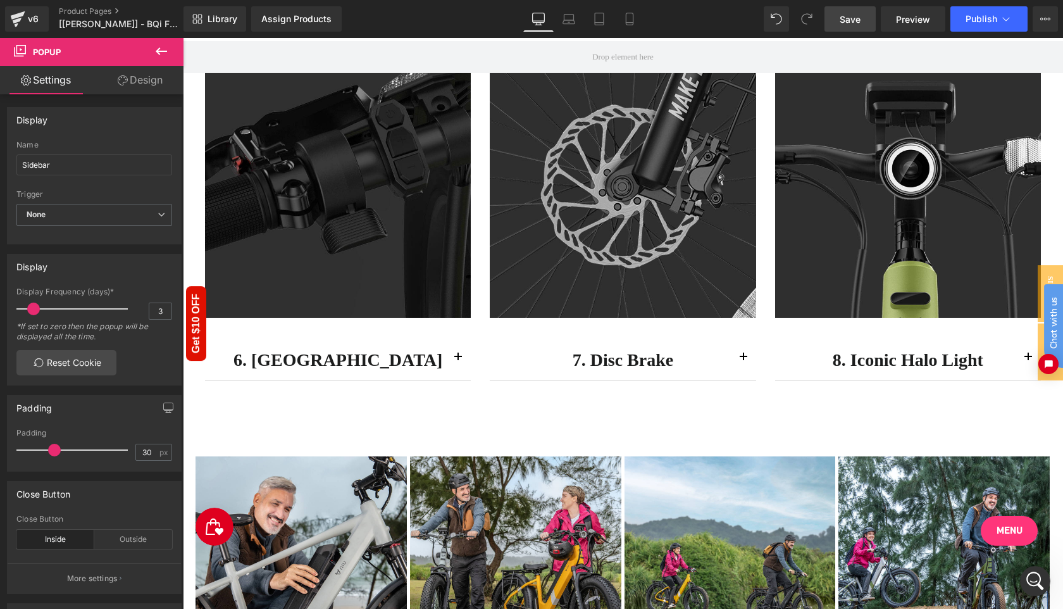
scroll to position [6473, 0]
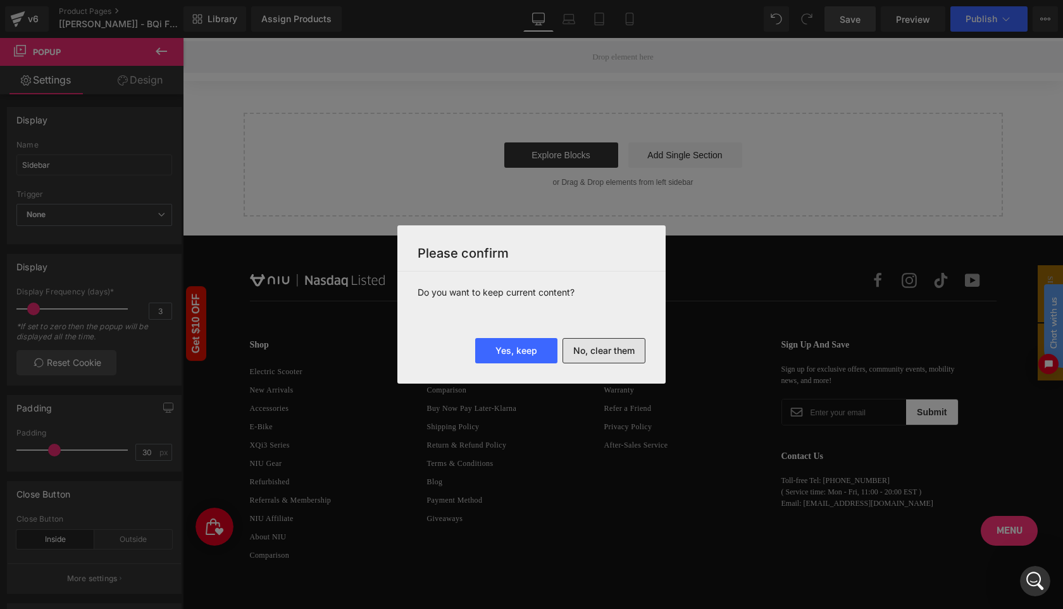
click at [607, 352] on button "No, clear them" at bounding box center [603, 350] width 83 height 25
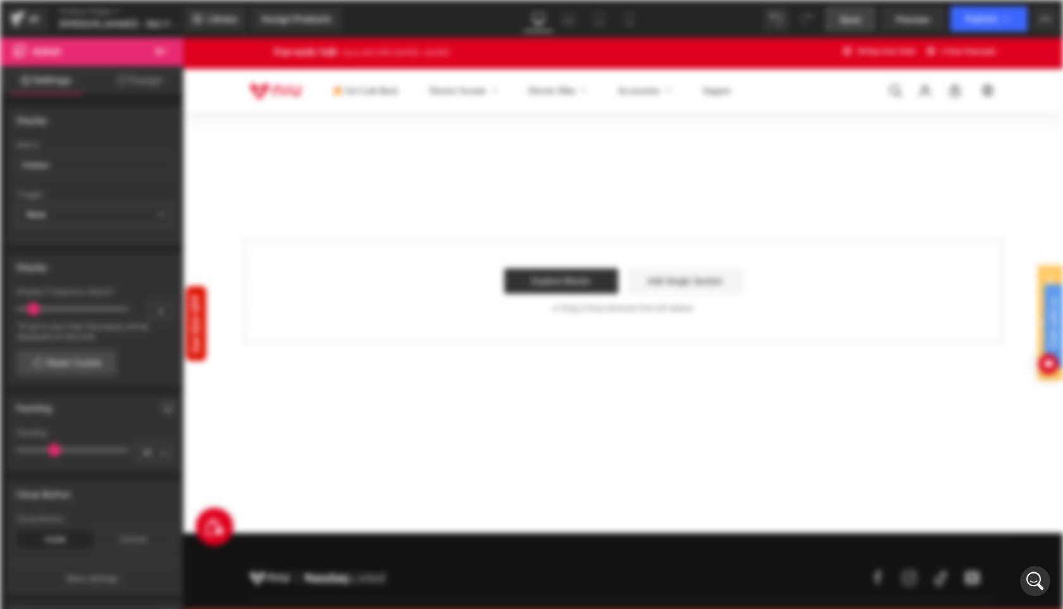
scroll to position [0, 0]
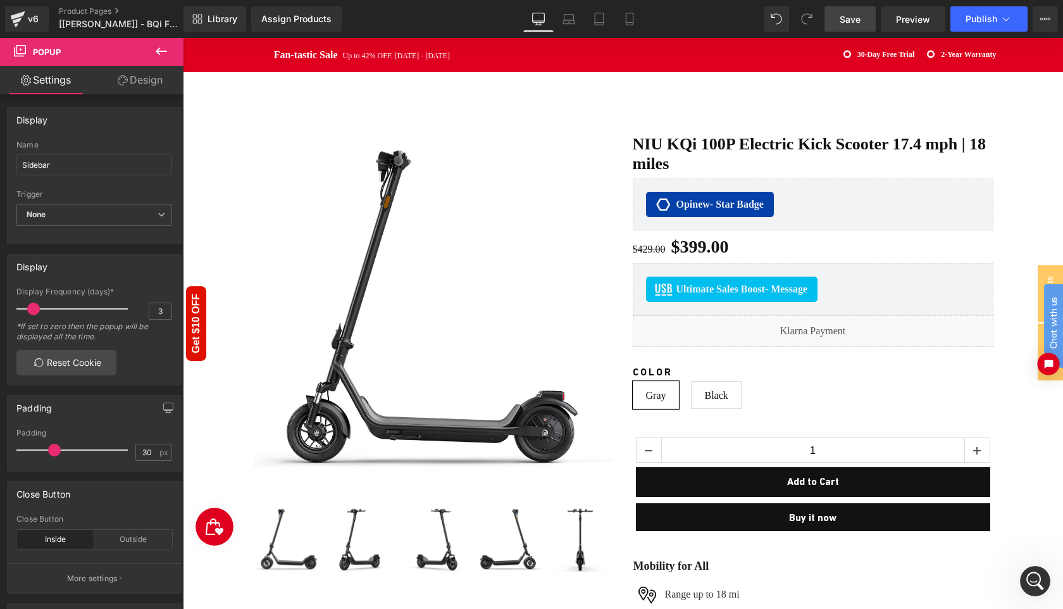
click at [1046, 365] on icon "Open chat widget" at bounding box center [1048, 363] width 9 height 9
click html "Chat with us"
drag, startPoint x: 1051, startPoint y: 296, endPoint x: 1834, endPoint y: 532, distance: 817.9
click html
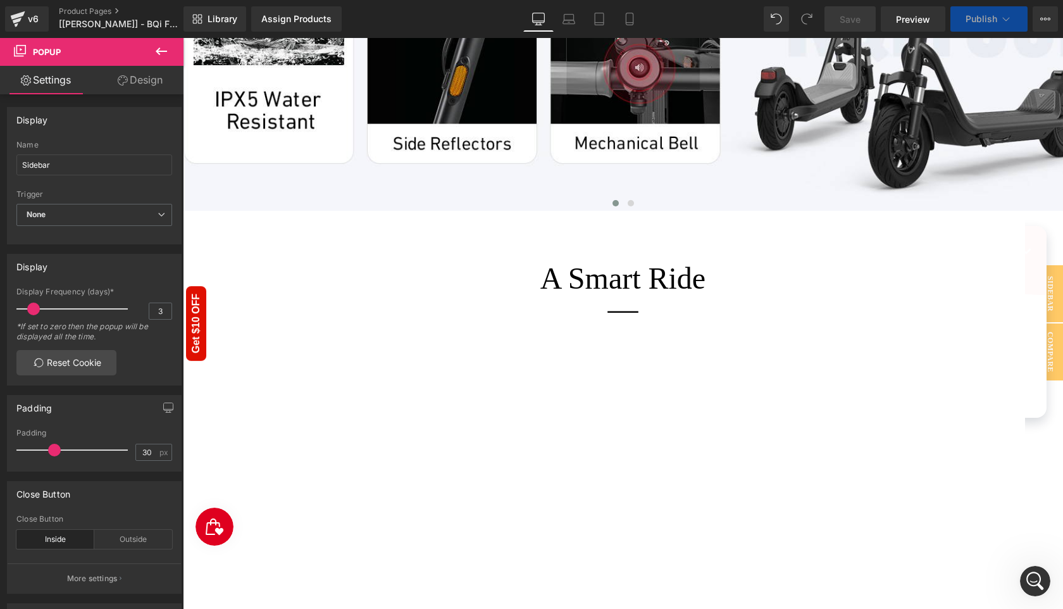
scroll to position [4586, 0]
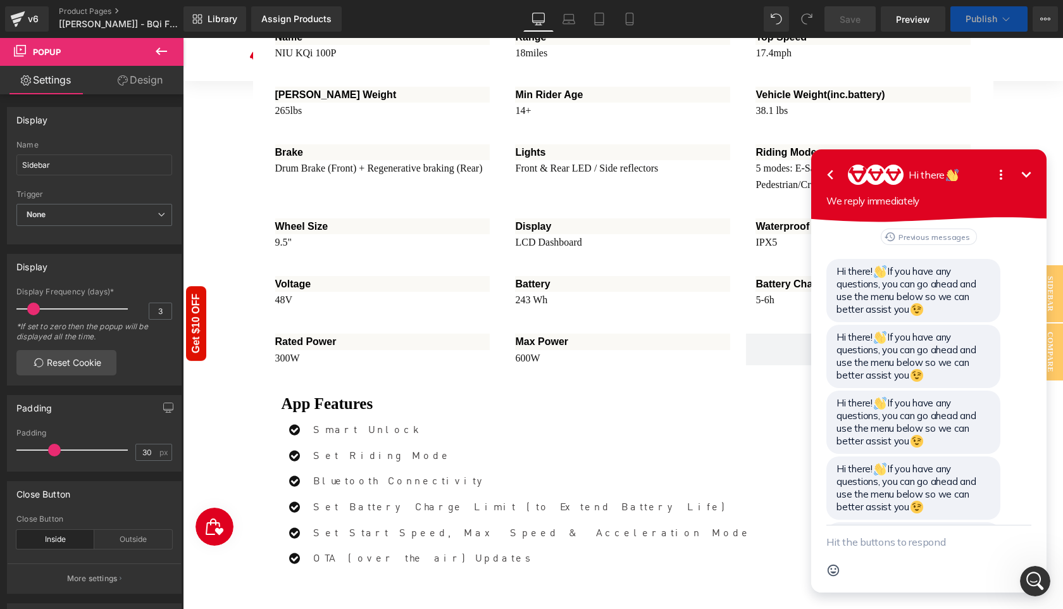
click at [831, 179] on icon "button" at bounding box center [829, 174] width 15 height 15
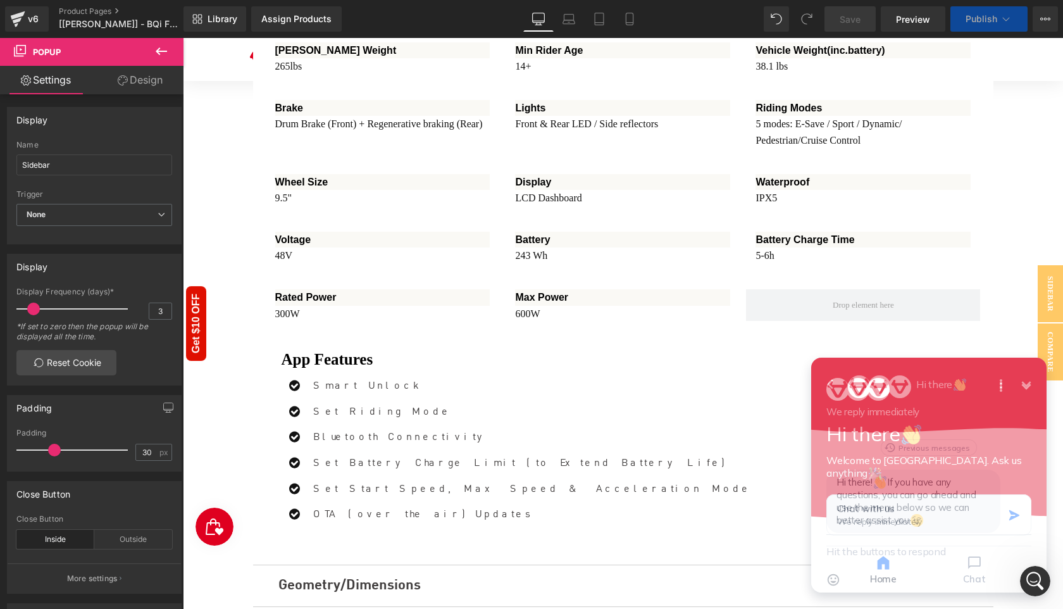
scroll to position [500, 0]
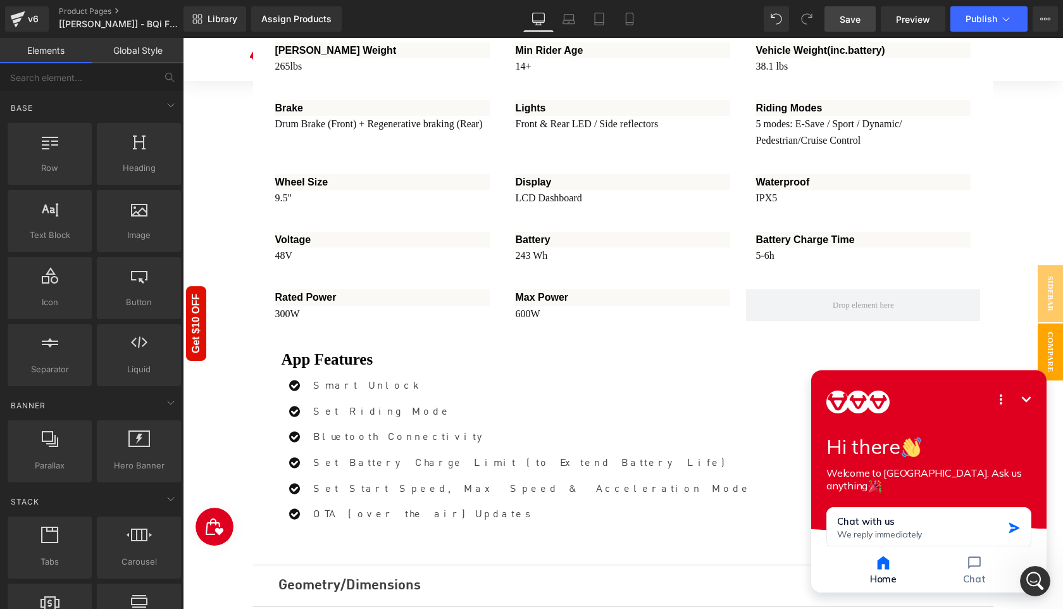
click at [1048, 349] on span "Compare" at bounding box center [1049, 351] width 25 height 57
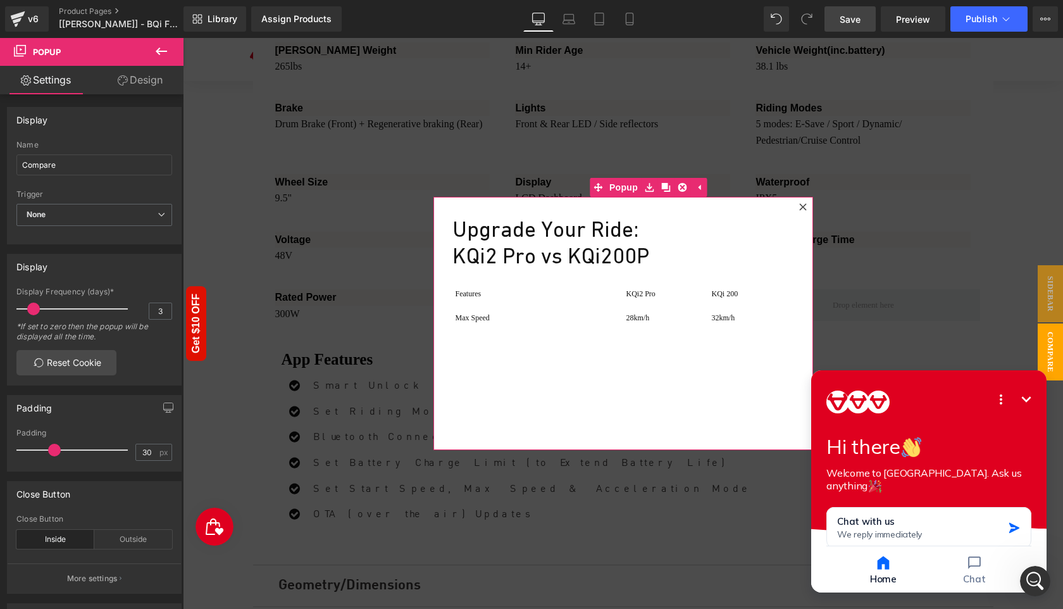
click at [803, 208] on icon at bounding box center [803, 207] width 8 height 8
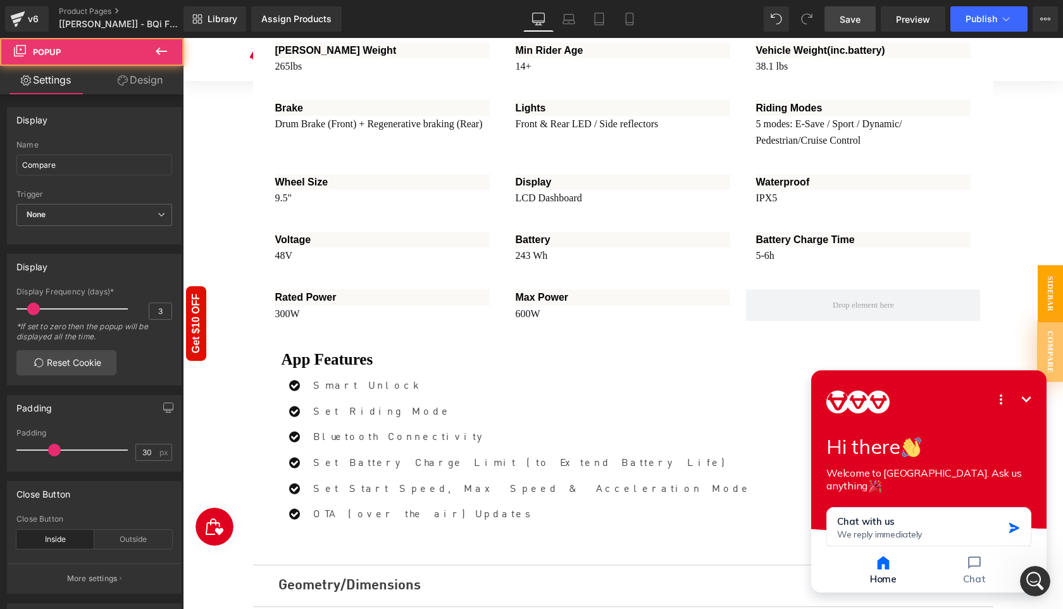
click at [1050, 290] on span "Sidebar" at bounding box center [1049, 293] width 25 height 57
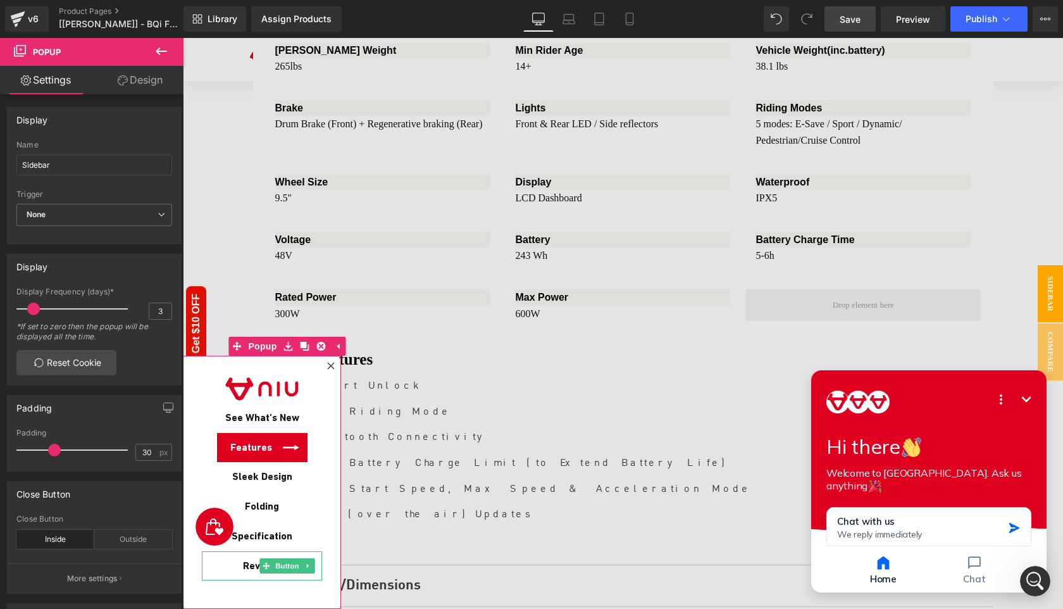
drag, startPoint x: 256, startPoint y: 567, endPoint x: 246, endPoint y: 461, distance: 107.3
click at [256, 567] on span "Reviews" at bounding box center [262, 566] width 38 height 15
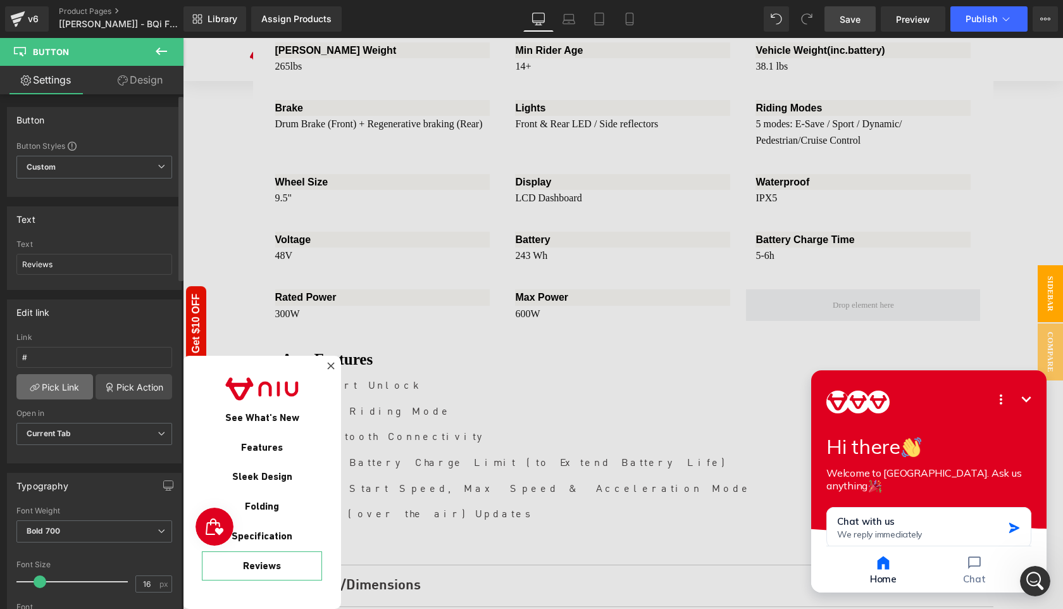
click at [61, 388] on link "Pick Link" at bounding box center [54, 386] width 77 height 25
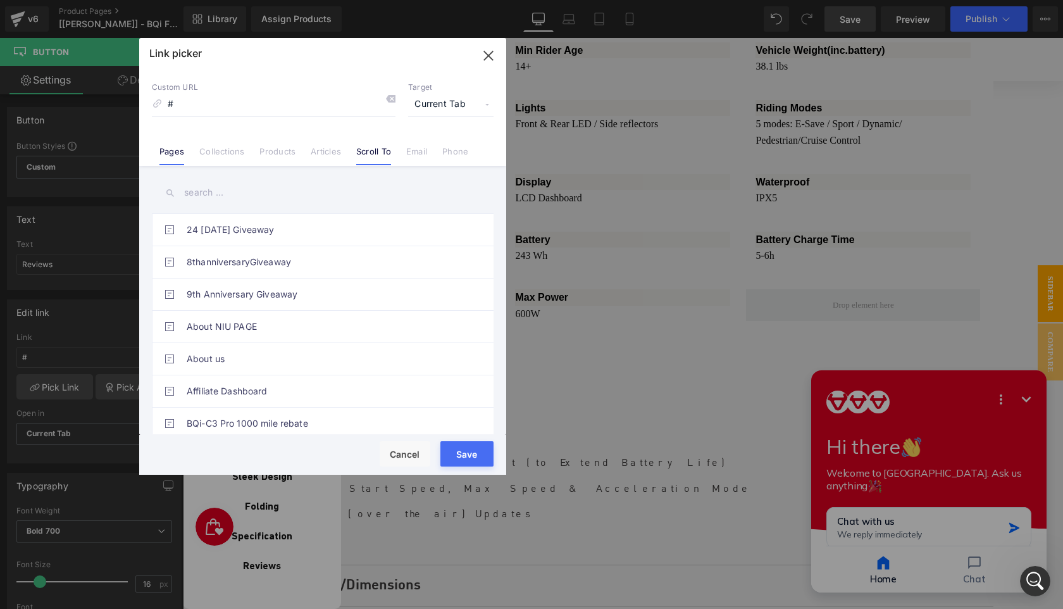
click at [379, 155] on link "Scroll To" at bounding box center [373, 155] width 35 height 19
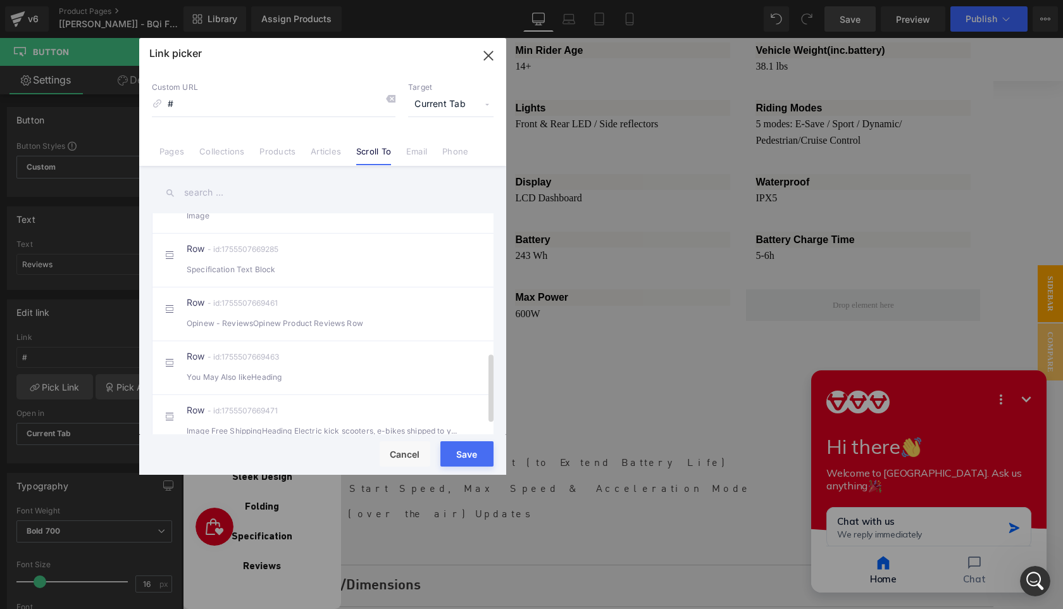
scroll to position [480, 0]
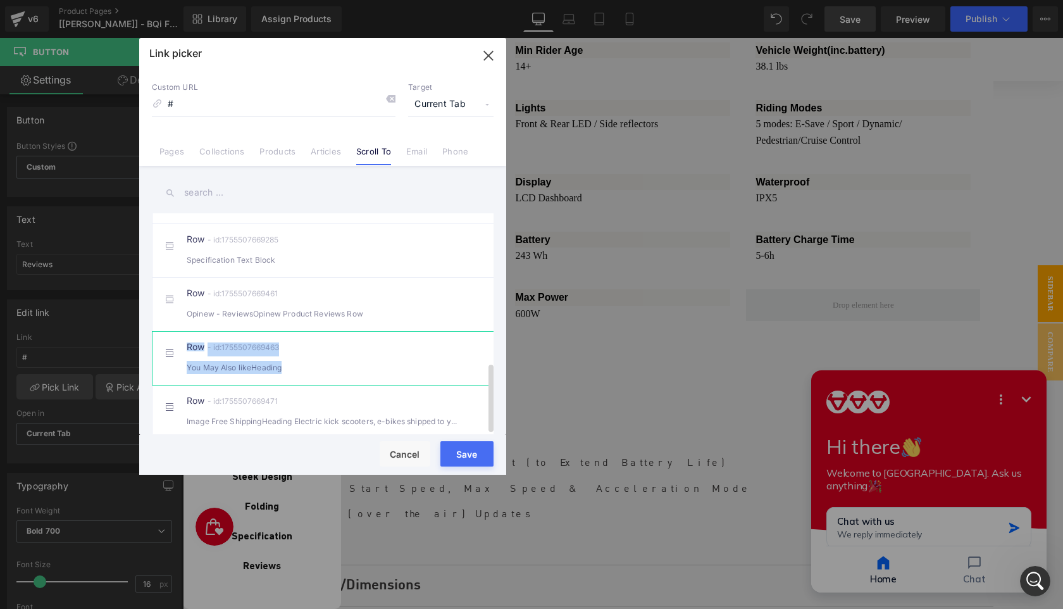
drag, startPoint x: 172, startPoint y: 396, endPoint x: 177, endPoint y: 349, distance: 47.7
click at [177, 349] on ul "You can use a link to scroll to any section on current page. Watch Tutorial Pro…" at bounding box center [325, 97] width 347 height 683
click at [335, 345] on div "Row - id:1755507669463 You May Also likeHeading" at bounding box center [342, 358] width 311 height 32
type input "#r-1755507669463"
click at [421, 361] on div "You May Also likeHeading" at bounding box center [323, 367] width 272 height 13
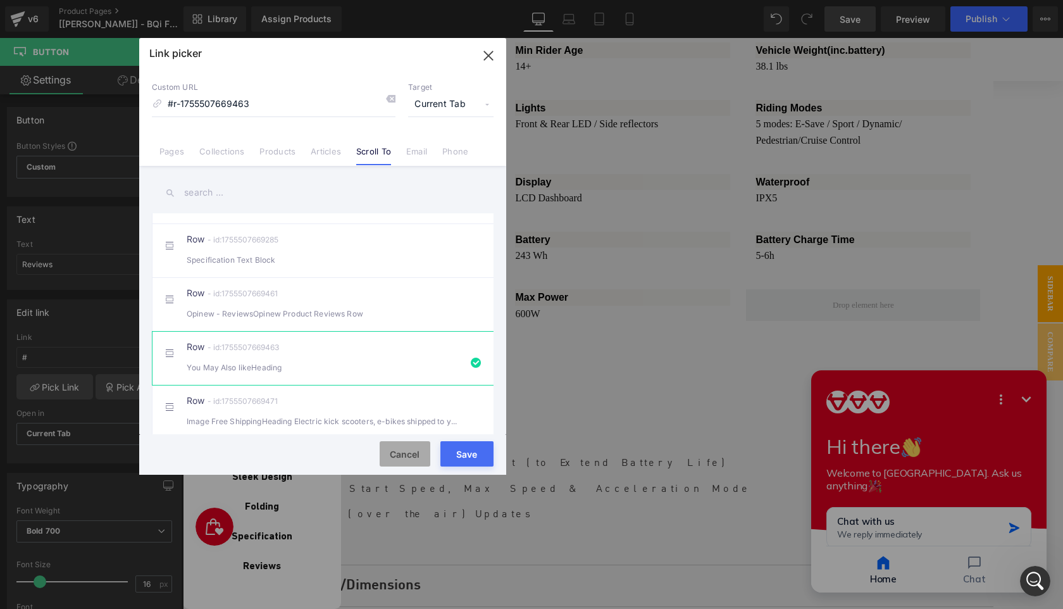
click at [405, 455] on button "Cancel" at bounding box center [405, 453] width 51 height 25
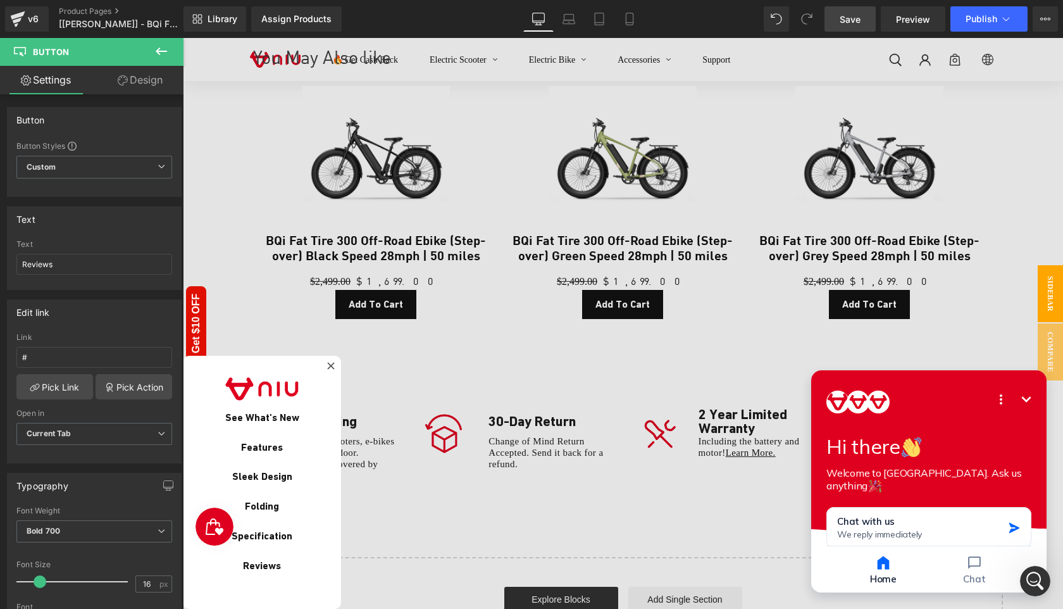
scroll to position [5180, 0]
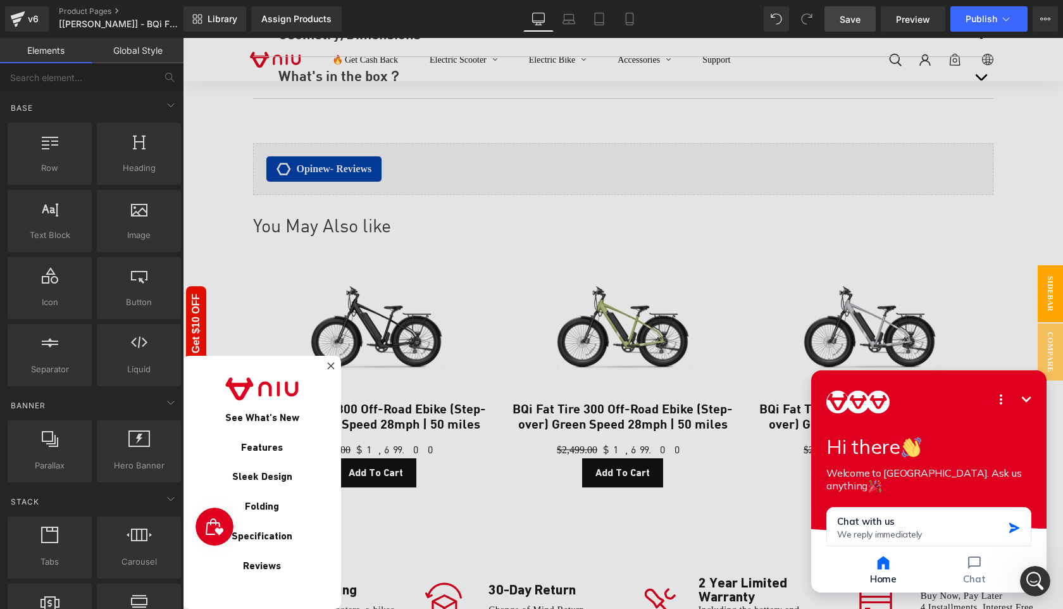
click at [435, 270] on div at bounding box center [623, 323] width 880 height 571
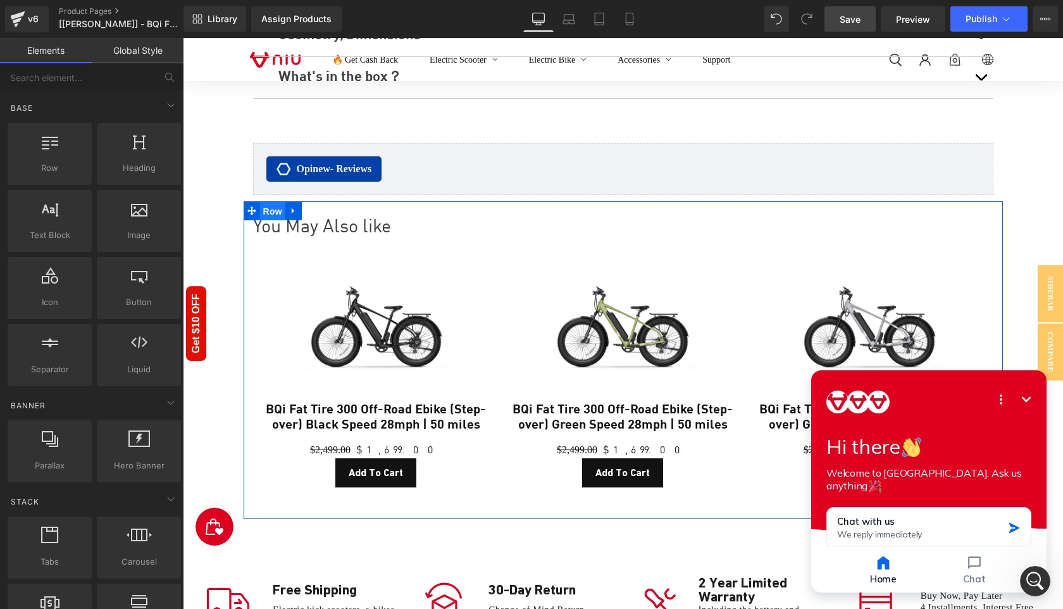
click at [263, 211] on span "Row" at bounding box center [272, 211] width 25 height 19
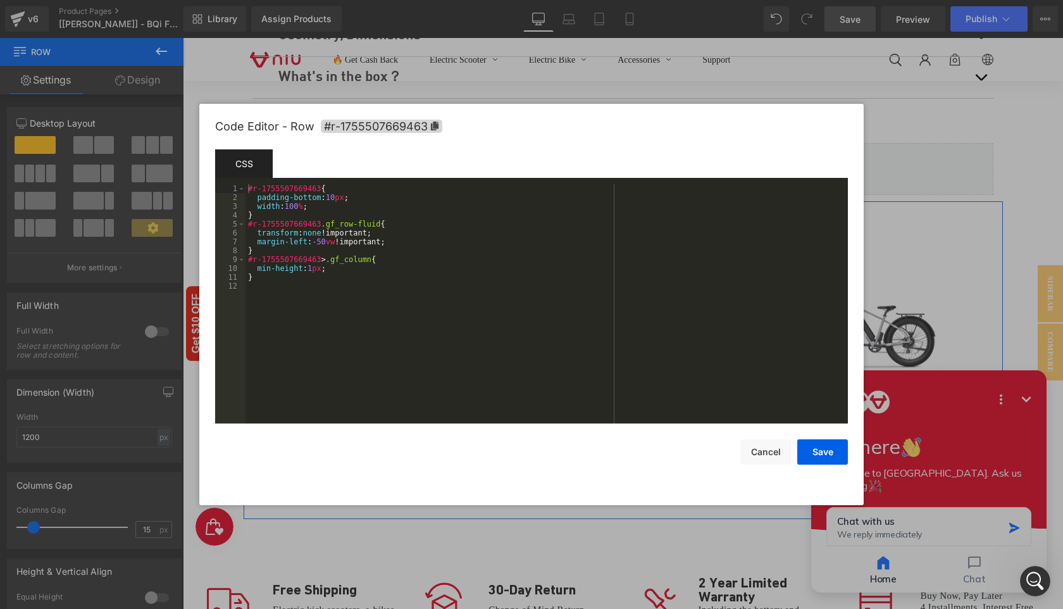
click at [254, 0] on div "Row You are previewing how the will restyle your page. You can not edit Element…" at bounding box center [531, 0] width 1063 height 0
click at [435, 127] on icon at bounding box center [435, 125] width 8 height 9
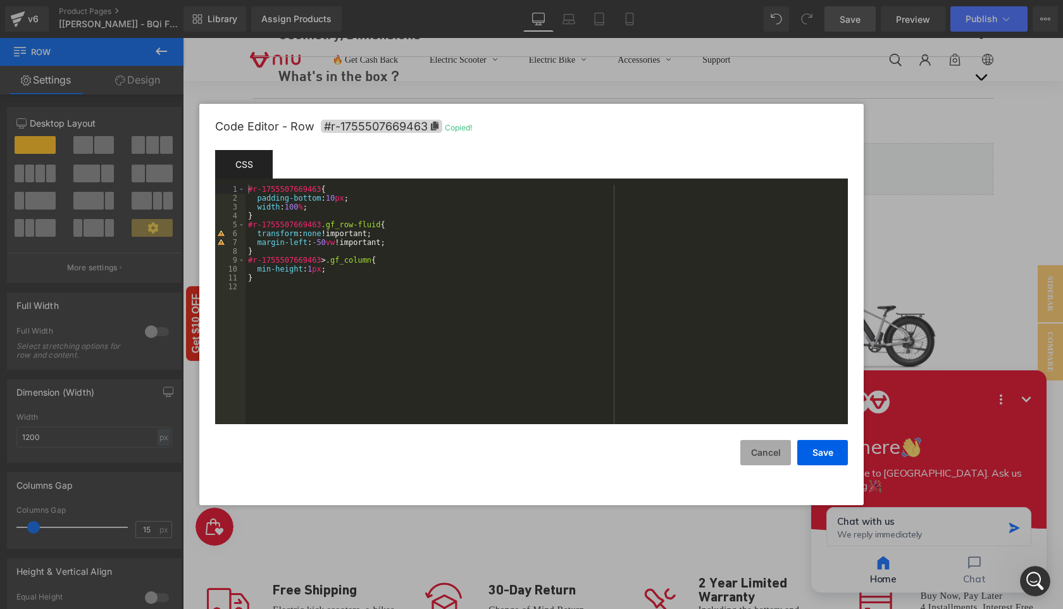
click at [760, 452] on button "Cancel" at bounding box center [765, 452] width 51 height 25
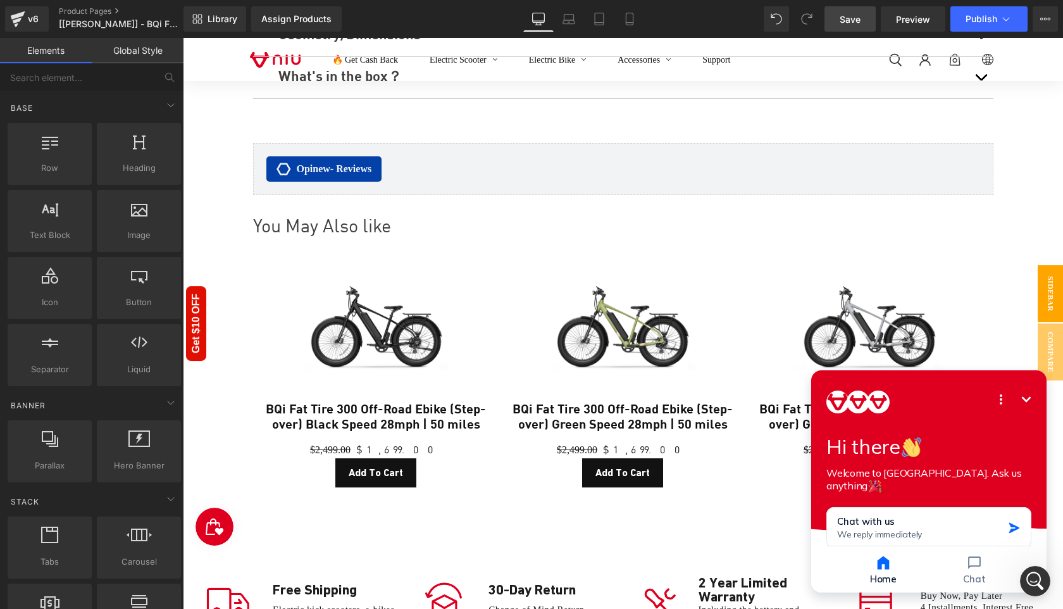
click at [1049, 290] on span "Sidebar" at bounding box center [1049, 293] width 25 height 57
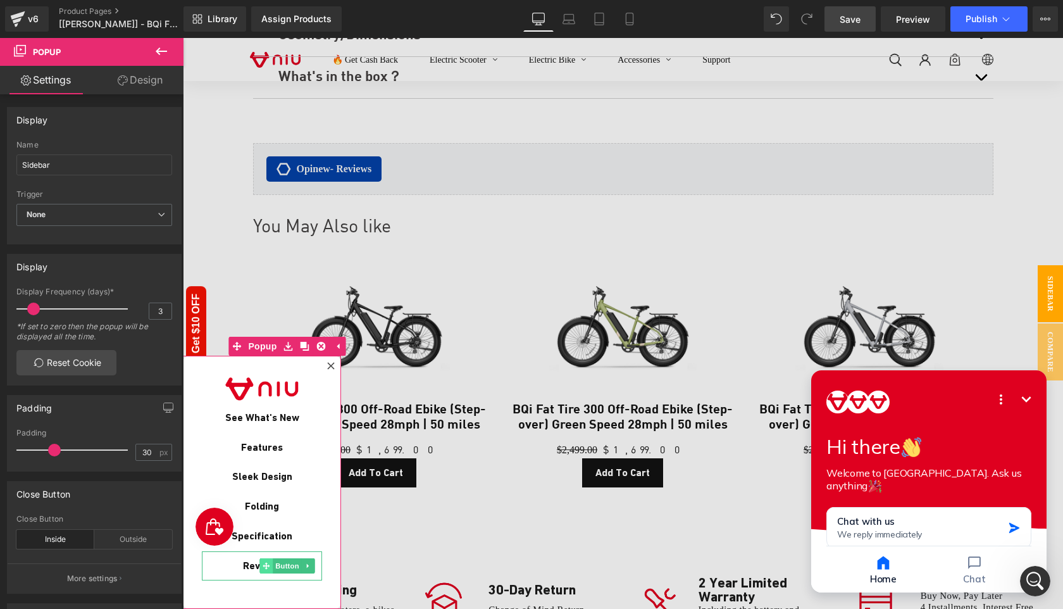
click at [265, 566] on icon at bounding box center [266, 566] width 7 height 8
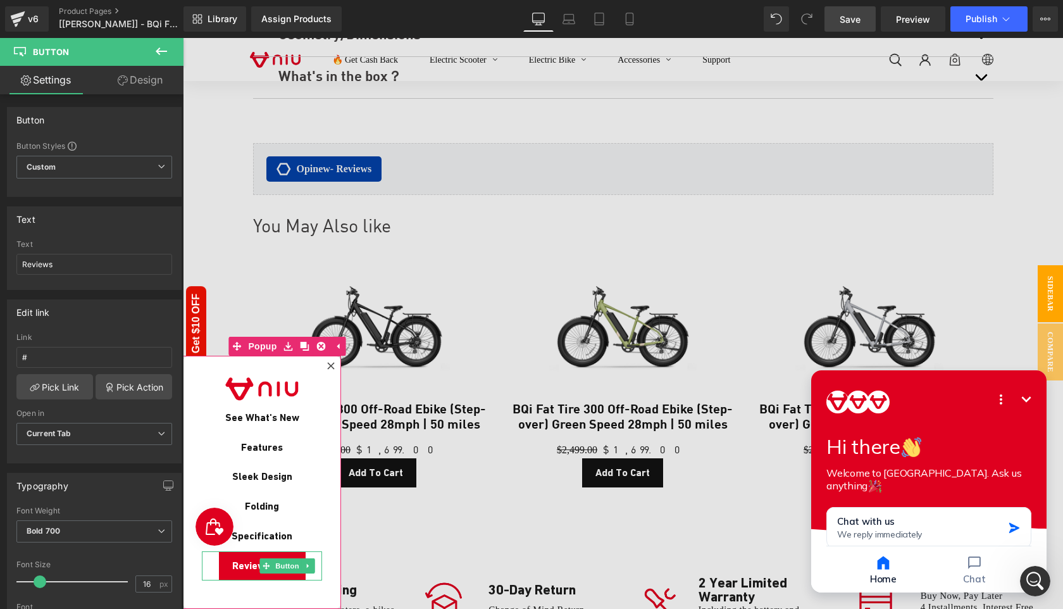
click at [245, 569] on span "Reviews" at bounding box center [251, 566] width 38 height 15
click at [305, 564] on icon at bounding box center [308, 566] width 7 height 8
click at [303, 568] on icon at bounding box center [301, 565] width 7 height 7
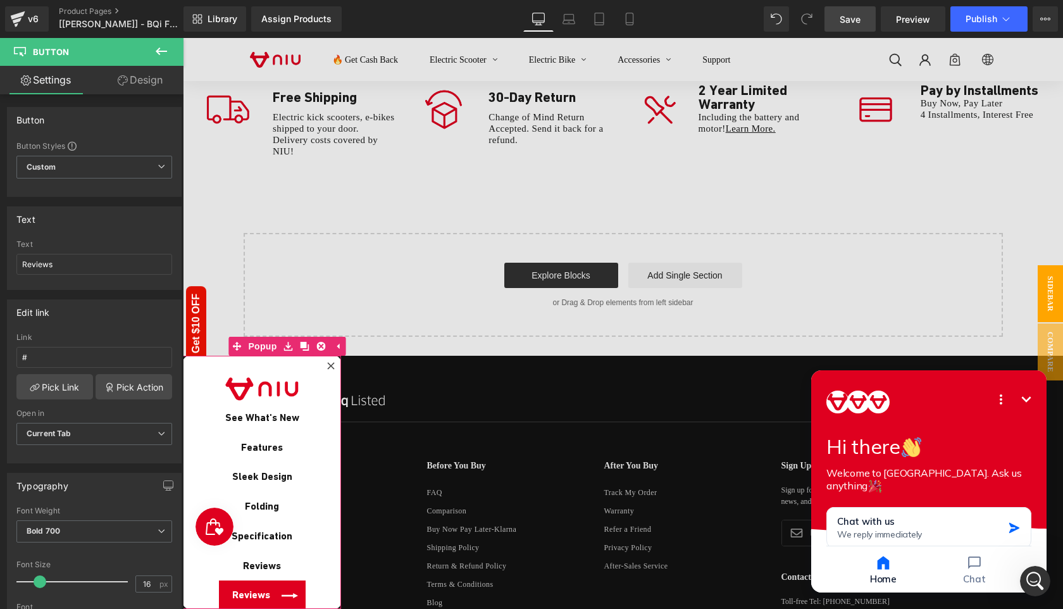
scroll to position [5678, 0]
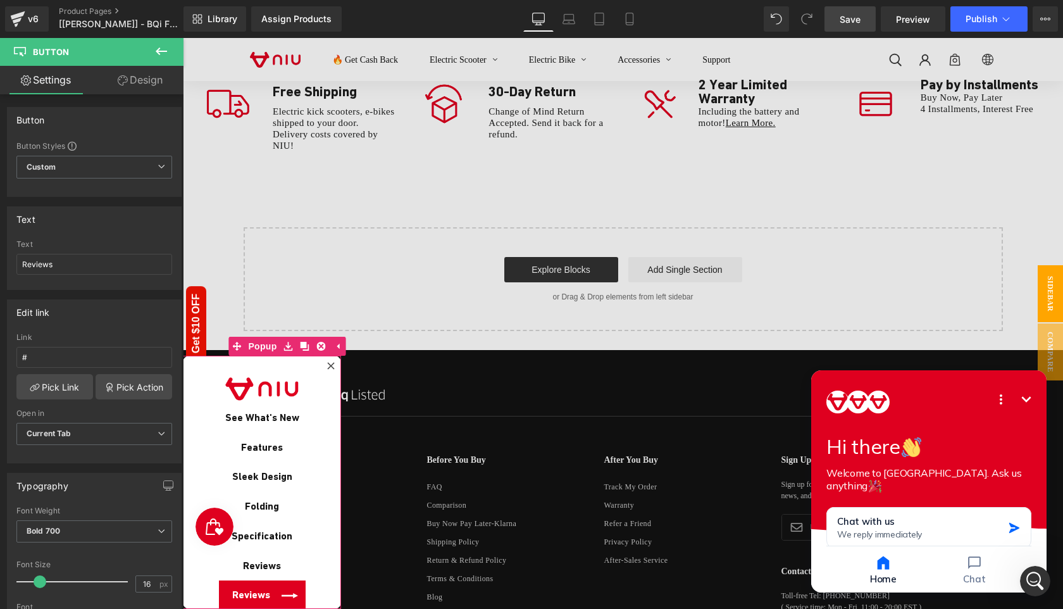
click at [254, 592] on span "Reviews" at bounding box center [251, 595] width 38 height 15
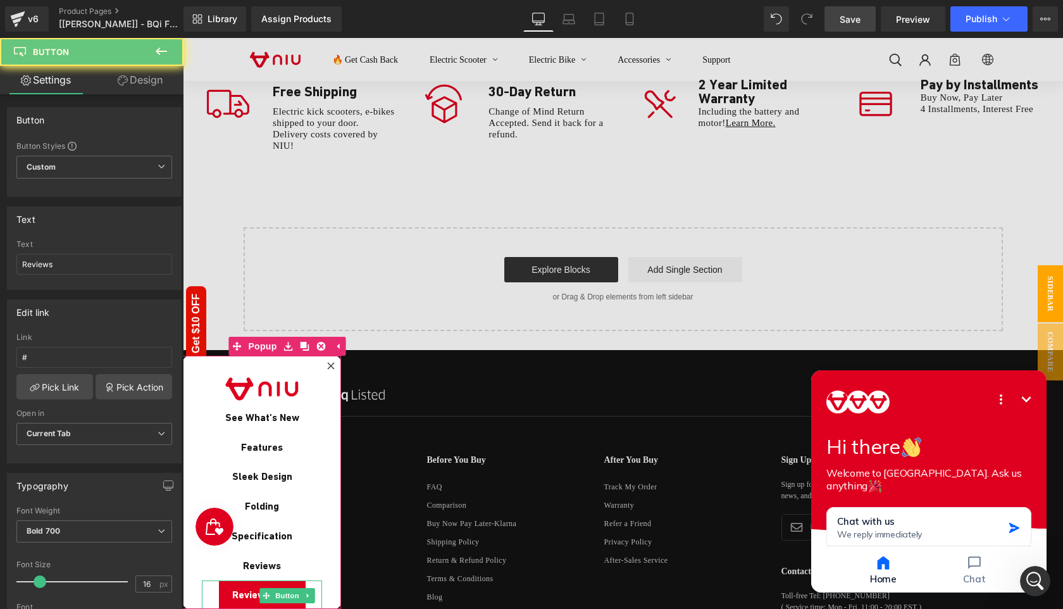
click at [254, 592] on span "Reviews" at bounding box center [251, 595] width 38 height 15
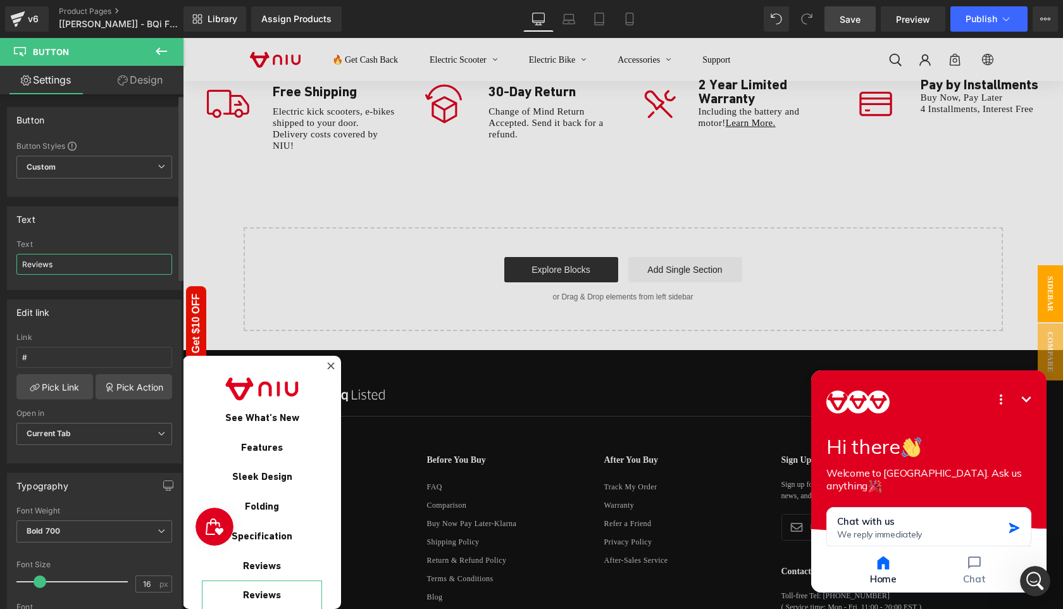
click at [93, 263] on input "Reviews" at bounding box center [94, 264] width 156 height 21
type input "You May Also Like"
click at [65, 388] on link "Pick Link" at bounding box center [54, 386] width 77 height 25
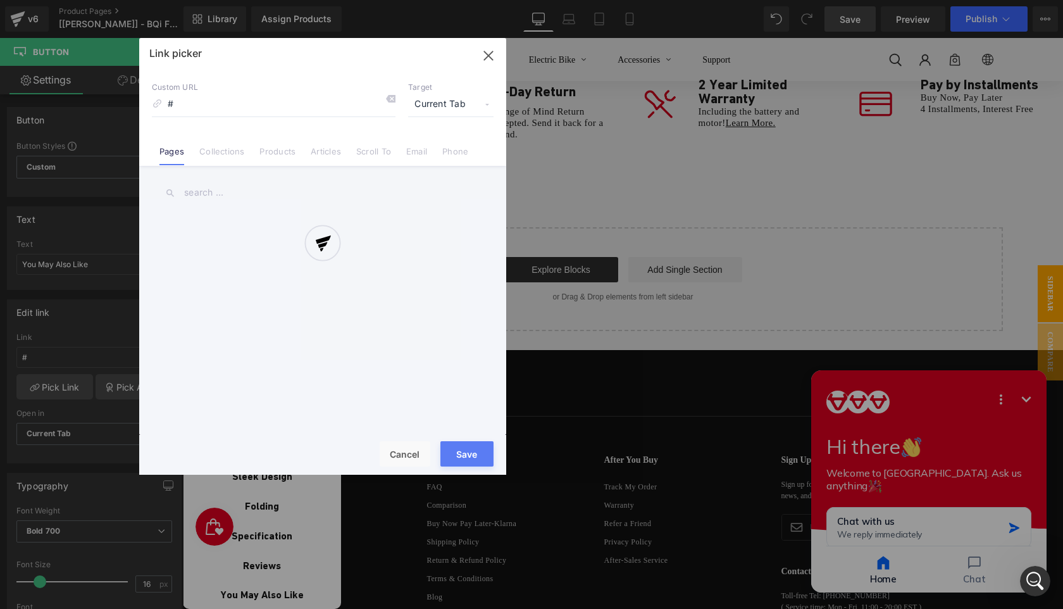
click at [369, 153] on div at bounding box center [322, 256] width 367 height 436
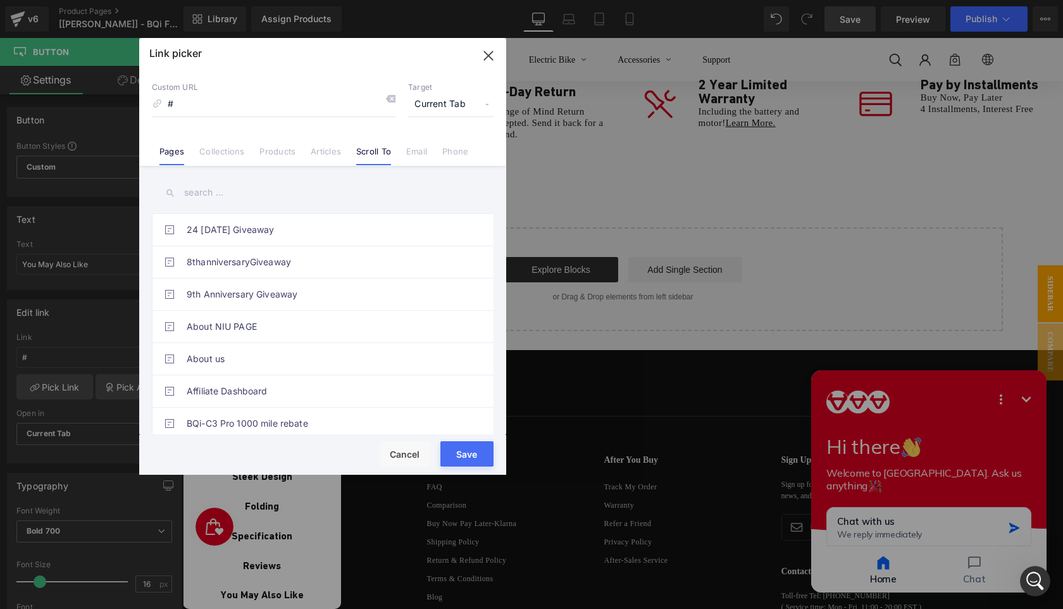
click at [369, 152] on link "Scroll To" at bounding box center [373, 155] width 35 height 19
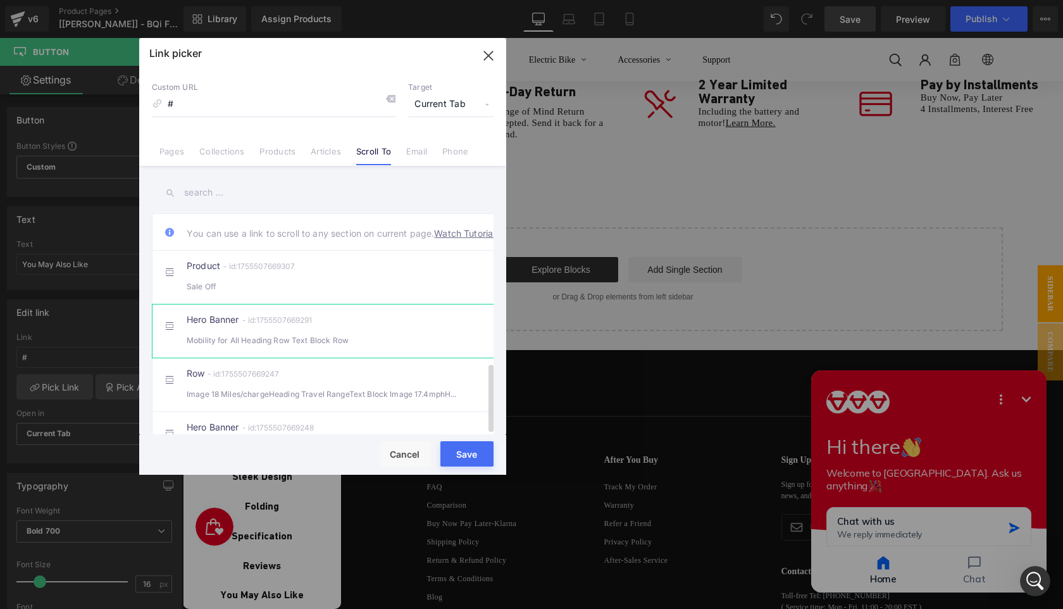
scroll to position [480, 0]
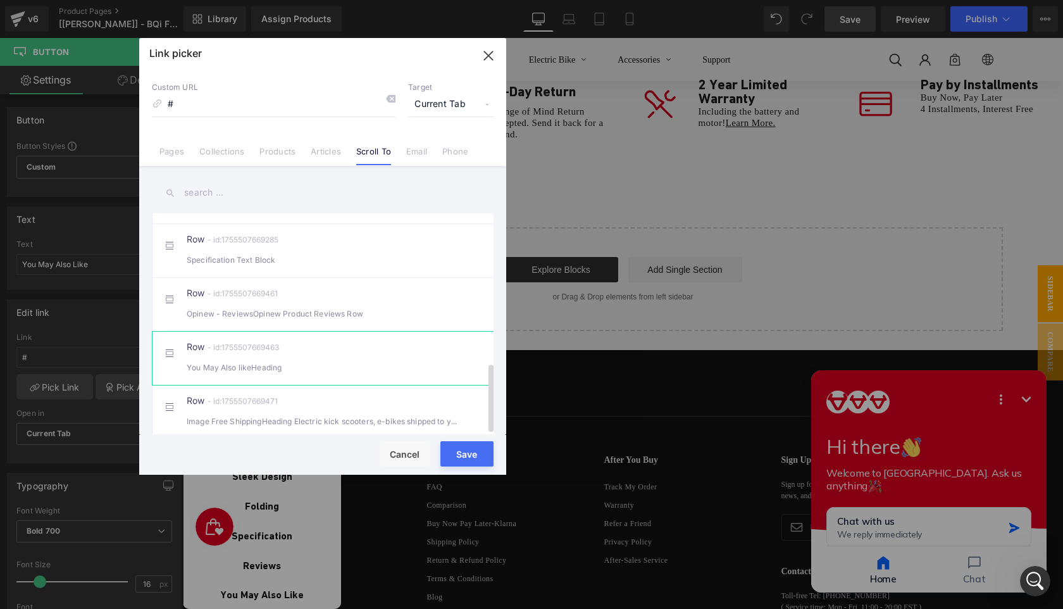
click at [376, 361] on div "You May Also likeHeading" at bounding box center [323, 367] width 272 height 13
type input "#r-1755507669463"
click at [473, 455] on button "Save" at bounding box center [466, 453] width 53 height 25
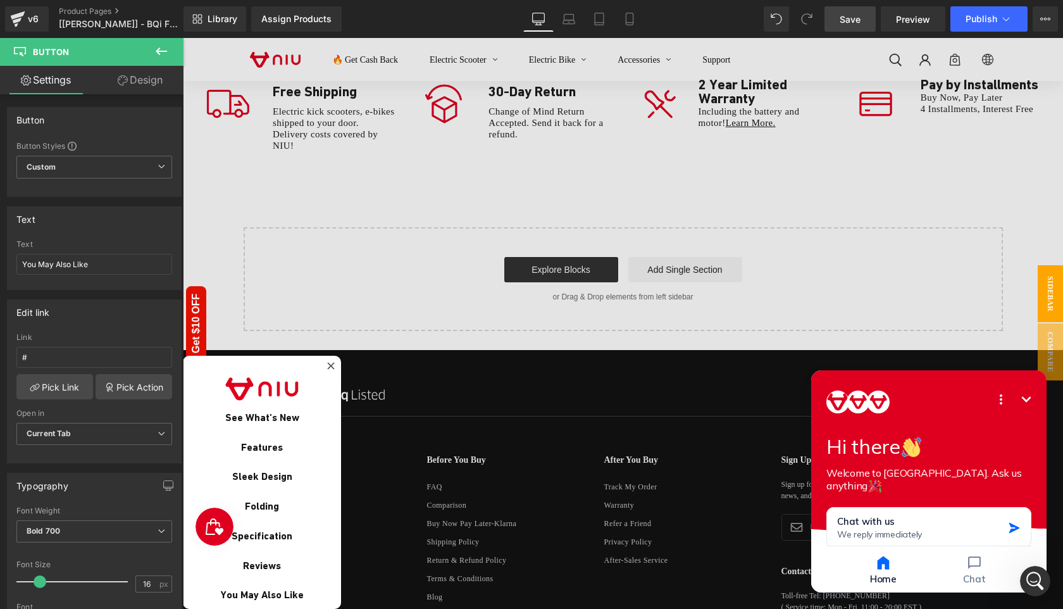
type input "#r-1755507669463"
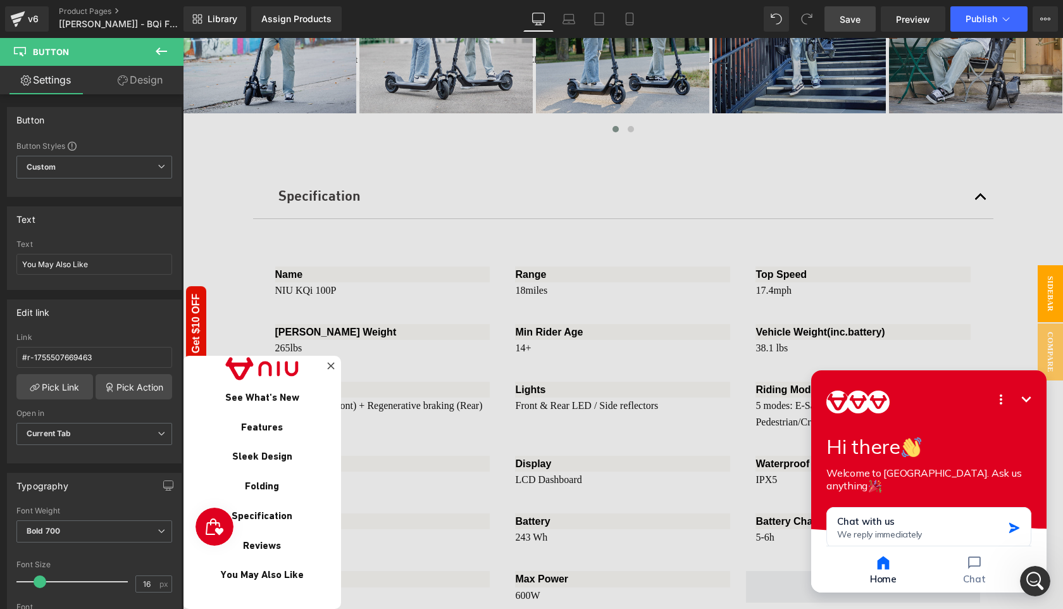
scroll to position [4341, 0]
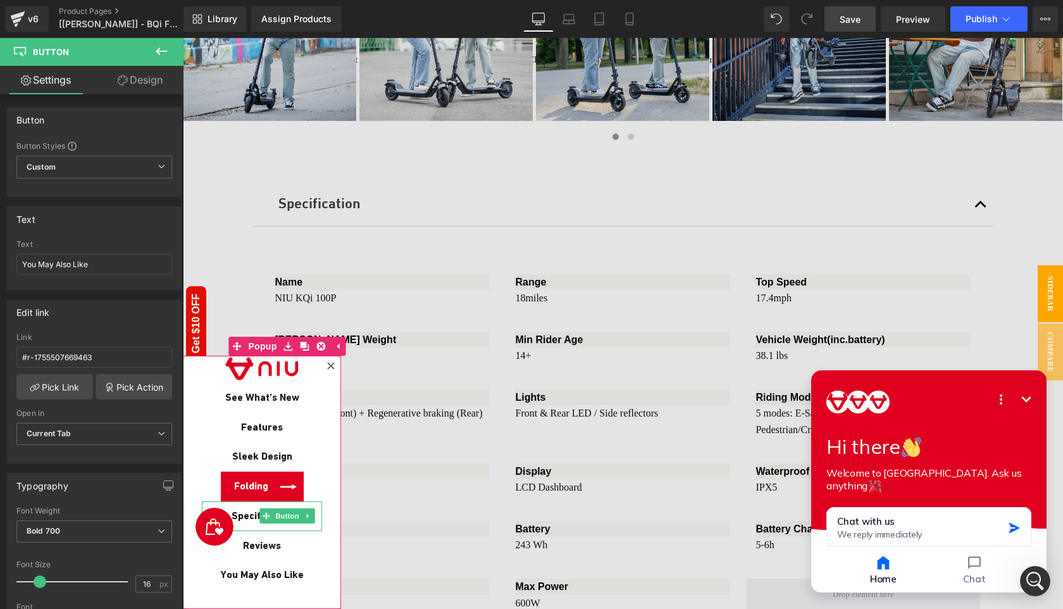
drag, startPoint x: 282, startPoint y: 518, endPoint x: 271, endPoint y: 493, distance: 27.5
click at [282, 518] on span "Button" at bounding box center [287, 515] width 29 height 15
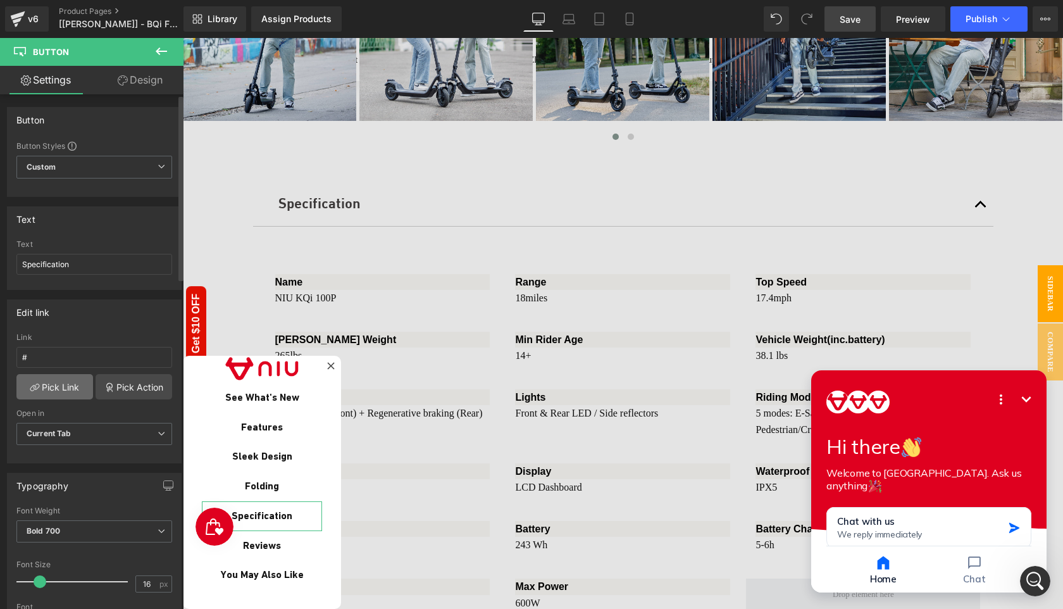
click at [58, 385] on link "Pick Link" at bounding box center [54, 386] width 77 height 25
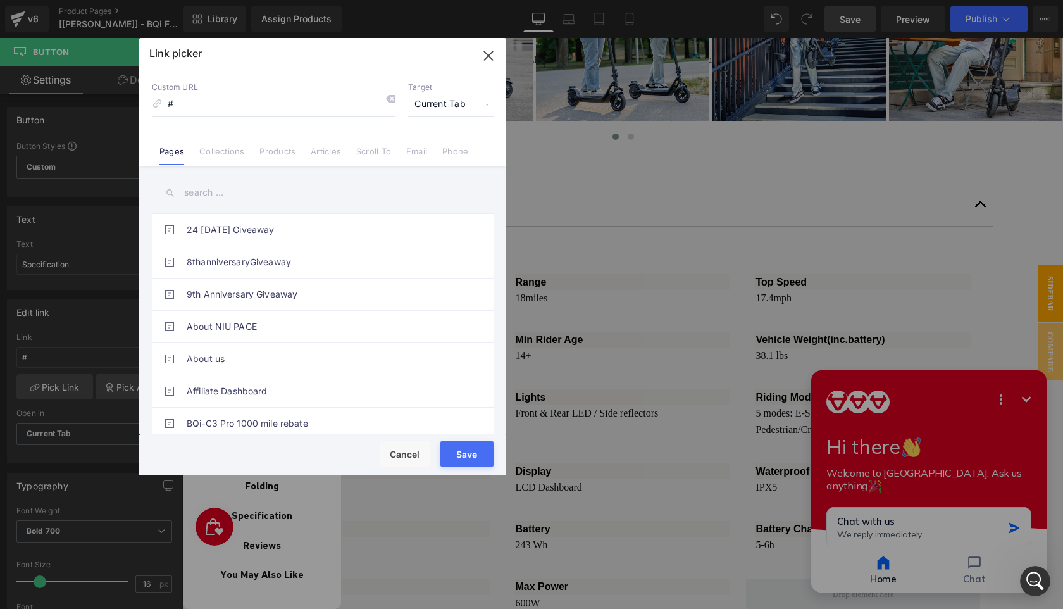
click at [371, 147] on link "Scroll To" at bounding box center [373, 155] width 35 height 19
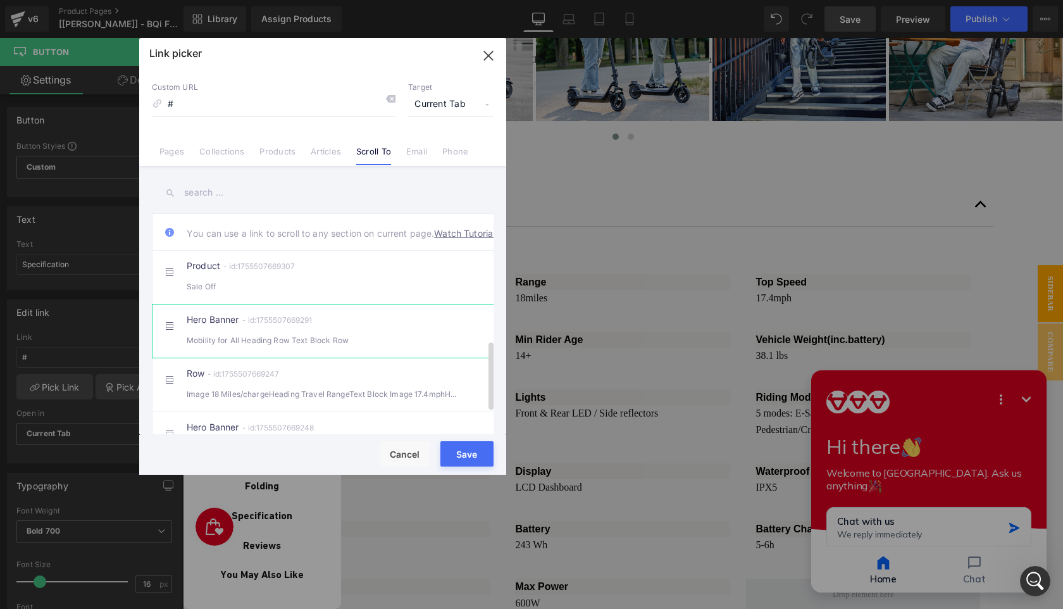
scroll to position [409, 0]
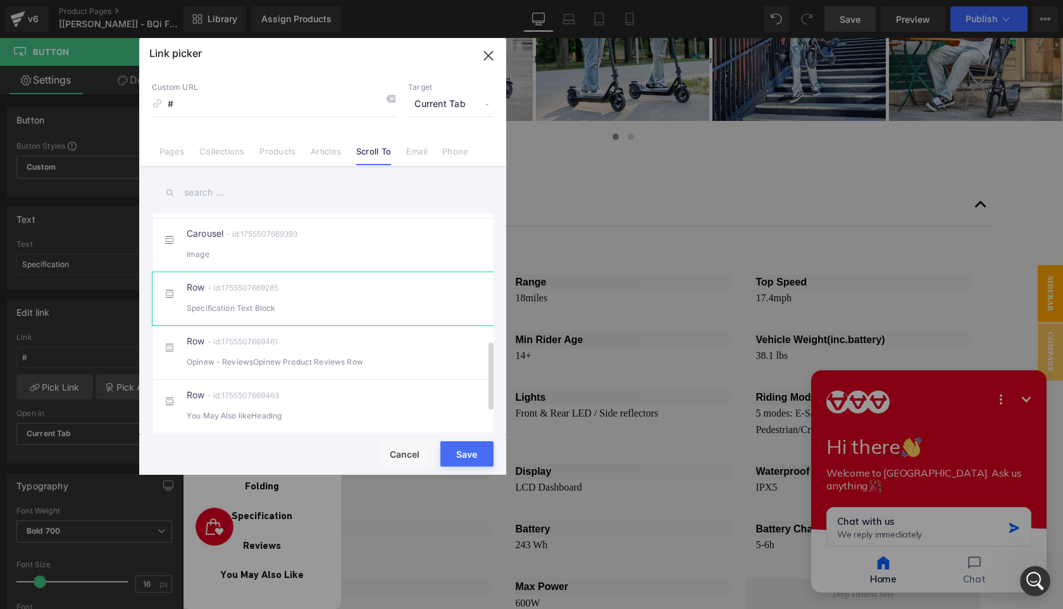
click at [359, 314] on div "Specification Text Block" at bounding box center [323, 307] width 272 height 13
type input "#r-1755507669285"
click at [473, 454] on button "Save" at bounding box center [466, 453] width 53 height 25
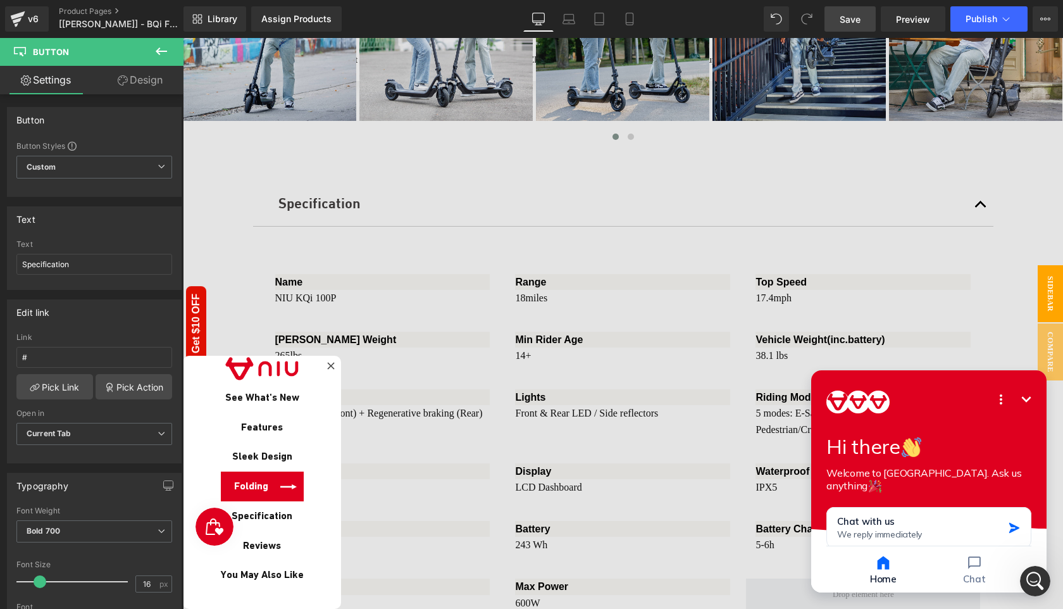
type input "#r-1755507669285"
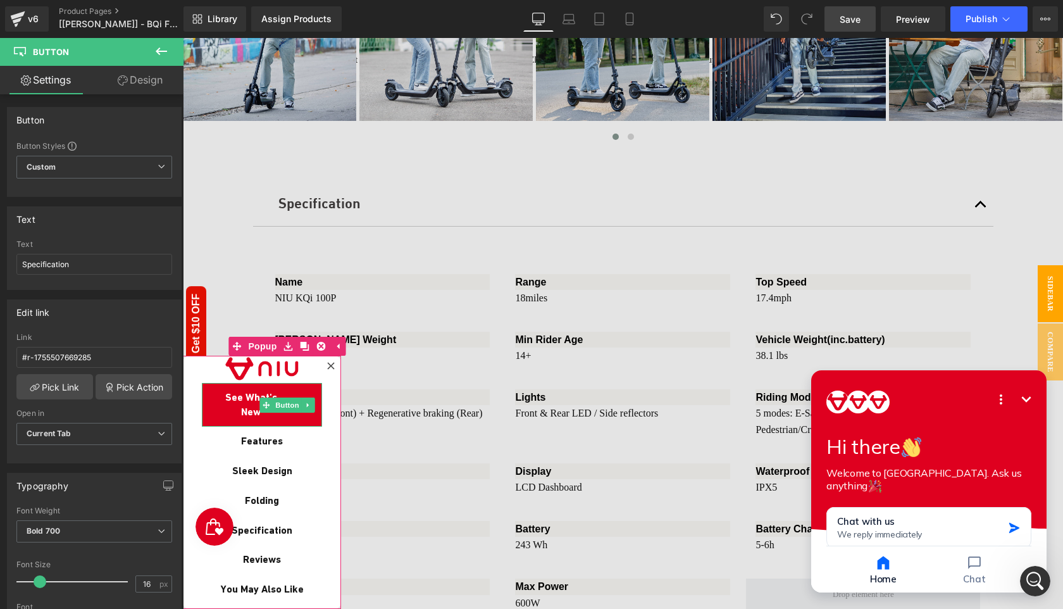
click at [246, 401] on span "See What's New" at bounding box center [250, 404] width 71 height 28
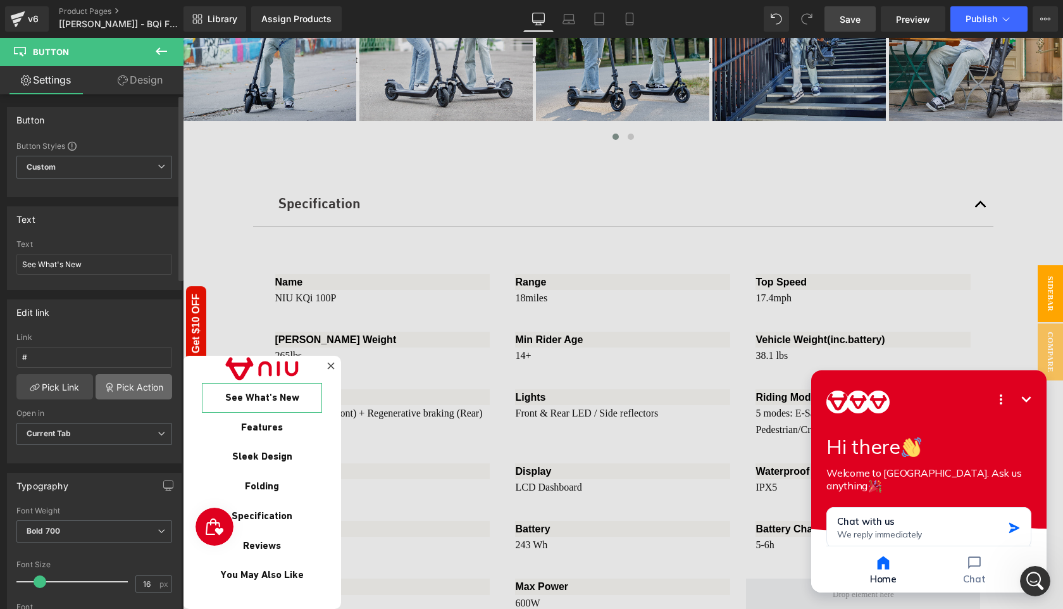
click at [127, 390] on link "Pick Action" at bounding box center [134, 386] width 77 height 25
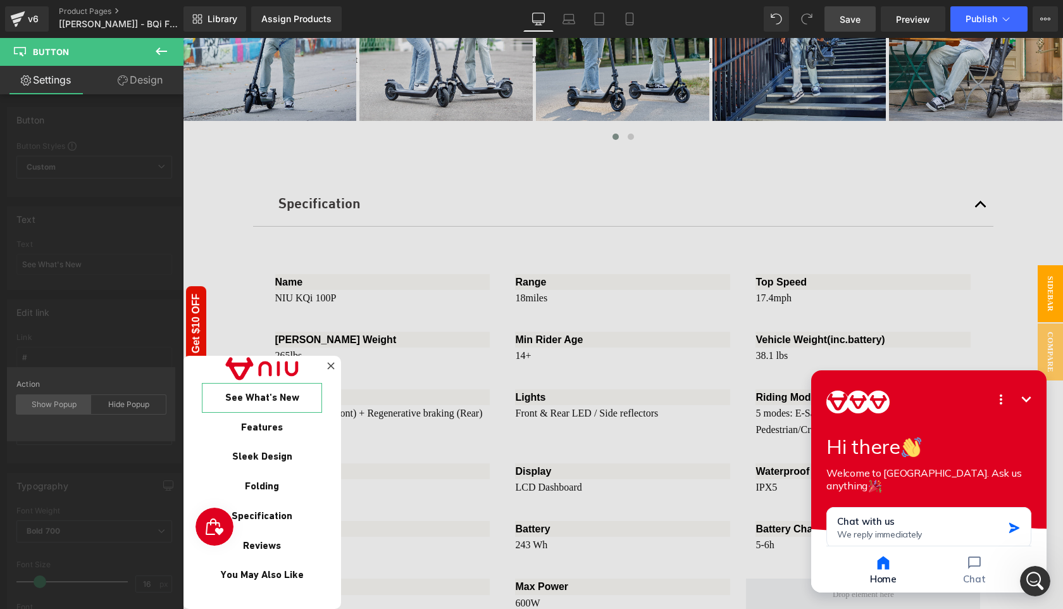
click at [58, 406] on div "Show Popup" at bounding box center [53, 404] width 75 height 19
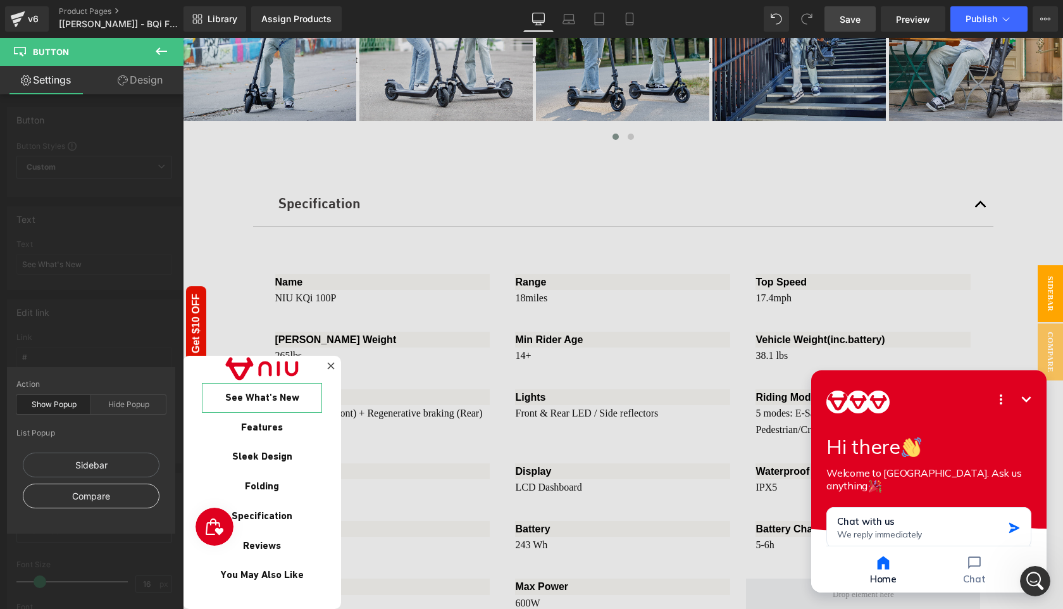
click at [99, 495] on div "Compare" at bounding box center [91, 495] width 137 height 25
type input "#show-m-1755506911089"
click at [107, 318] on div "Edit link #show-m-1755506911089 Link #show-m-1755506911089 Pick Link Pick Actio…" at bounding box center [94, 376] width 189 height 173
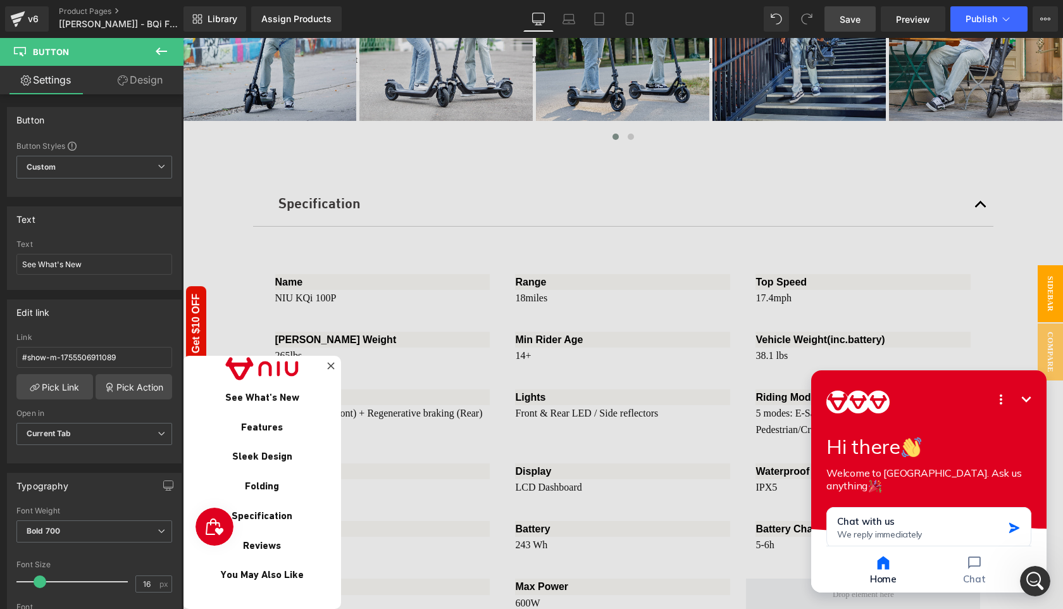
click at [855, 19] on span "Save" at bounding box center [849, 19] width 21 height 13
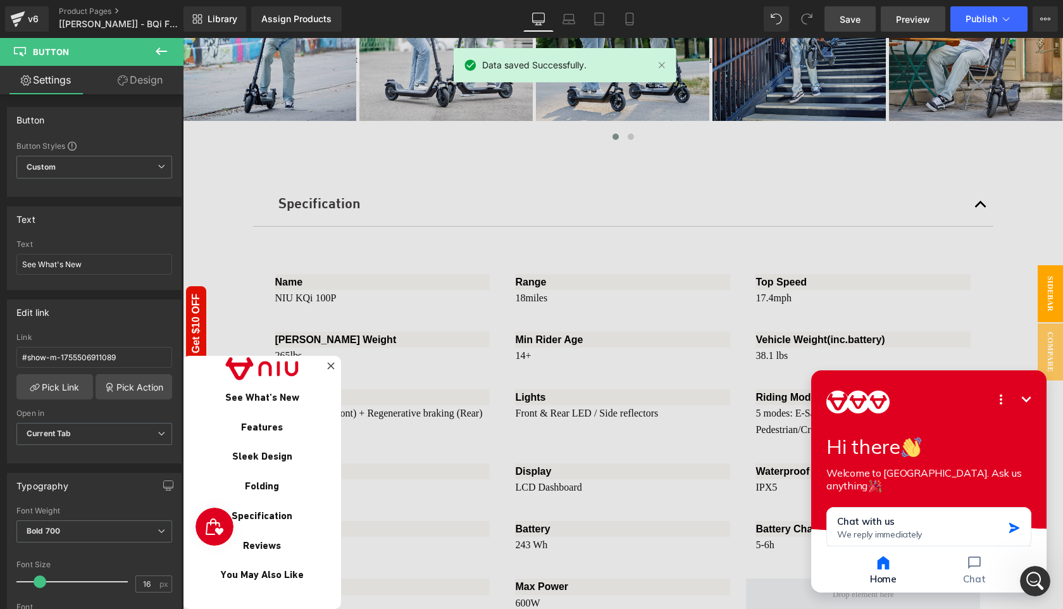
click at [910, 16] on span "Preview" at bounding box center [913, 19] width 34 height 13
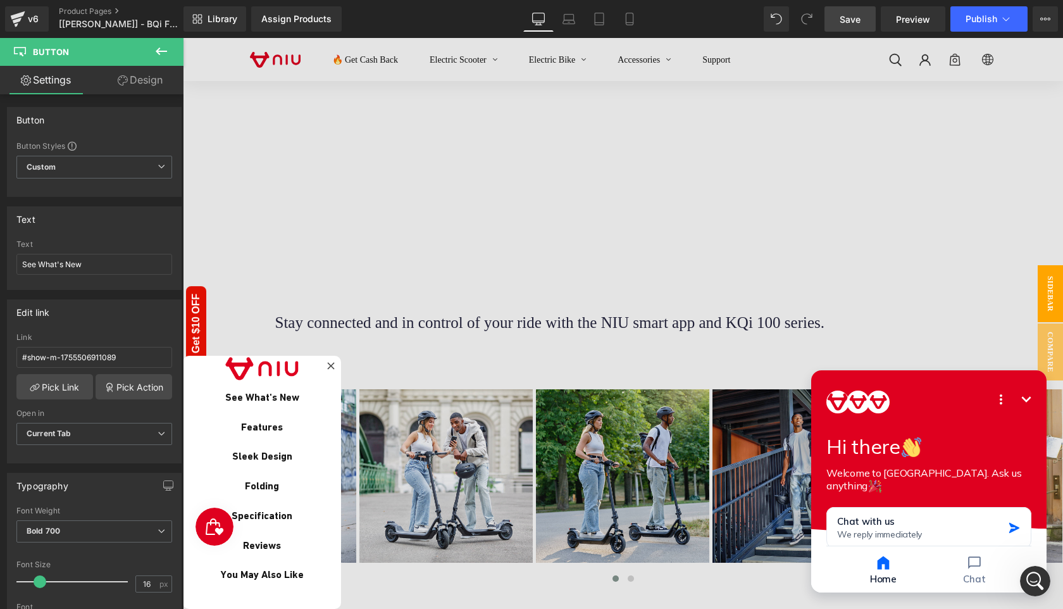
scroll to position [3486, 0]
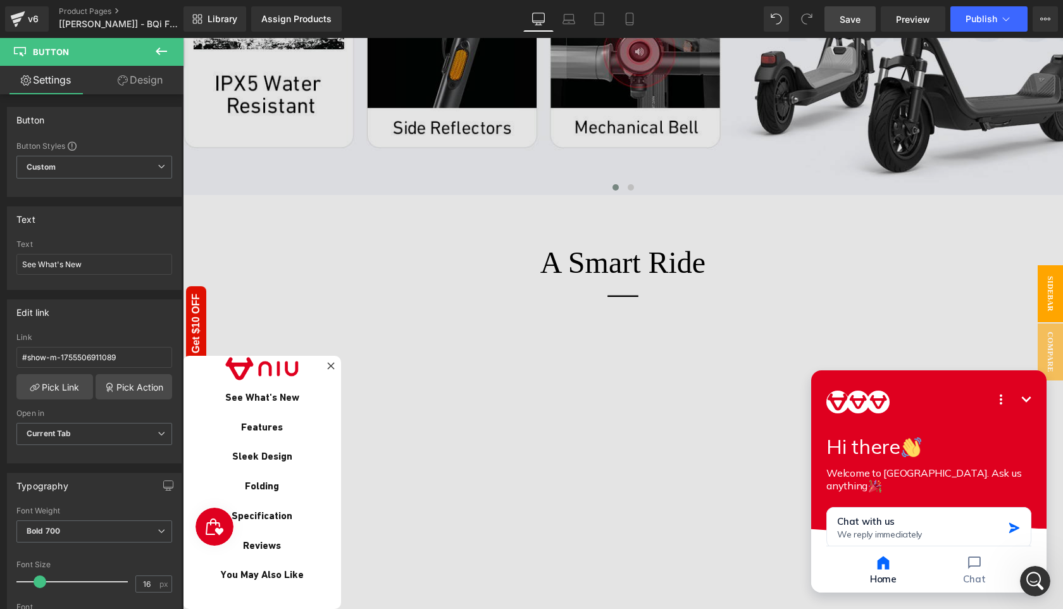
click at [1027, 400] on icon "Minimize" at bounding box center [1026, 399] width 9 height 6
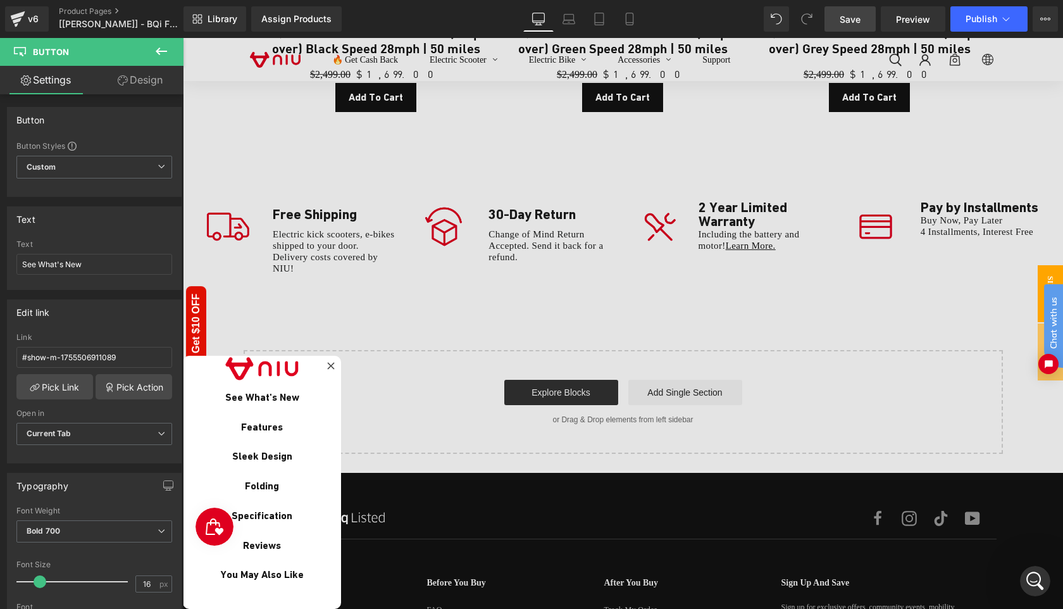
scroll to position [5552, 0]
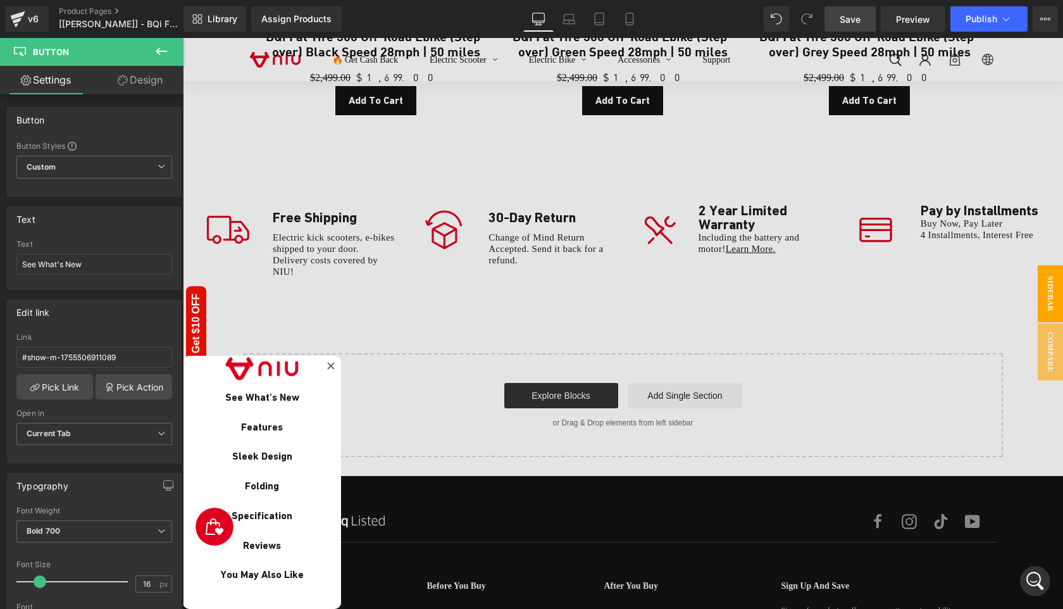
click at [1040, 572] on div "Open Intercom Messenger" at bounding box center [1035, 581] width 42 height 42
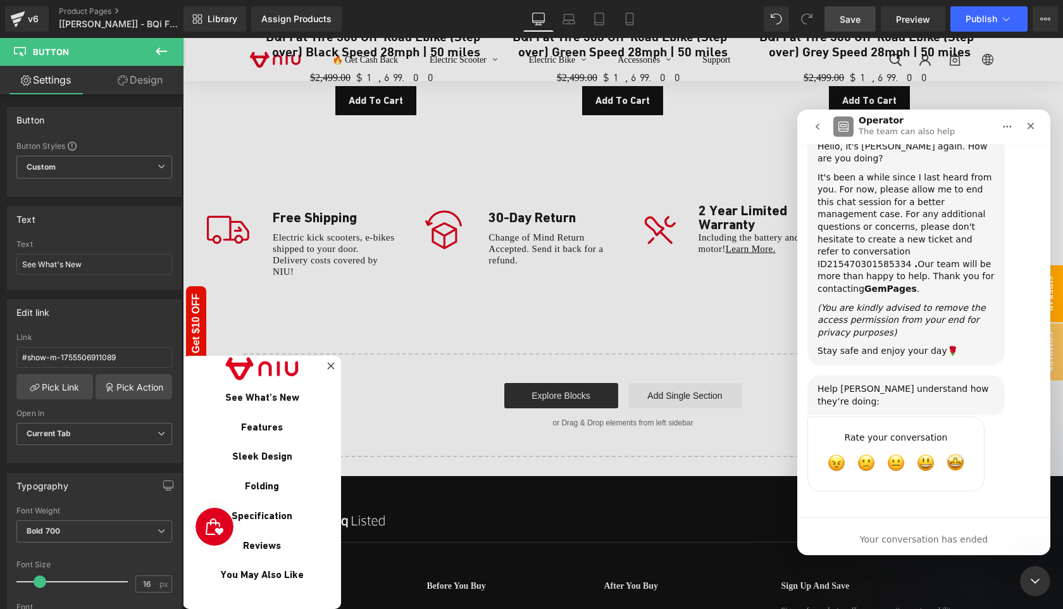
scroll to position [4330, 0]
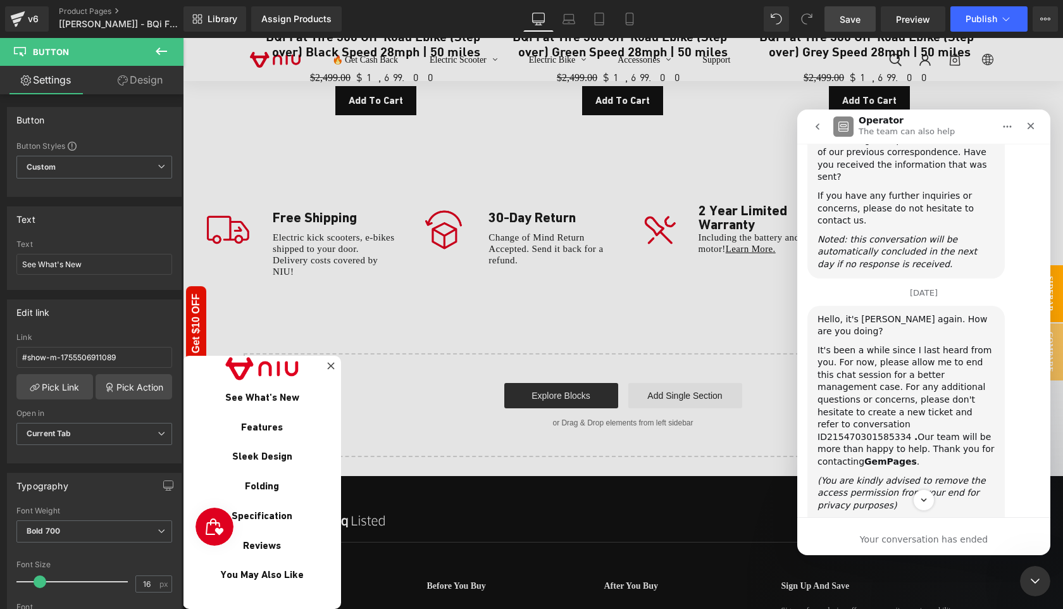
click at [814, 125] on icon "go back" at bounding box center [817, 126] width 10 height 10
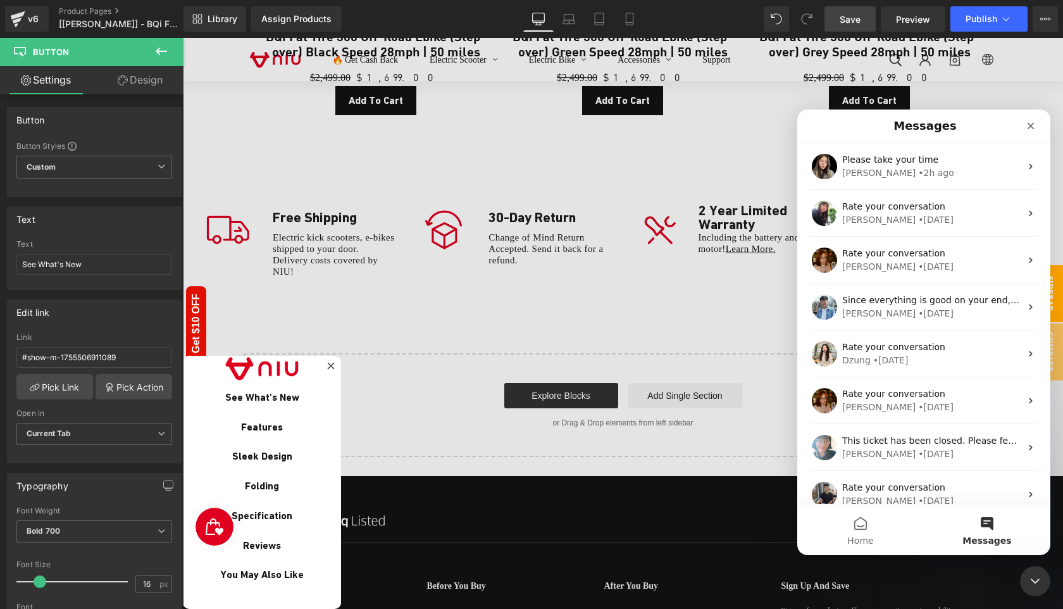
scroll to position [0, 0]
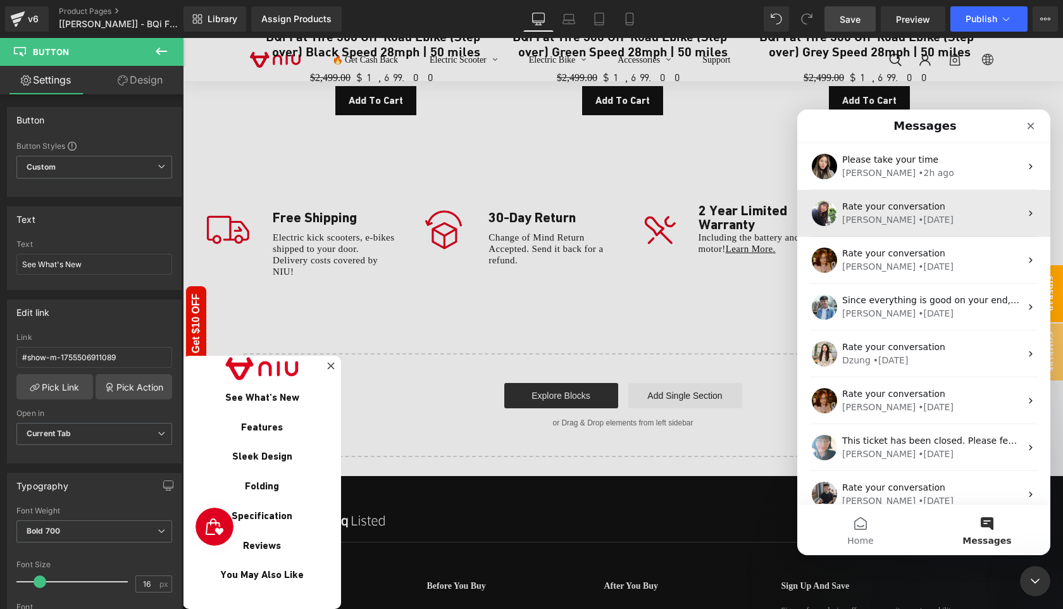
click at [925, 223] on div "Tina • 1d ago" at bounding box center [931, 219] width 178 height 13
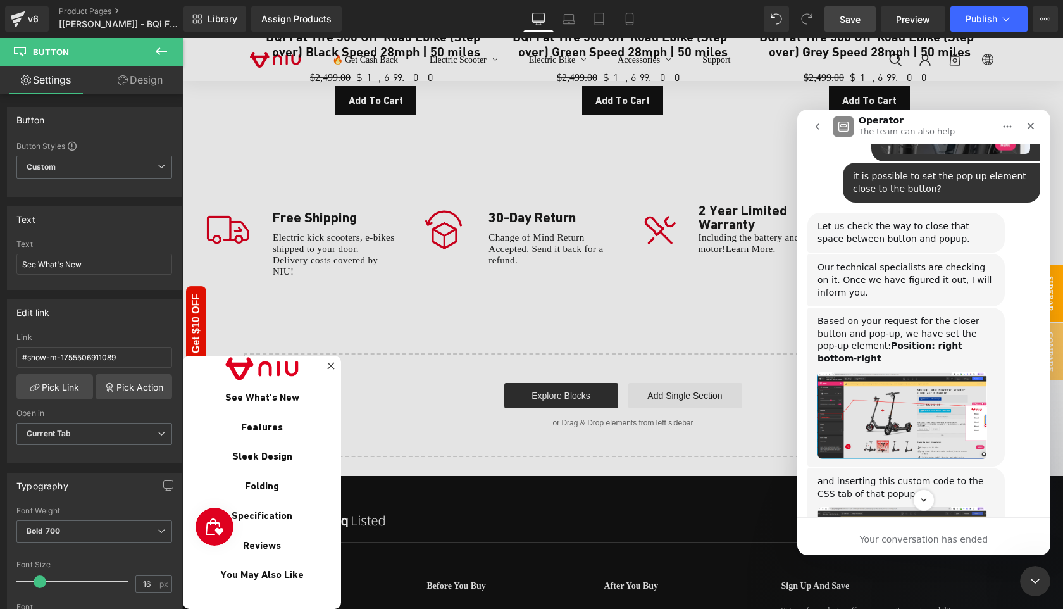
scroll to position [3691, 0]
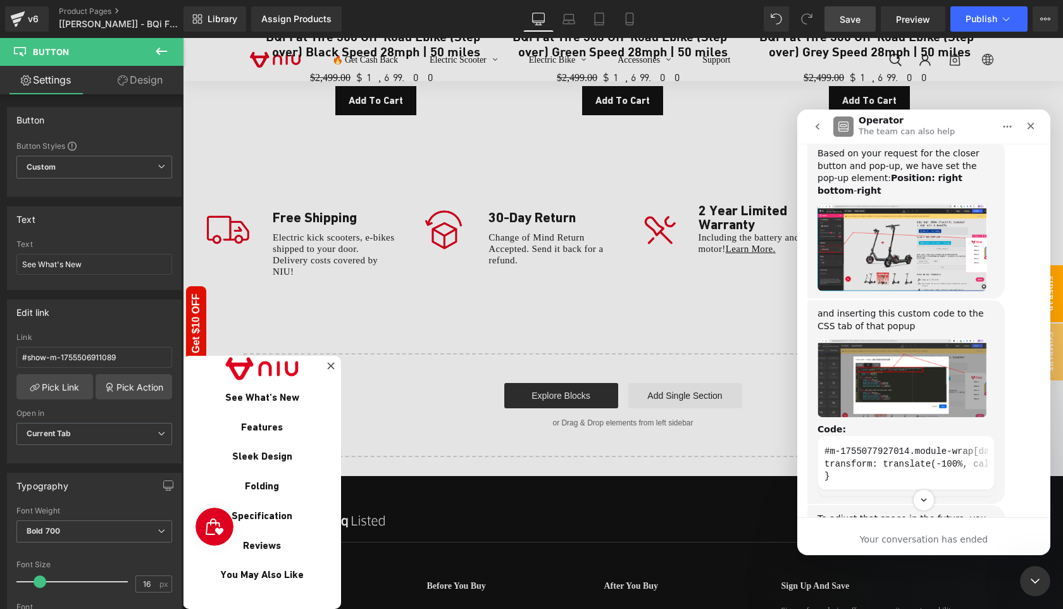
click at [913, 292] on img "Tina says…" at bounding box center [902, 248] width 170 height 88
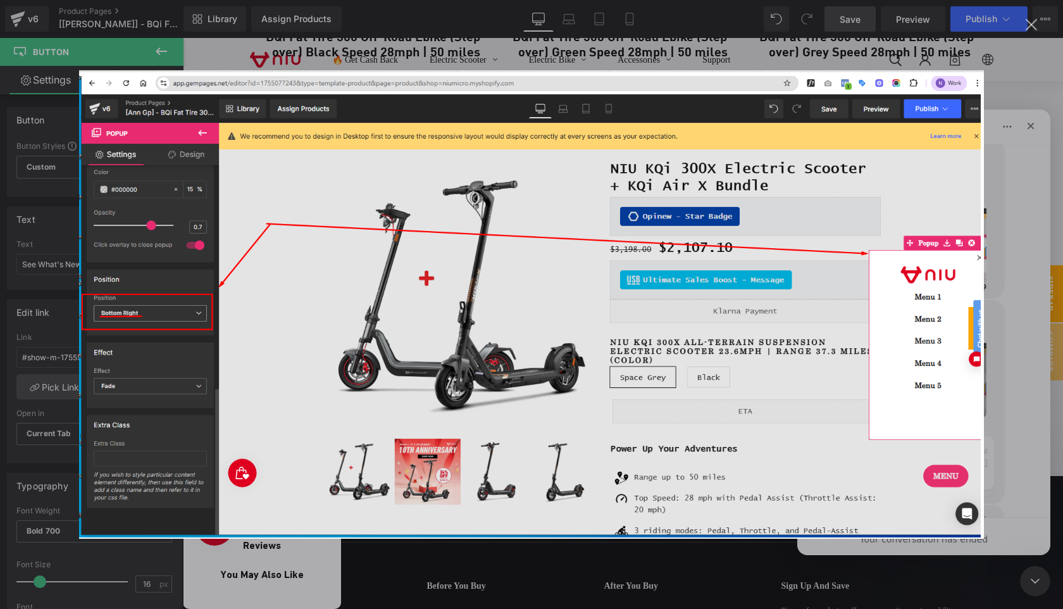
click at [913, 347] on img "Close" at bounding box center [531, 304] width 905 height 468
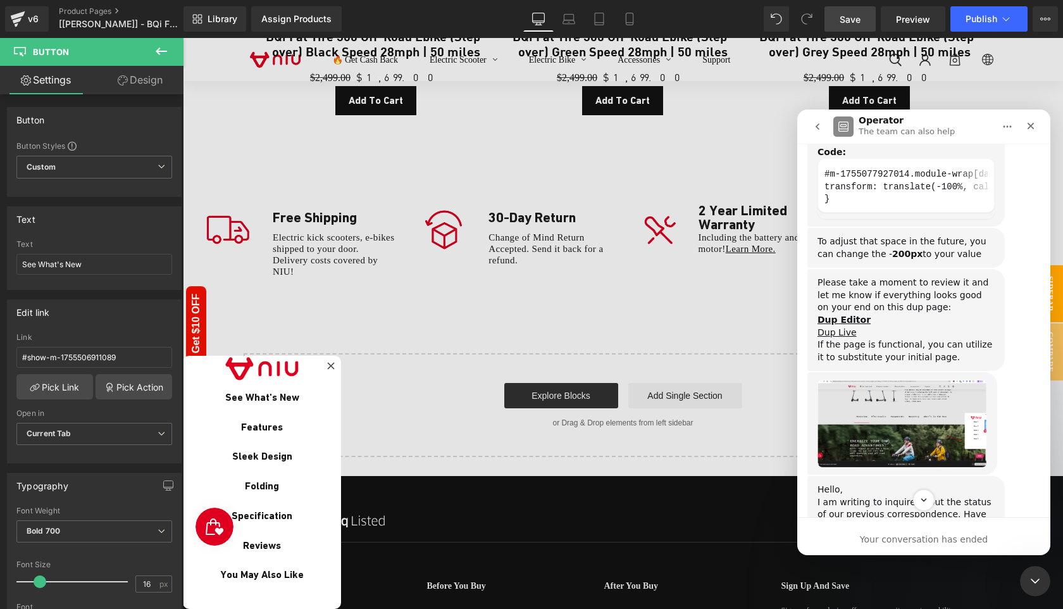
scroll to position [3958, 0]
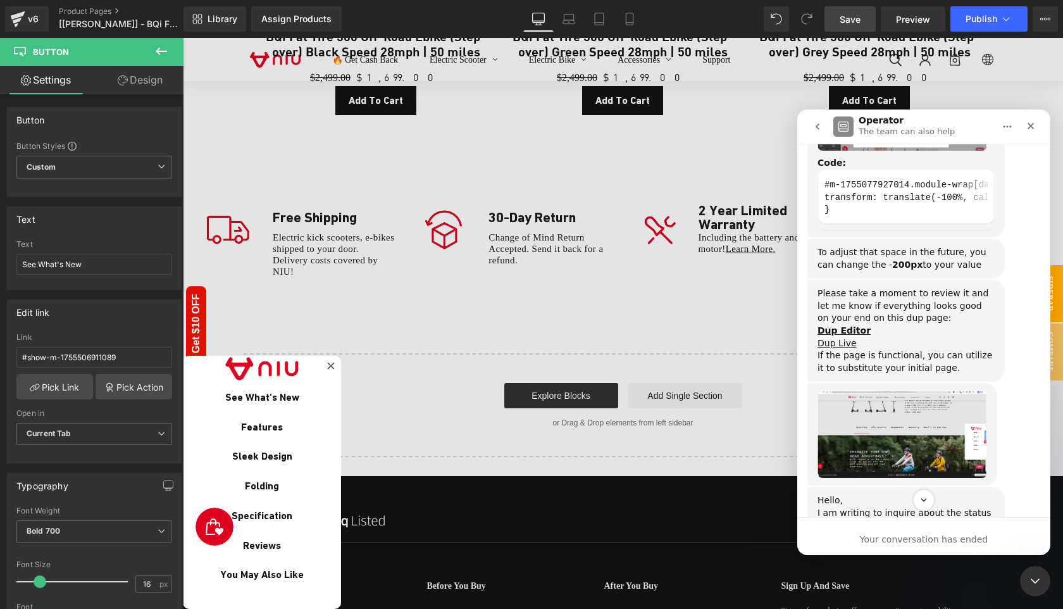
click at [907, 151] on img "Tina says…" at bounding box center [902, 112] width 170 height 78
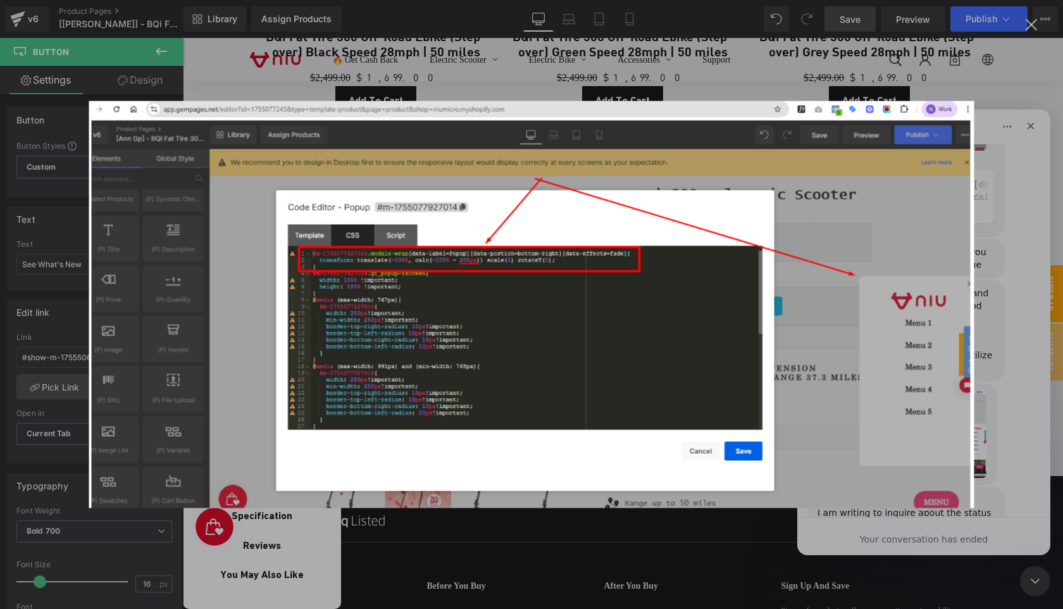
click at [915, 293] on img "Close" at bounding box center [531, 304] width 885 height 407
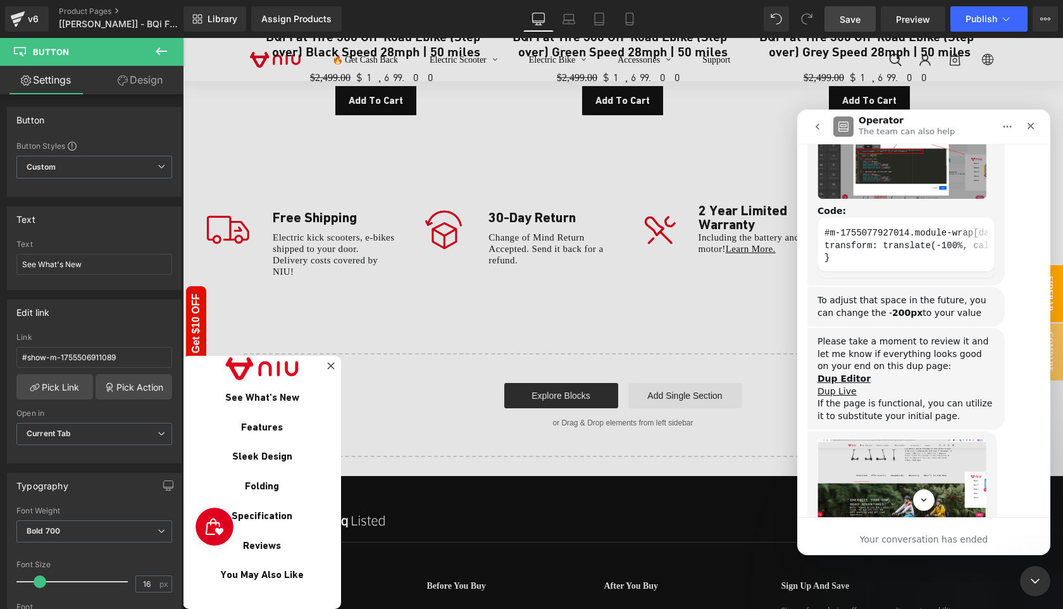
scroll to position [3897, 0]
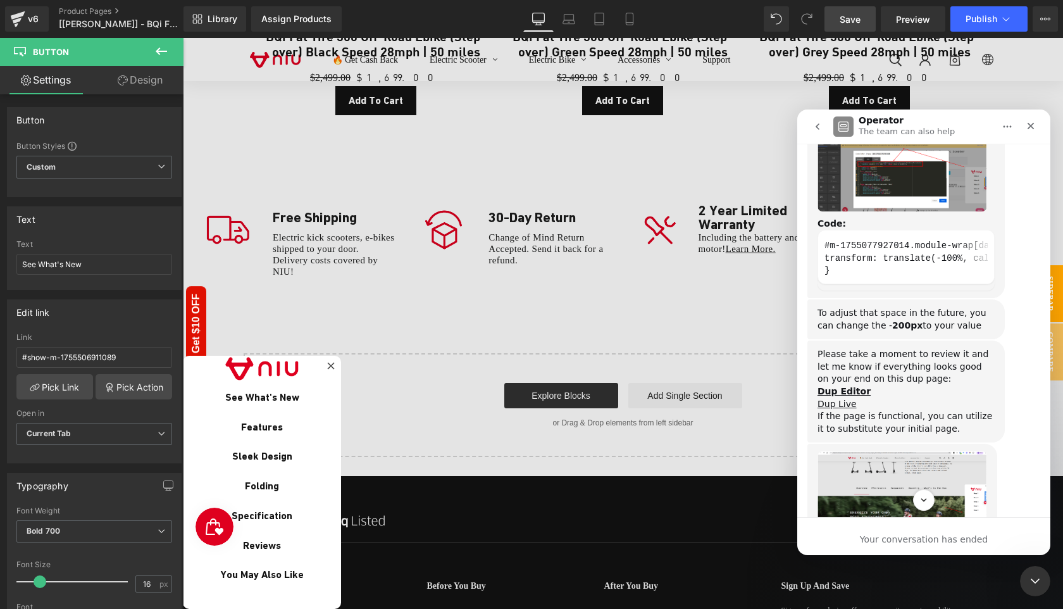
click at [958, 177] on div "and inserting this custom code to the CSS tab of that popup Code: #m-1755077927…" at bounding box center [905, 196] width 197 height 204
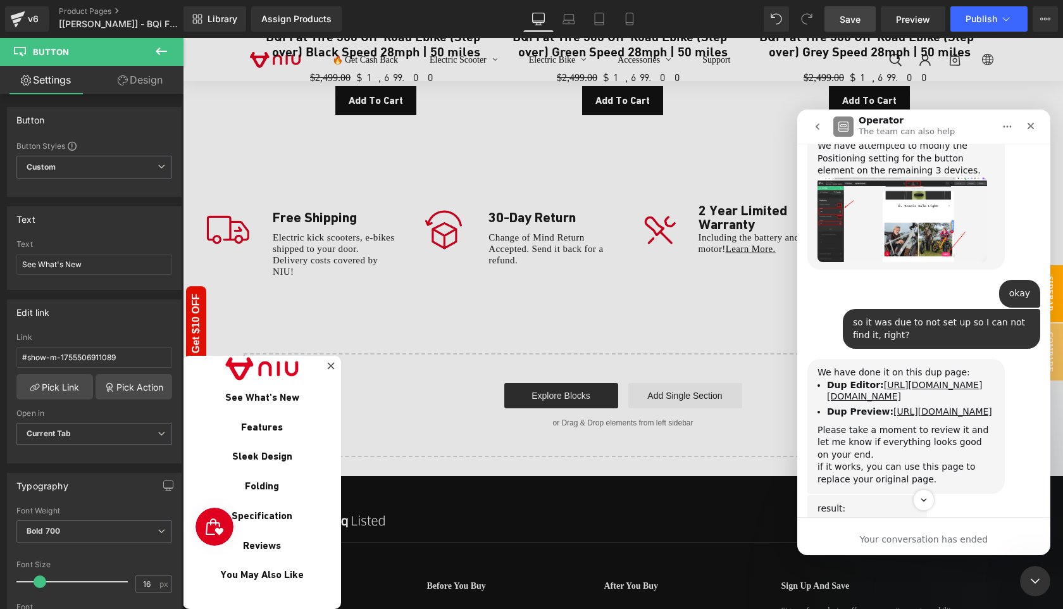
scroll to position [2632, 0]
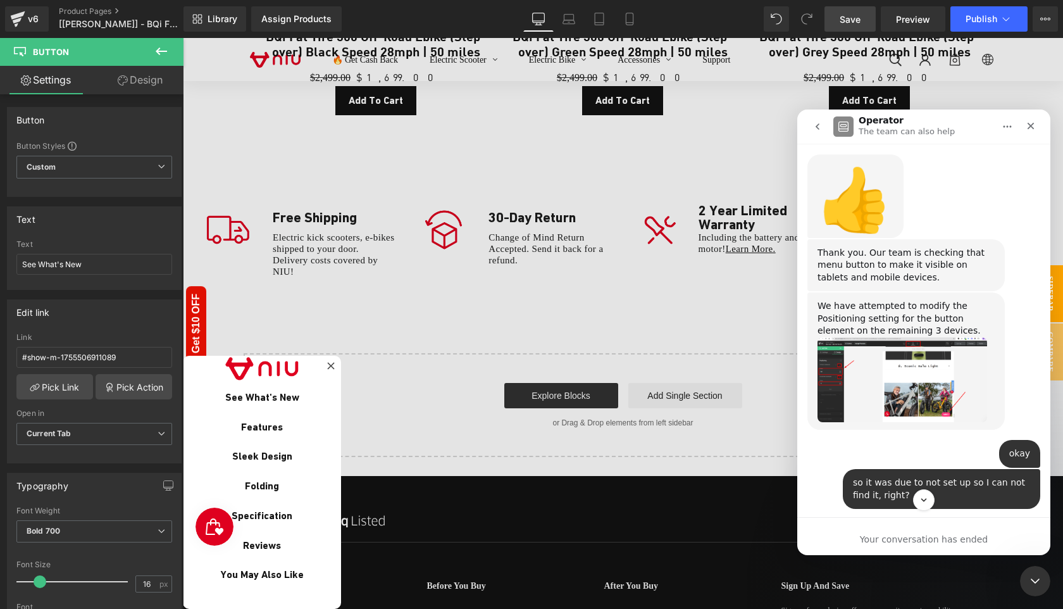
click at [909, 376] on img "Tina says…" at bounding box center [902, 379] width 170 height 85
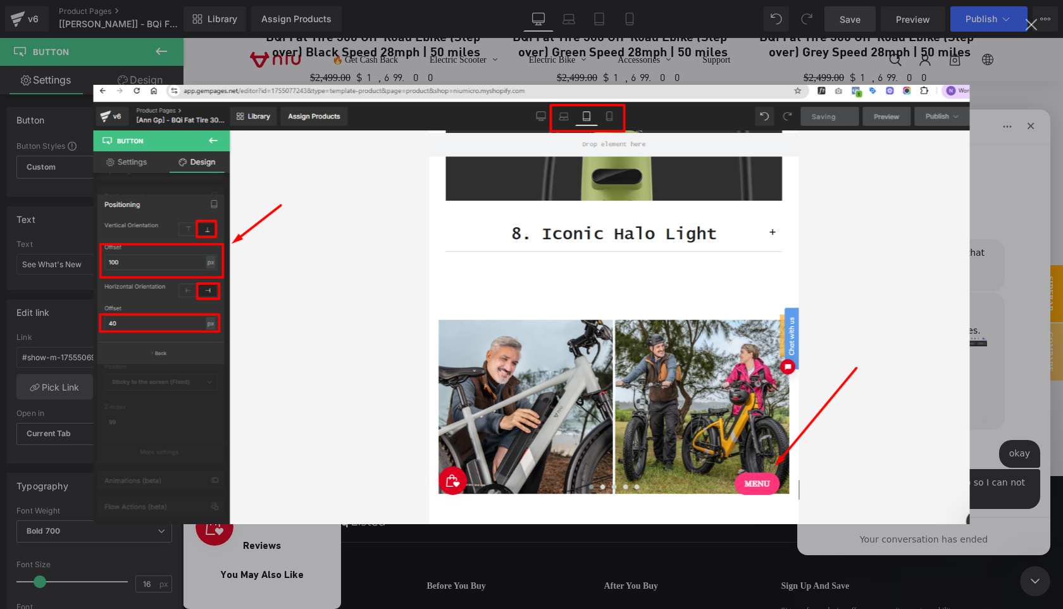
click at [894, 369] on img "Close" at bounding box center [532, 304] width 876 height 439
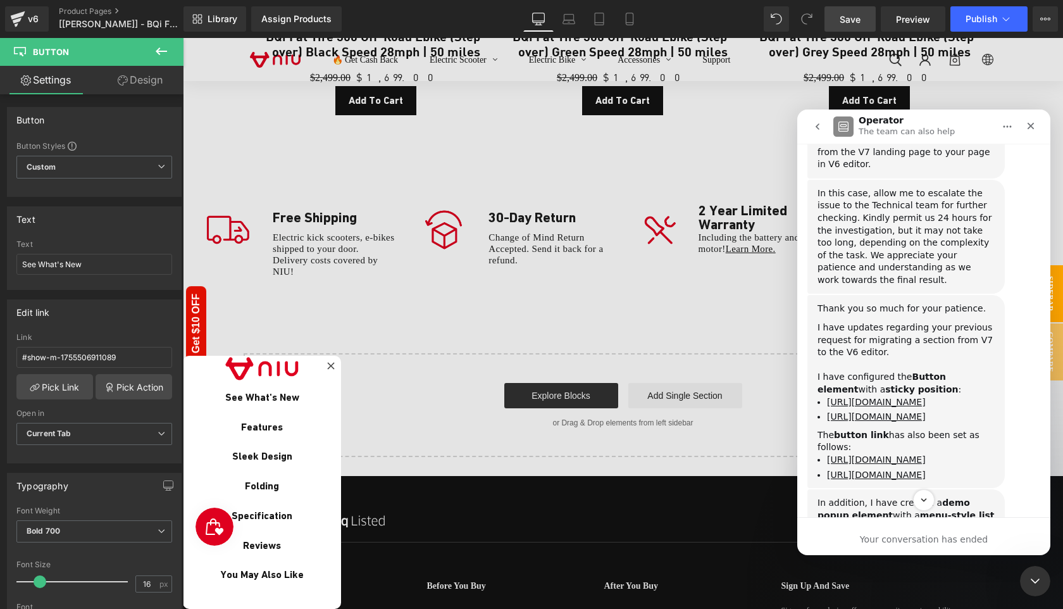
scroll to position [1092, 0]
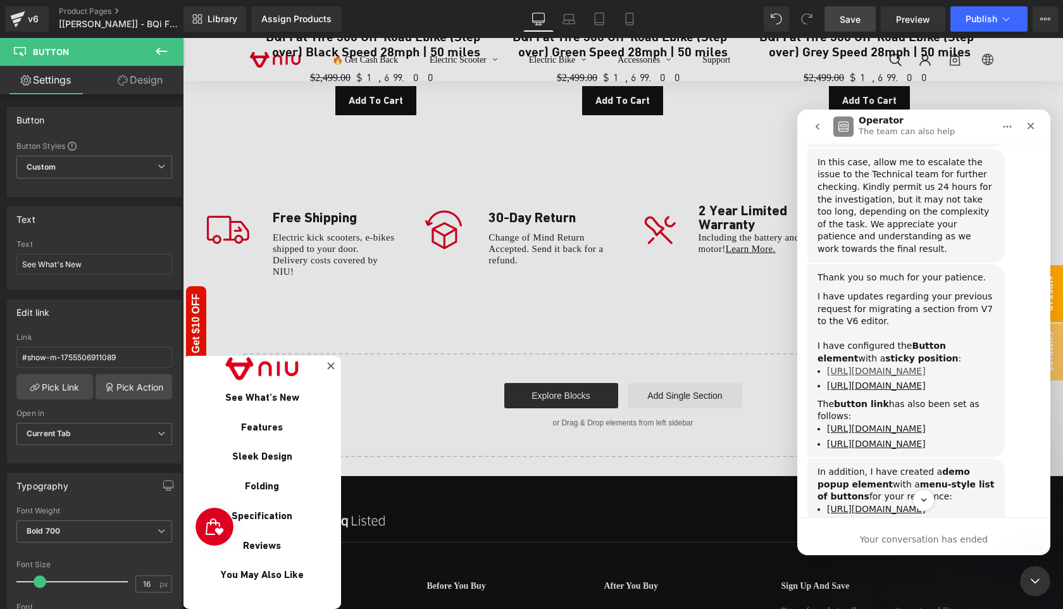
click at [907, 366] on link "https://prnt.sc/kQ095FLag8hv" at bounding box center [876, 371] width 99 height 10
click at [873, 354] on div "Thank you so much for your patience. I have updates regarding your previous req…" at bounding box center [905, 360] width 177 height 178
click at [870, 380] on link "https://prnt.sc/mepAYvBml4pH" at bounding box center [876, 385] width 99 height 10
click at [888, 423] on link "https://prnt.sc/shf4Zcj6uSVe" at bounding box center [876, 428] width 99 height 10
click at [870, 438] on link "https://prnt.sc/WUgT2jbaTuzy" at bounding box center [876, 443] width 99 height 10
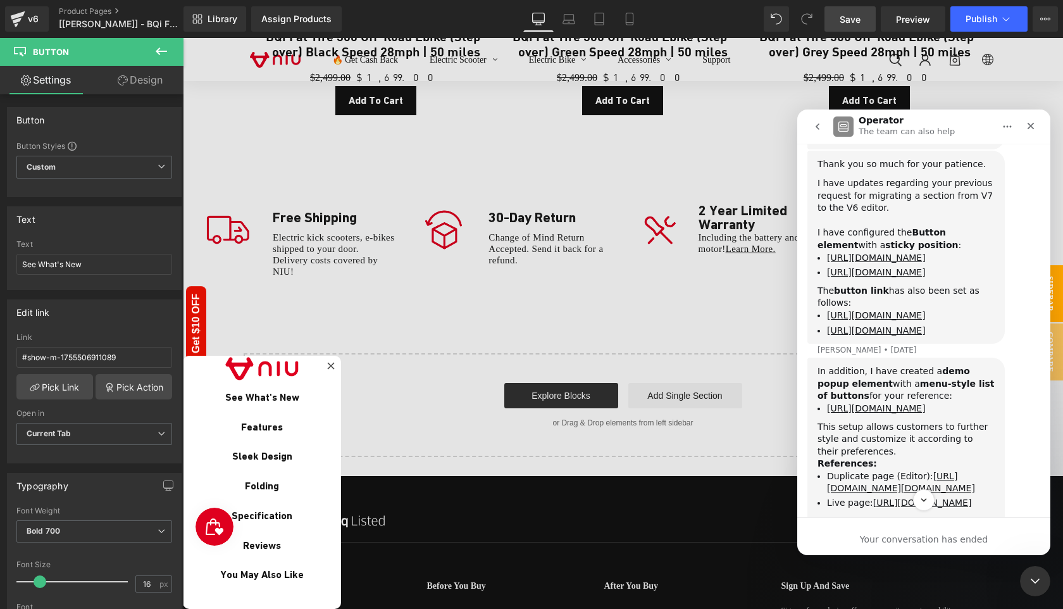
scroll to position [1247, 0]
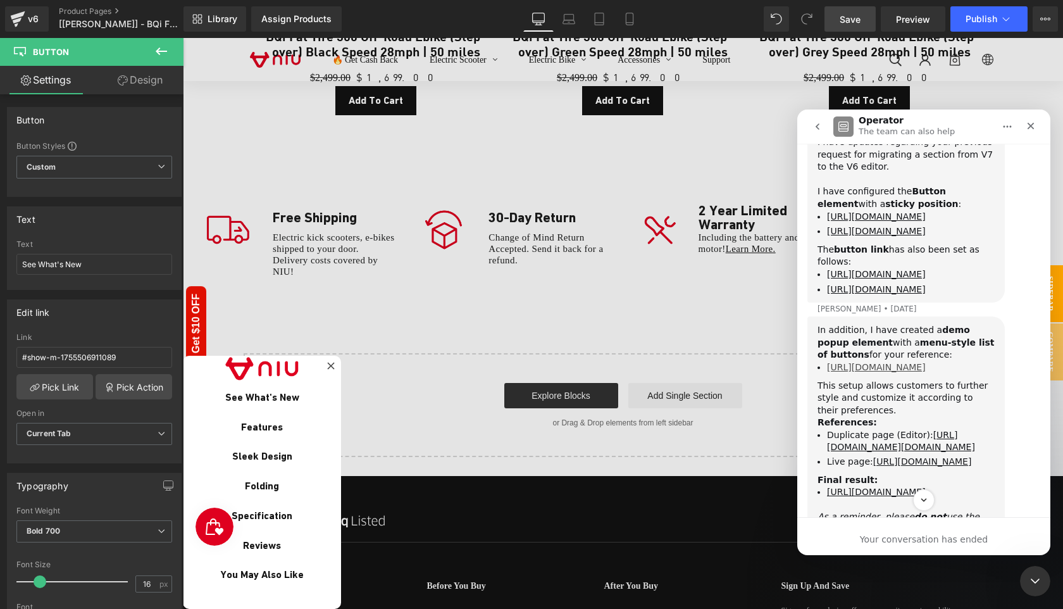
click at [873, 362] on link "https://prnt.sc/nrbTIjkKYLri" at bounding box center [876, 367] width 99 height 10
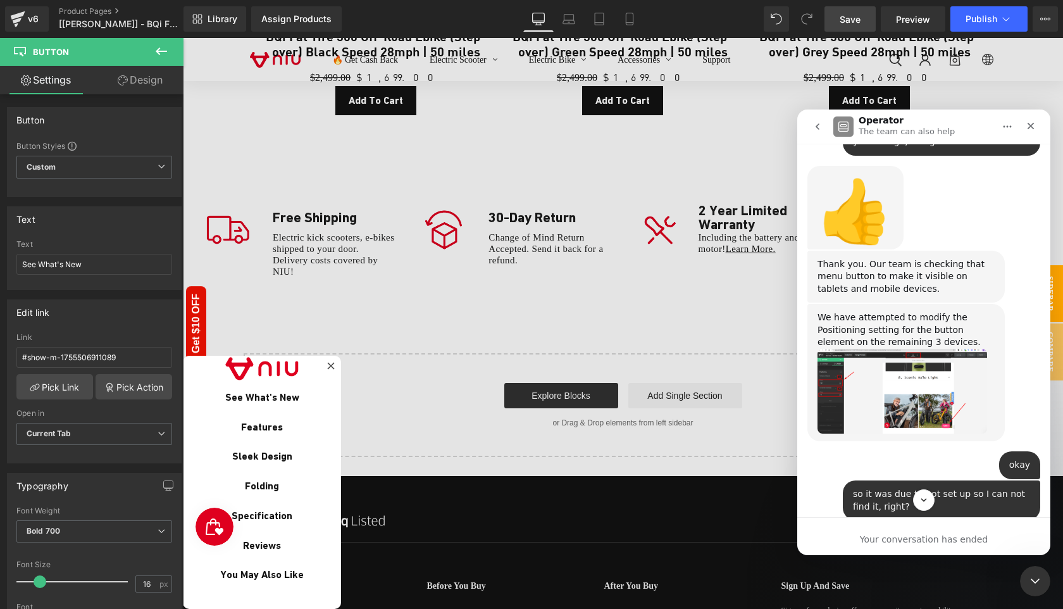
scroll to position [2647, 0]
click at [922, 405] on img "Tina says…" at bounding box center [902, 390] width 170 height 85
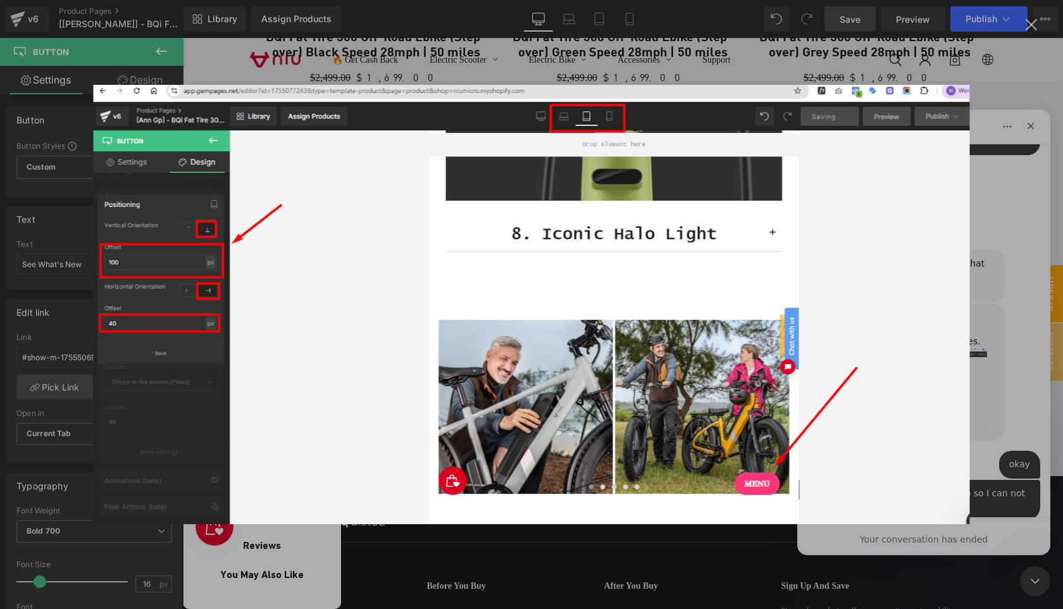
scroll to position [0, 0]
click at [911, 399] on img "Close" at bounding box center [532, 304] width 876 height 439
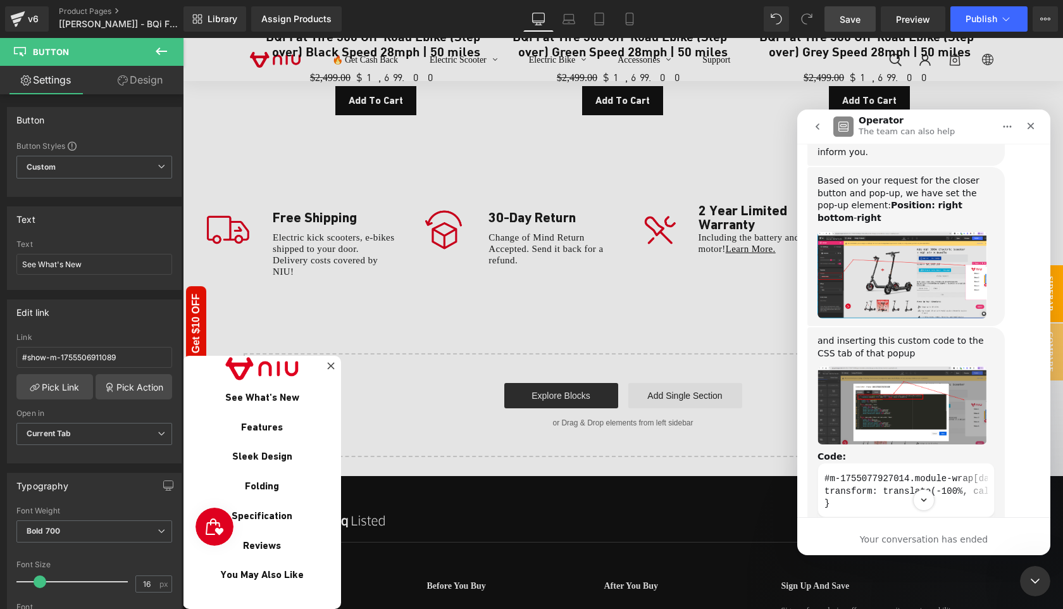
scroll to position [3690, 0]
click at [929, 318] on img "Tina says…" at bounding box center [902, 274] width 170 height 88
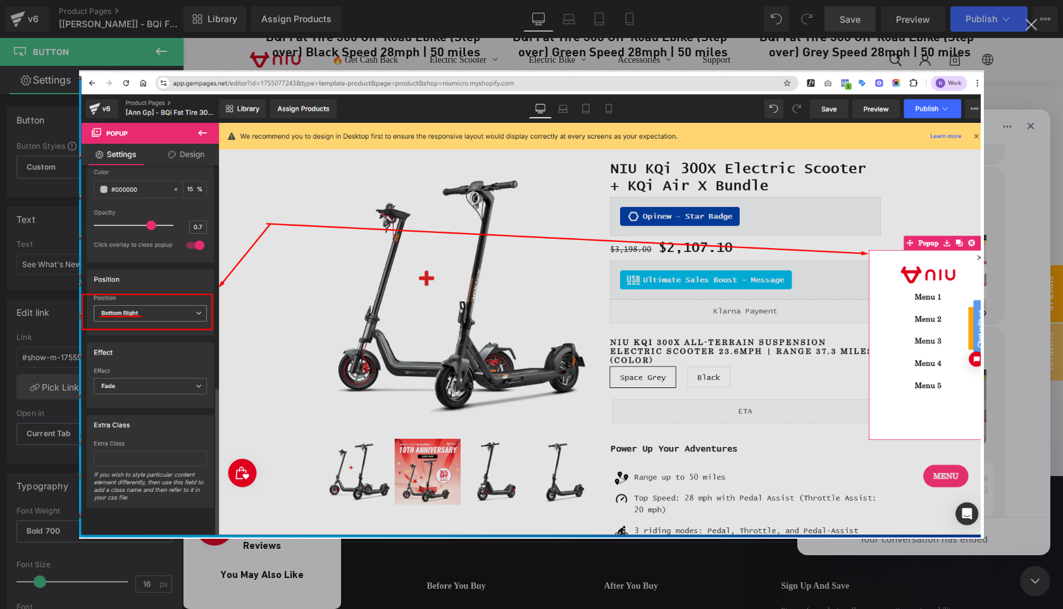
click at [913, 368] on img "Close" at bounding box center [531, 304] width 905 height 468
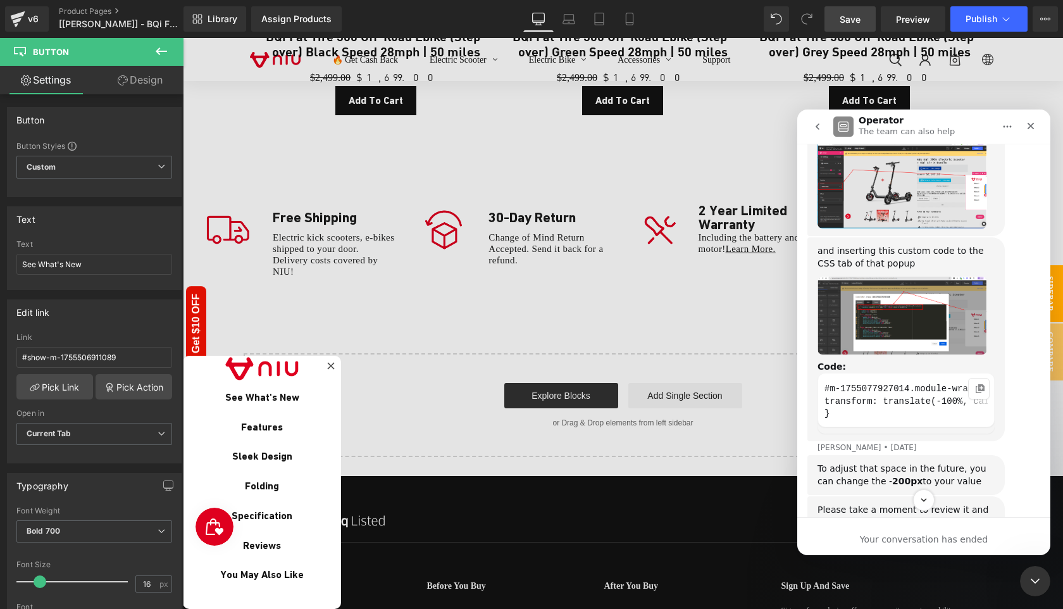
scroll to position [3789, 0]
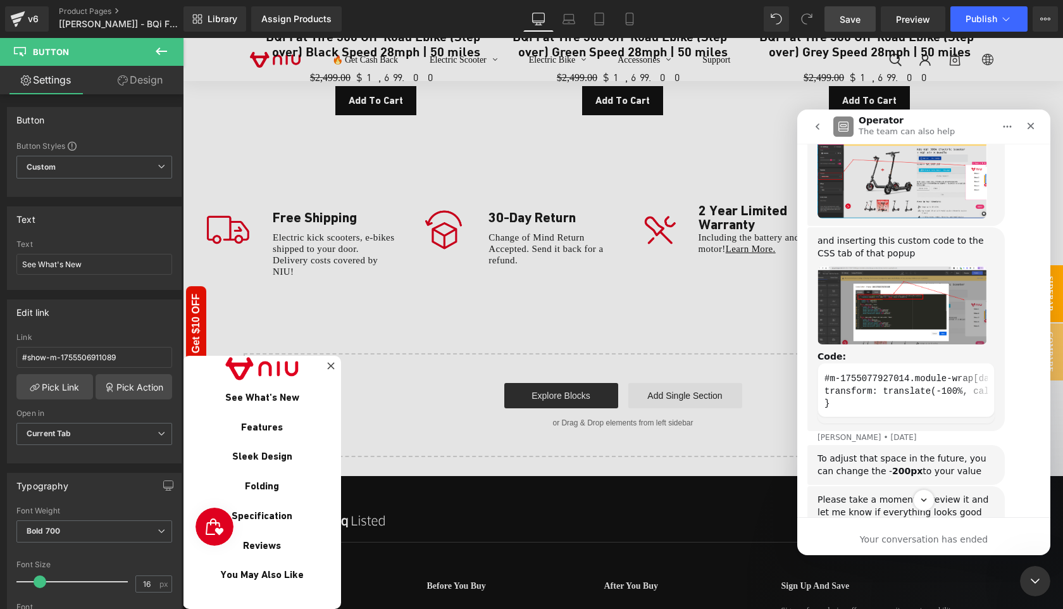
click at [907, 344] on img "Tina says…" at bounding box center [902, 305] width 170 height 78
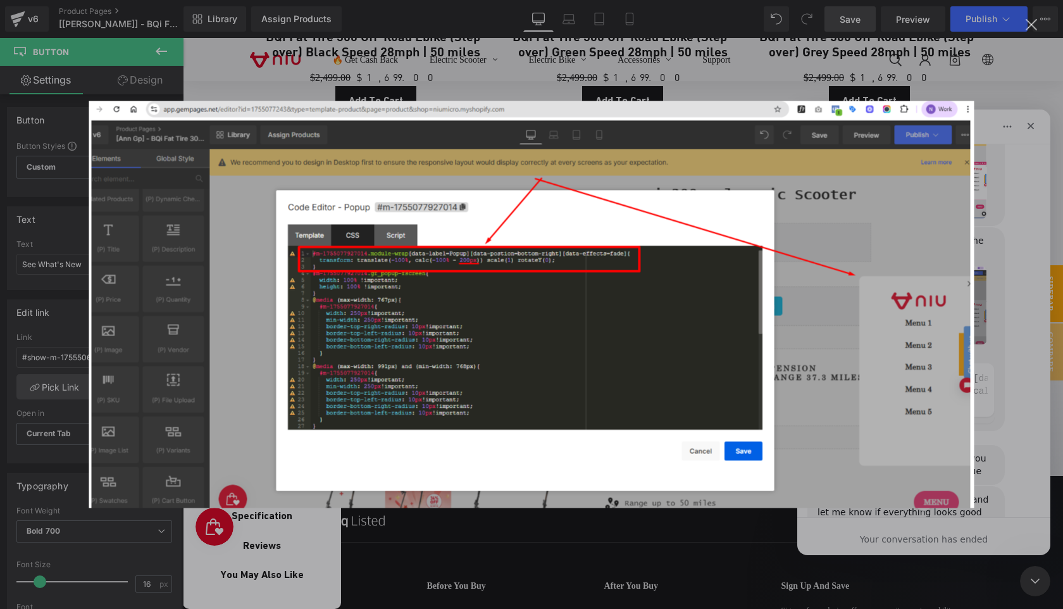
click at [906, 409] on img "Close" at bounding box center [531, 304] width 885 height 407
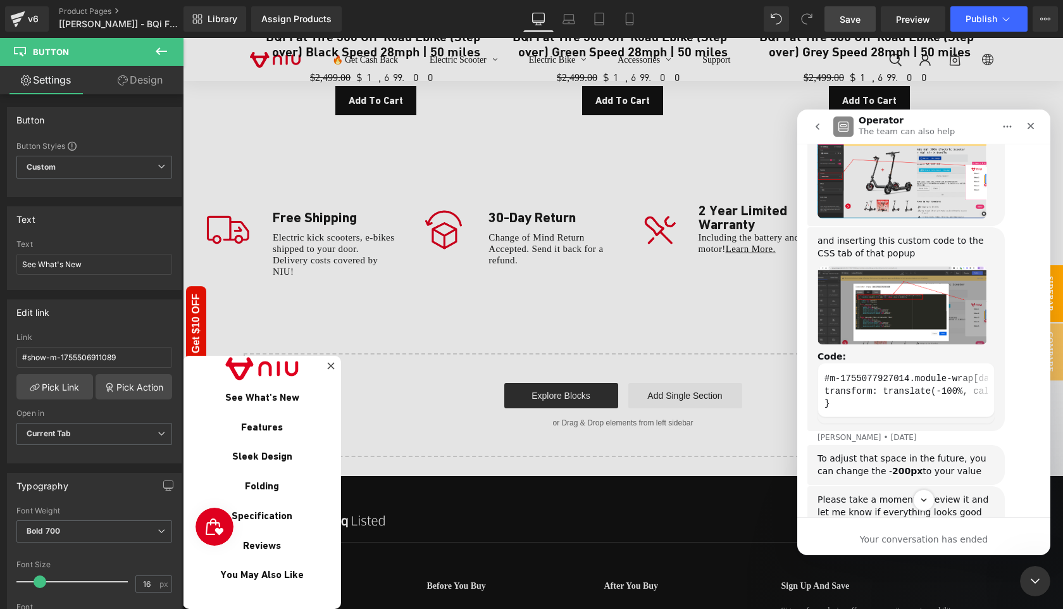
click at [906, 344] on img "Tina says…" at bounding box center [902, 305] width 170 height 78
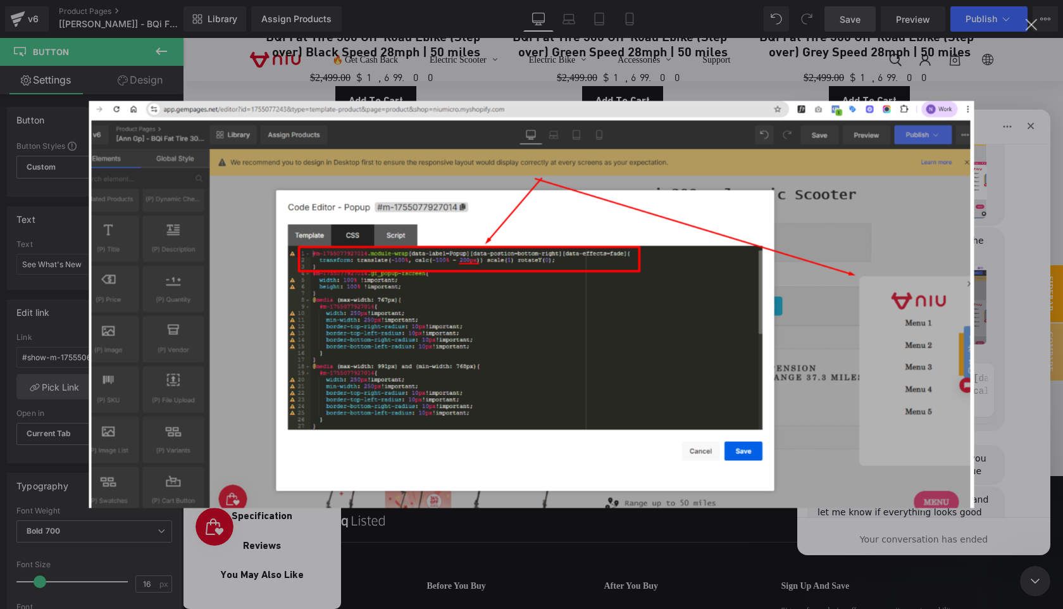
click at [906, 409] on img "Close" at bounding box center [531, 304] width 885 height 407
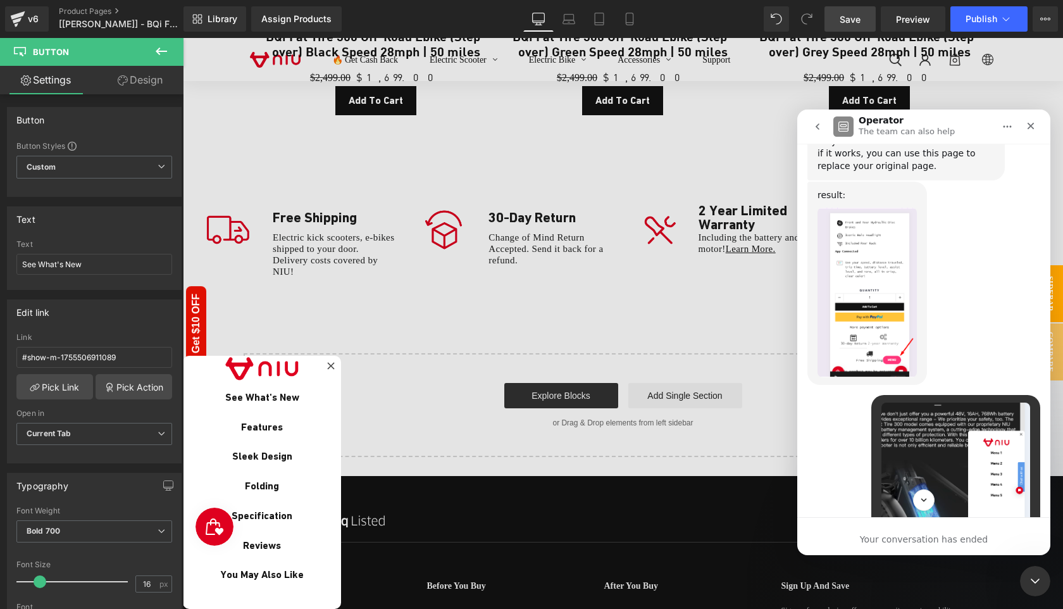
scroll to position [3127, 0]
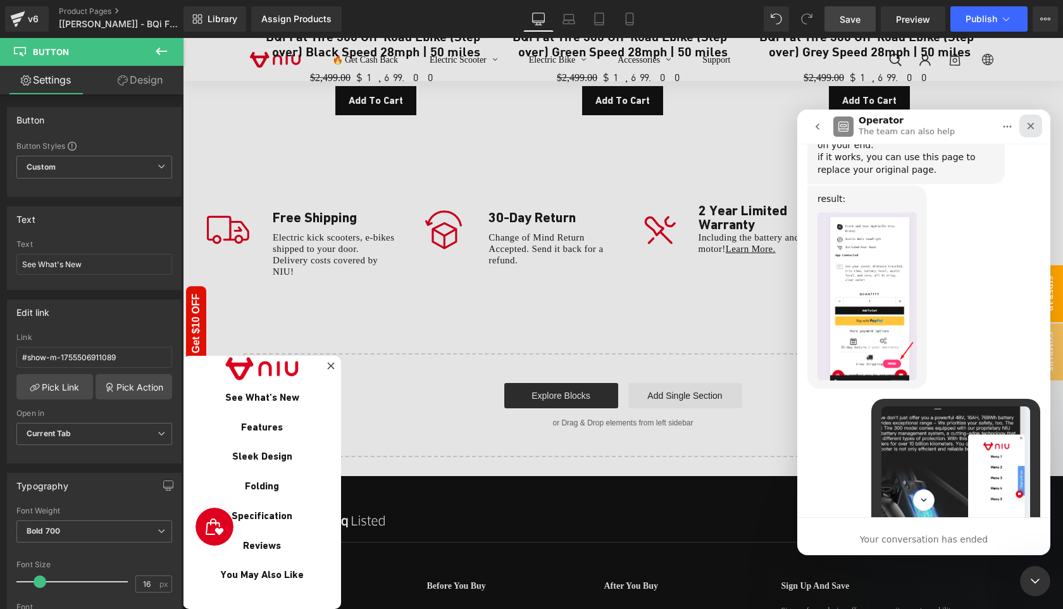
click at [1035, 128] on icon "Close" at bounding box center [1030, 126] width 10 height 10
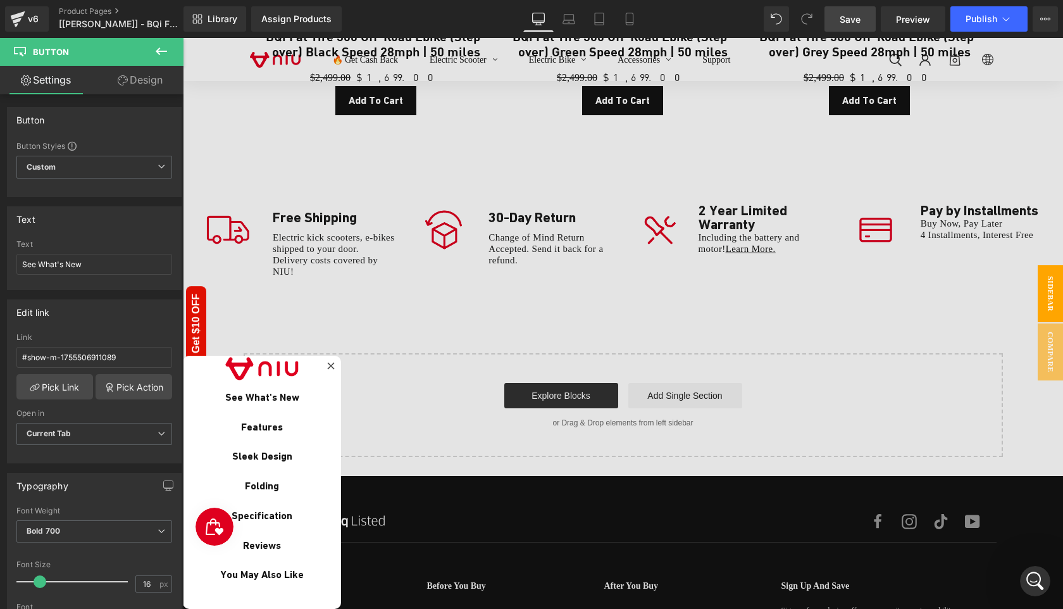
click at [161, 55] on icon at bounding box center [161, 51] width 15 height 15
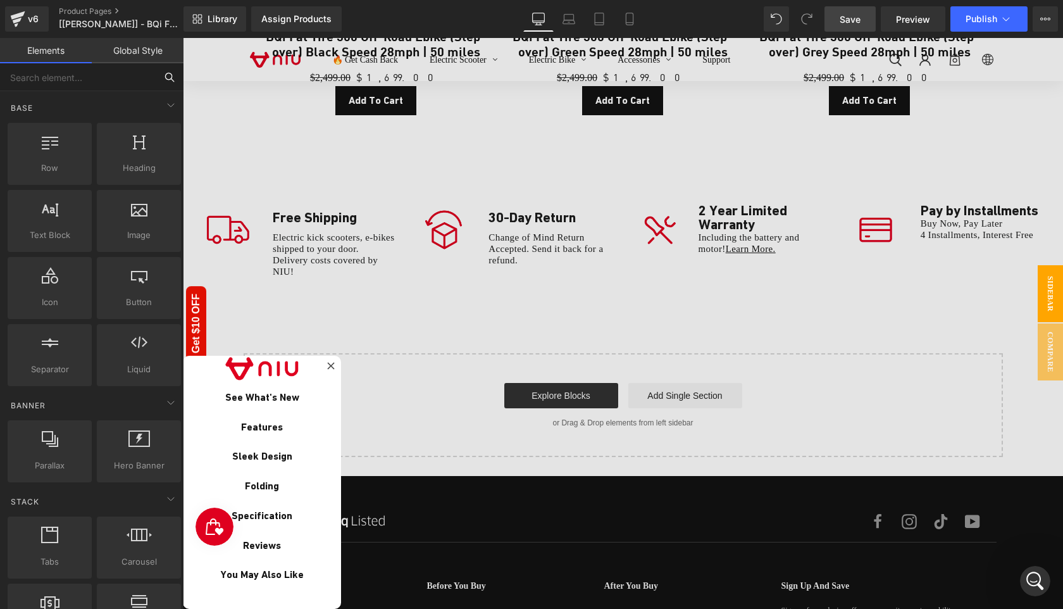
click at [70, 81] on input "text" at bounding box center [78, 77] width 156 height 28
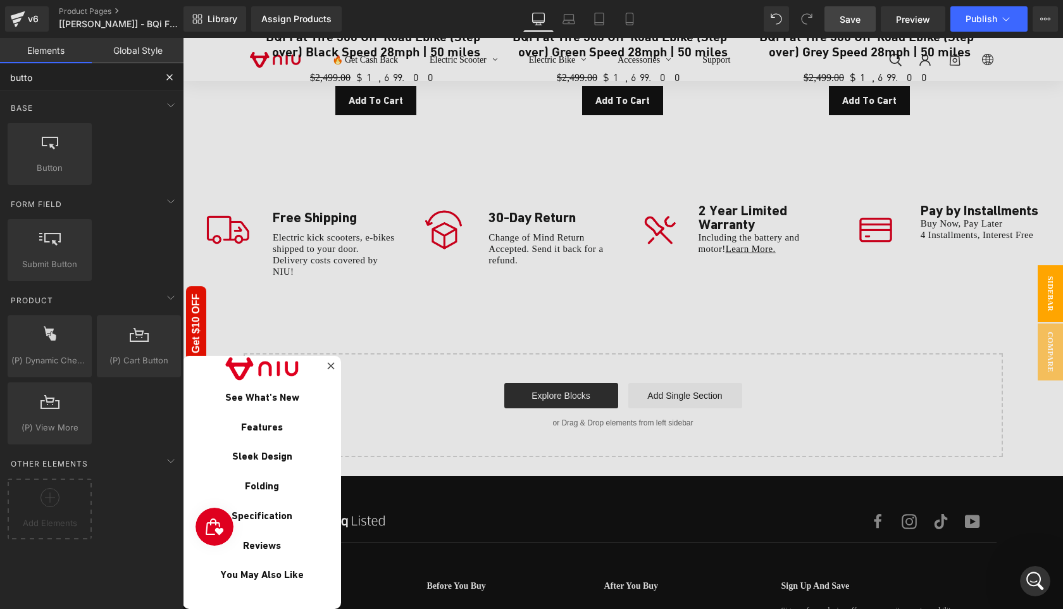
type input "button"
drag, startPoint x: 214, startPoint y: 198, endPoint x: 936, endPoint y: 431, distance: 759.0
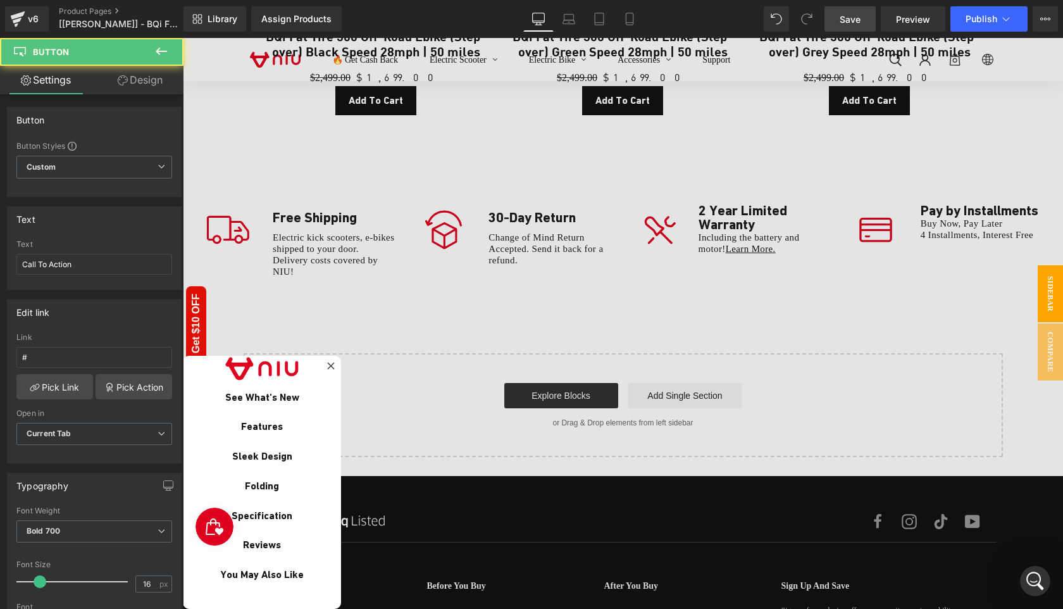
scroll to position [49, 0]
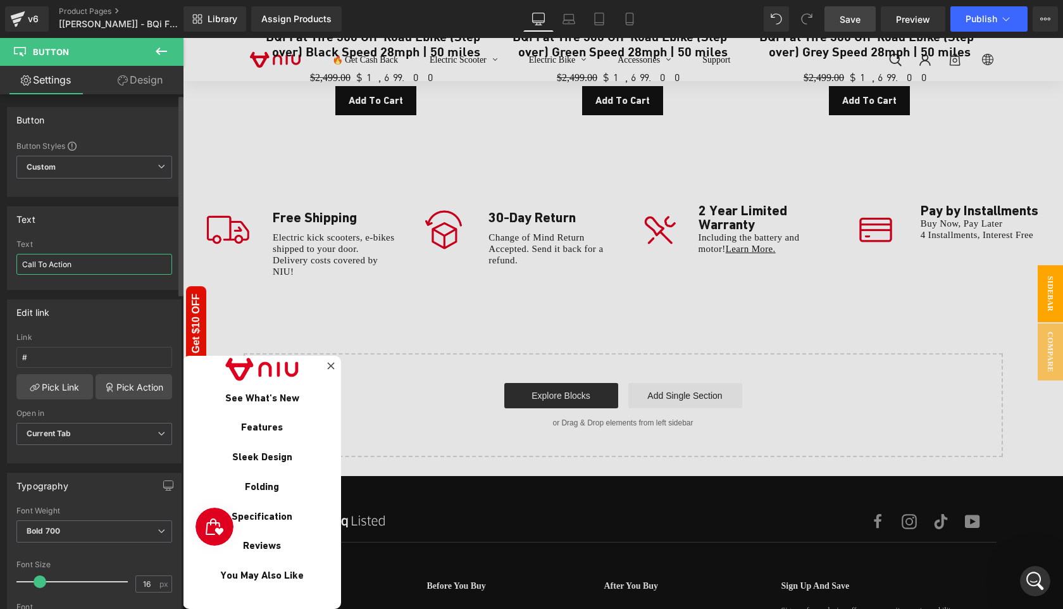
click at [97, 261] on input "Call To Action" at bounding box center [94, 264] width 156 height 21
type input "Menu"
click at [125, 389] on link "Pick Action" at bounding box center [134, 386] width 77 height 25
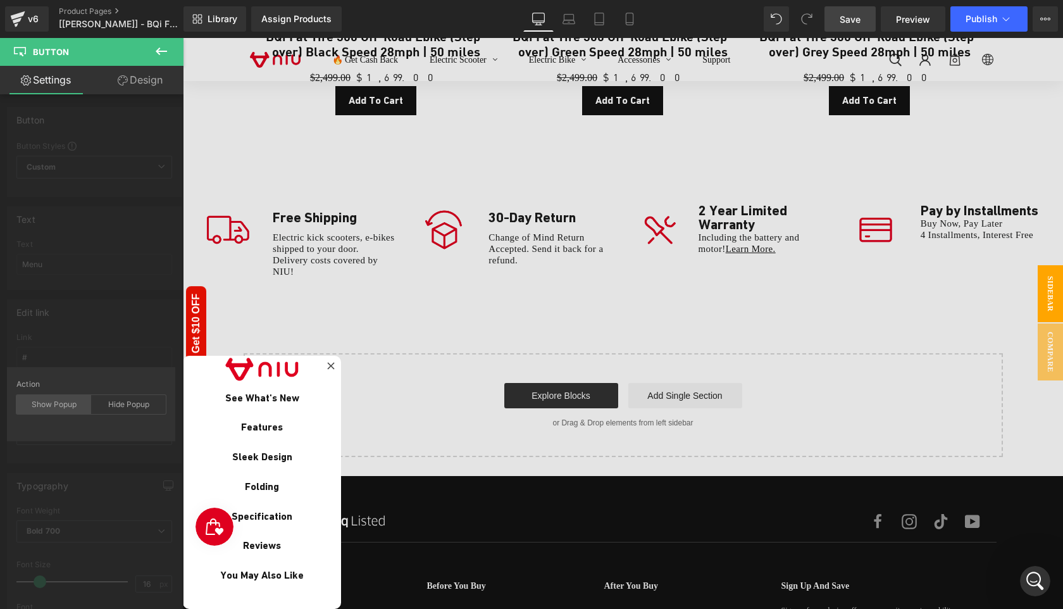
click at [67, 407] on div "Show Popup" at bounding box center [53, 404] width 75 height 19
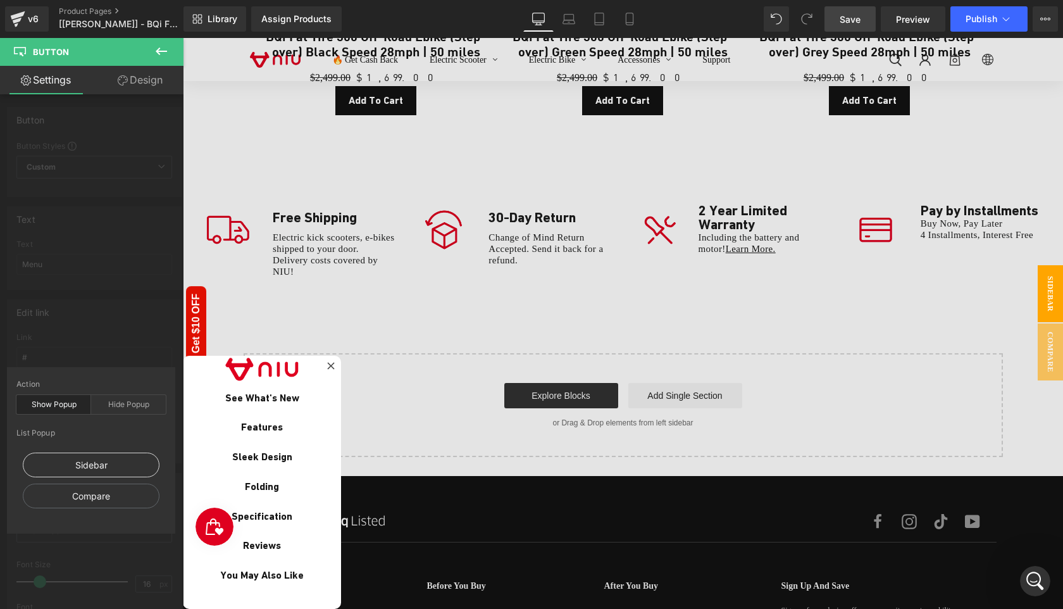
click at [92, 455] on div "Sidebar" at bounding box center [91, 464] width 137 height 25
type input "#show-m-1755077927014"
click at [95, 321] on div "Edit link #show-m-1755077927014 Link #show-m-1755077927014 Pick Link Pick Actio…" at bounding box center [94, 376] width 189 height 173
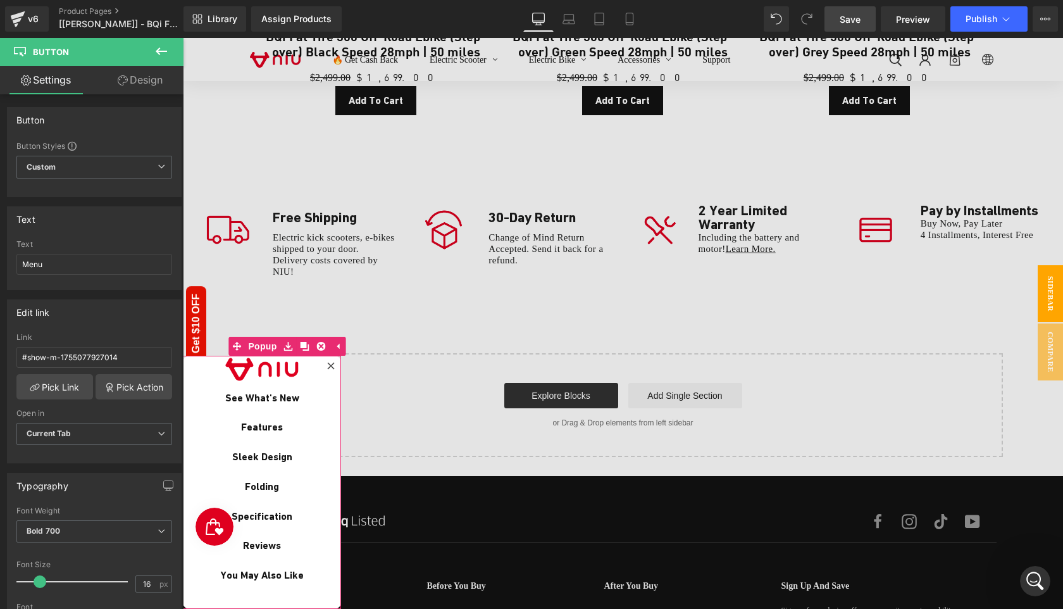
click at [330, 369] on icon at bounding box center [331, 366] width 8 height 8
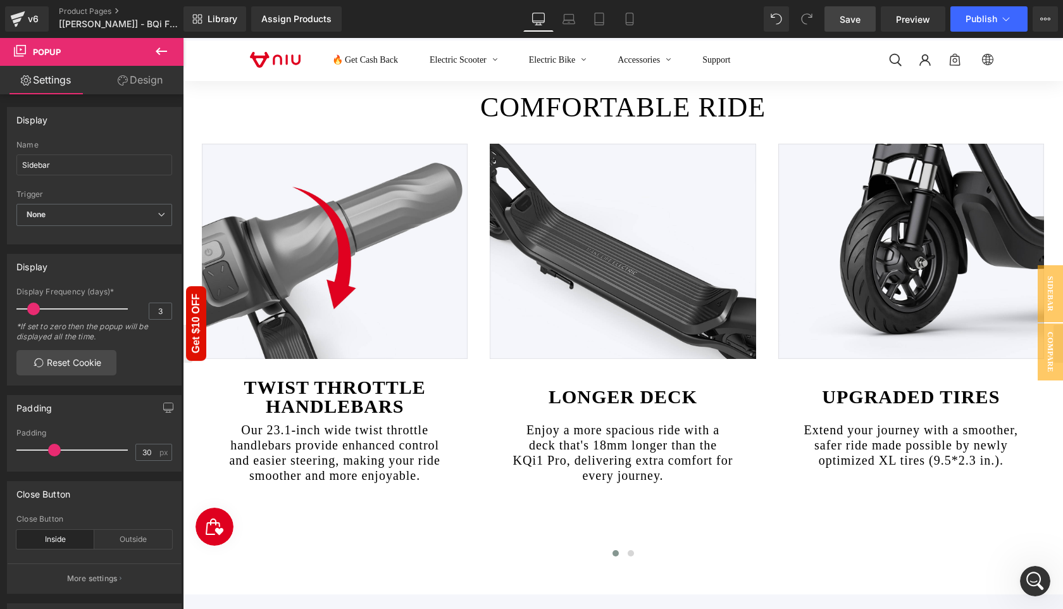
scroll to position [2575, 0]
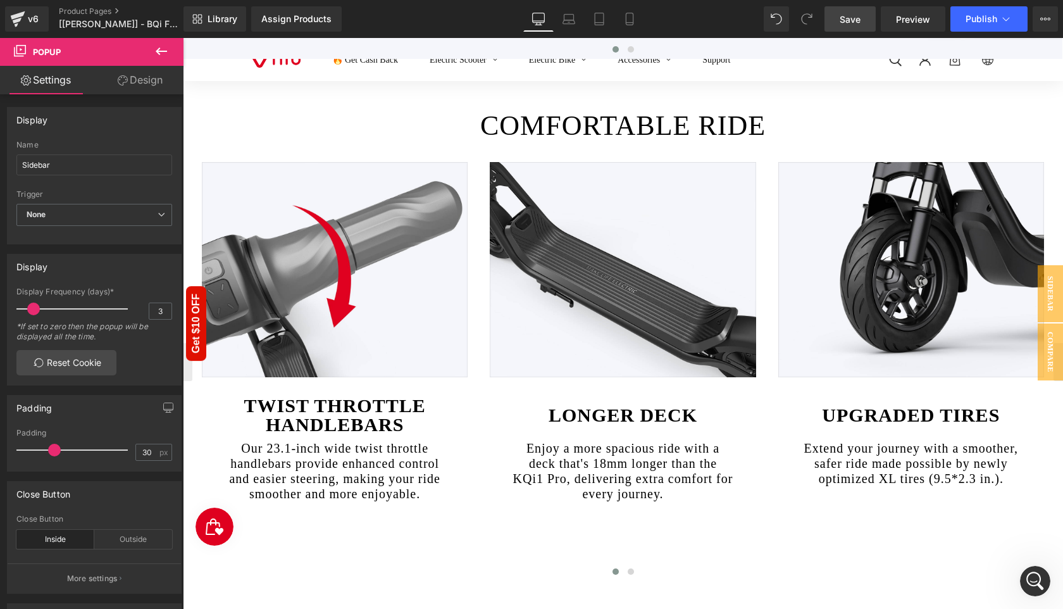
click at [161, 51] on icon at bounding box center [161, 51] width 11 height 8
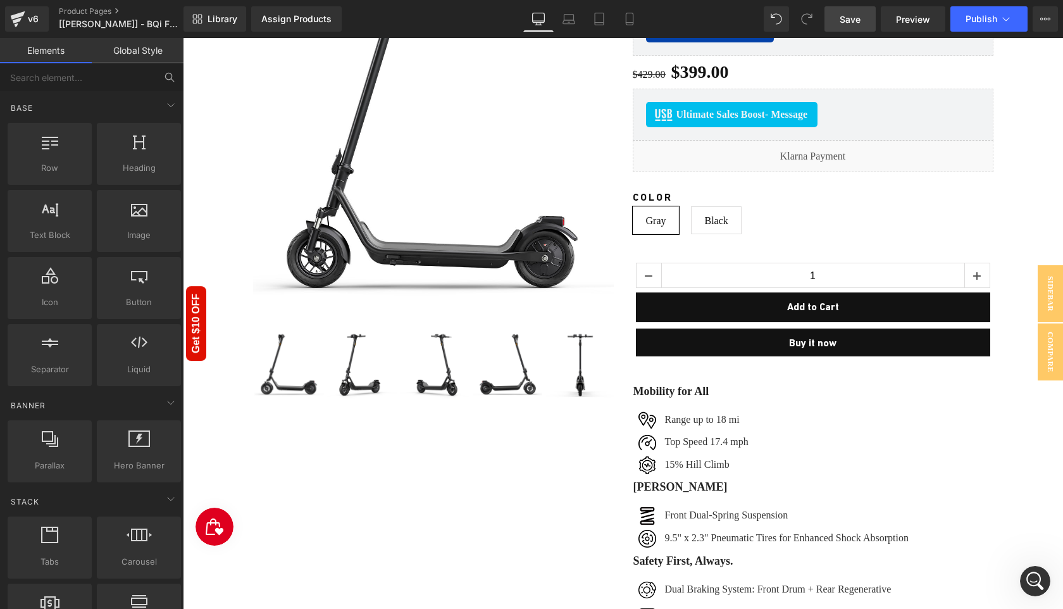
scroll to position [0, 0]
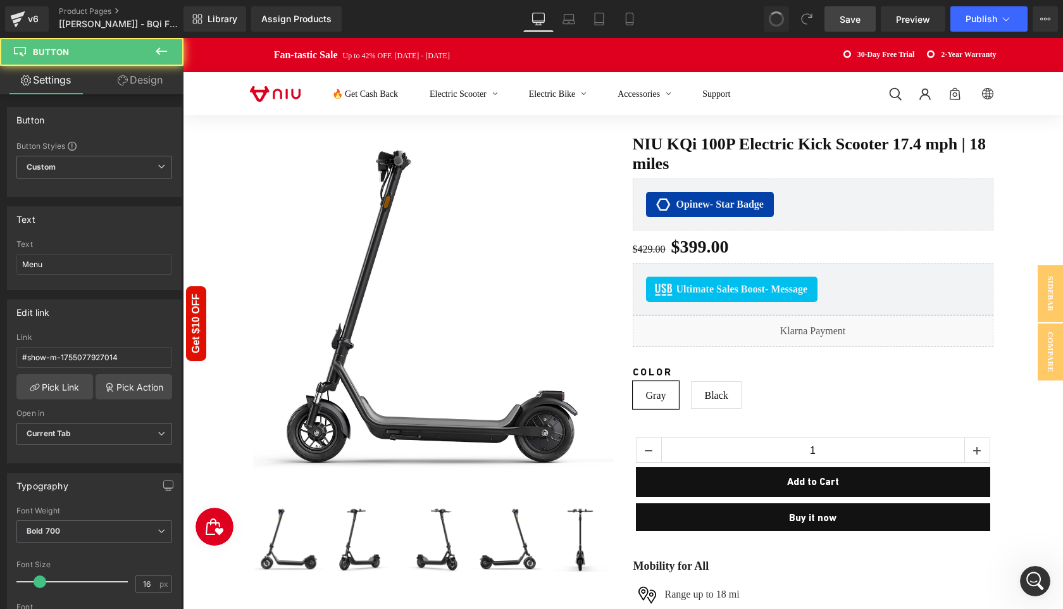
type input "#"
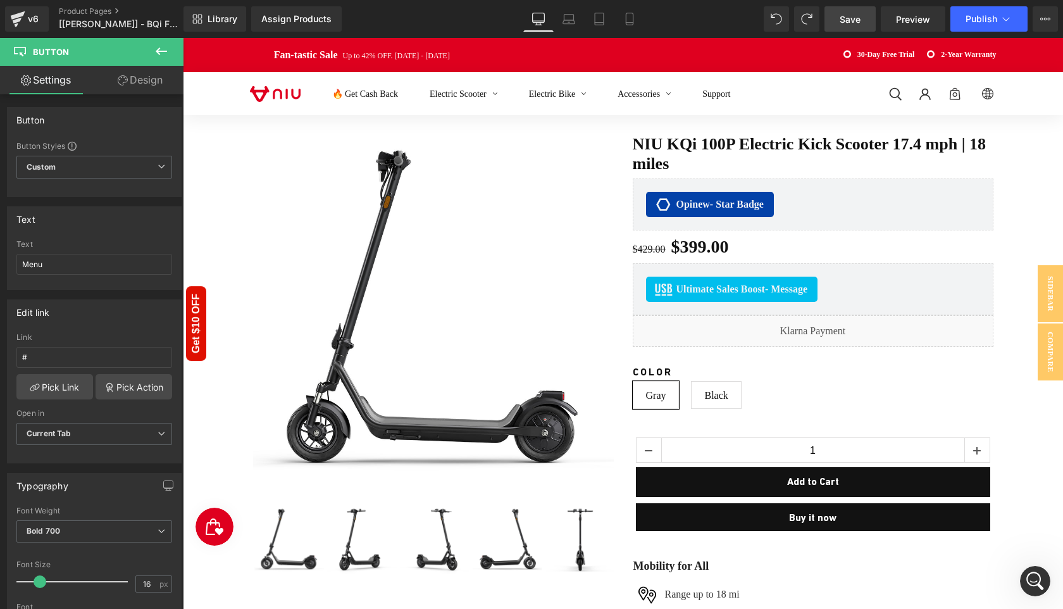
type input "Call To Action"
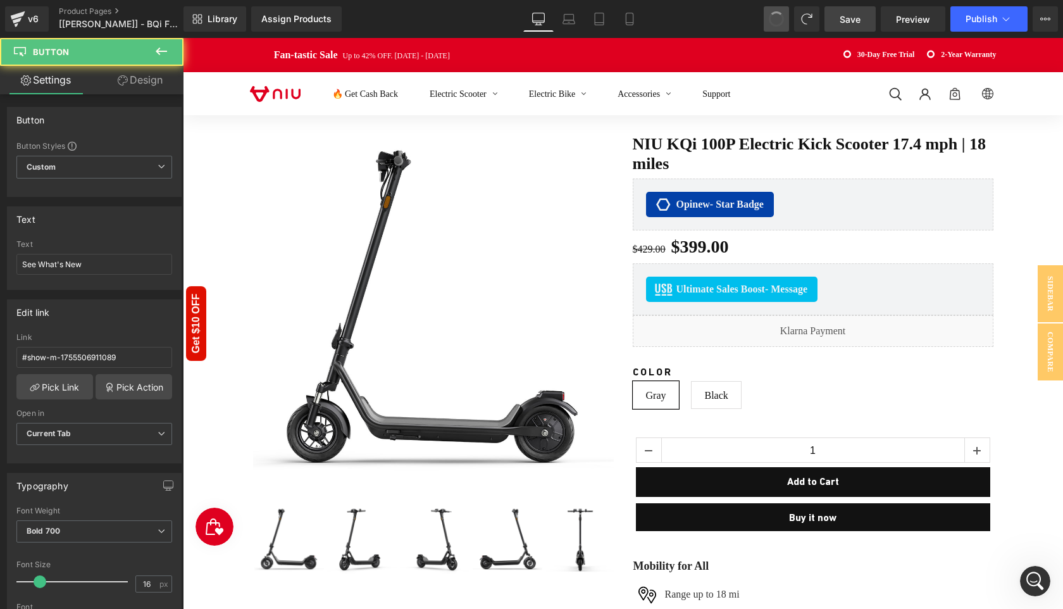
type input "#"
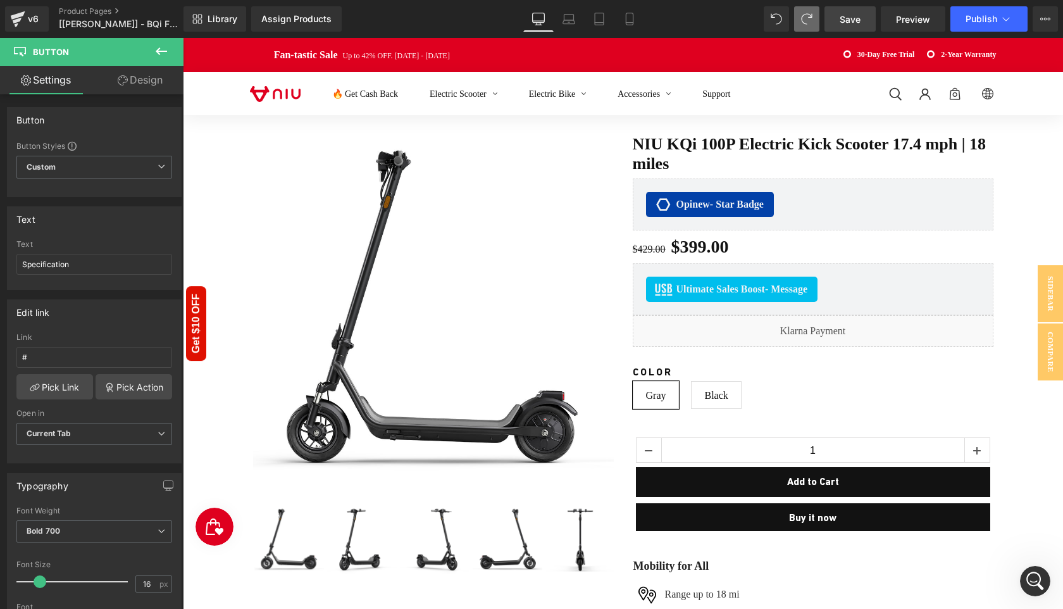
type input "#r-1755507669285"
type input "#show-m-1755506911089"
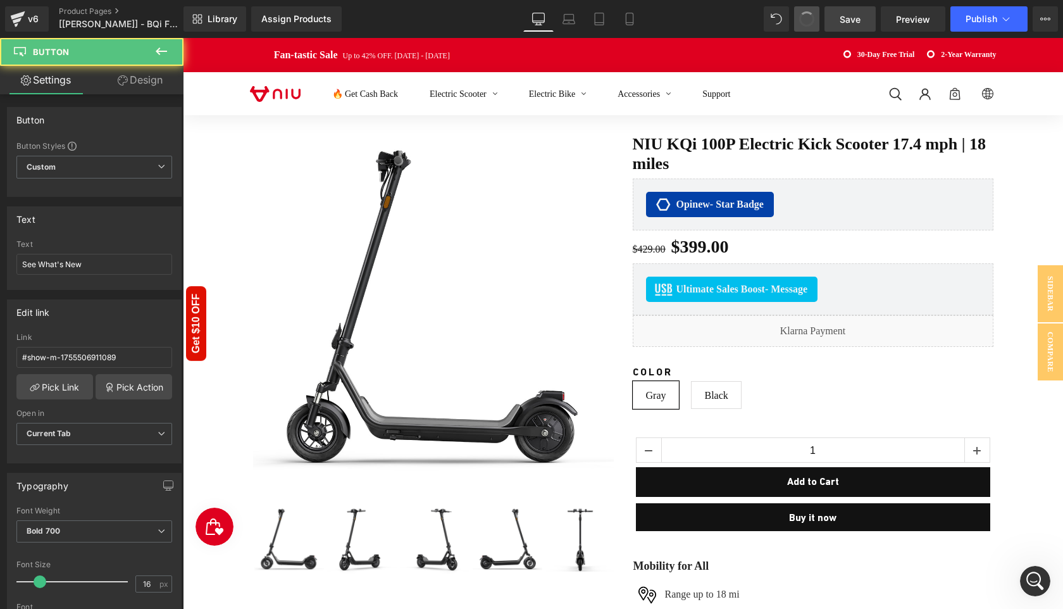
click at [802, 25] on button at bounding box center [806, 18] width 25 height 25
type input "#show-m-1755077927014"
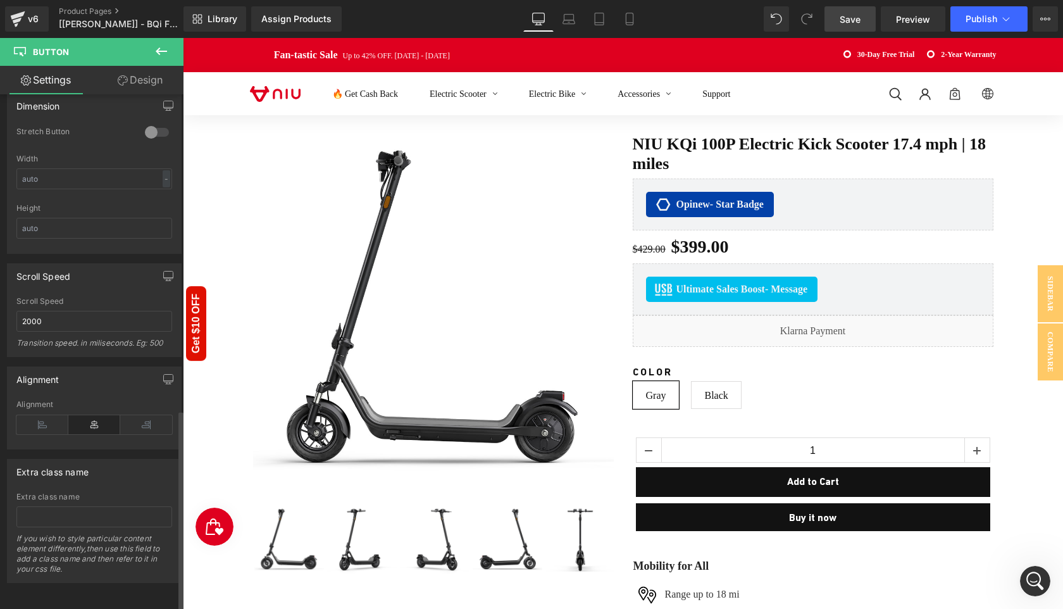
scroll to position [340, 0]
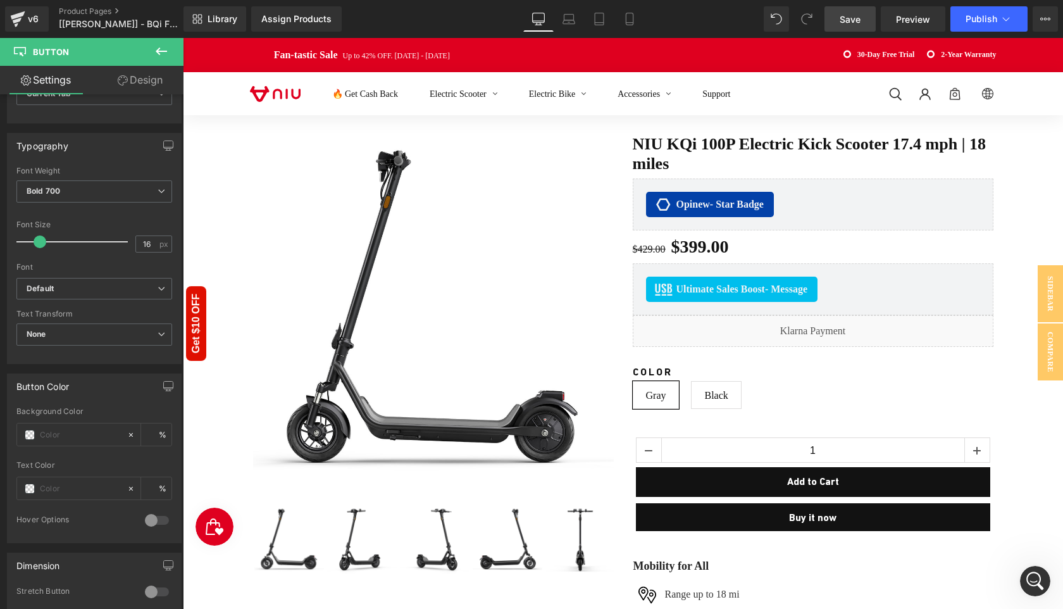
click at [135, 80] on link "Design" at bounding box center [140, 80] width 92 height 28
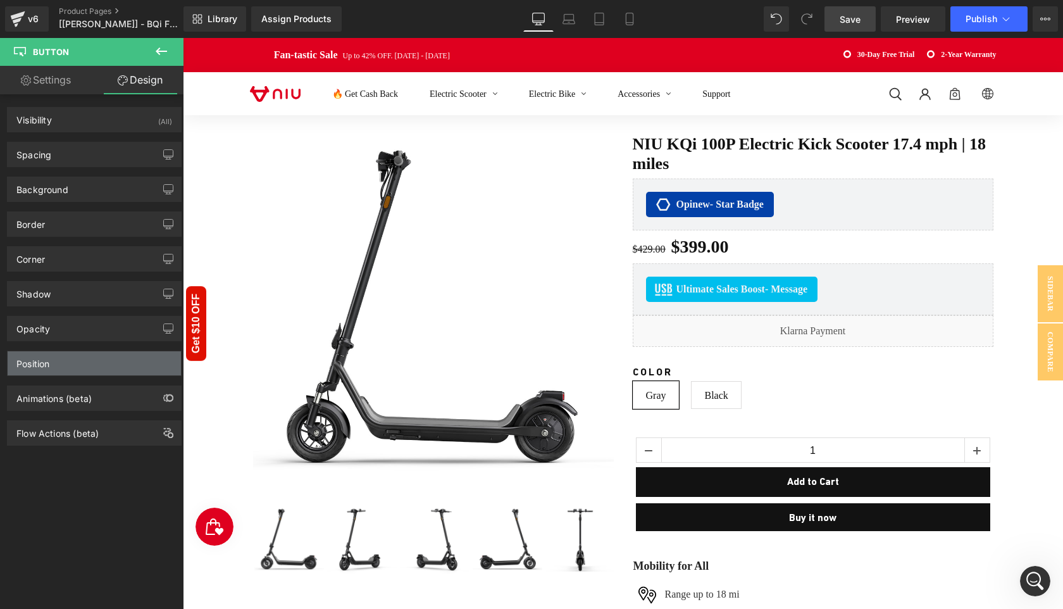
click at [87, 368] on div "Position" at bounding box center [94, 363] width 173 height 24
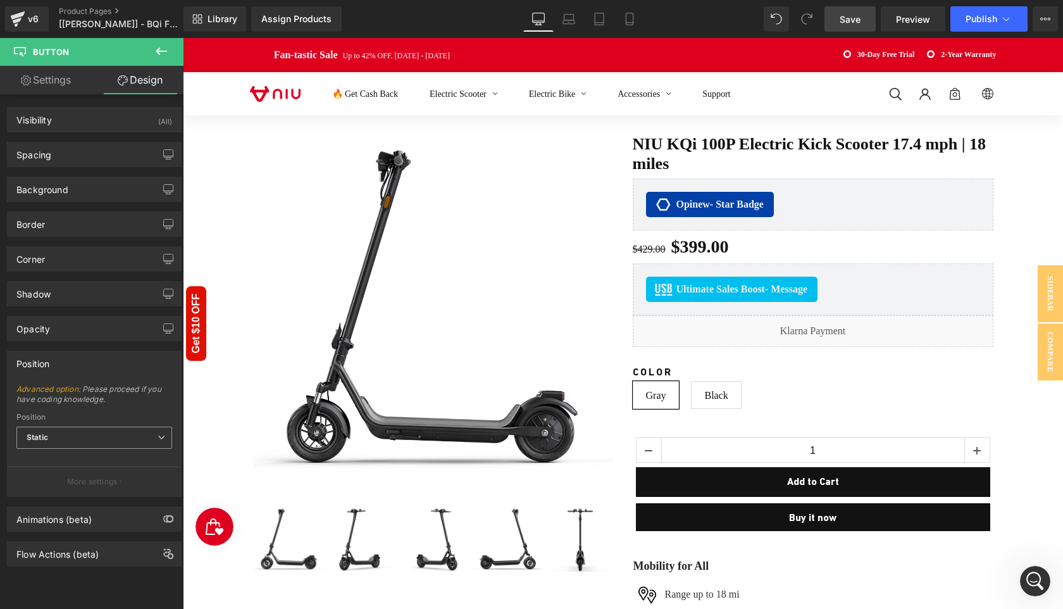
click at [116, 445] on span "Static" at bounding box center [94, 437] width 156 height 22
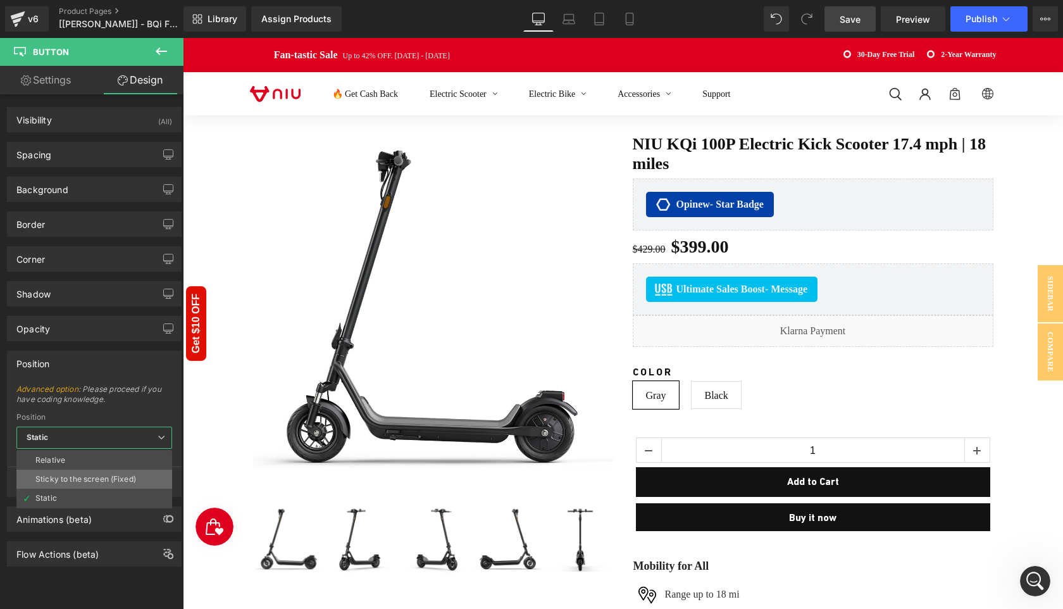
click at [115, 477] on div "Sticky to the screen (Fixed)" at bounding box center [85, 478] width 101 height 9
type input "99"
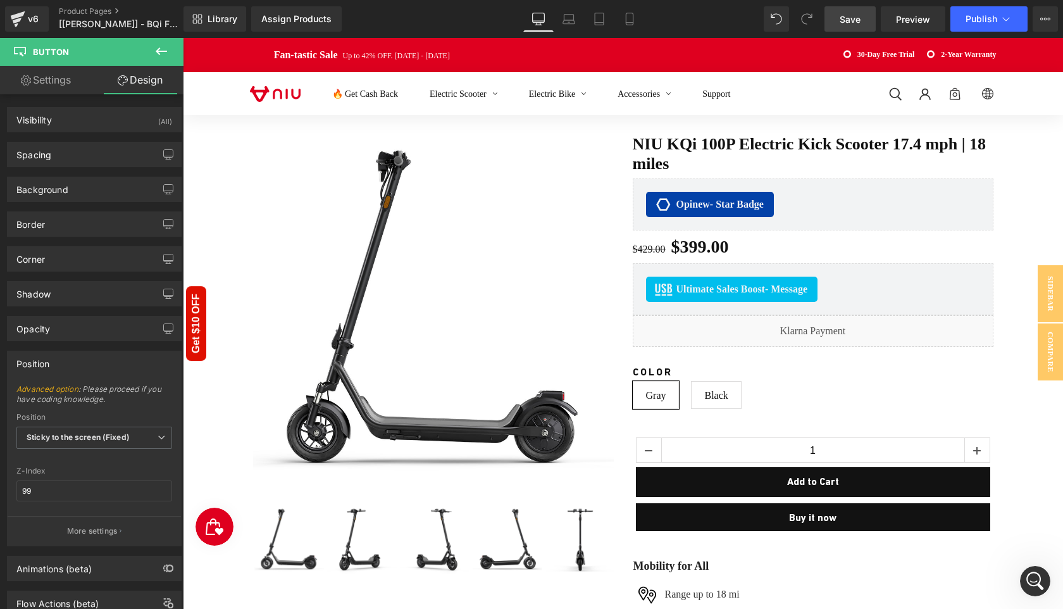
scroll to position [42, 0]
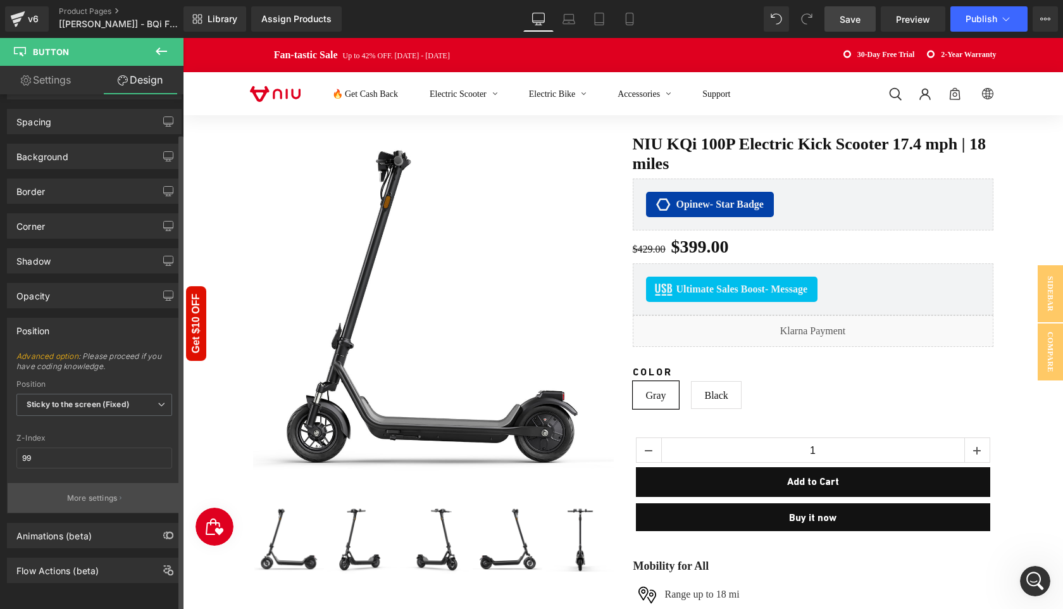
click at [99, 492] on p "More settings" at bounding box center [92, 497] width 51 height 11
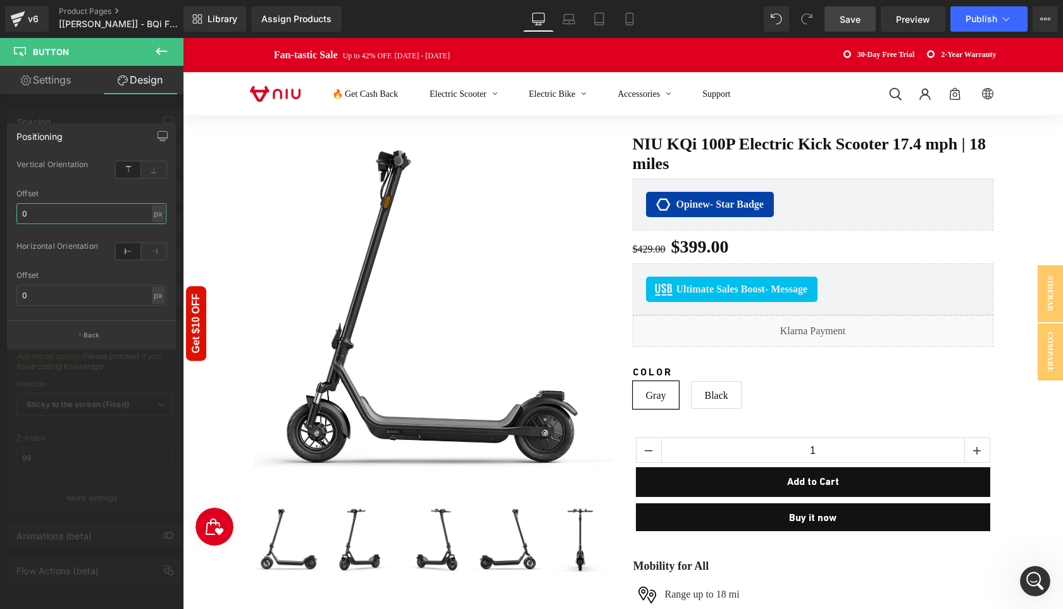
click at [97, 216] on input "0" at bounding box center [91, 213] width 150 height 21
type input "100"
click at [81, 290] on input "0" at bounding box center [91, 295] width 150 height 21
type input "40"
click at [154, 248] on icon at bounding box center [153, 251] width 25 height 16
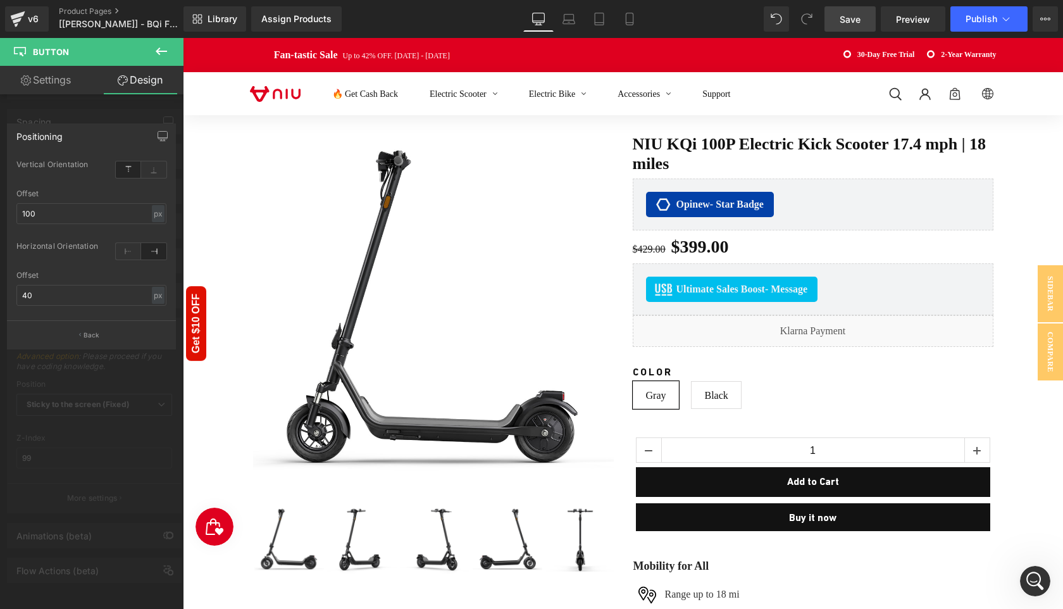
click at [164, 56] on icon at bounding box center [161, 51] width 15 height 15
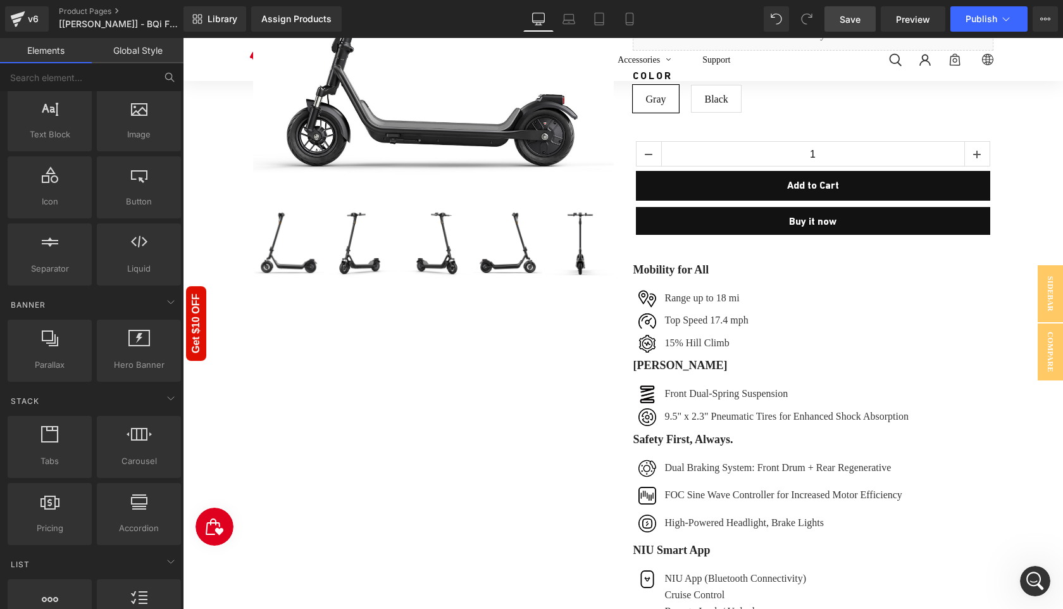
scroll to position [0, 0]
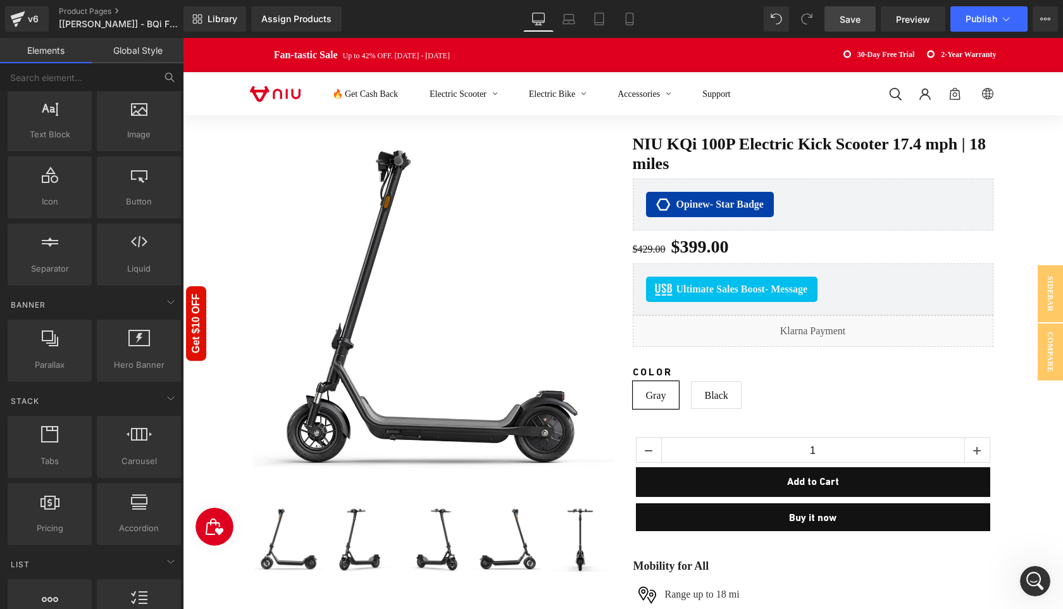
click at [849, 13] on span "Save" at bounding box center [849, 19] width 21 height 13
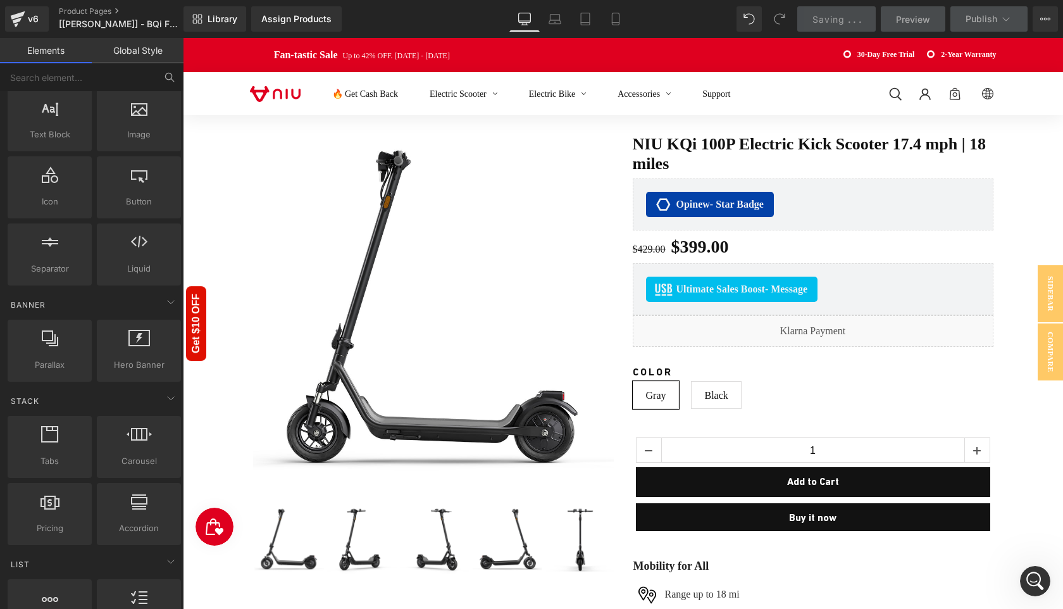
click at [1032, 580] on icon "Open Intercom Messenger" at bounding box center [1035, 581] width 21 height 21
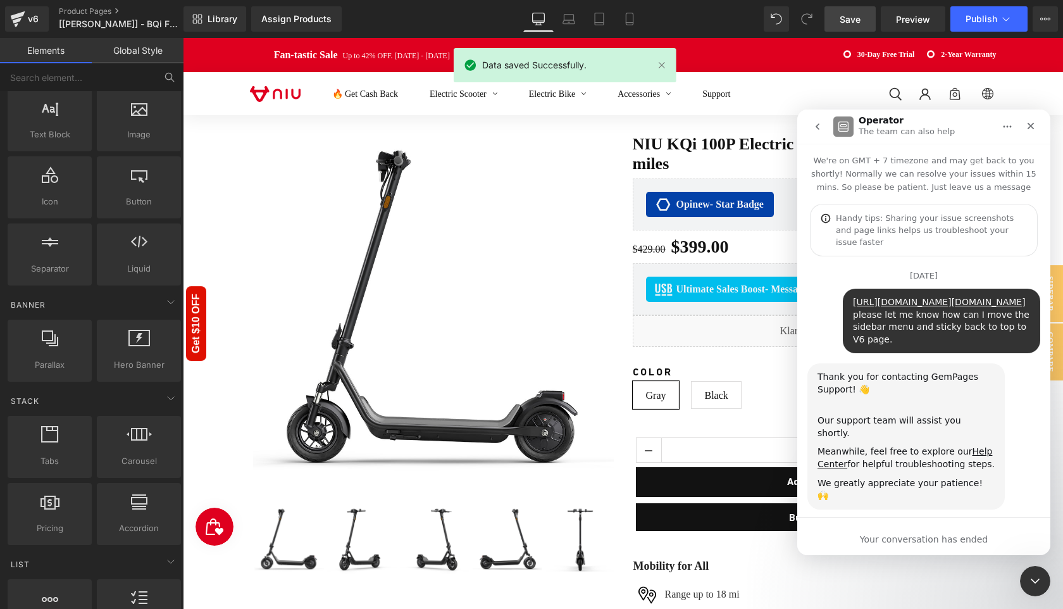
scroll to position [3396, 0]
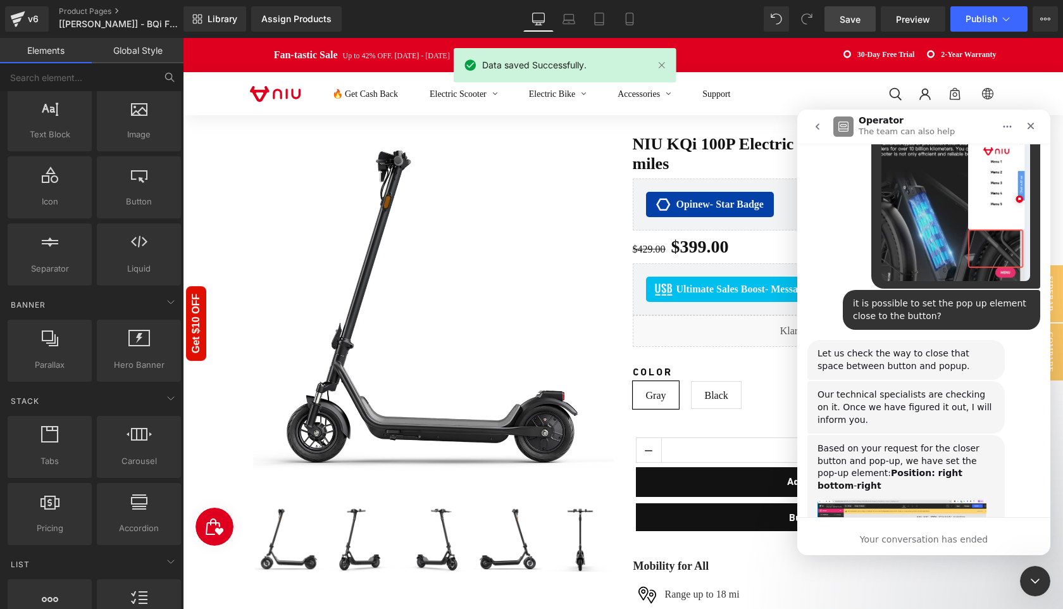
click at [820, 128] on icon "go back" at bounding box center [817, 126] width 10 height 10
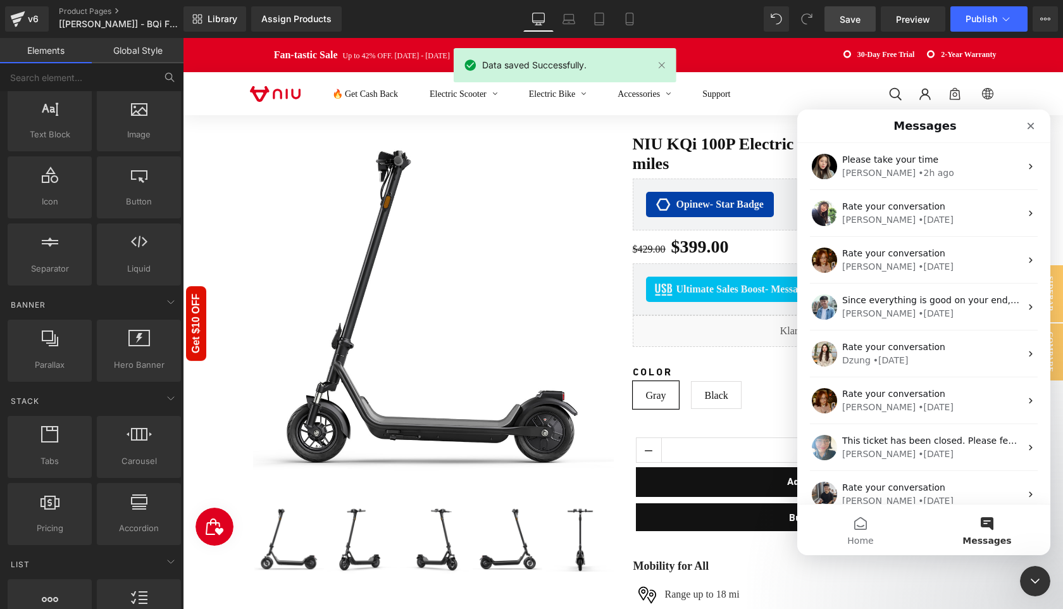
scroll to position [0, 0]
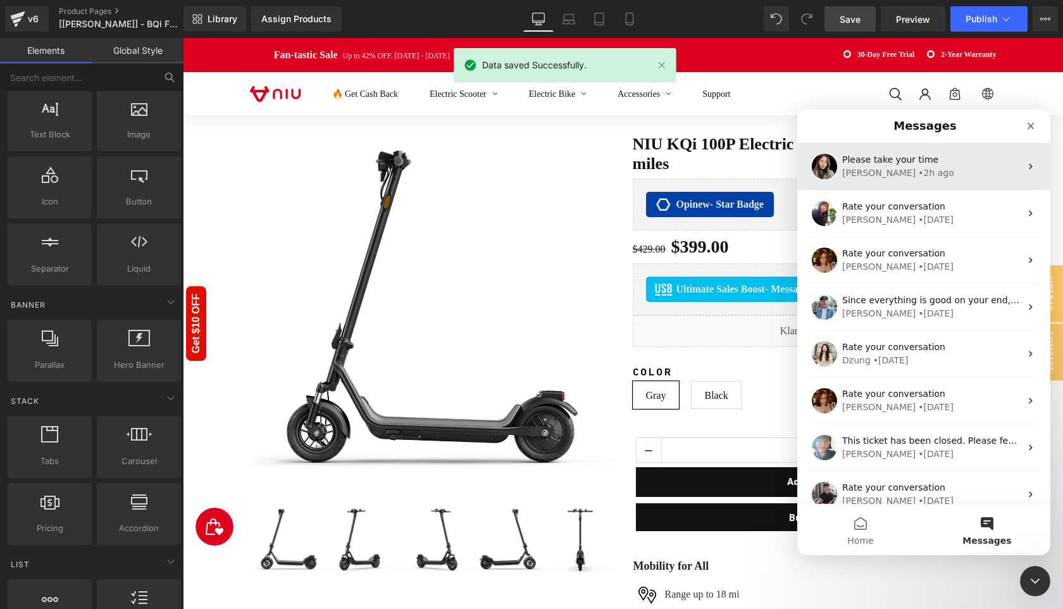
click at [925, 177] on div "Célia • 2h ago" at bounding box center [931, 172] width 178 height 13
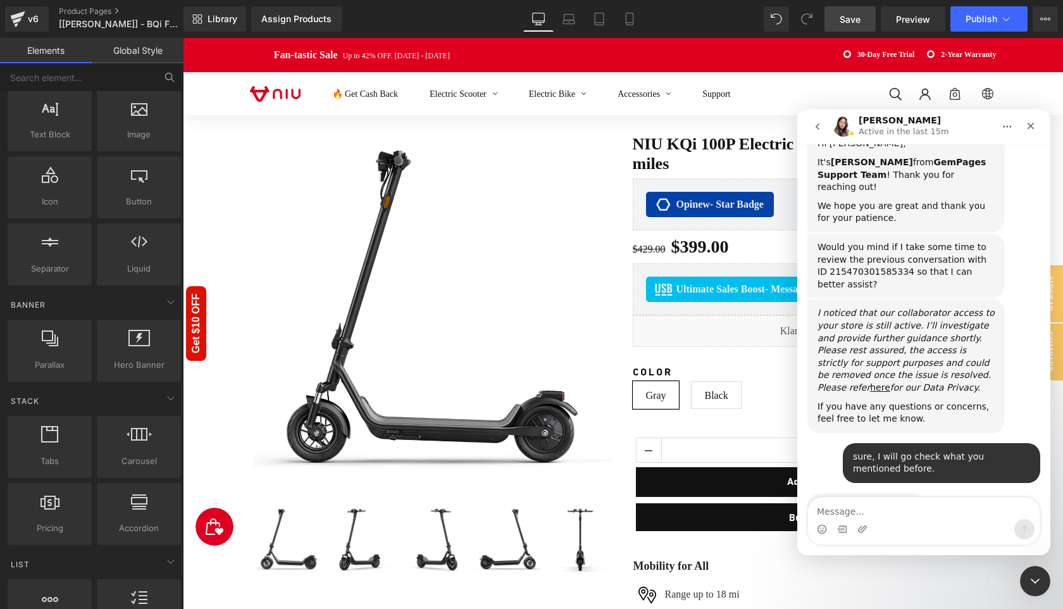
click at [877, 512] on textarea "Message…" at bounding box center [924, 508] width 232 height 22
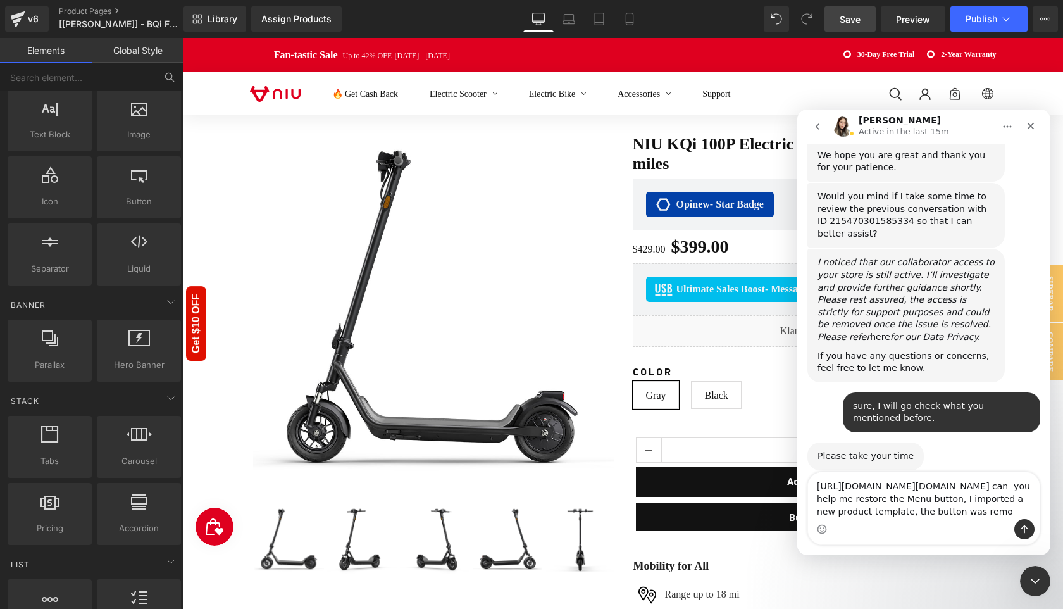
scroll to position [712, 0]
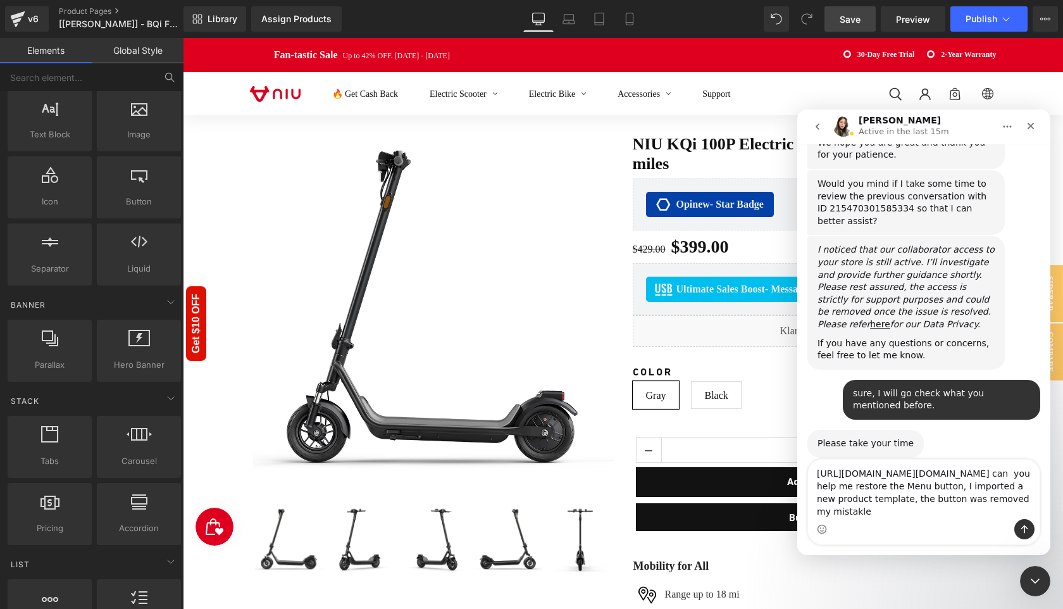
type textarea "https://app.gempages.net/editor?id=1755077243&type=template-product&page=produc…"
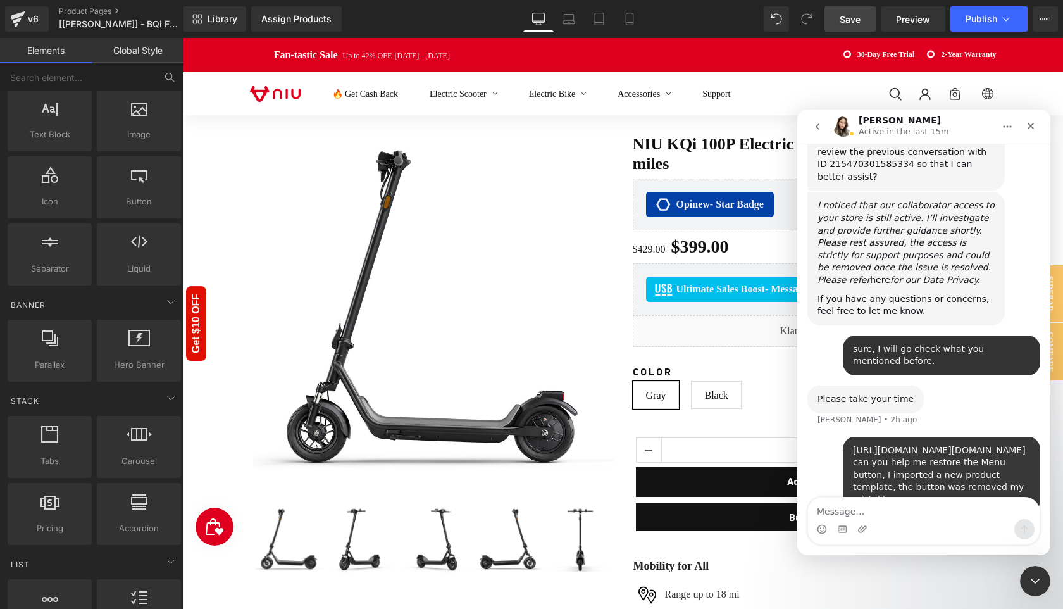
scroll to position [762, 0]
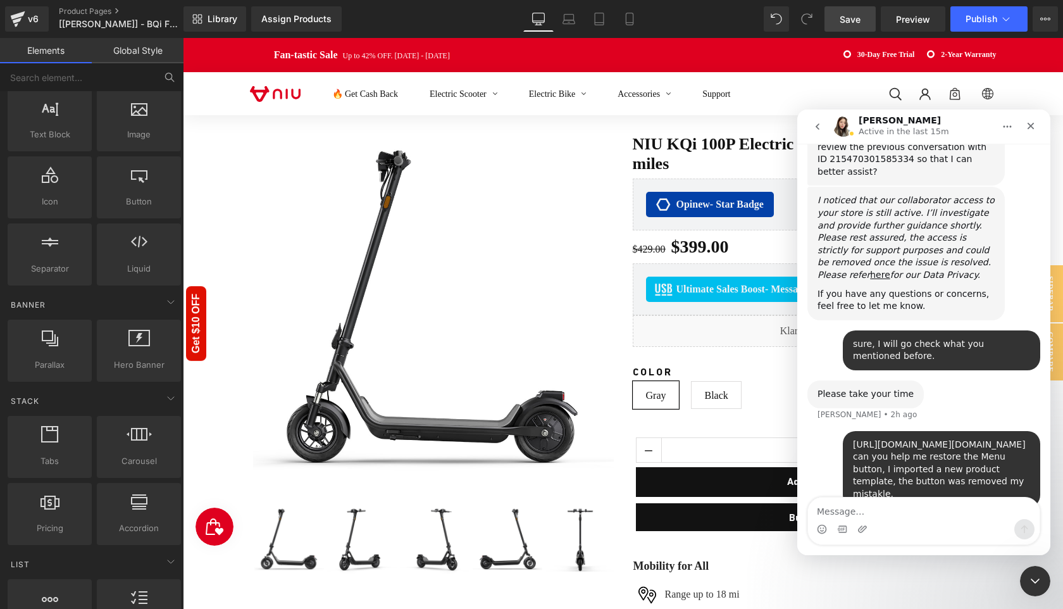
click at [1040, 590] on div "Close Intercom Messenger" at bounding box center [1035, 581] width 30 height 30
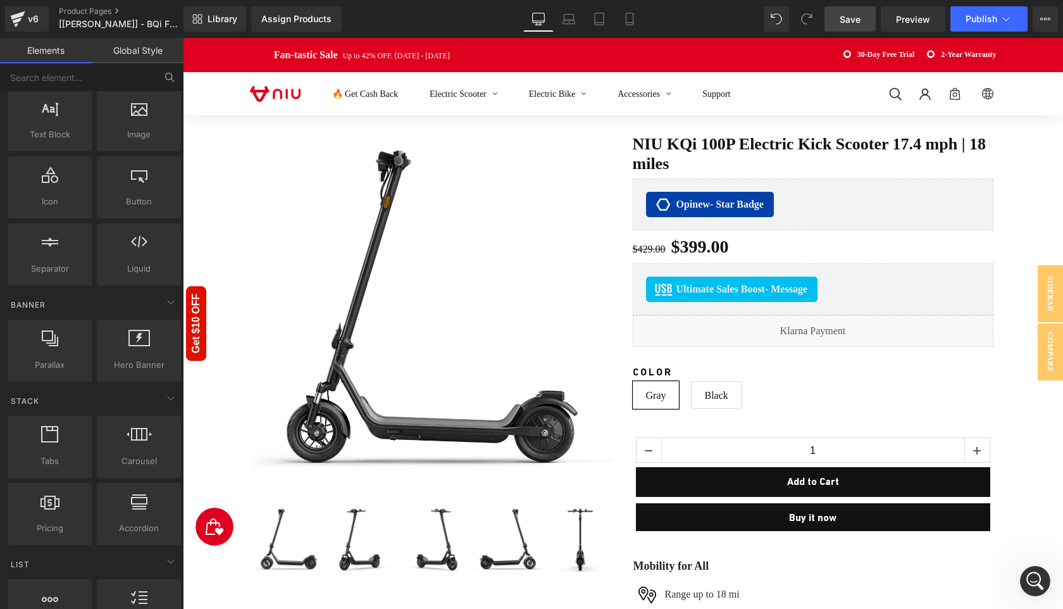
click at [852, 20] on span "Save" at bounding box center [849, 19] width 21 height 13
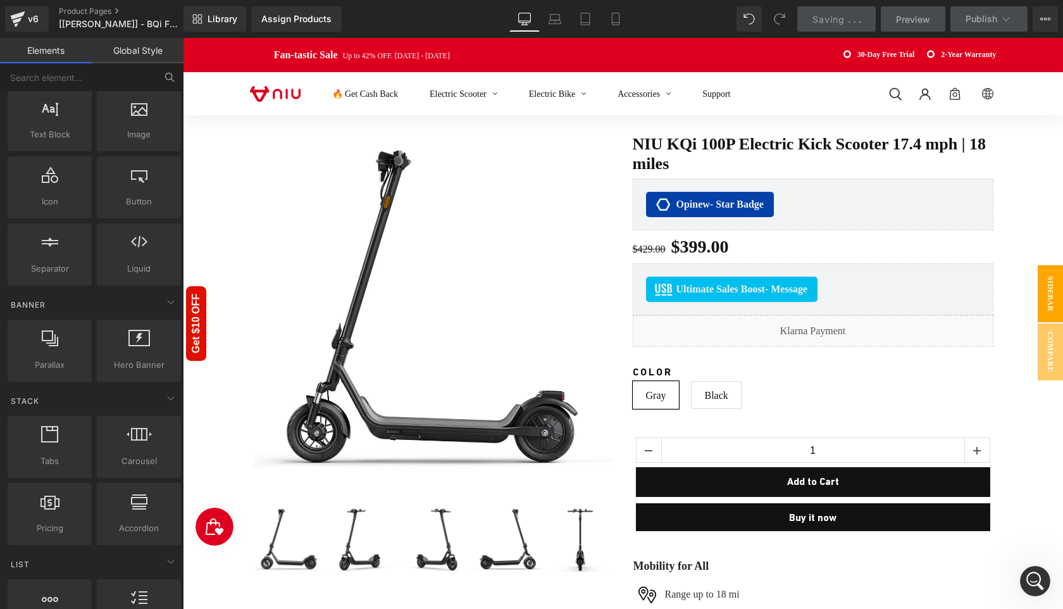
click at [1053, 304] on span "Sidebar" at bounding box center [1049, 293] width 25 height 57
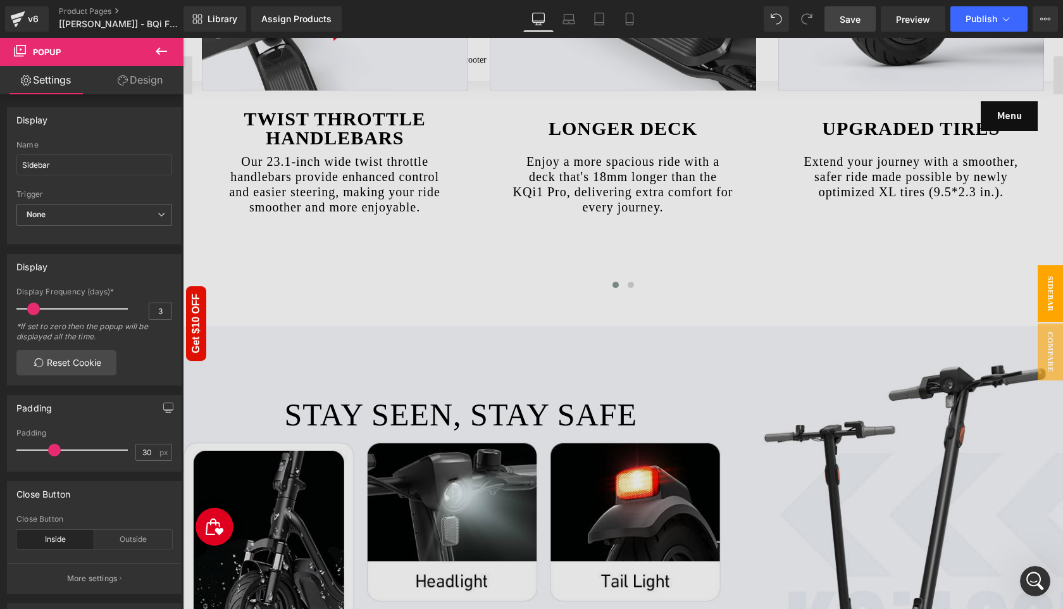
scroll to position [2899, 0]
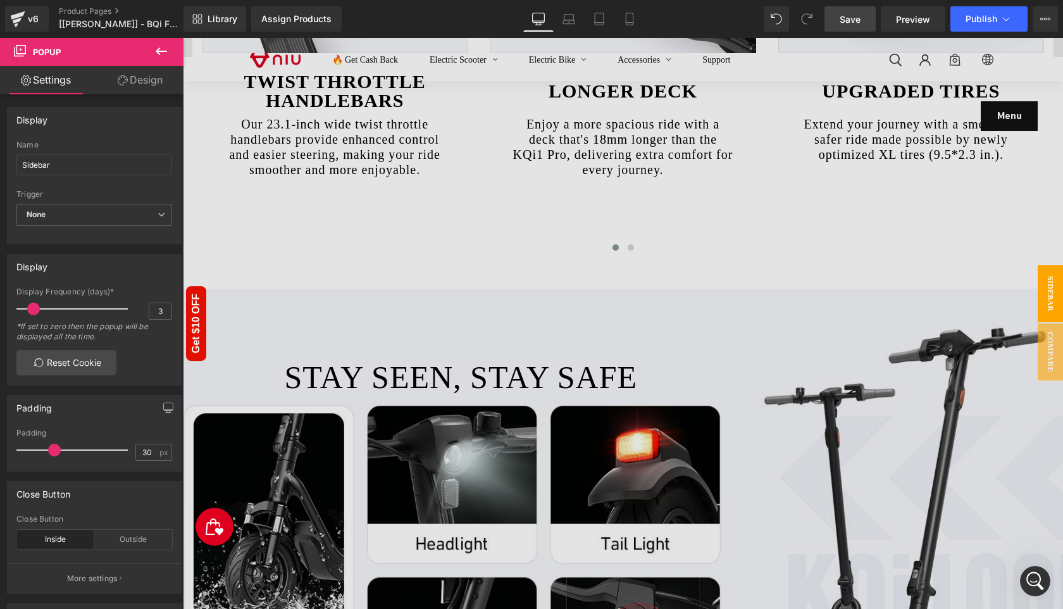
click at [1004, 117] on div at bounding box center [623, 323] width 880 height 571
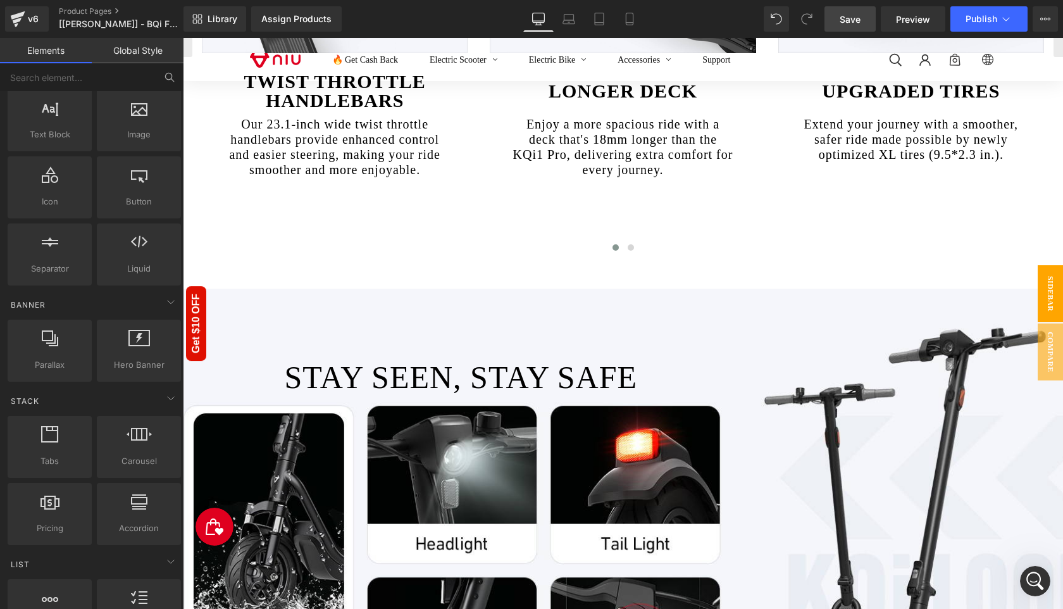
click at [1049, 303] on span "Sidebar" at bounding box center [1049, 293] width 25 height 57
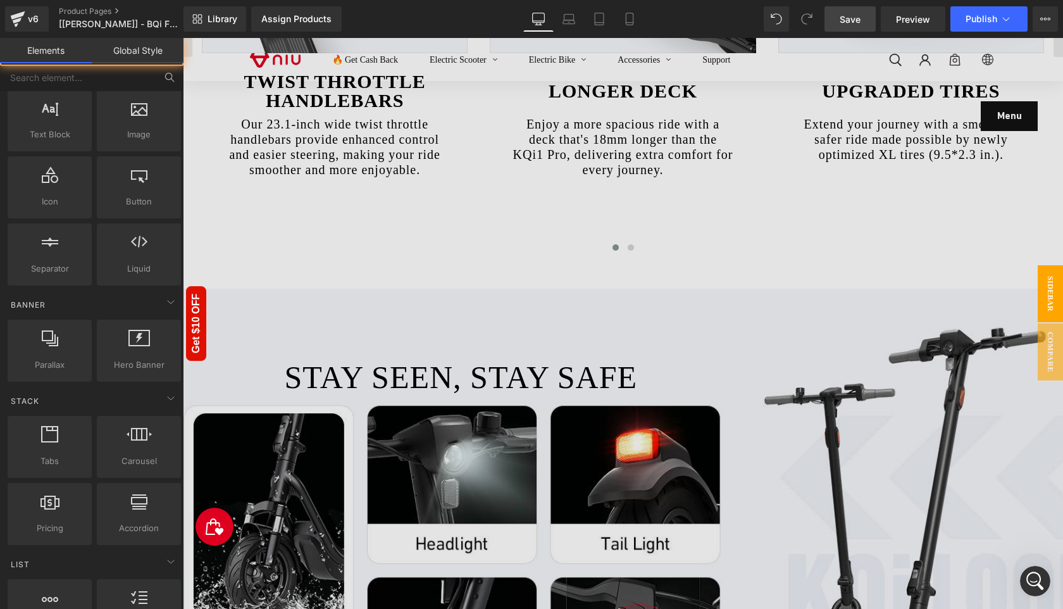
click at [1048, 300] on span "Sidebar" at bounding box center [1049, 293] width 25 height 57
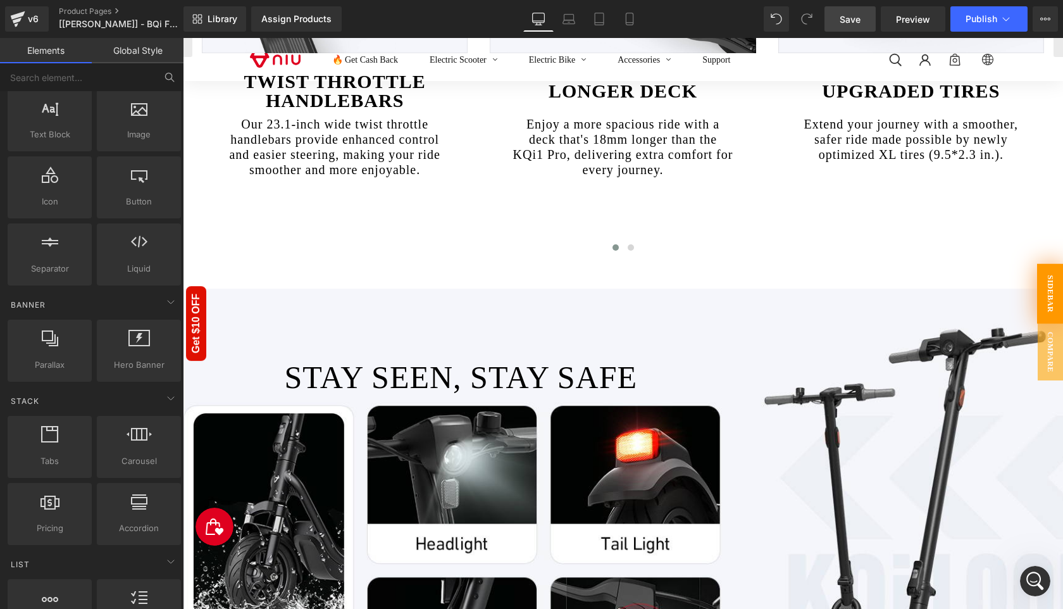
click at [1048, 303] on span "Sidebar" at bounding box center [1050, 294] width 27 height 60
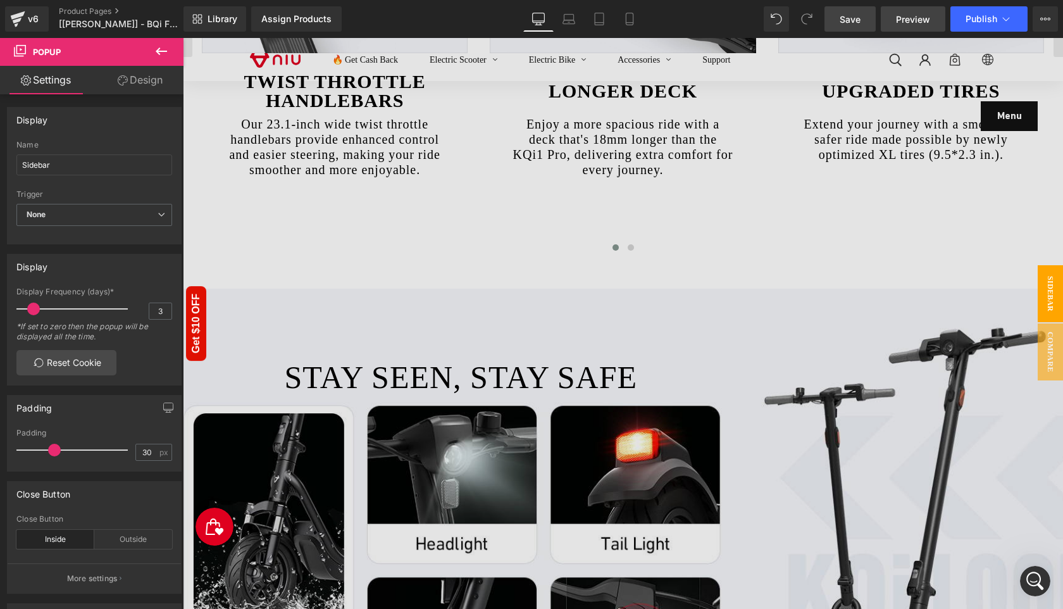
click at [908, 21] on span "Preview" at bounding box center [913, 19] width 34 height 13
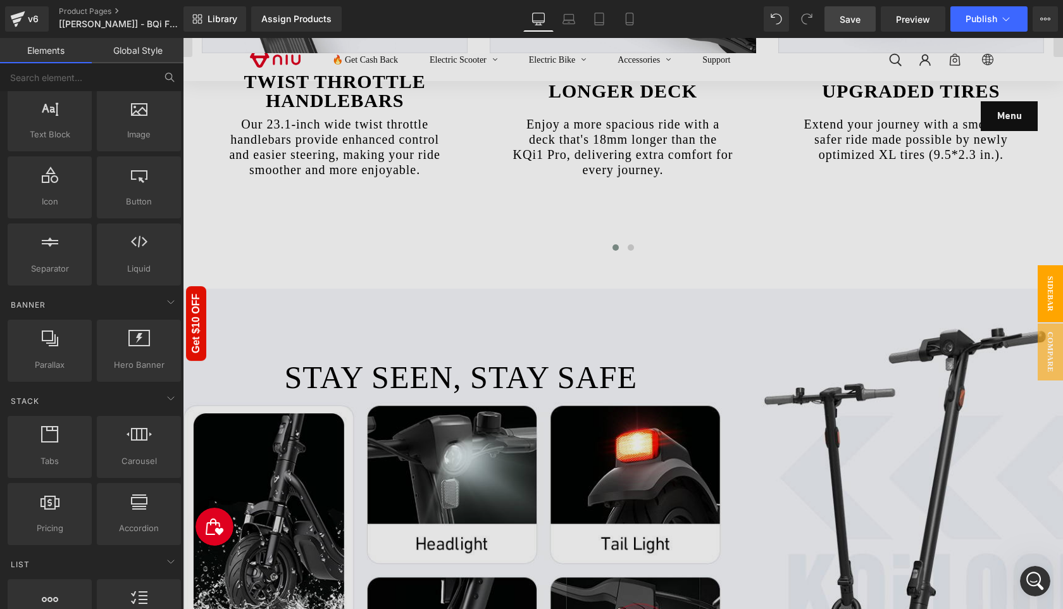
click at [1021, 118] on div at bounding box center [623, 323] width 880 height 571
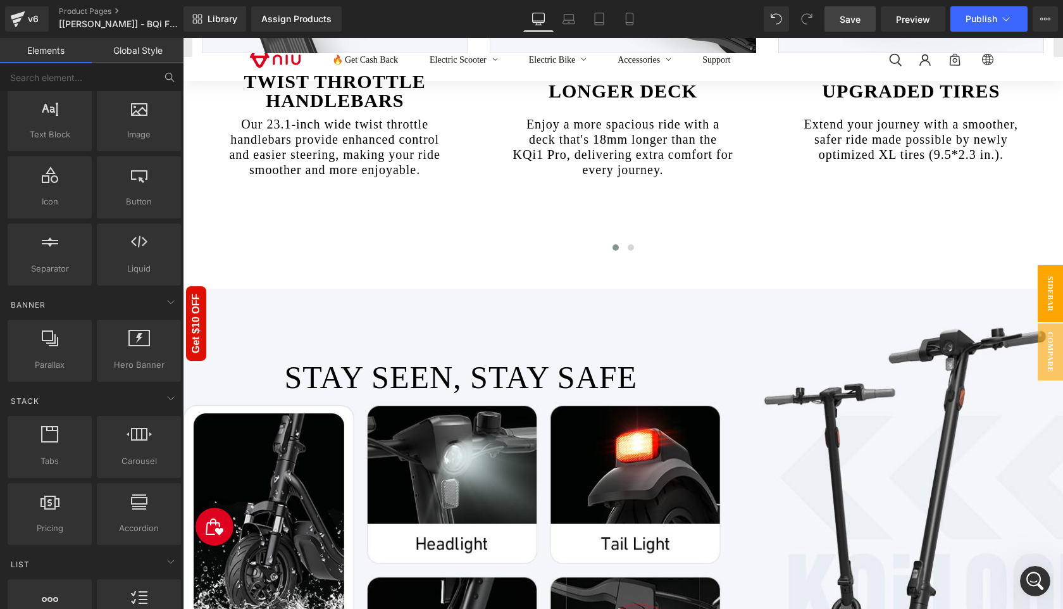
click at [1049, 307] on span "Sidebar" at bounding box center [1049, 293] width 25 height 57
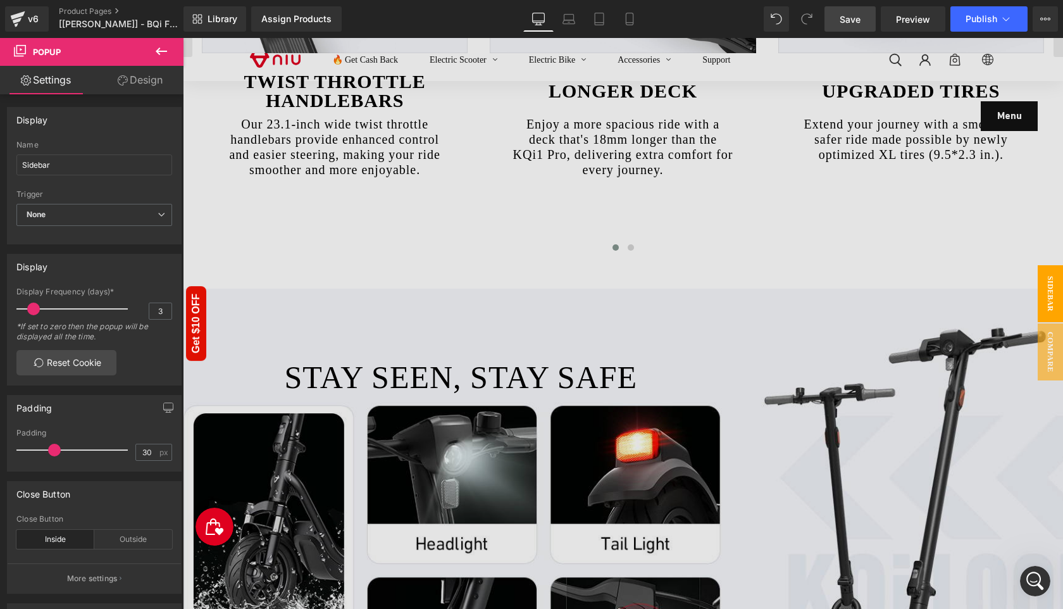
click at [1008, 116] on div at bounding box center [623, 323] width 880 height 571
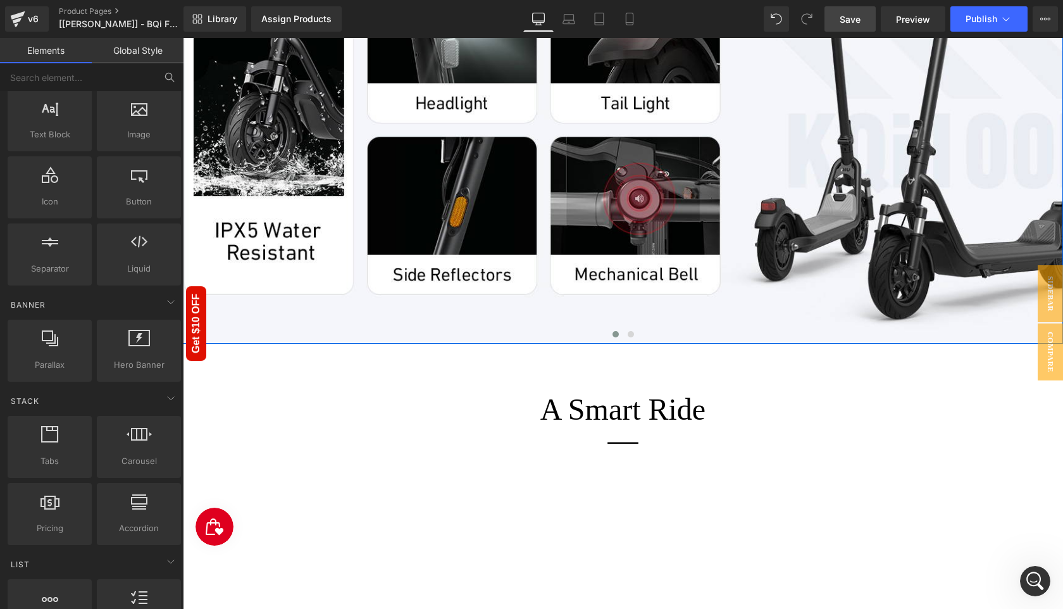
scroll to position [3528, 0]
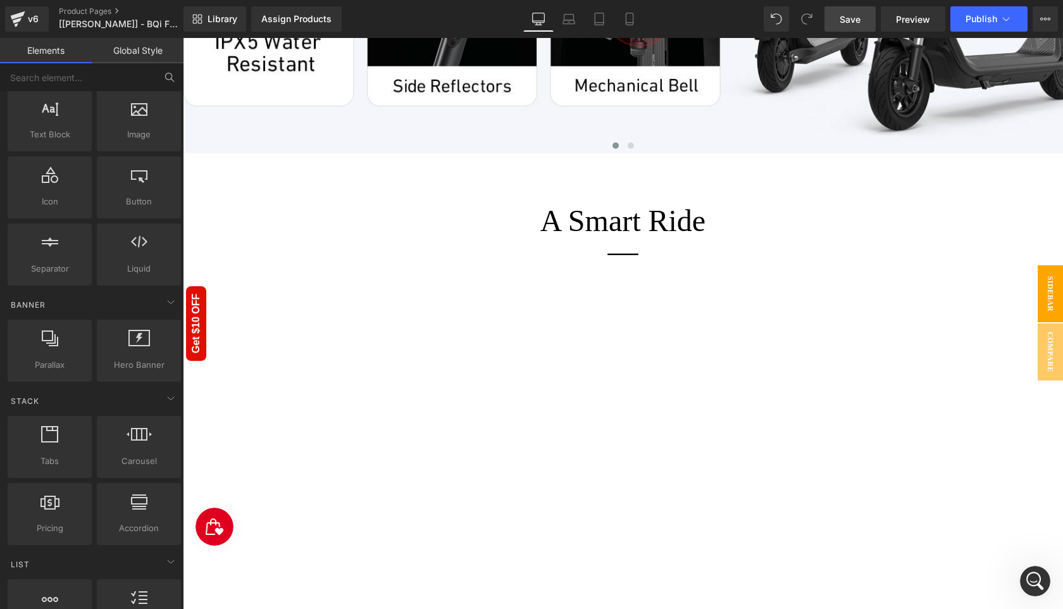
click at [1051, 292] on span "Sidebar" at bounding box center [1049, 293] width 25 height 57
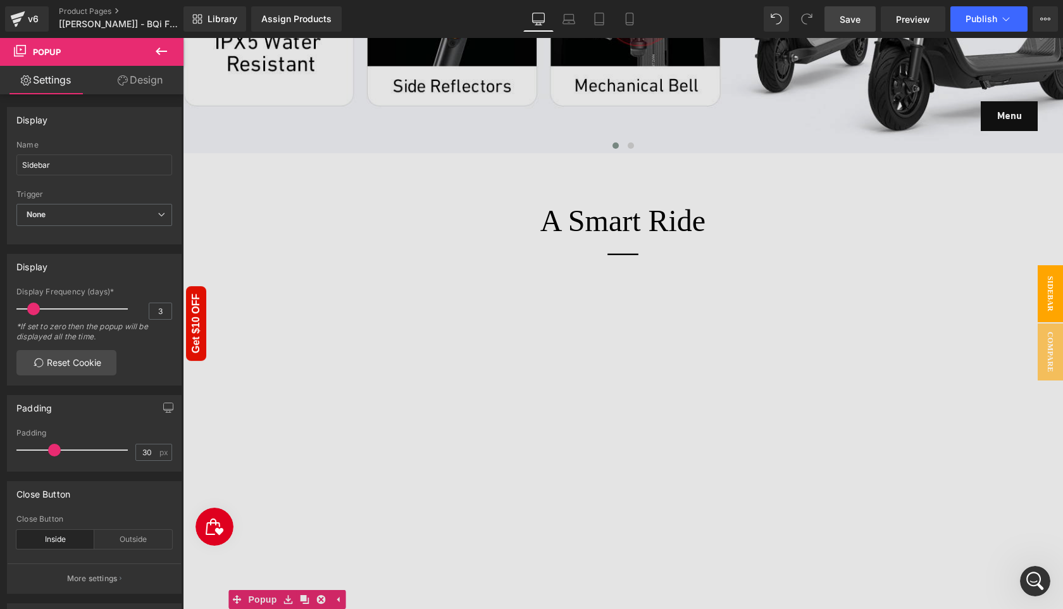
click at [135, 86] on link "Design" at bounding box center [140, 80] width 92 height 28
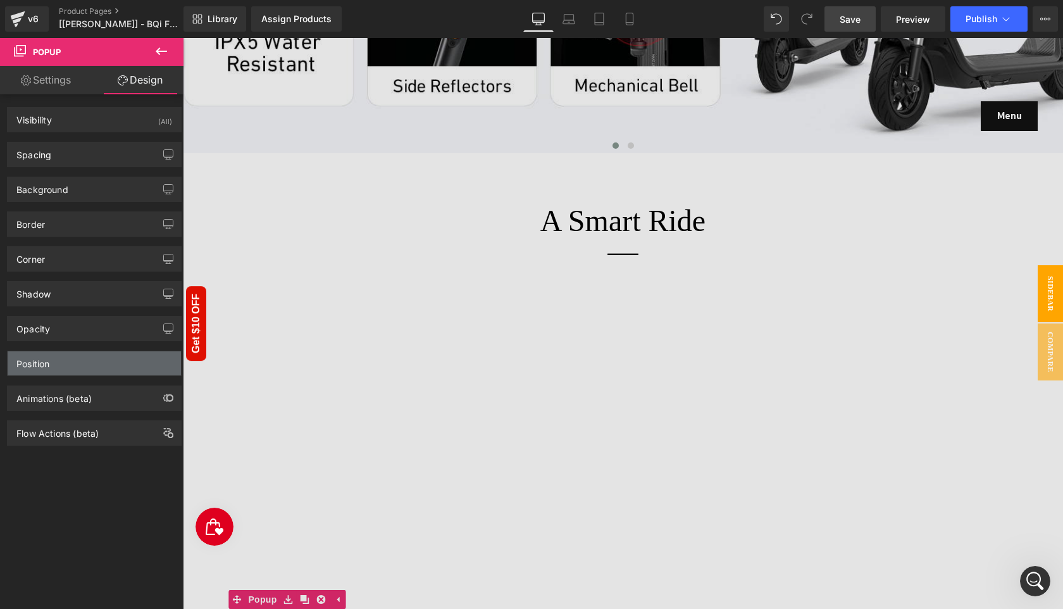
click at [87, 366] on div "Position" at bounding box center [94, 363] width 173 height 24
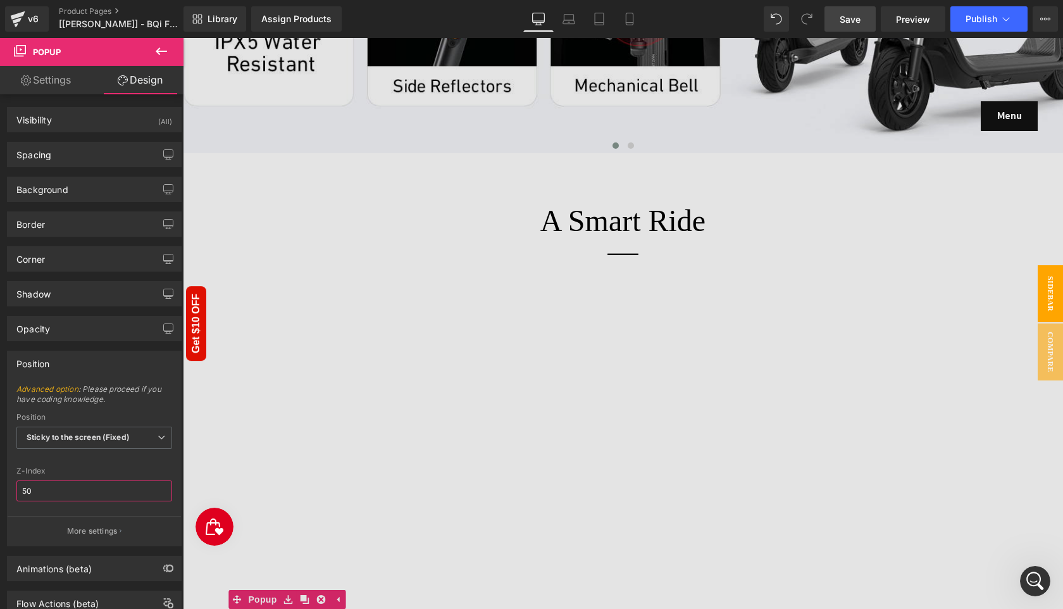
click at [42, 488] on input "50" at bounding box center [94, 490] width 156 height 21
type input "99"
click at [85, 529] on p "More settings" at bounding box center [92, 530] width 51 height 11
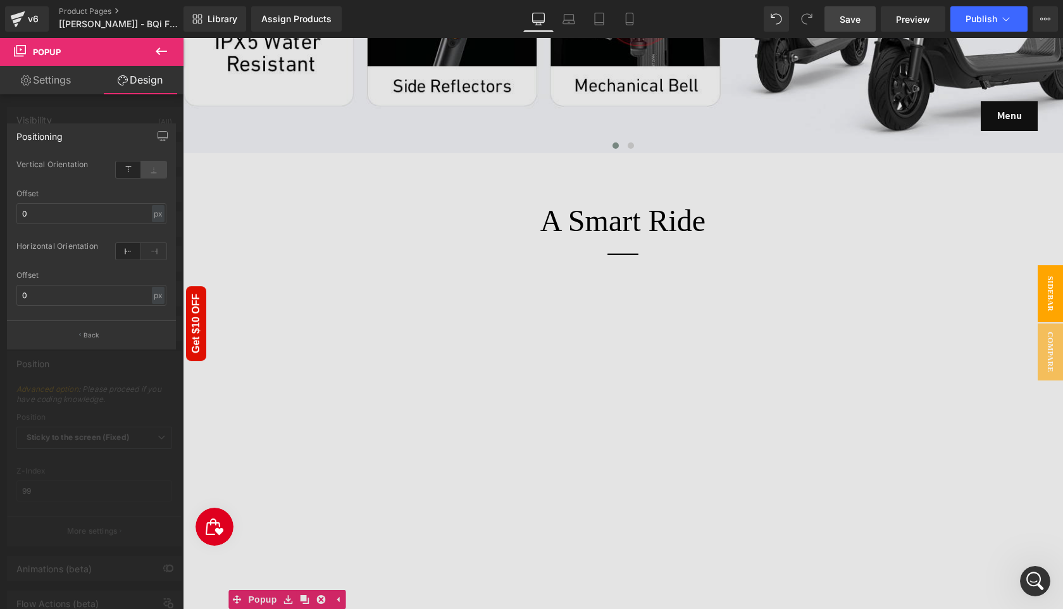
click at [156, 175] on icon at bounding box center [153, 169] width 25 height 16
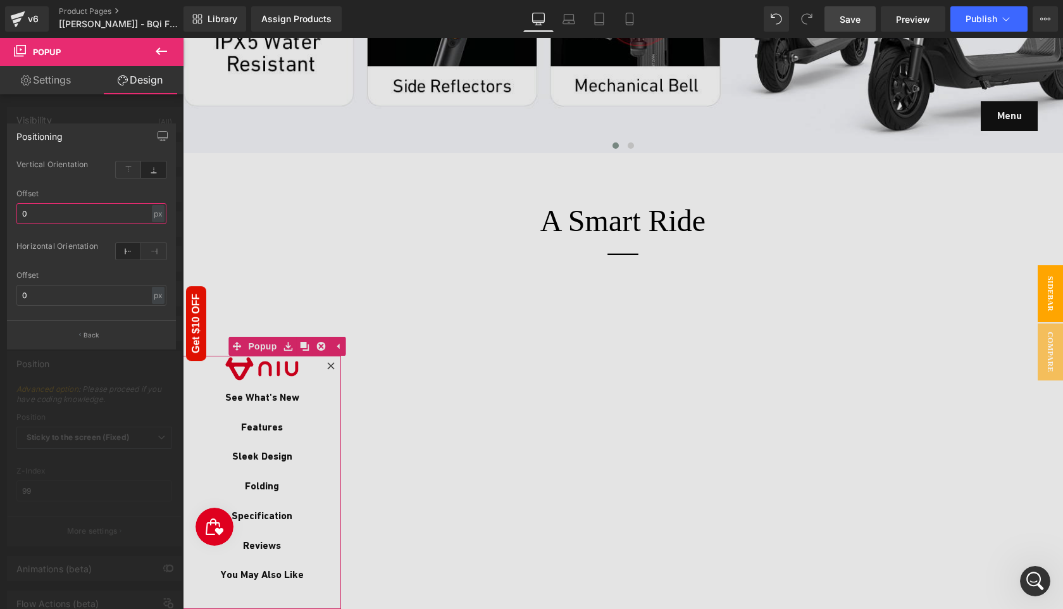
click at [97, 208] on input "0" at bounding box center [91, 213] width 150 height 21
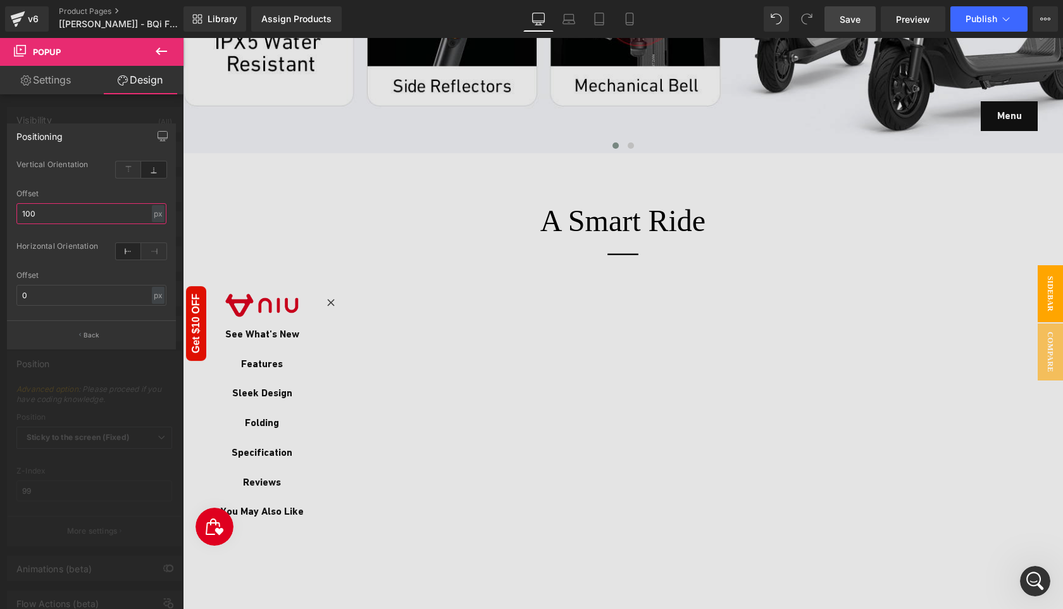
type input "100"
click at [159, 249] on icon at bounding box center [153, 251] width 25 height 16
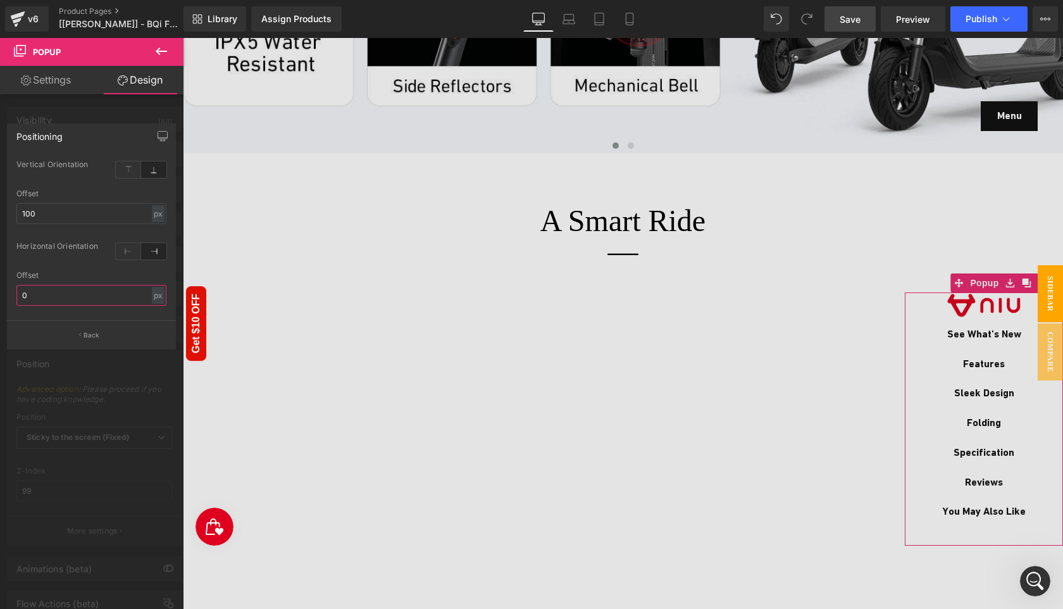
click at [70, 287] on input "0" at bounding box center [91, 295] width 150 height 21
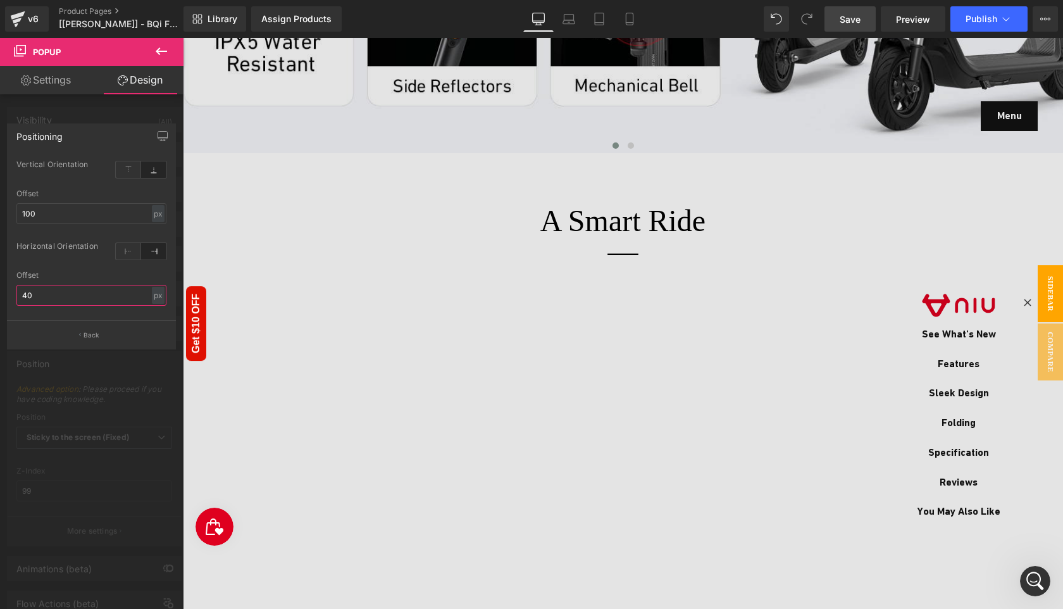
type input "40"
click at [846, 25] on span "Save" at bounding box center [849, 19] width 21 height 13
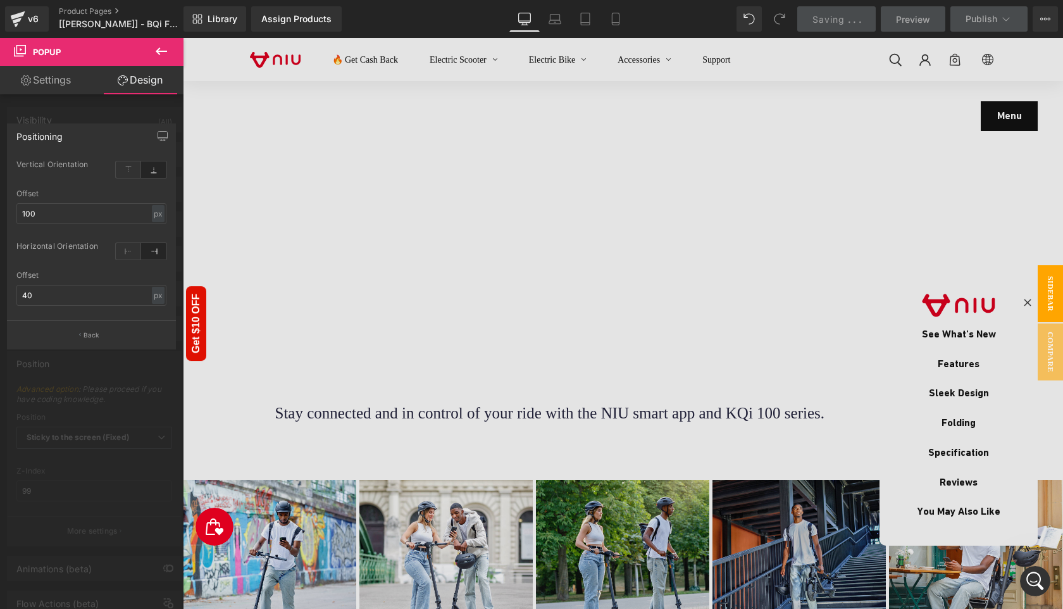
scroll to position [3863, 0]
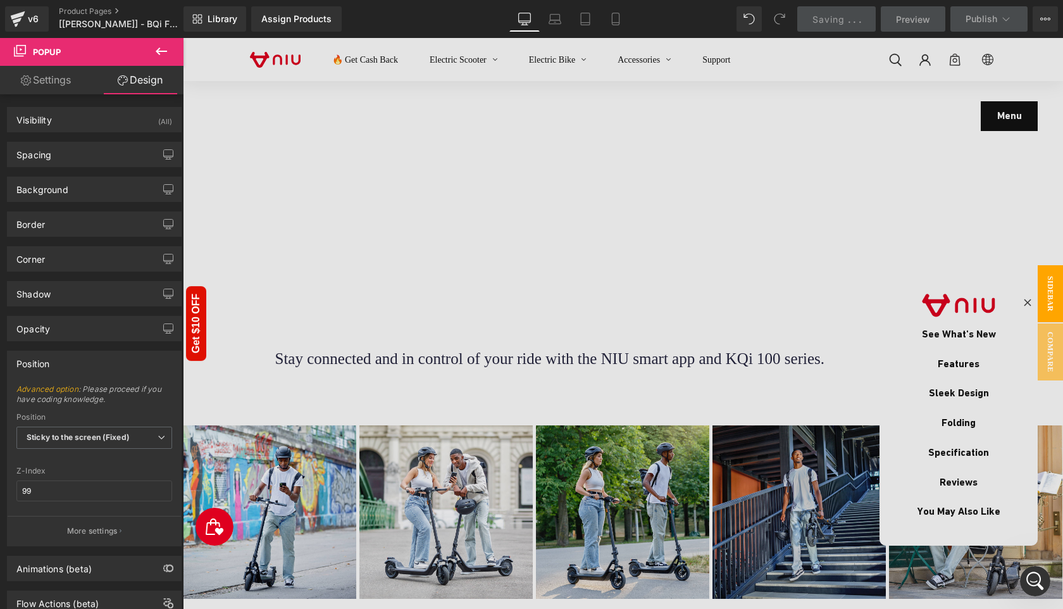
click at [1044, 292] on span "Sidebar" at bounding box center [1049, 293] width 25 height 57
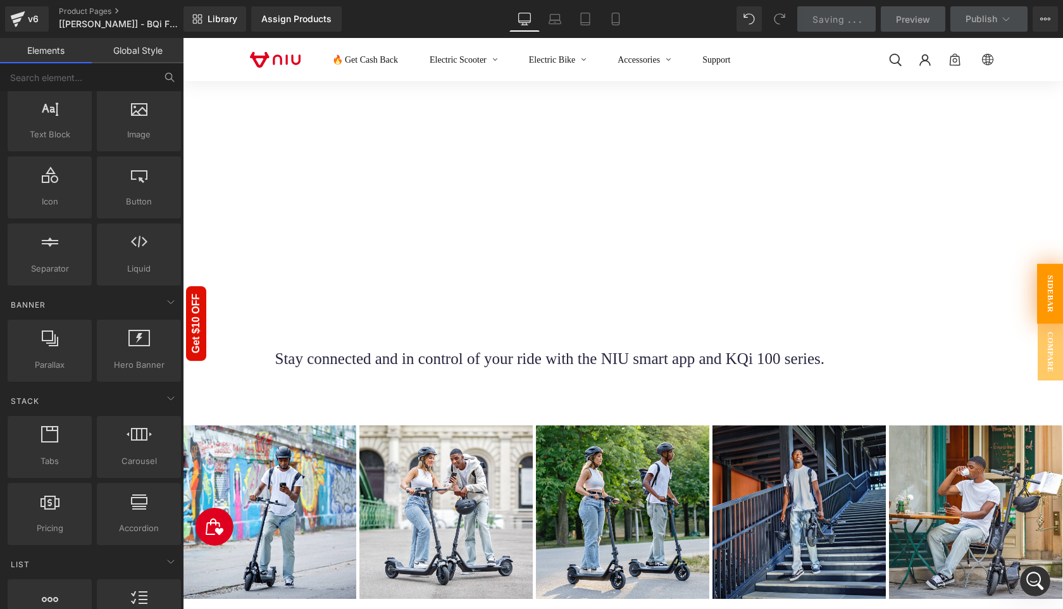
click at [1048, 295] on span "Sidebar" at bounding box center [1050, 294] width 27 height 60
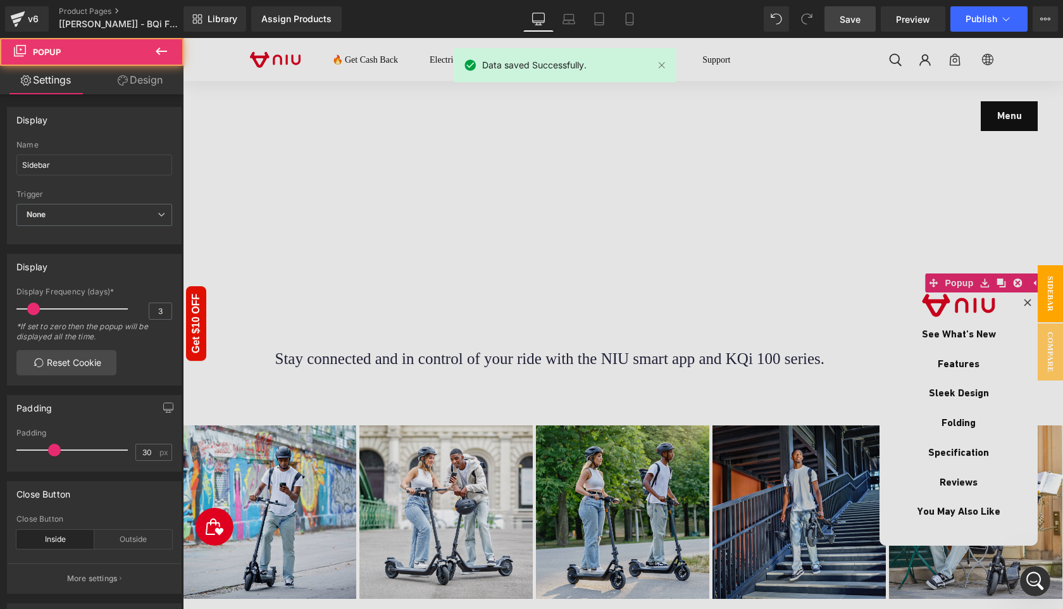
click at [1048, 295] on span "Sidebar" at bounding box center [1049, 293] width 25 height 57
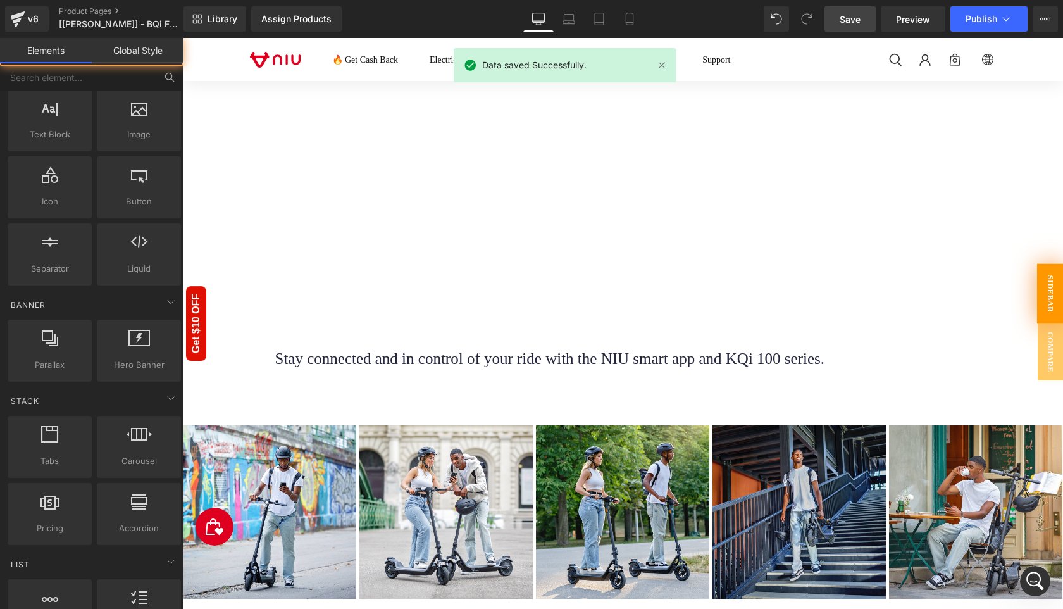
click at [1048, 295] on span "Sidebar" at bounding box center [1050, 294] width 27 height 60
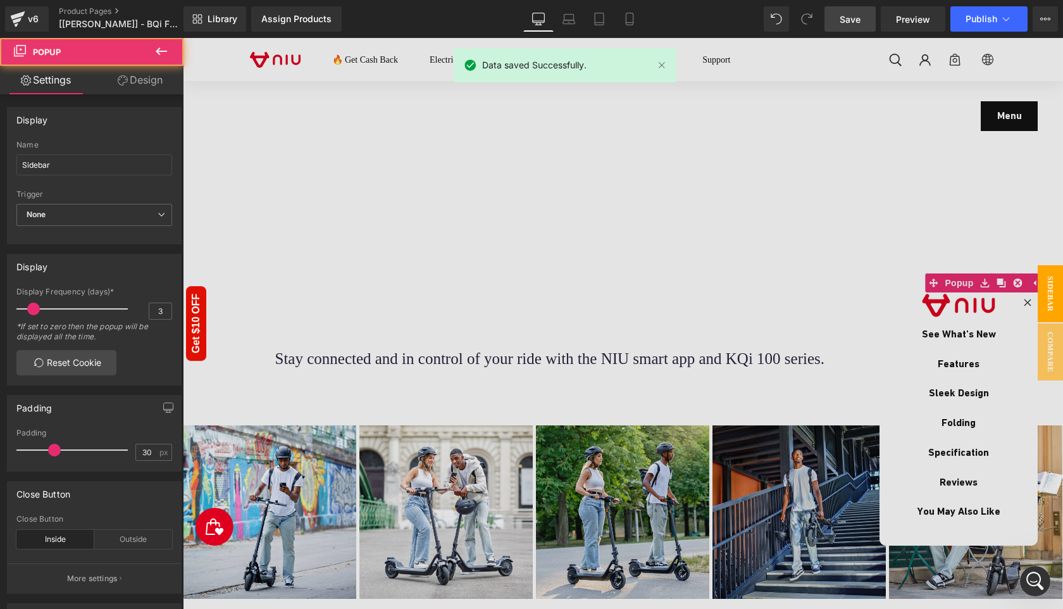
click at [1023, 122] on div at bounding box center [623, 323] width 880 height 571
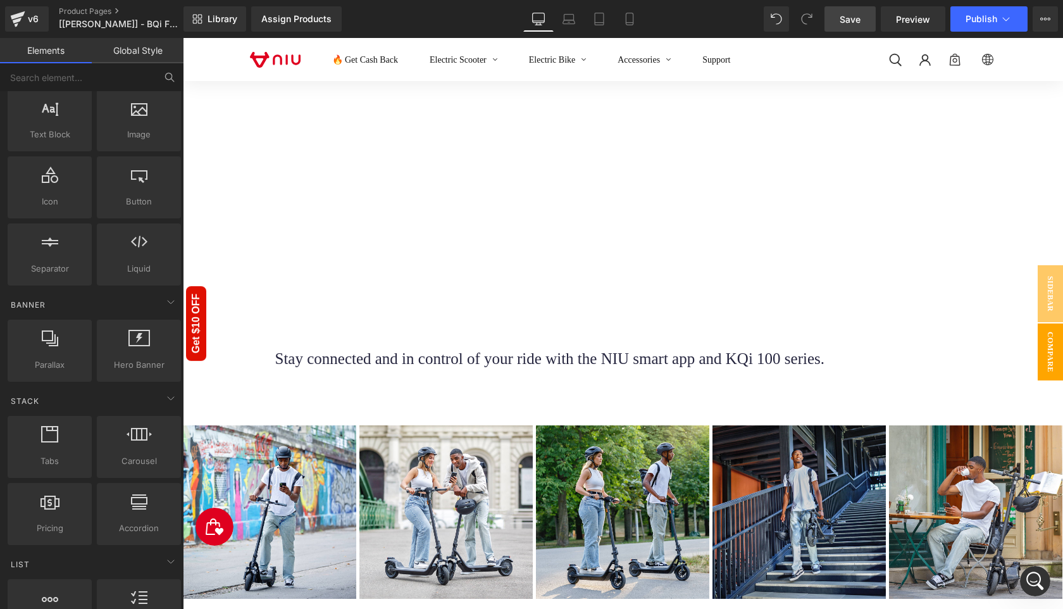
click at [1048, 350] on span "Compare" at bounding box center [1049, 351] width 25 height 57
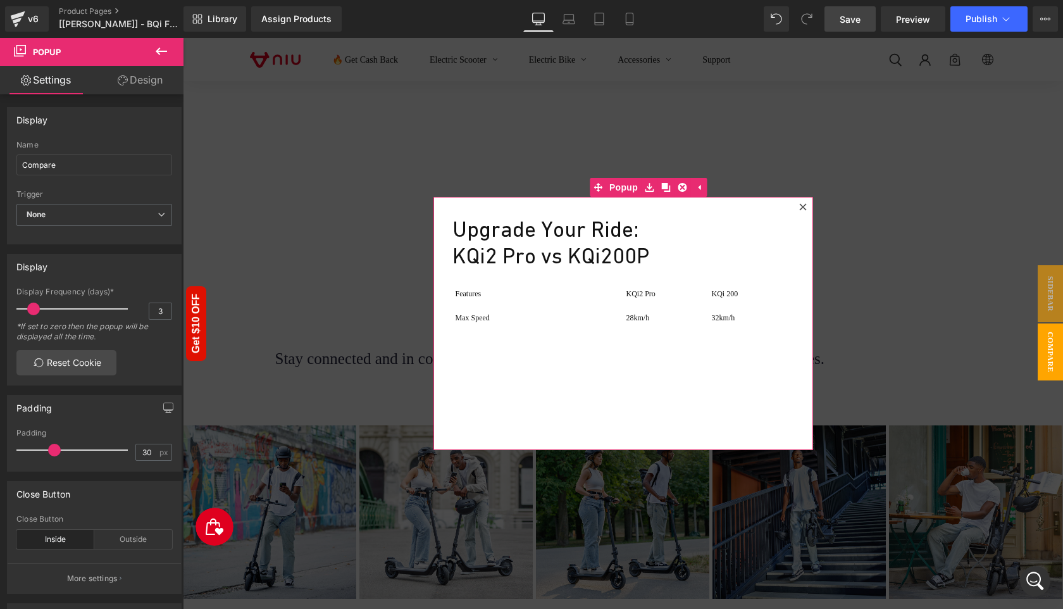
click at [803, 205] on icon at bounding box center [802, 206] width 7 height 7
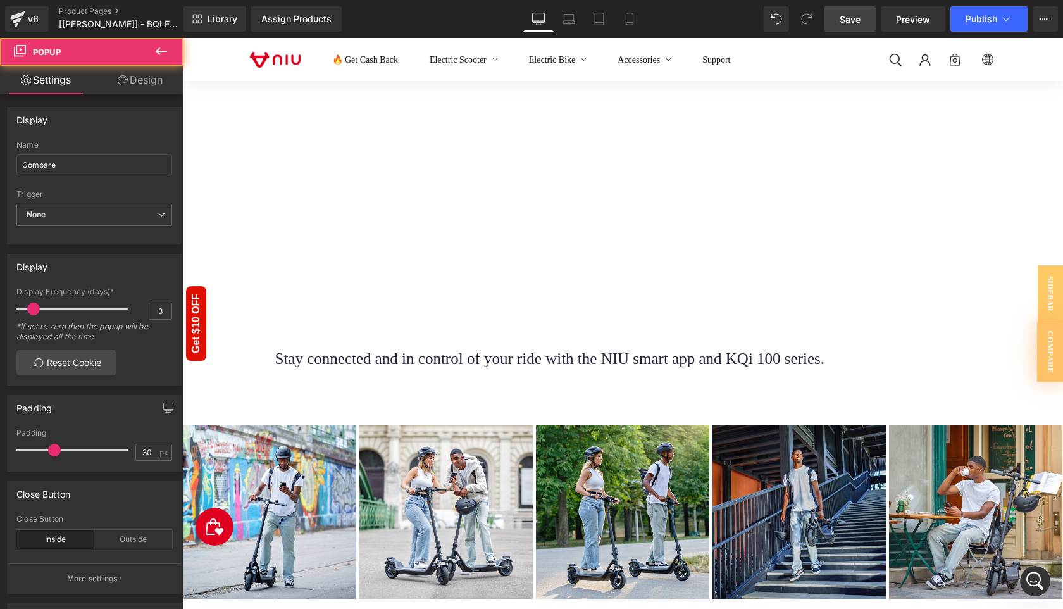
scroll to position [810, 0]
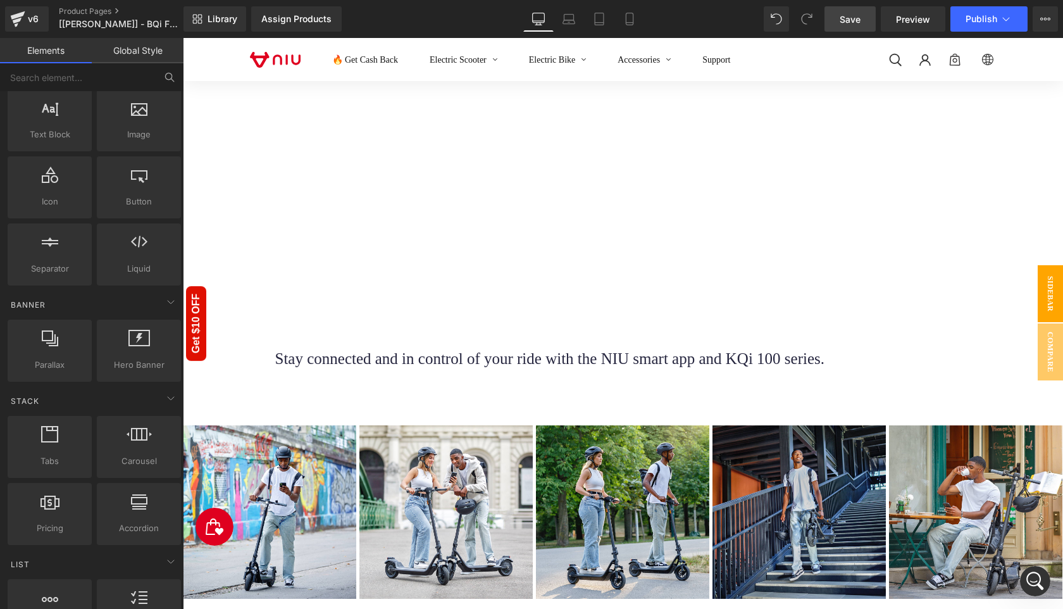
click at [1049, 294] on span "Sidebar" at bounding box center [1049, 293] width 25 height 57
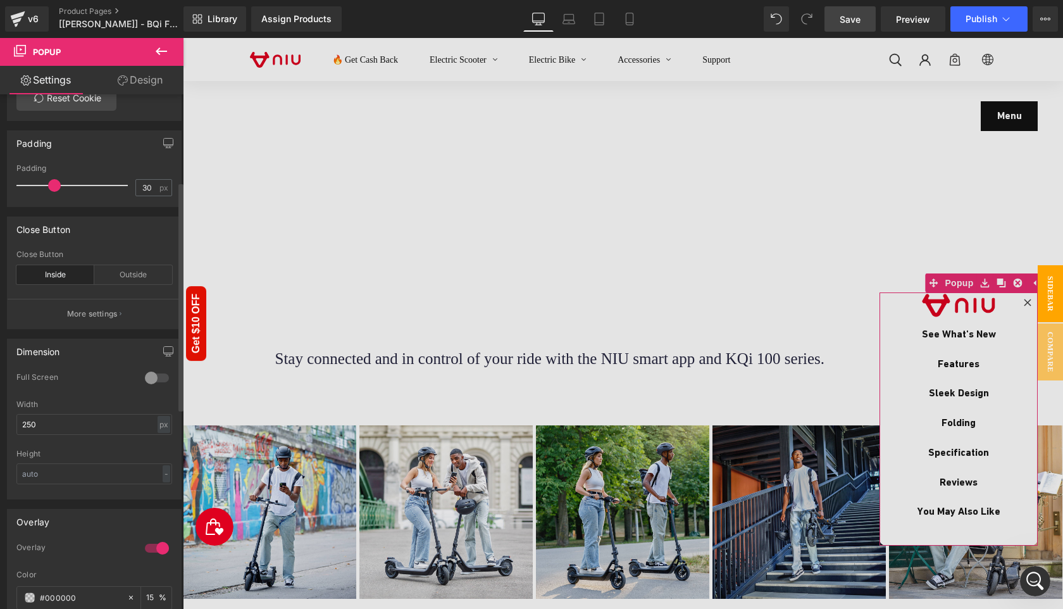
scroll to position [335, 0]
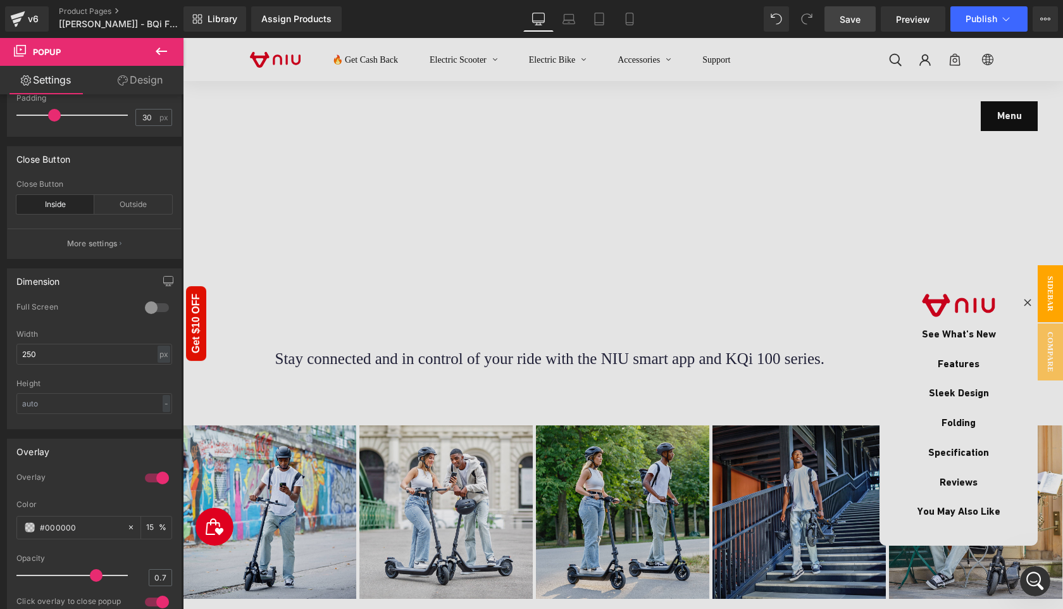
click at [858, 27] on link "Save" at bounding box center [849, 18] width 51 height 25
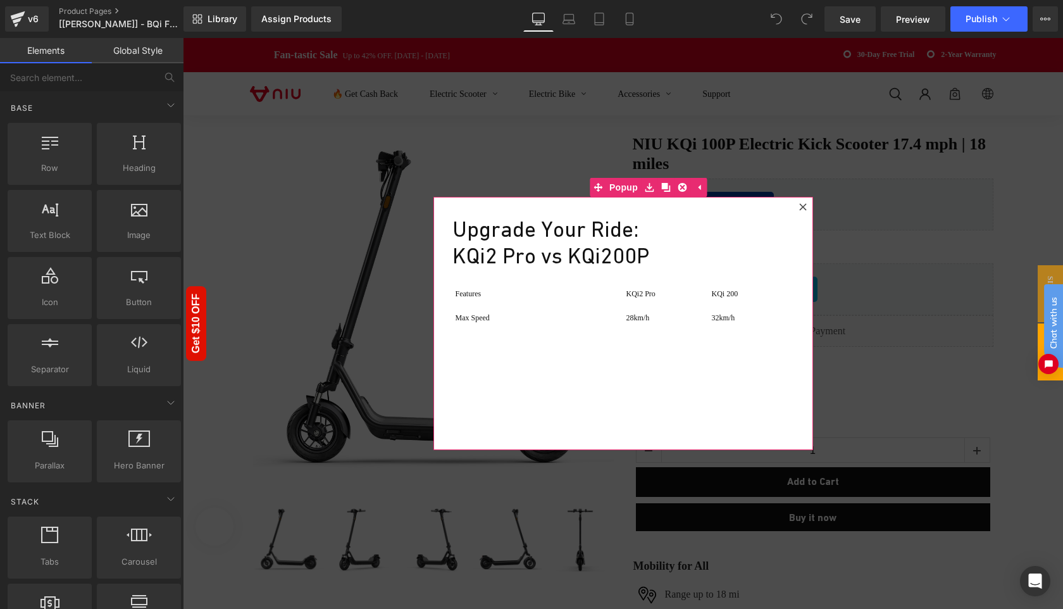
click at [801, 208] on icon at bounding box center [803, 207] width 8 height 8
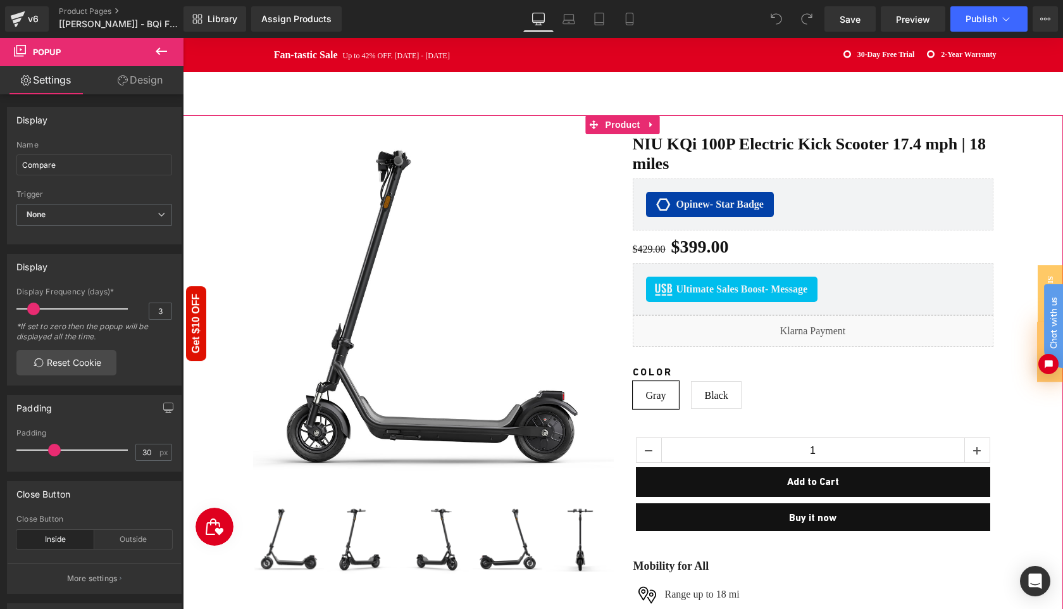
scroll to position [170, 0]
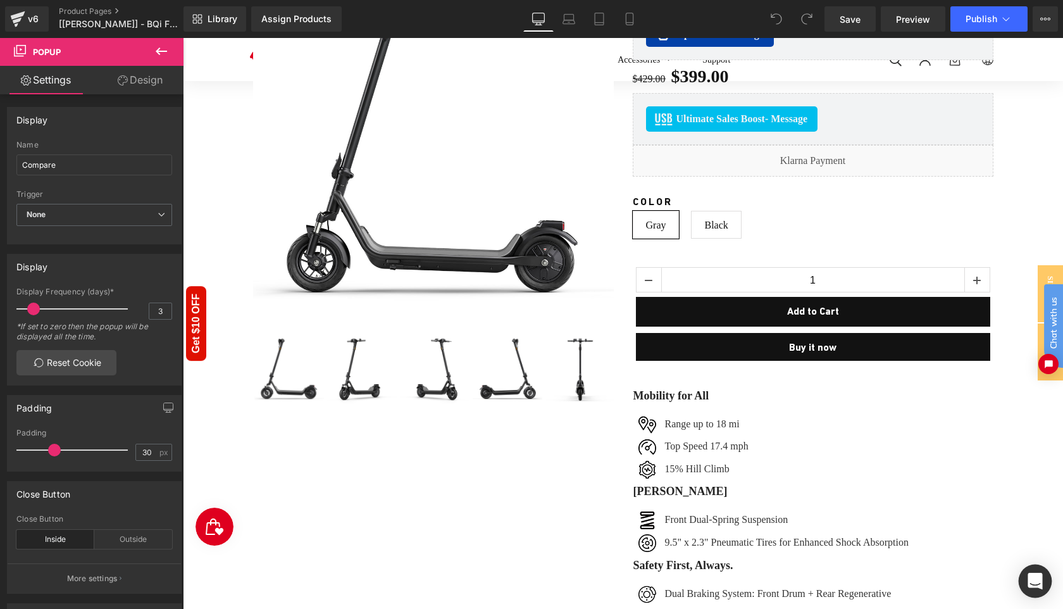
click at [1030, 576] on icon "Open Intercom Messenger" at bounding box center [1034, 580] width 15 height 16
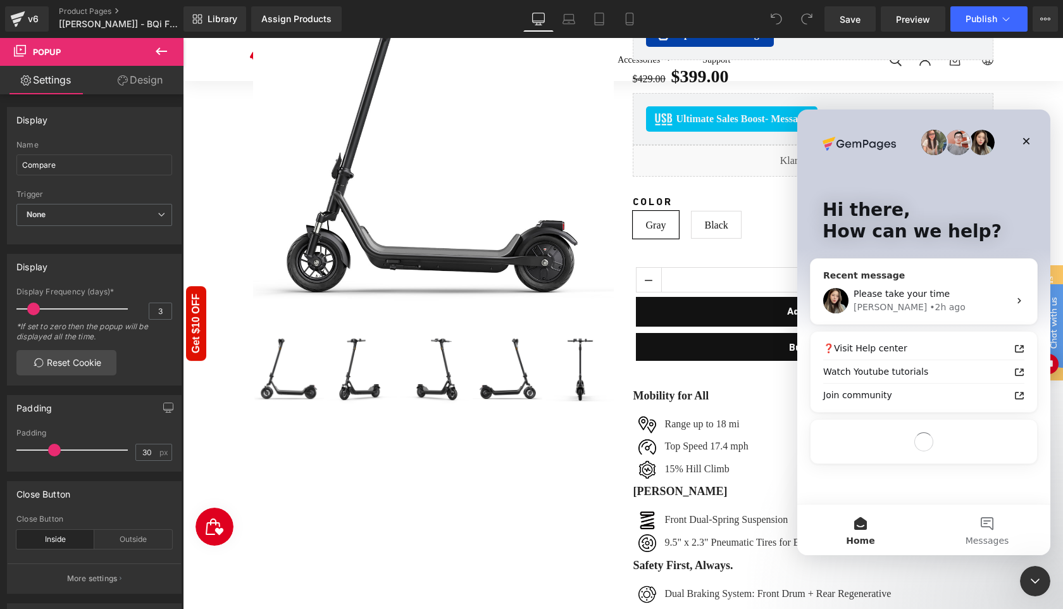
scroll to position [0, 0]
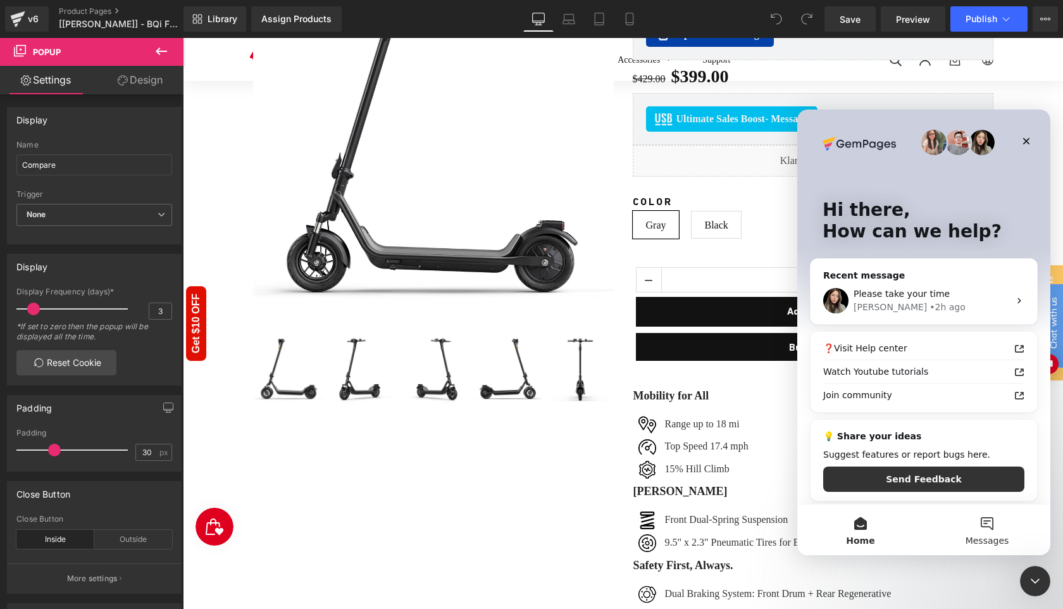
click at [987, 524] on button "Messages" at bounding box center [987, 529] width 127 height 51
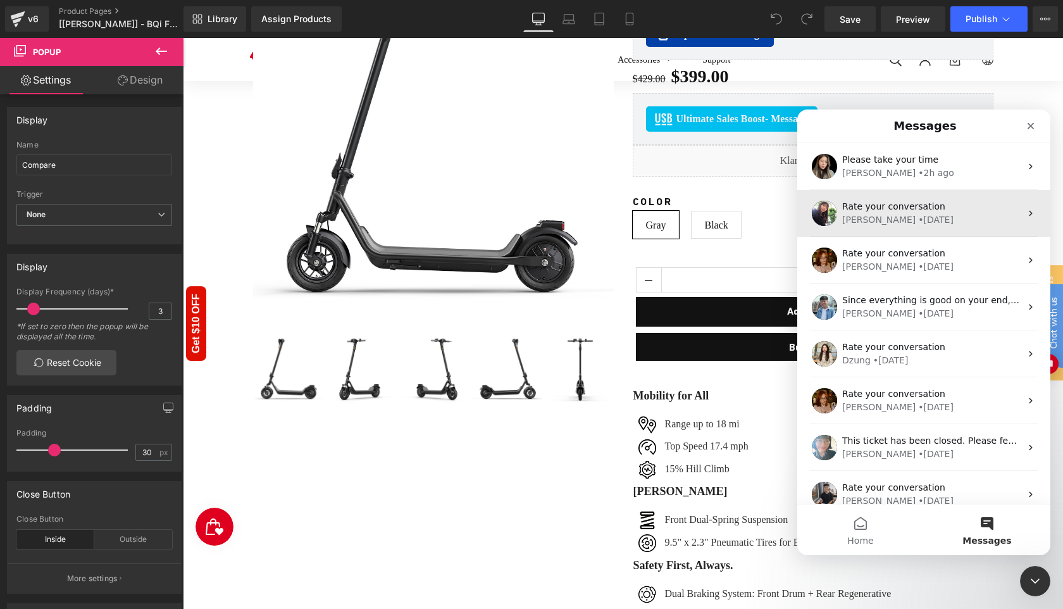
click at [908, 227] on div "Rate your conversation [PERSON_NAME] • [DATE]" at bounding box center [923, 213] width 253 height 47
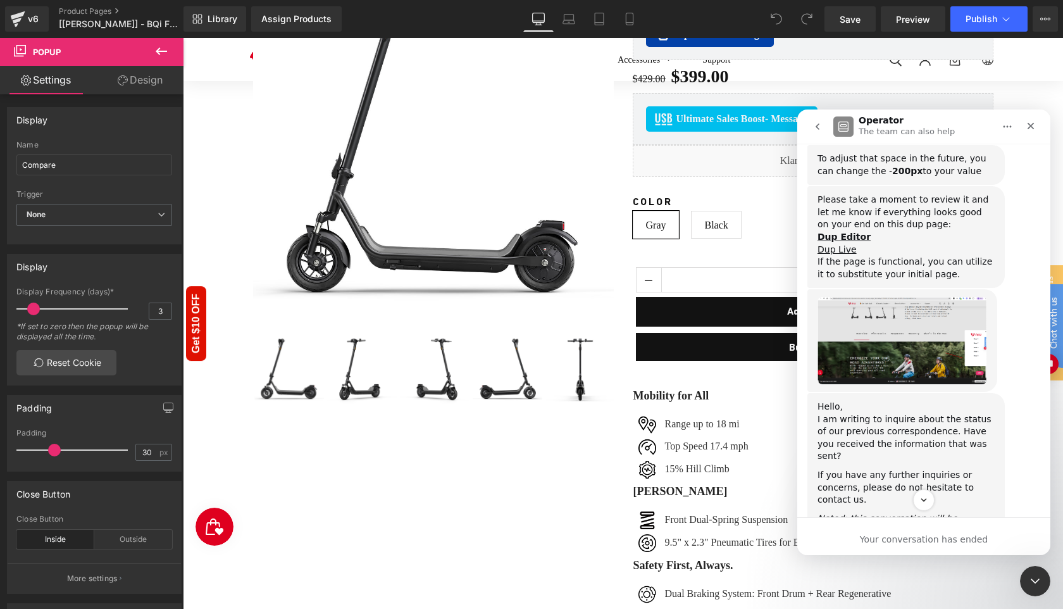
scroll to position [4049, 0]
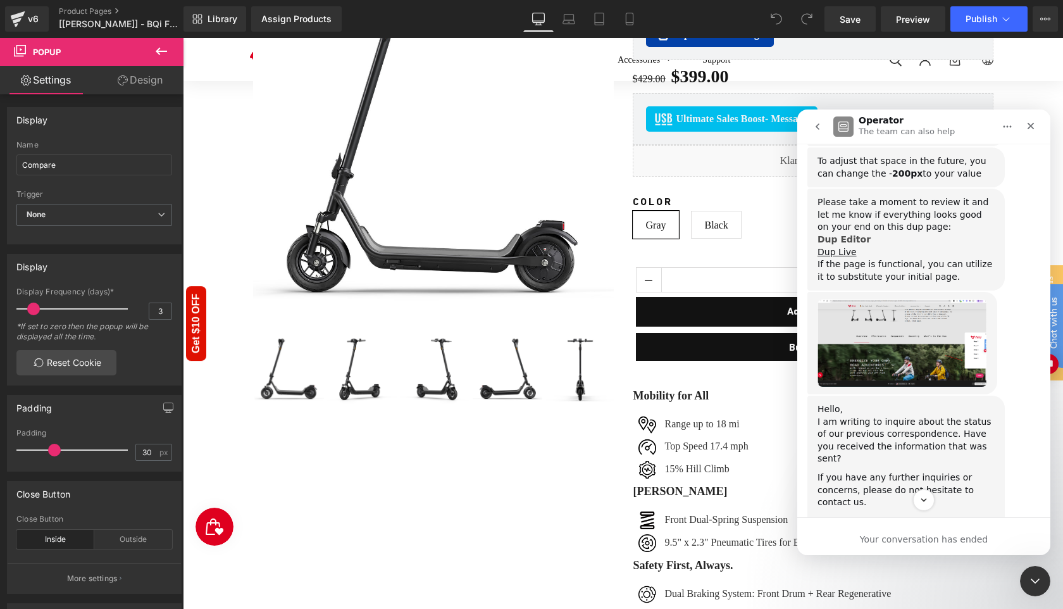
click at [842, 244] on b "Dup Editor" at bounding box center [843, 239] width 53 height 10
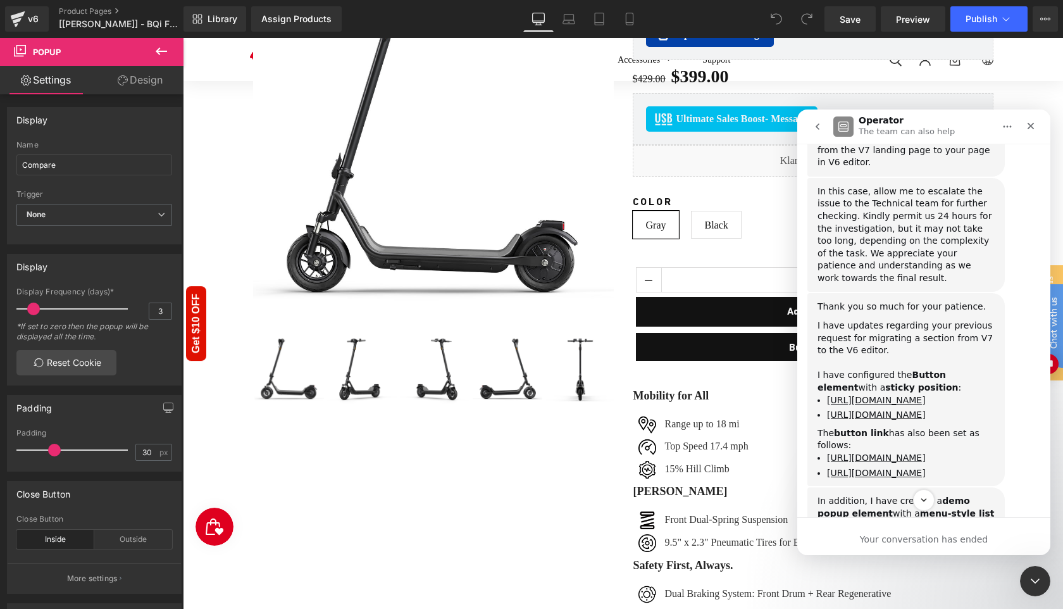
scroll to position [1071, 0]
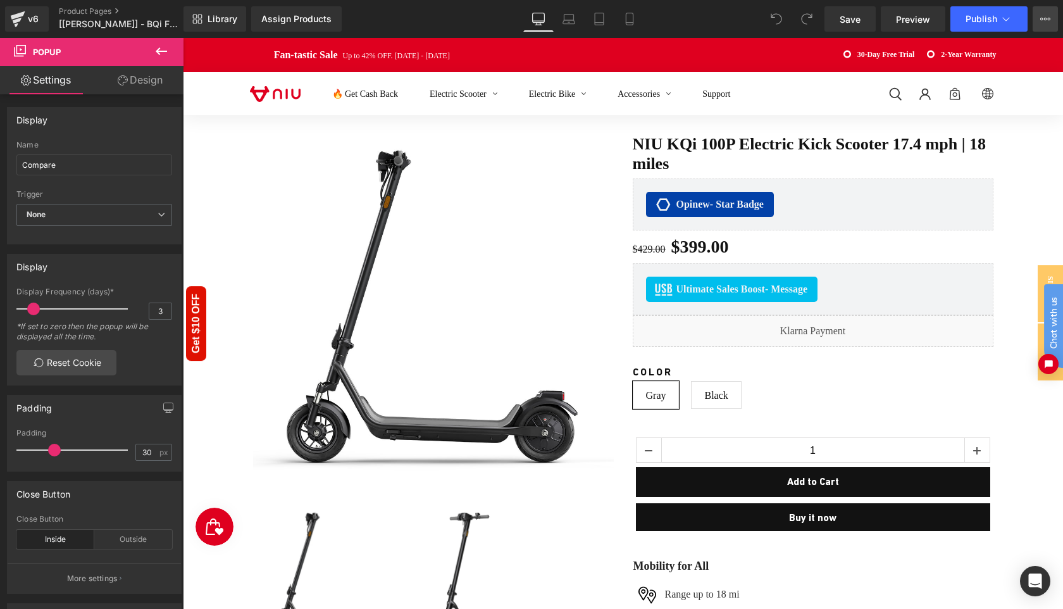
click at [1046, 22] on icon at bounding box center [1045, 19] width 10 height 10
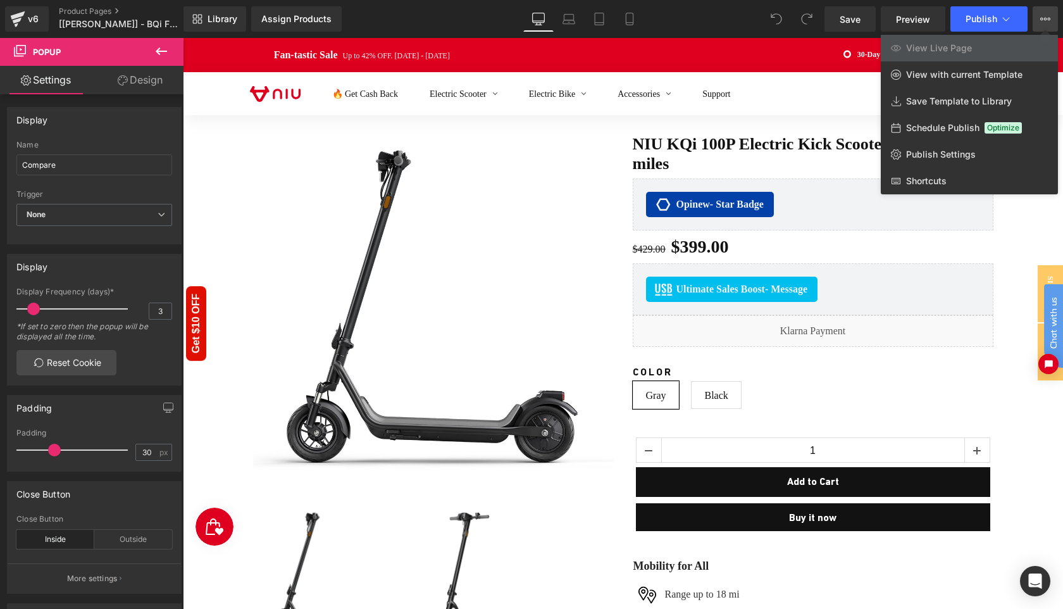
click at [696, 16] on div "Library Assign Products Product Preview No product match your search. Please tr…" at bounding box center [622, 18] width 879 height 25
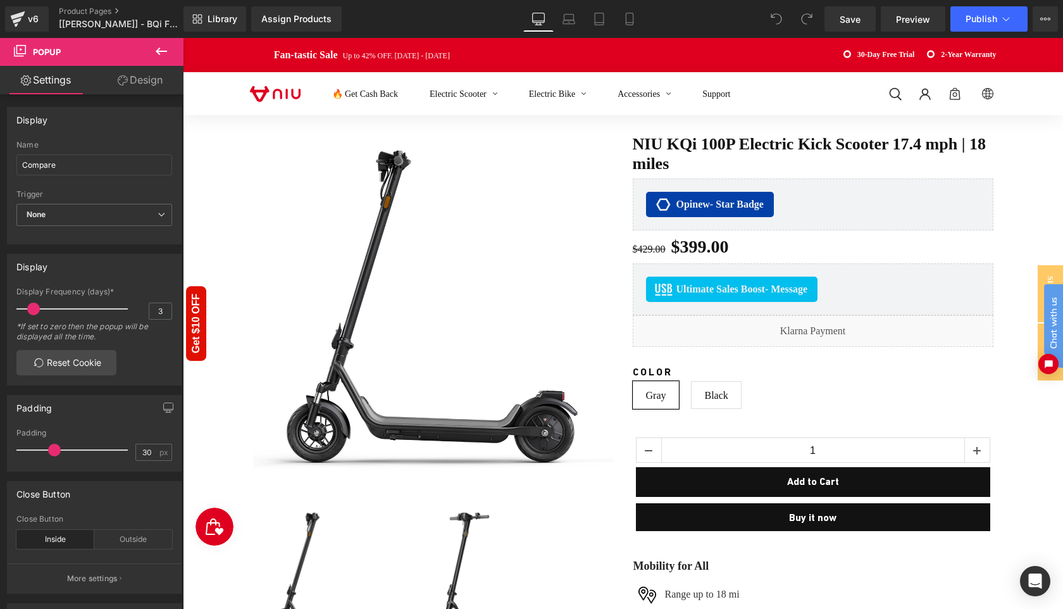
click at [158, 52] on icon at bounding box center [161, 51] width 11 height 8
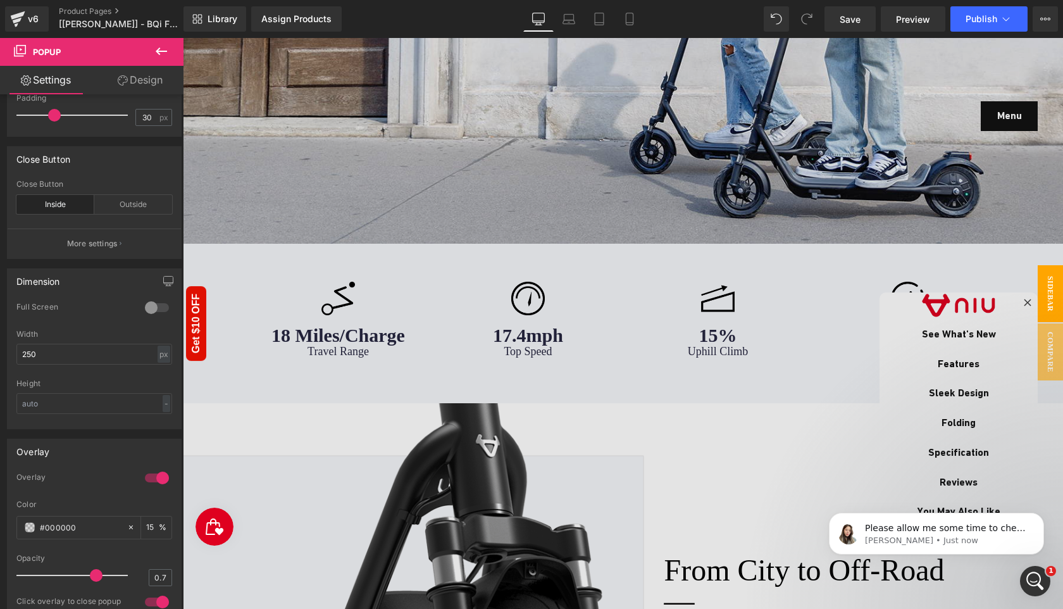
scroll to position [1247, 0]
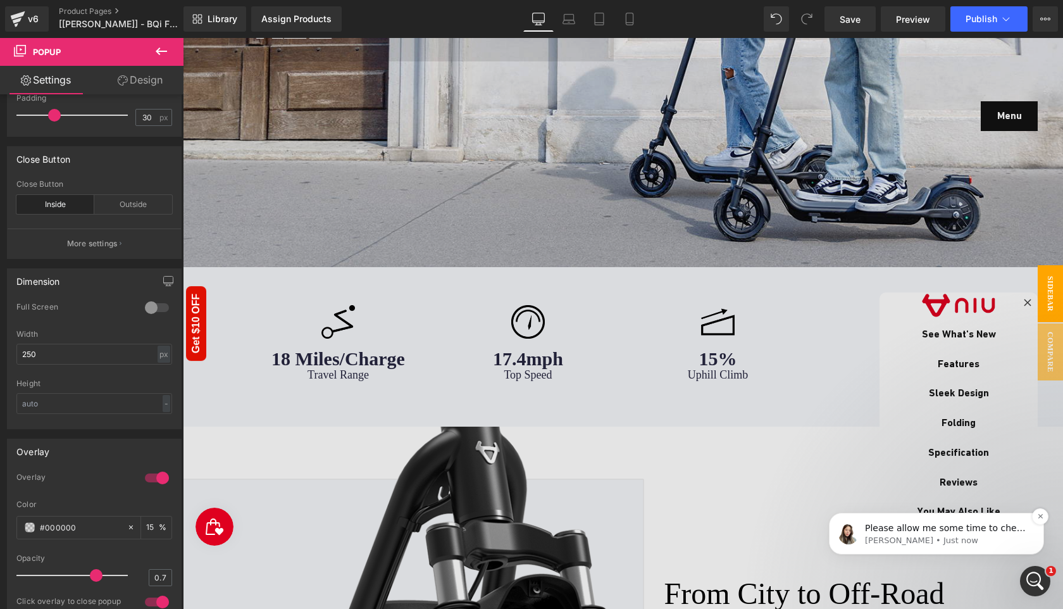
click at [931, 533] on p "Please allow me some time to check for this request." at bounding box center [946, 528] width 163 height 13
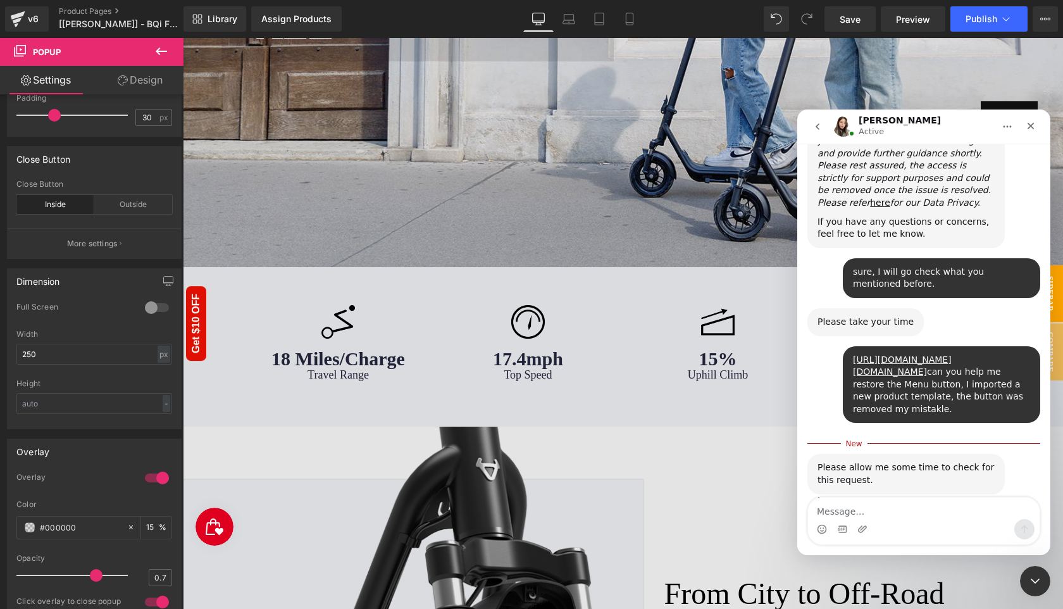
scroll to position [832, 0]
click at [860, 512] on textarea "Message…" at bounding box center [924, 508] width 232 height 22
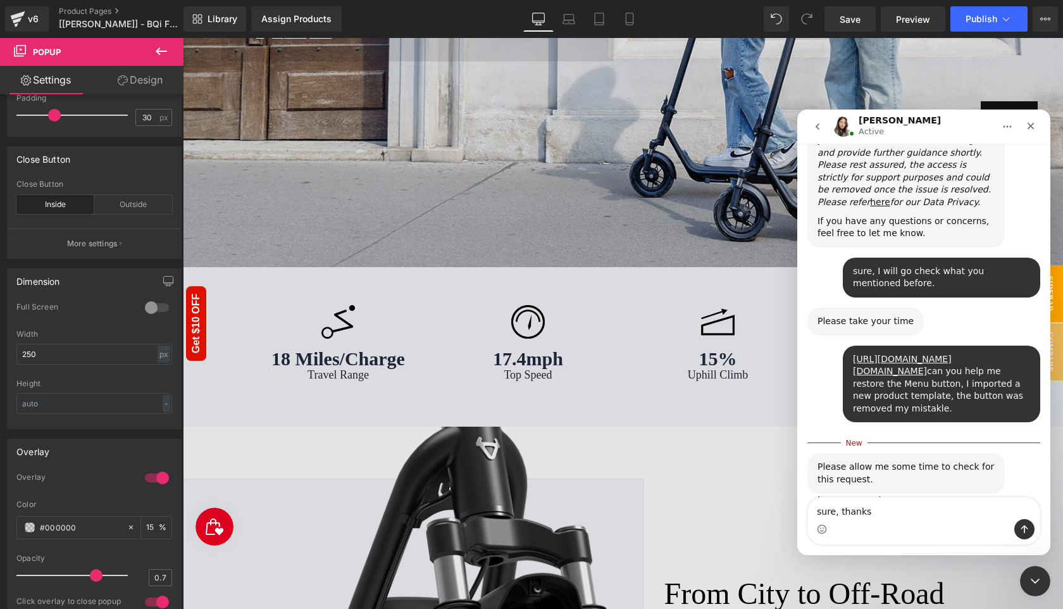
type textarea "sure, thanks."
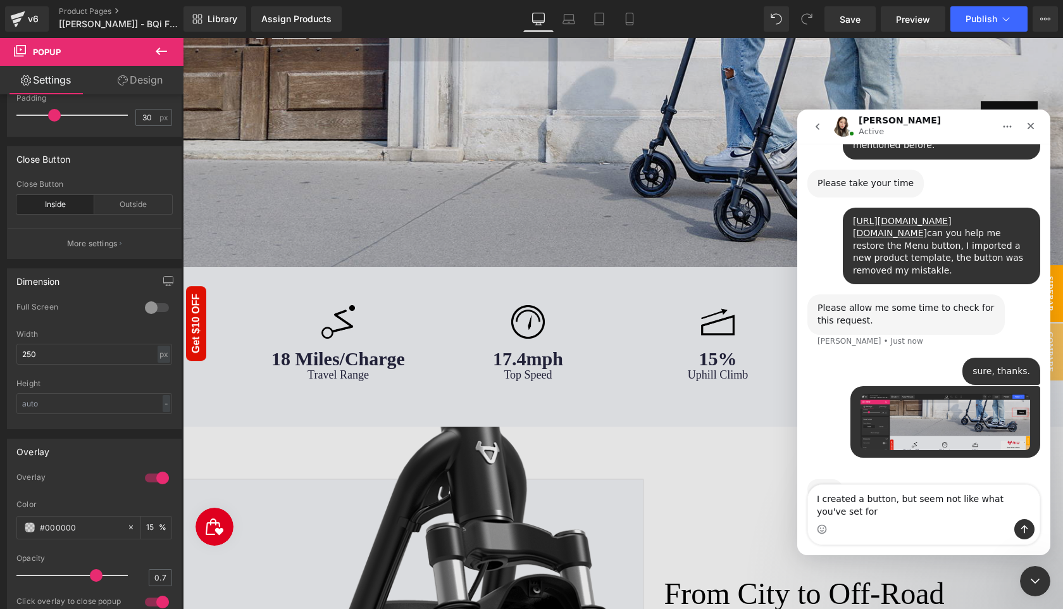
scroll to position [983, 0]
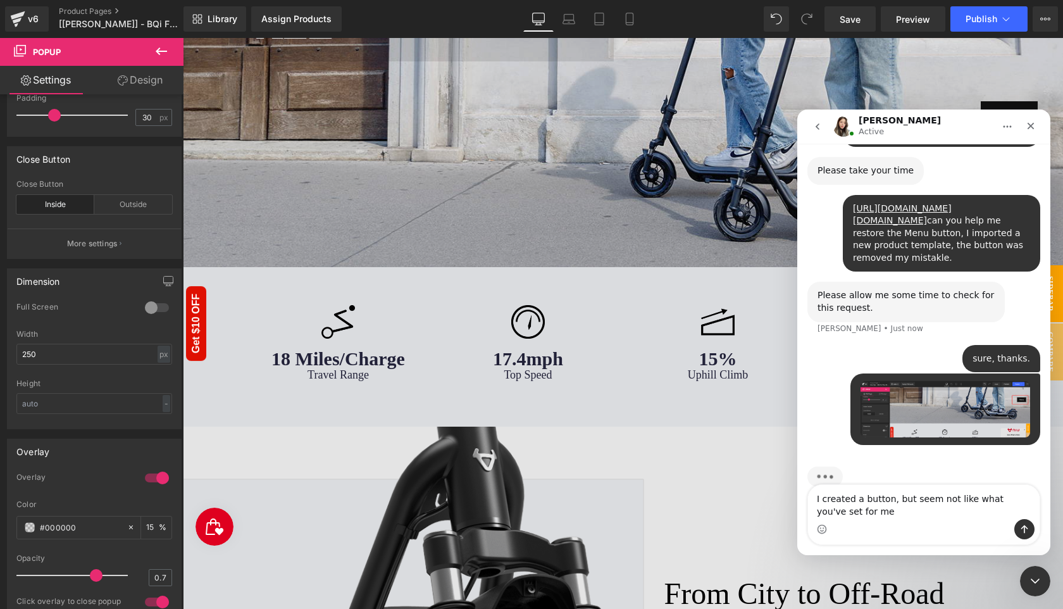
type textarea "I created a button, but seem not like what you've set for me."
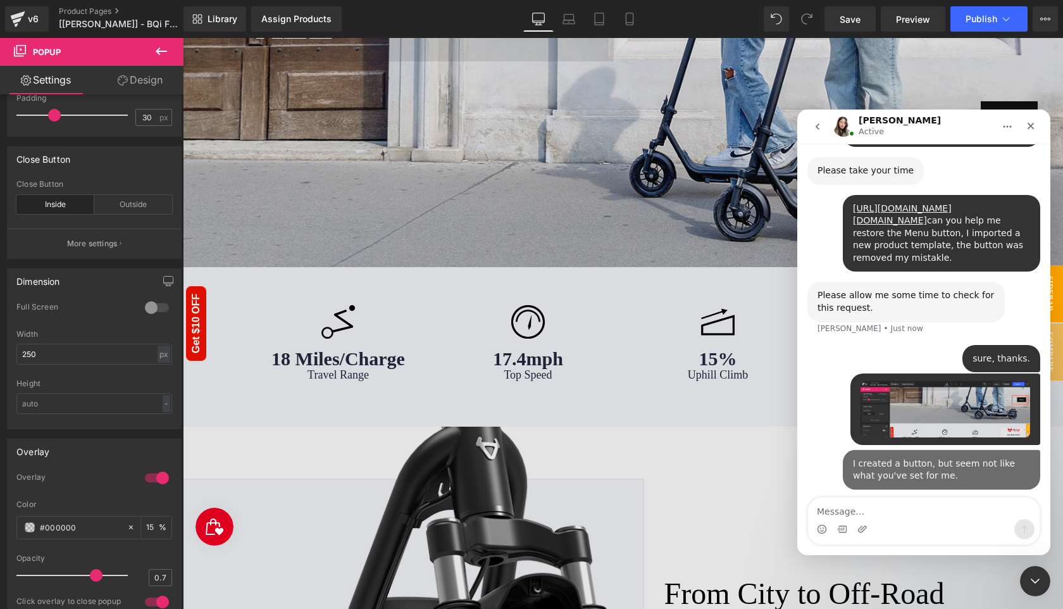
scroll to position [1012, 0]
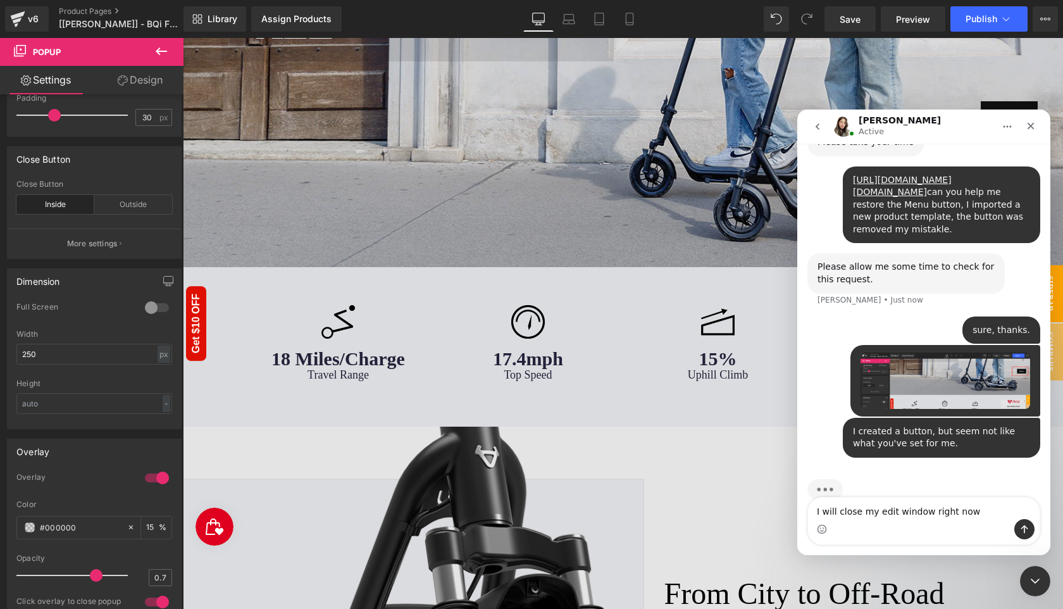
type textarea "I will close my edit window right now."
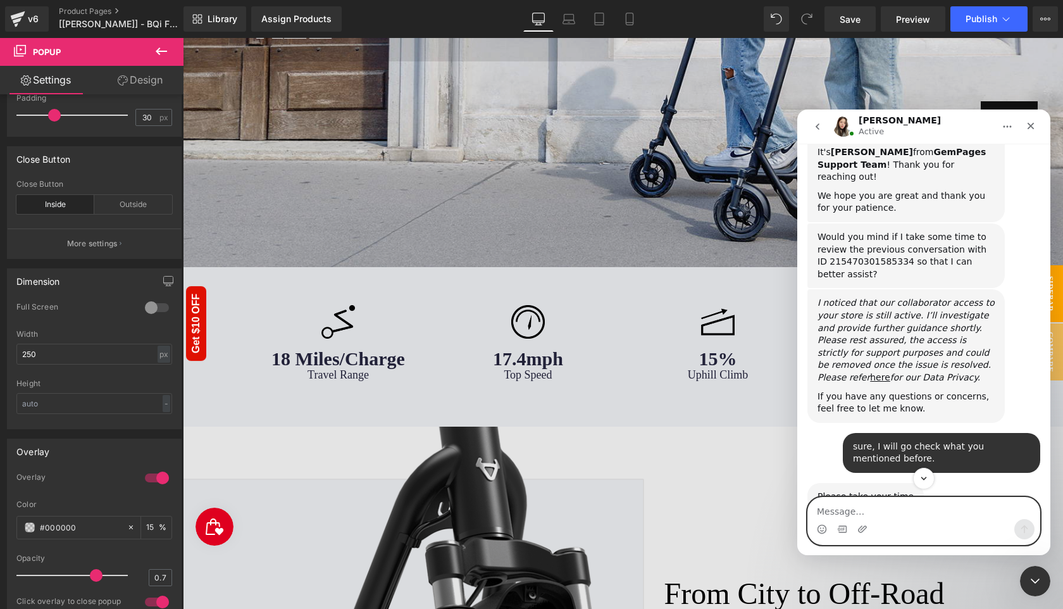
scroll to position [650, 0]
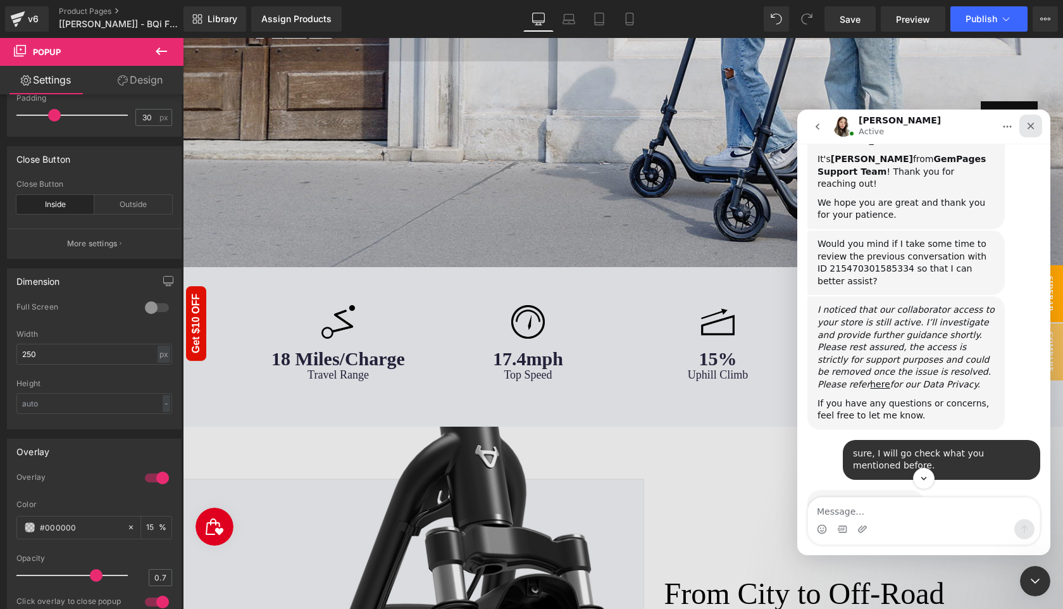
drag, startPoint x: 1031, startPoint y: 128, endPoint x: 1516, endPoint y: 164, distance: 486.5
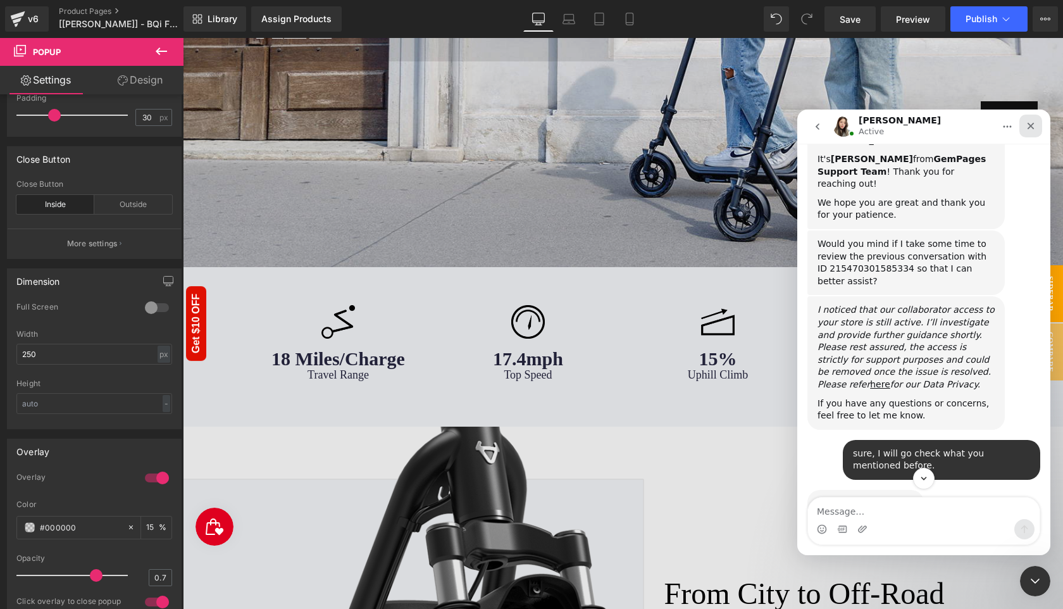
click at [1031, 128] on icon "Close" at bounding box center [1030, 126] width 10 height 10
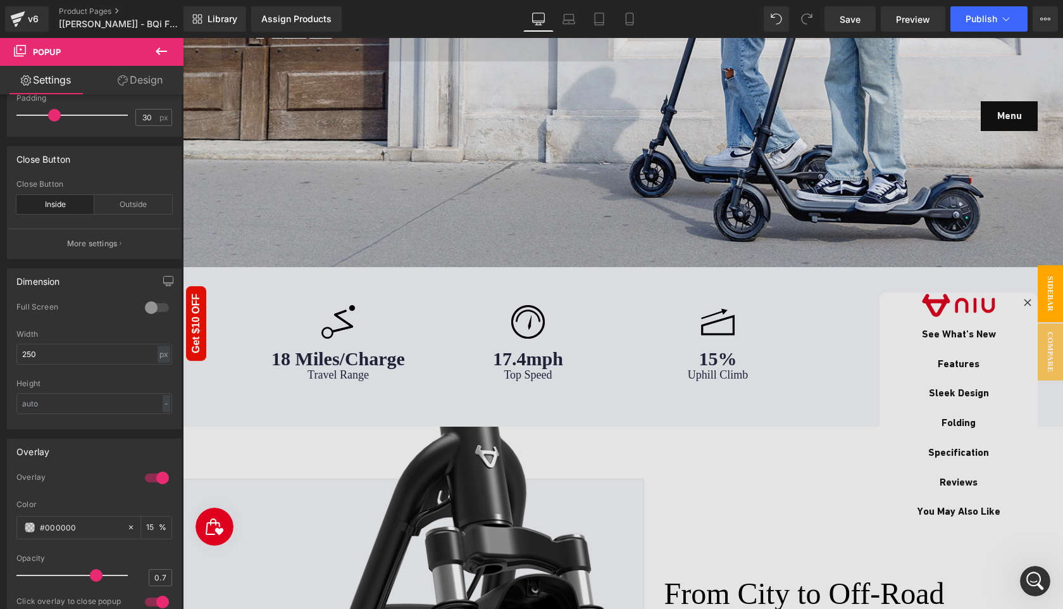
click at [998, 116] on div at bounding box center [623, 323] width 880 height 571
